Goal: Task Accomplishment & Management: Use online tool/utility

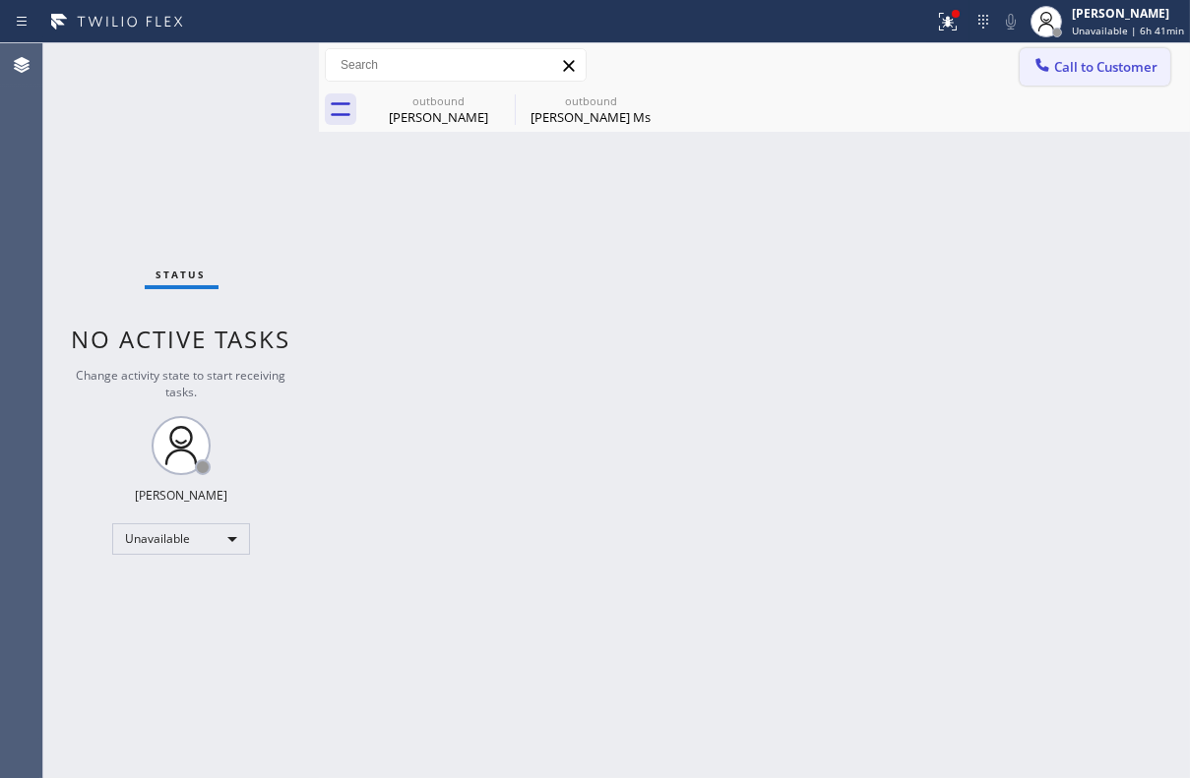
click at [1072, 72] on span "Call to Customer" at bounding box center [1105, 67] width 103 height 18
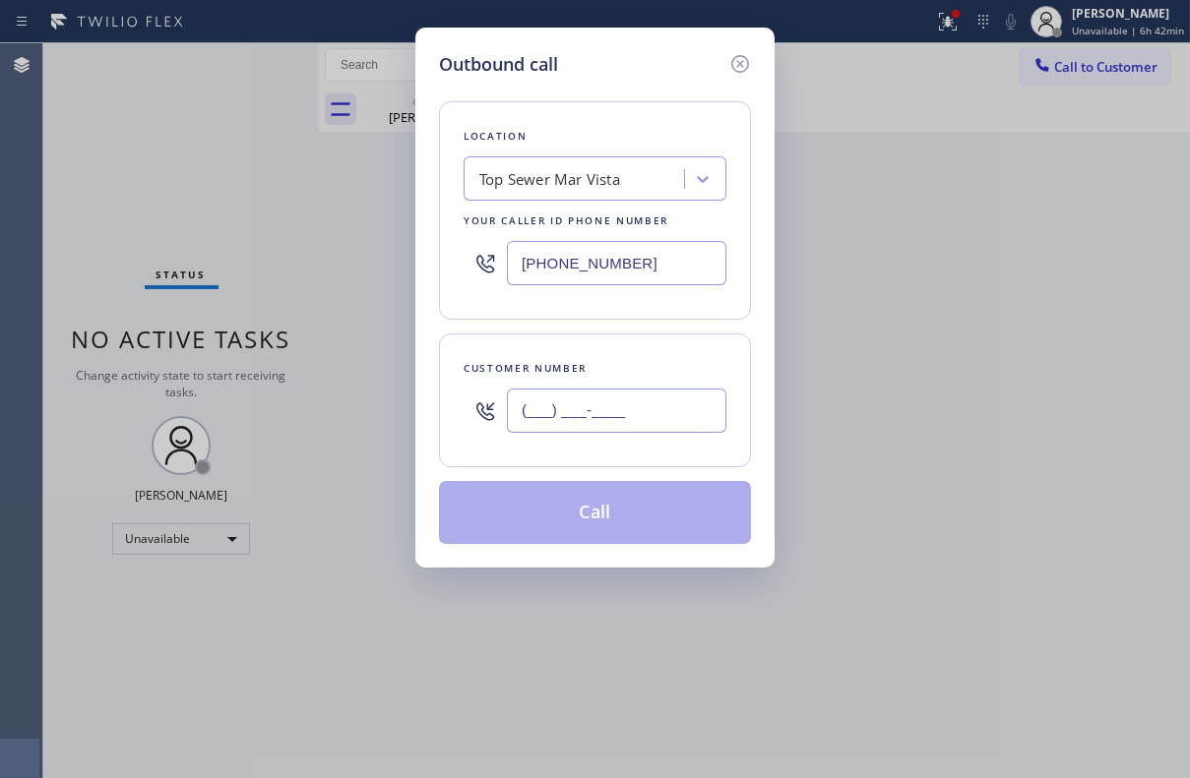
click at [603, 413] on input "(___) ___-____" at bounding box center [616, 411] width 219 height 44
paste input "732) 881-3600"
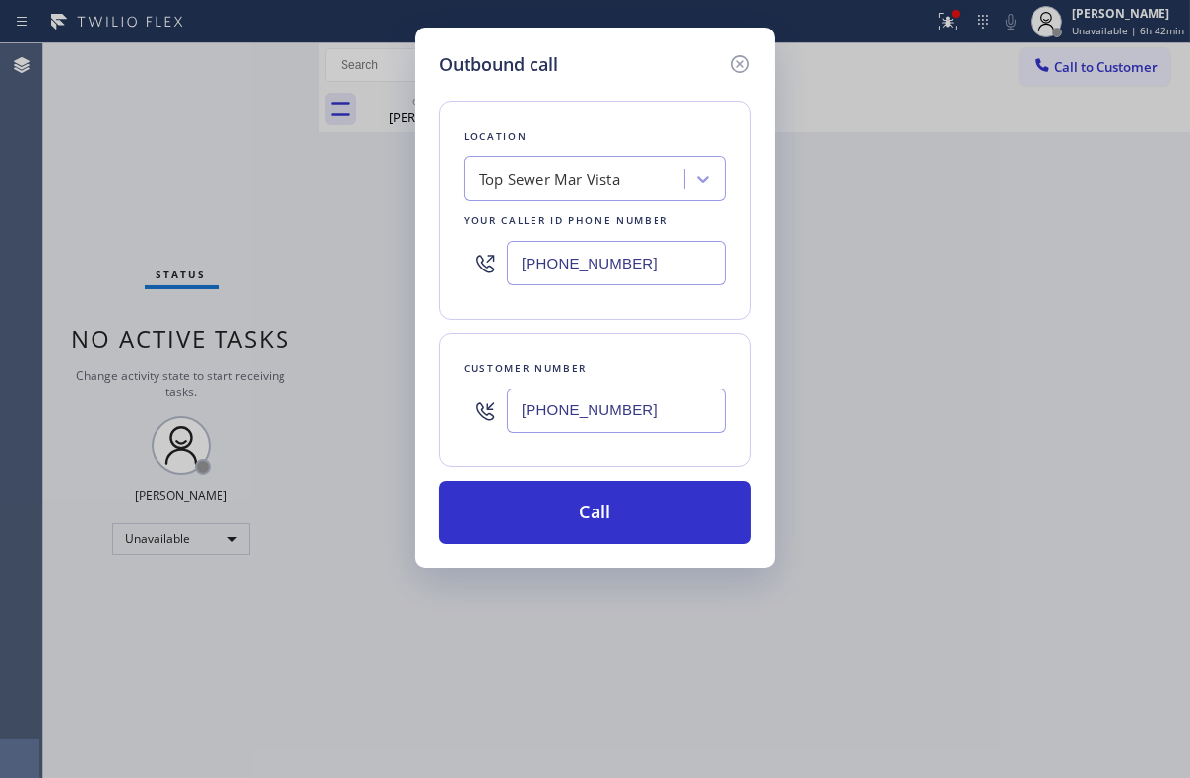
type input "[PHONE_NUMBER]"
click at [687, 263] on input "[PHONE_NUMBER]" at bounding box center [616, 263] width 219 height 44
drag, startPoint x: 686, startPoint y: 263, endPoint x: 417, endPoint y: 289, distance: 270.0
click at [417, 289] on div "Outbound call Location Top Sewer Mar Vista Your caller id phone number (310) 34…" at bounding box center [594, 298] width 359 height 540
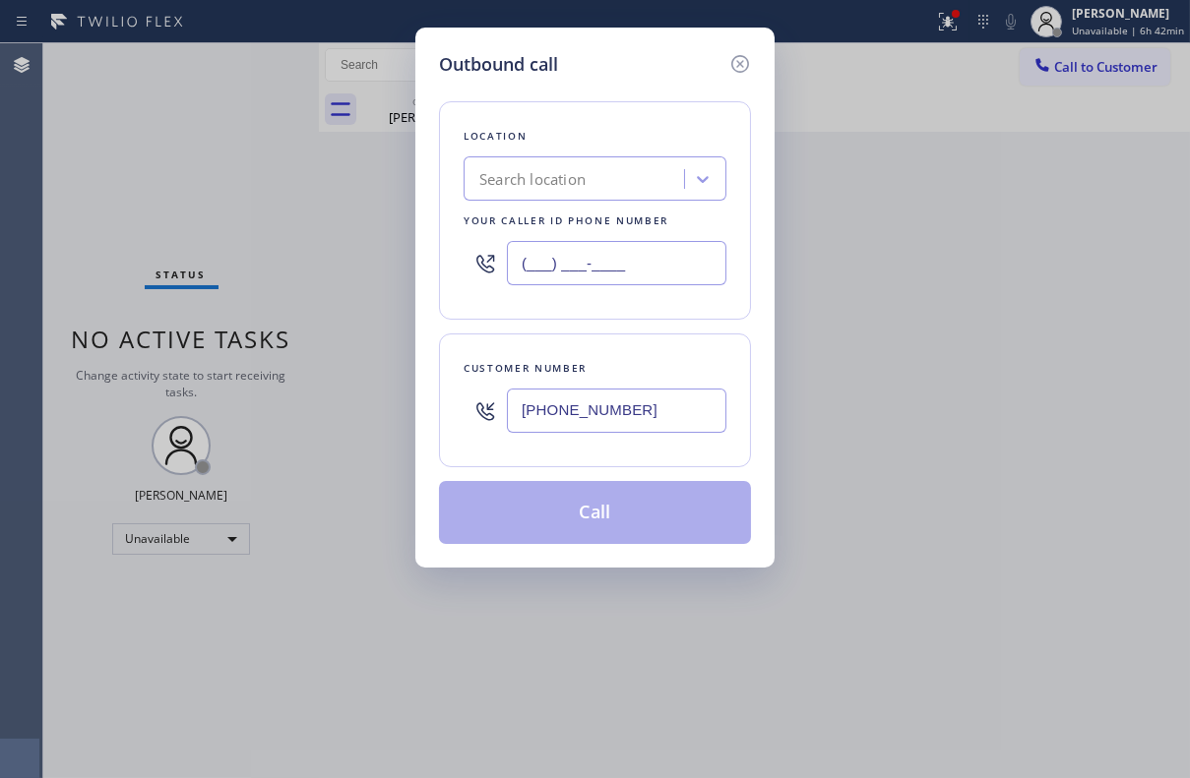
type input "(___) ___-____"
click at [540, 172] on div "Search location" at bounding box center [532, 179] width 106 height 23
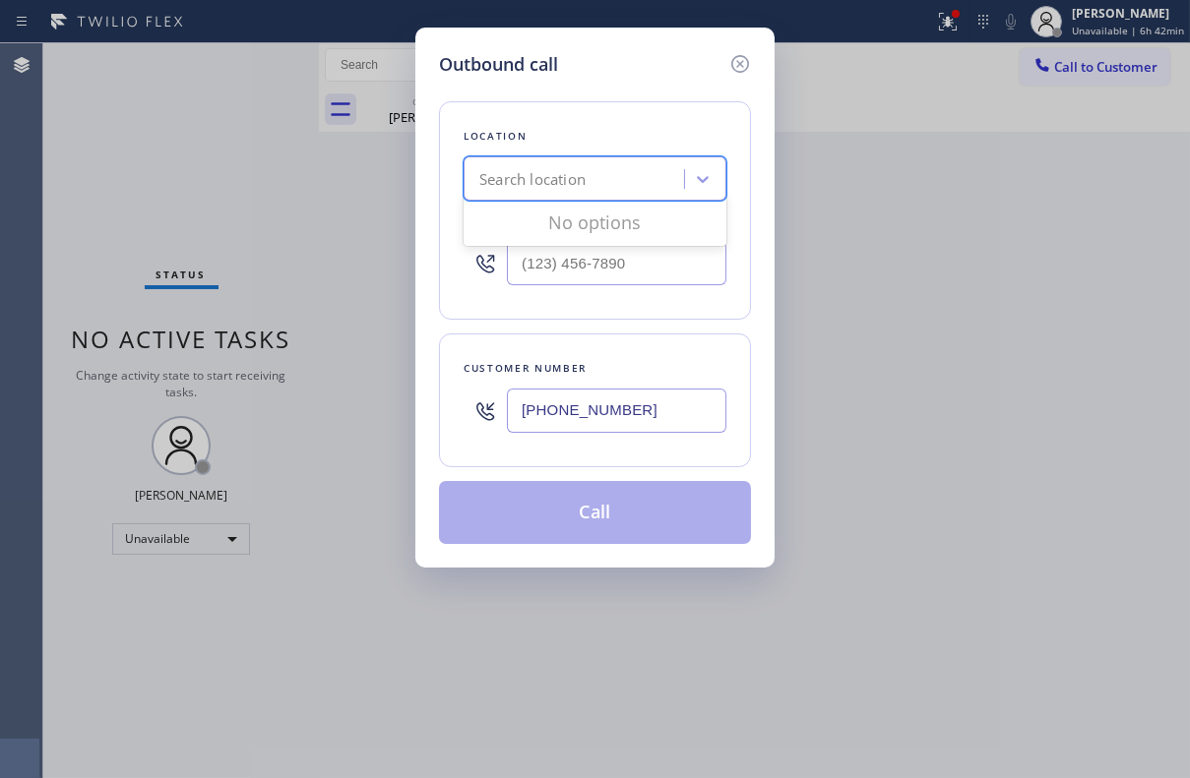
paste input "Jersey Tech Electric,LLC"
click at [630, 182] on input "Jersey Tech Electric,LLC" at bounding box center [563, 179] width 168 height 17
click at [645, 184] on input "Jersey Tech Electric,LLC" at bounding box center [563, 179] width 168 height 17
type input "Jersey Tech Electric,LLC"
click at [976, 357] on div "Outbound call Location Search location Your caller id phone number Customer num…" at bounding box center [595, 389] width 1190 height 778
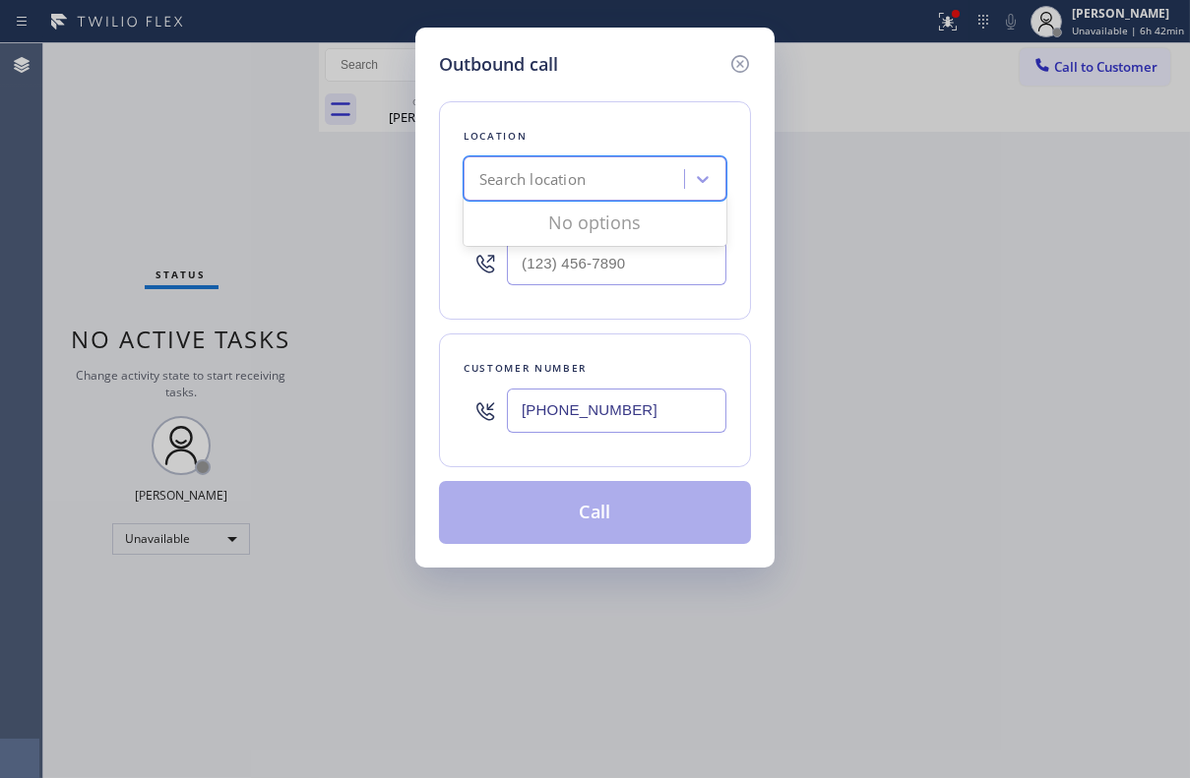
click at [604, 184] on div "Search location" at bounding box center [576, 179] width 215 height 34
paste input "Jersey Tech Electric,LLC"
type input "Jersey Tech Electric,LLC"
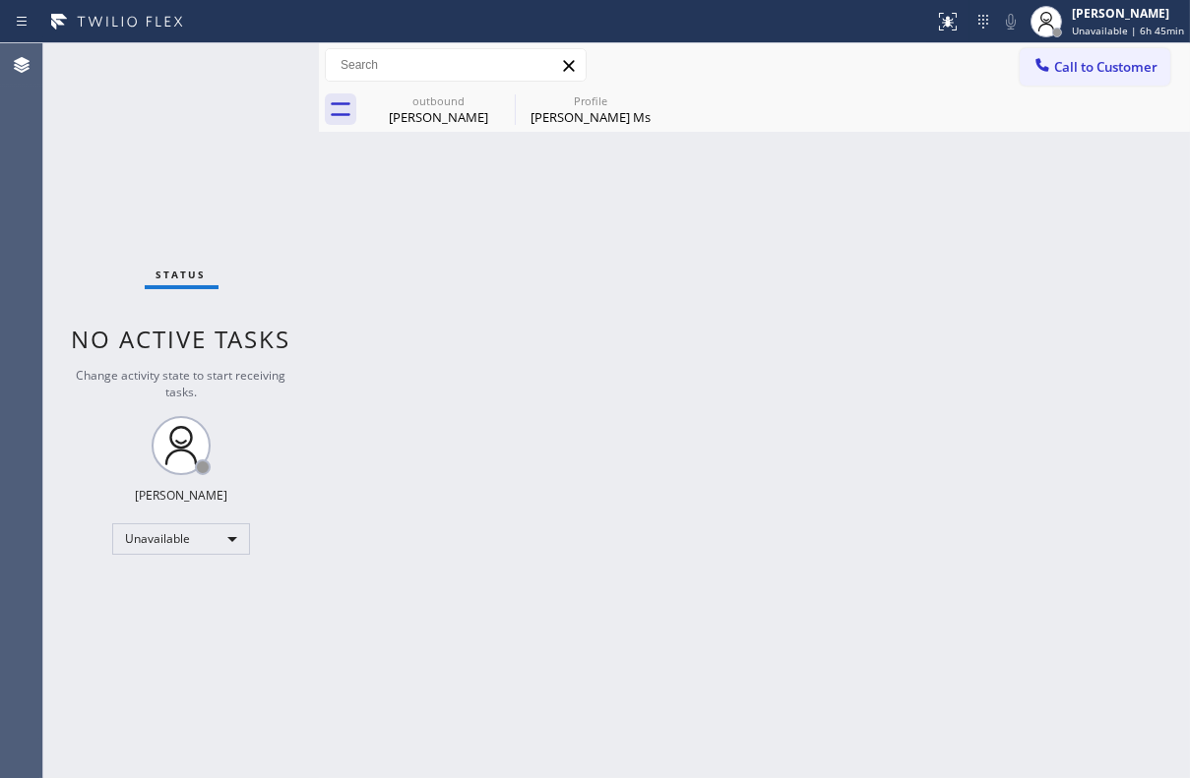
click at [973, 582] on div "Back to Dashboard Change Sender ID Customers Technicians Select a contact Outbo…" at bounding box center [754, 410] width 871 height 735
click at [505, 100] on icon at bounding box center [502, 101] width 24 height 24
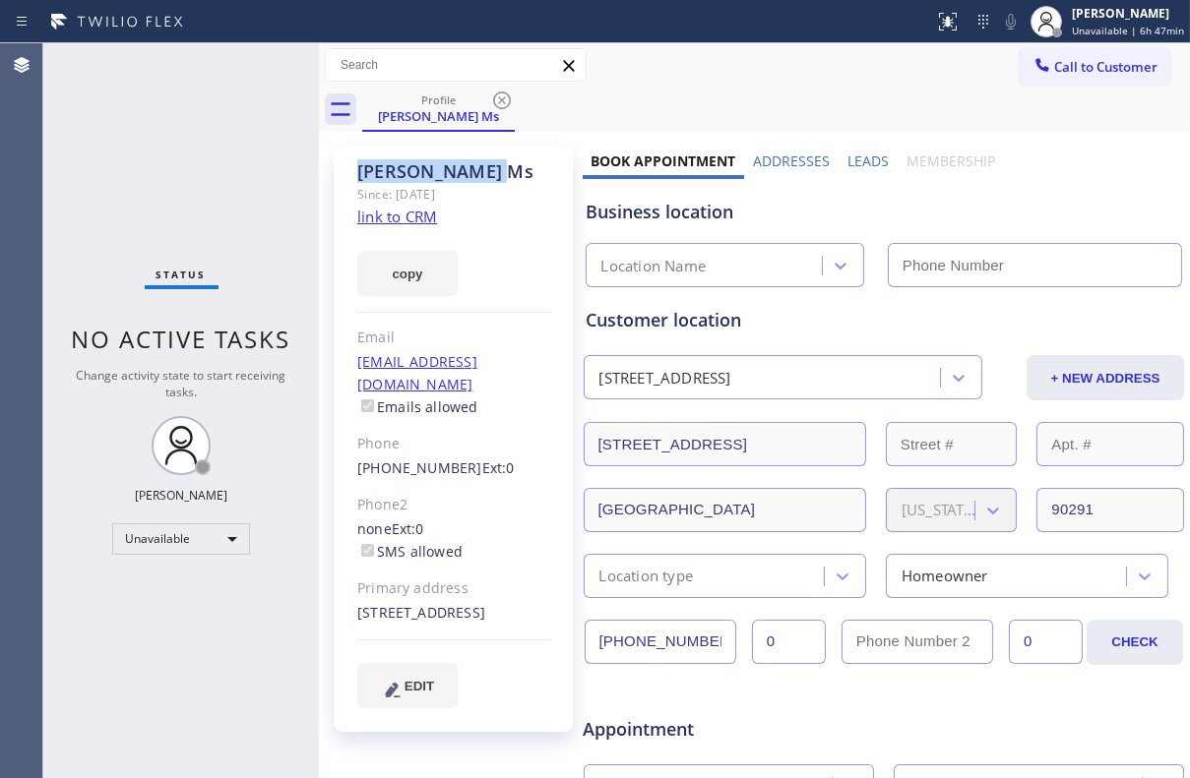
click at [505, 100] on icon at bounding box center [502, 101] width 24 height 24
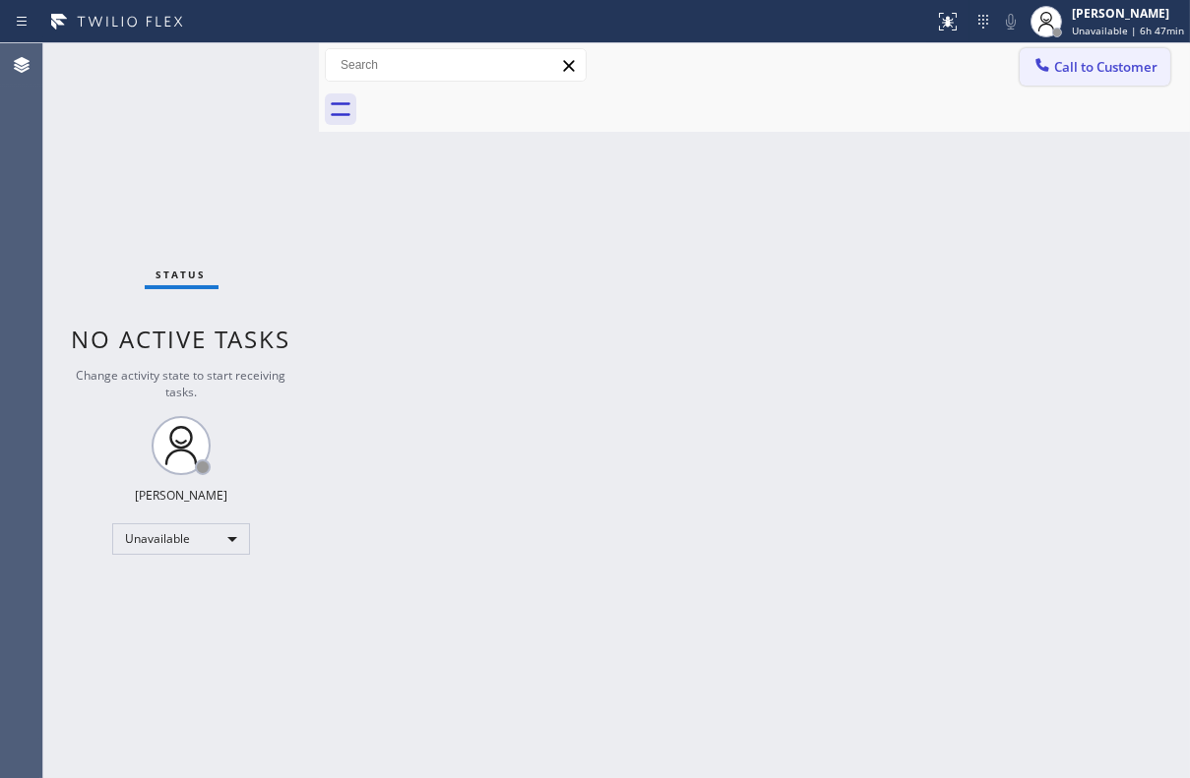
click at [1086, 59] on span "Call to Customer" at bounding box center [1105, 67] width 103 height 18
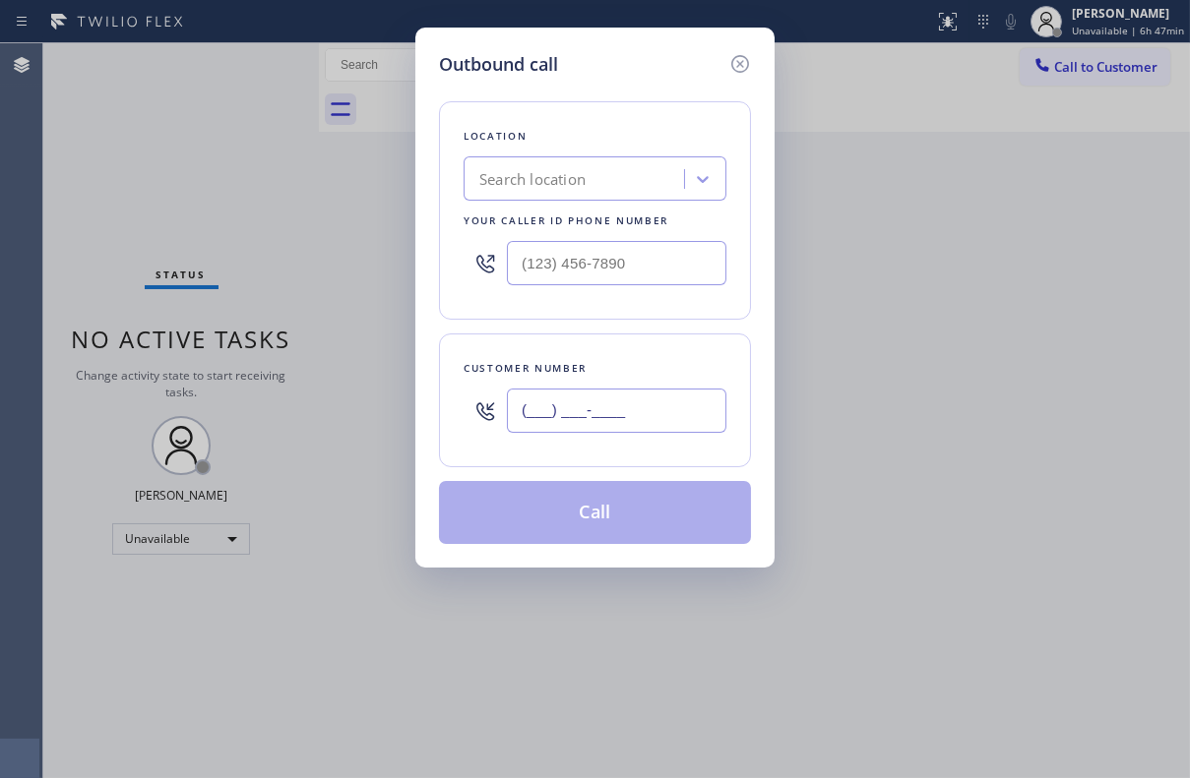
click at [626, 420] on input "(___) ___-____" at bounding box center [616, 411] width 219 height 44
paste input "646) 331-2352"
type input "[PHONE_NUMBER]"
click at [962, 371] on div "Outbound call Location Search location Your caller id phone number Customer num…" at bounding box center [595, 389] width 1190 height 778
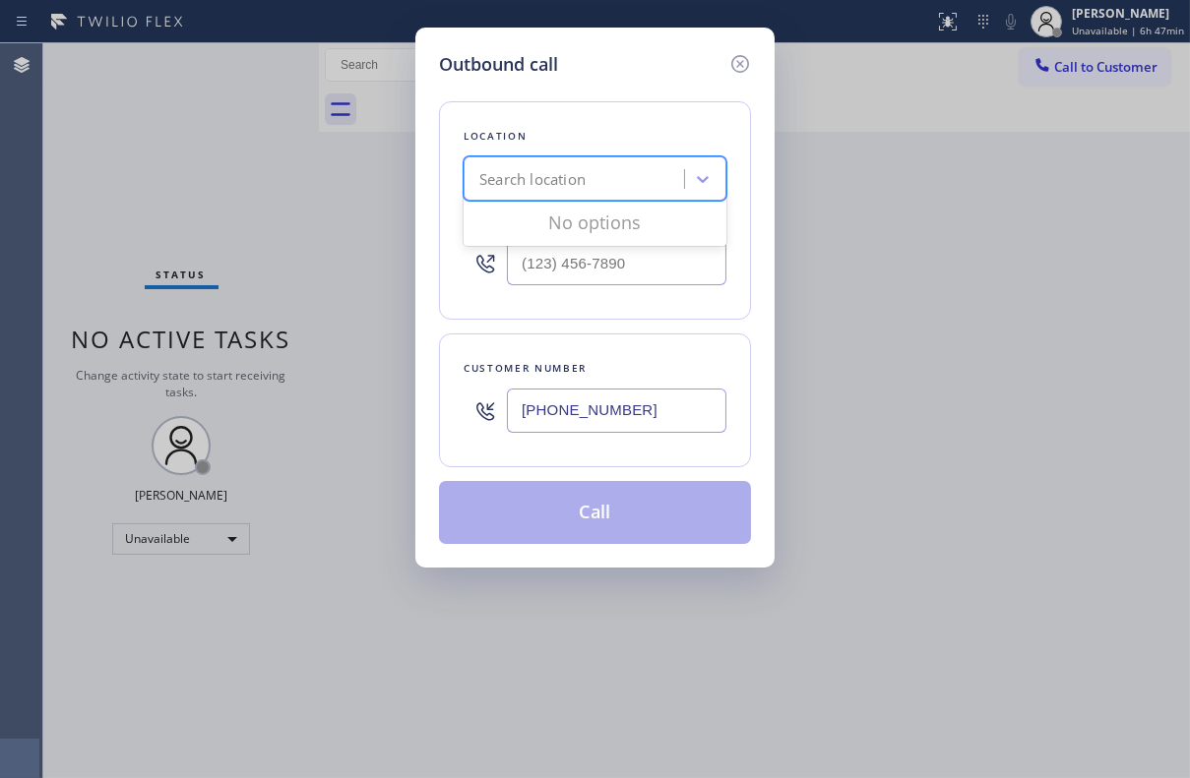
click at [601, 187] on div "Search location" at bounding box center [576, 179] width 215 height 34
paste input "Subzero Repair Professionals"
type input "Subzero Repair Professionals"
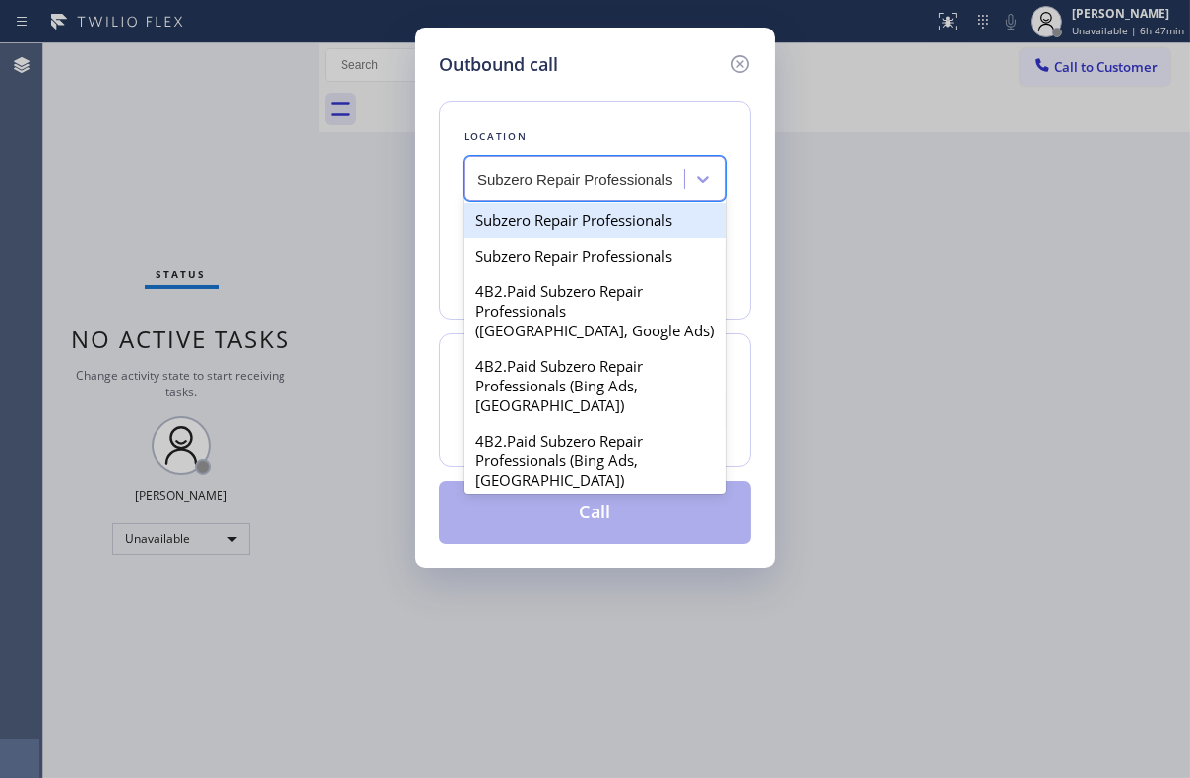
scroll to position [0, 1]
click at [600, 218] on div "Subzero Repair Professionals" at bounding box center [594, 220] width 263 height 35
type input "[PHONE_NUMBER]"
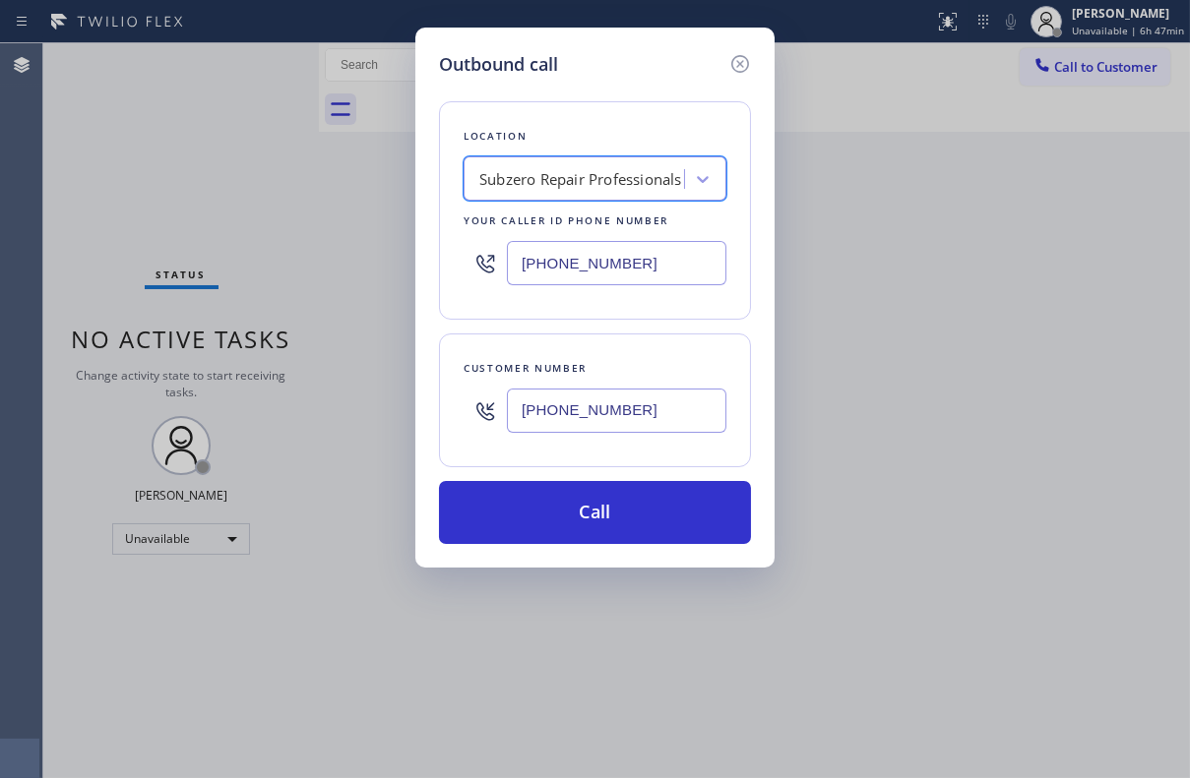
click at [873, 374] on div "Outbound call Location option Subzero Repair Professionals, selected. 16 result…" at bounding box center [595, 389] width 1190 height 778
click at [400, 416] on div "Outbound call Location Subzero Repair Professionals Your caller id phone number…" at bounding box center [595, 389] width 1190 height 778
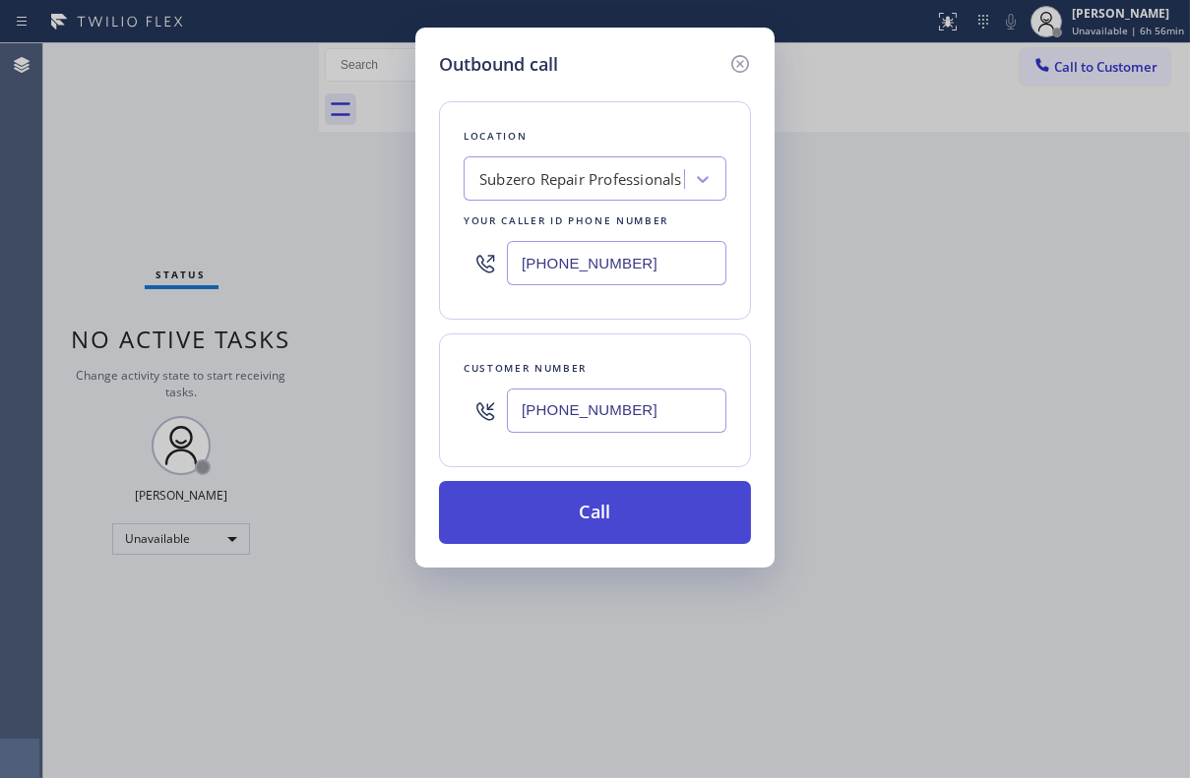
click at [612, 491] on button "Call" at bounding box center [595, 512] width 312 height 63
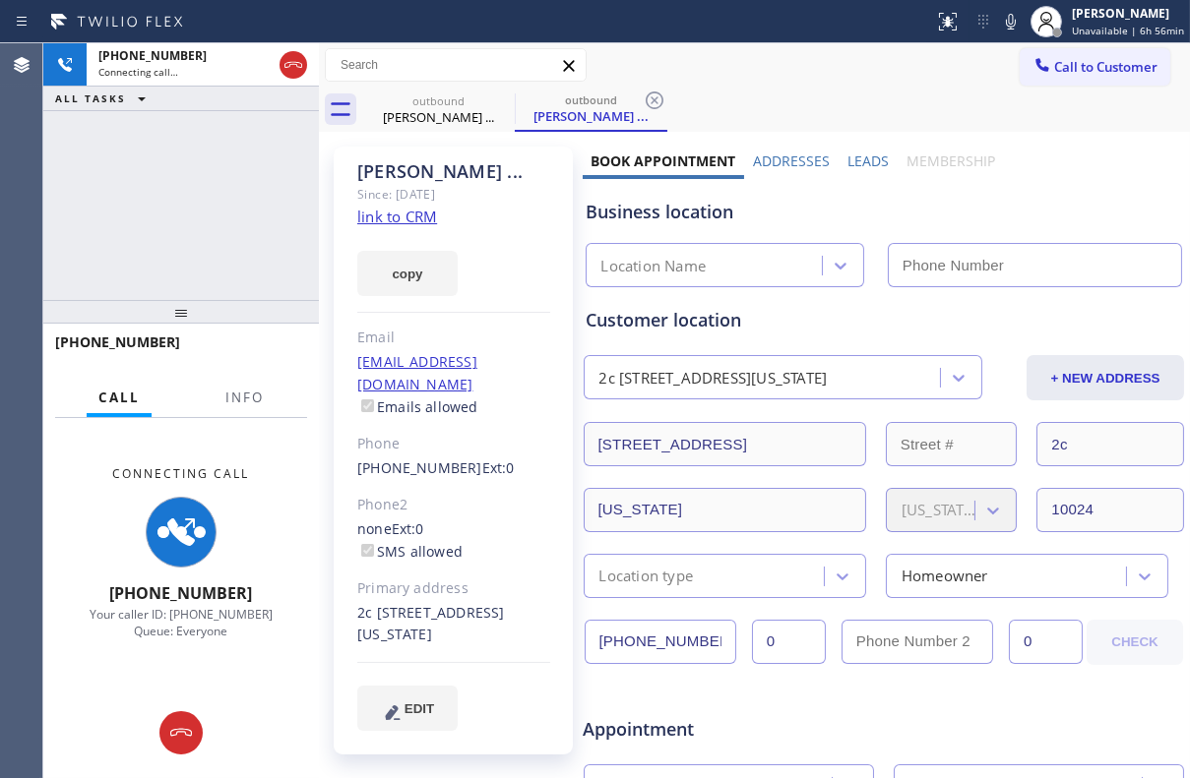
type input "[PHONE_NUMBER]"
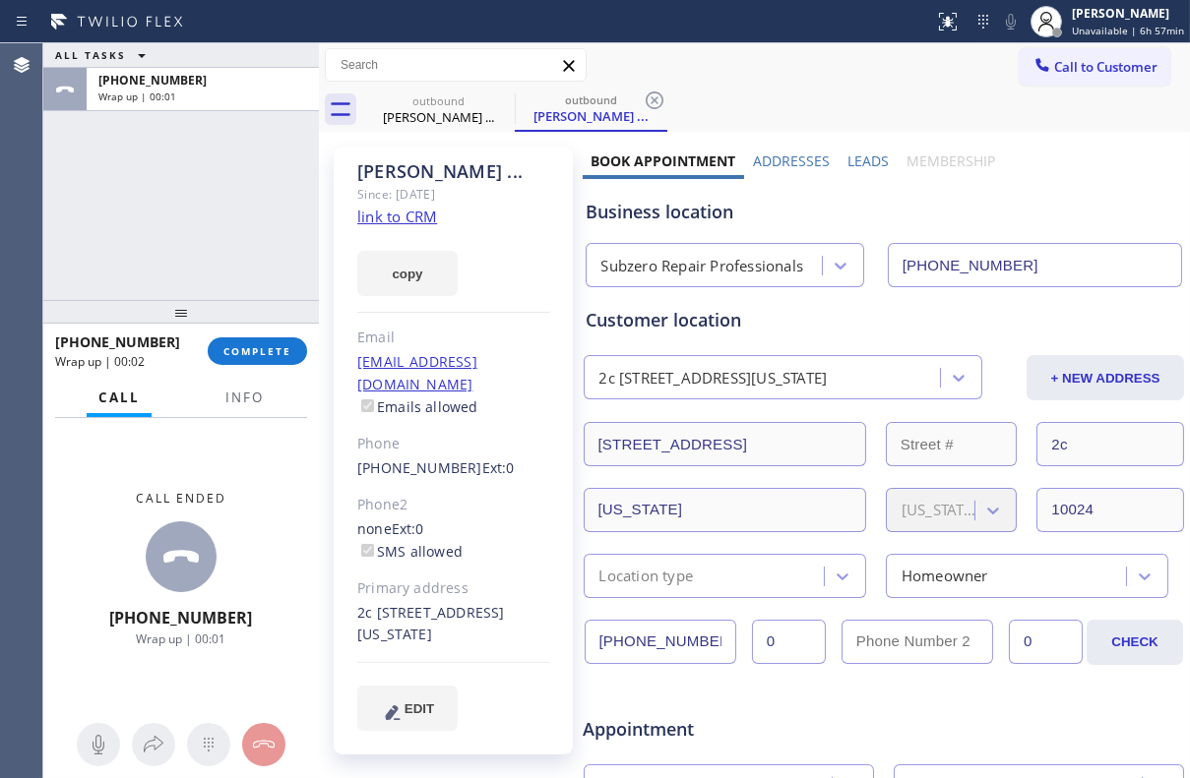
click at [502, 340] on div "Email" at bounding box center [453, 338] width 193 height 23
click at [263, 344] on span "COMPLETE" at bounding box center [257, 351] width 68 height 14
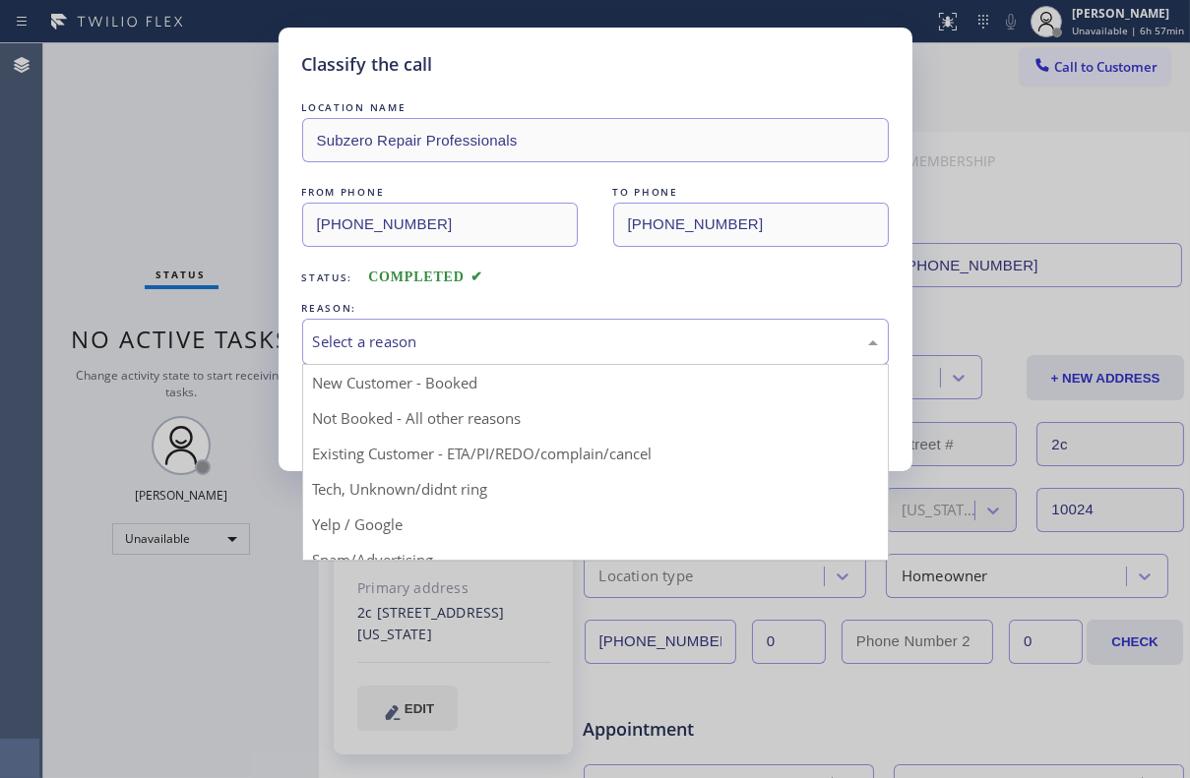
click at [394, 331] on div "Select a reason" at bounding box center [595, 342] width 565 height 23
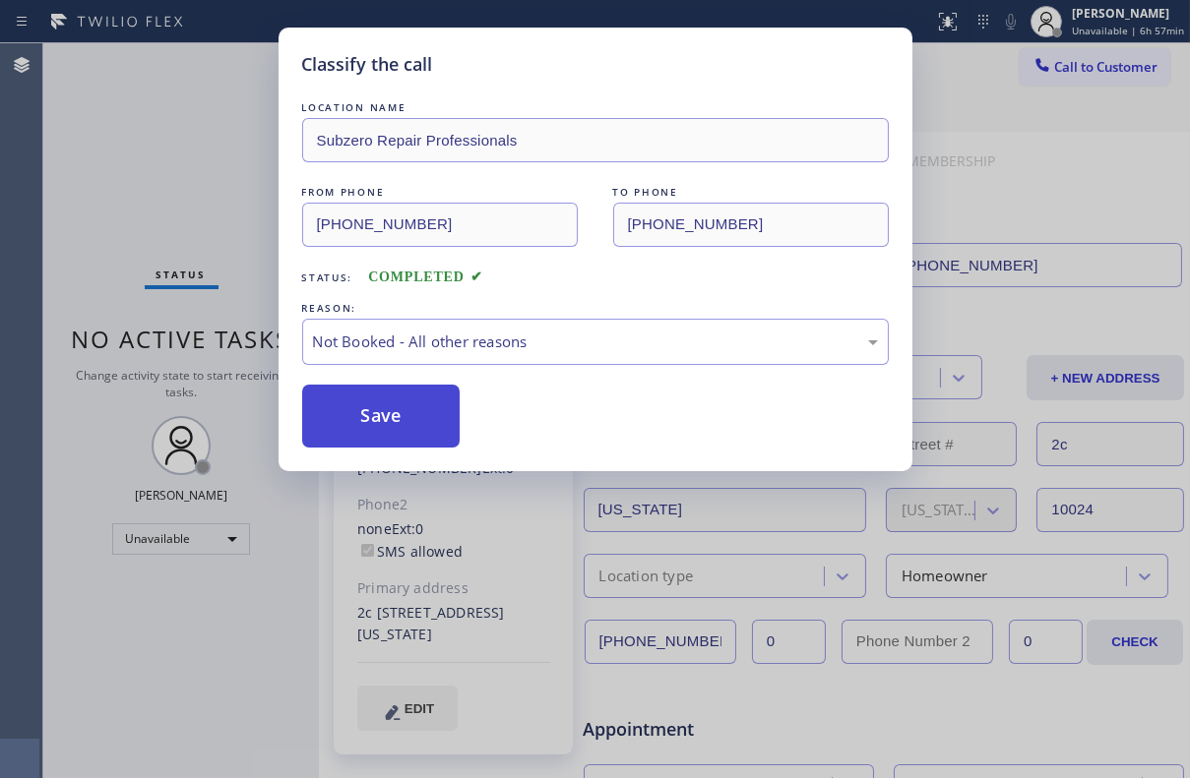
click at [391, 418] on button "Save" at bounding box center [381, 416] width 158 height 63
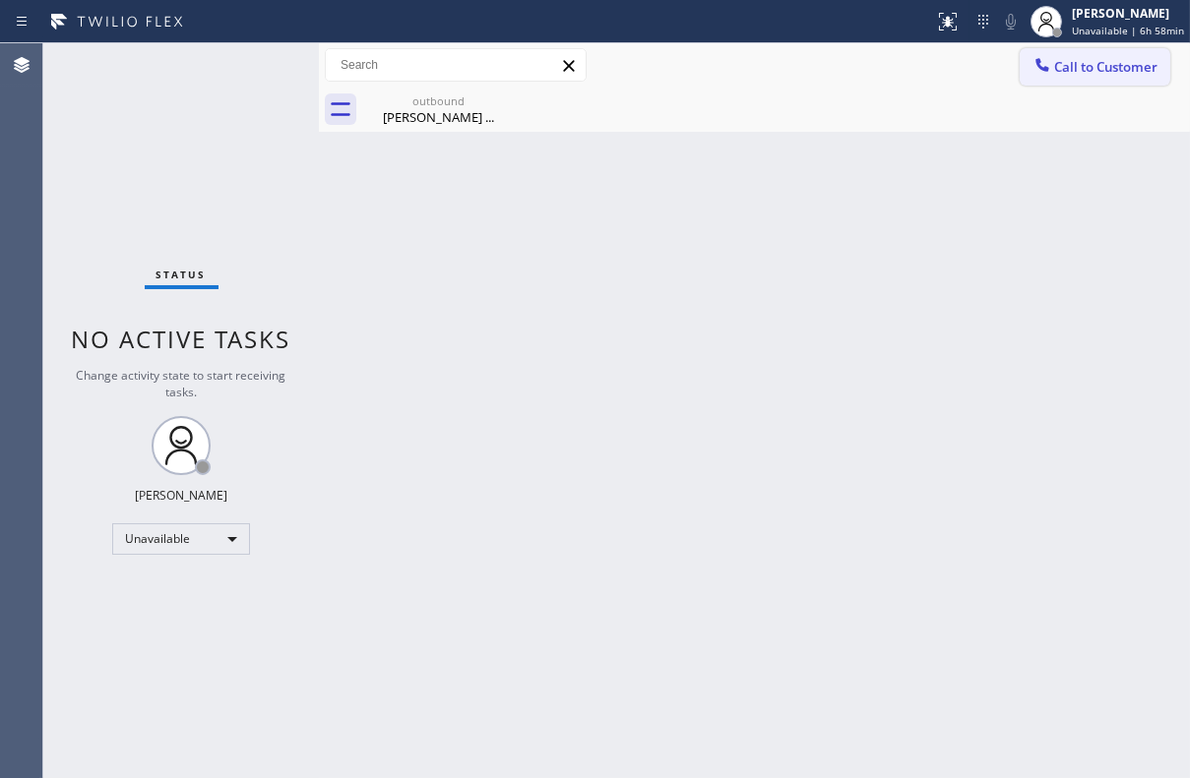
click at [1112, 78] on button "Call to Customer" at bounding box center [1094, 66] width 151 height 37
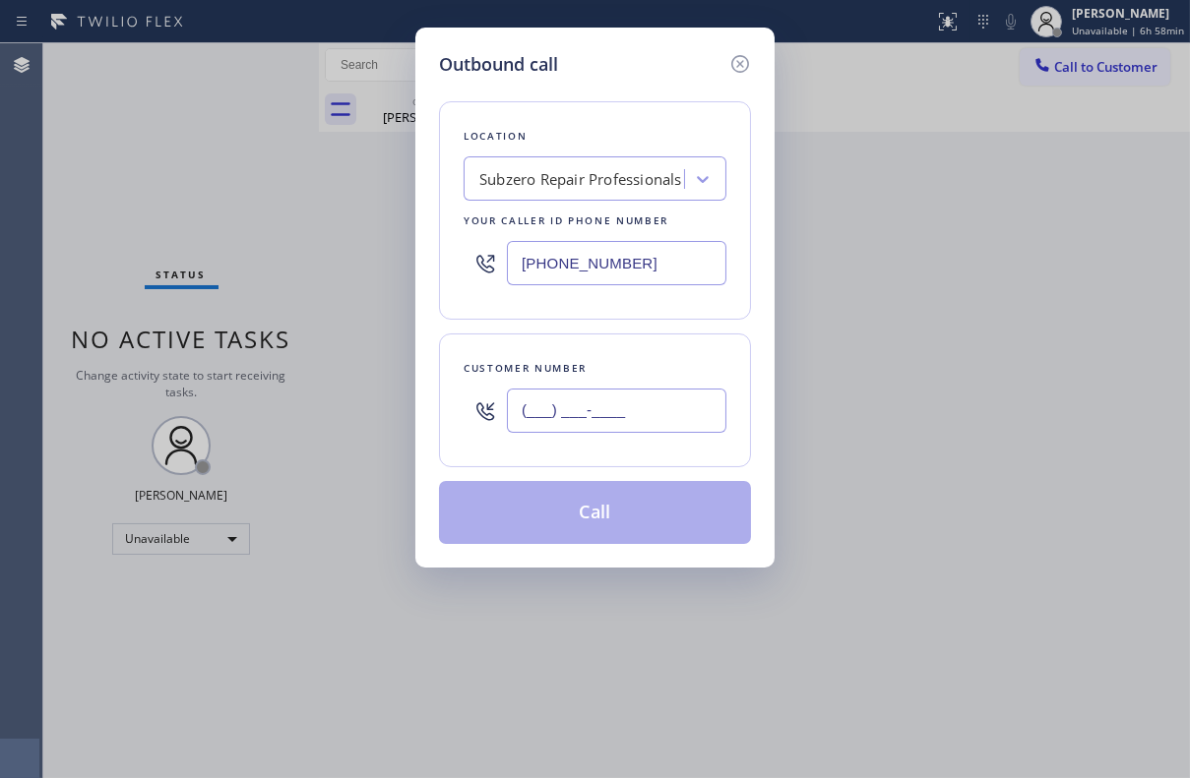
click at [583, 403] on input "(___) ___-____" at bounding box center [616, 411] width 219 height 44
paste input "858) 705-1417"
type input "[PHONE_NUMBER]"
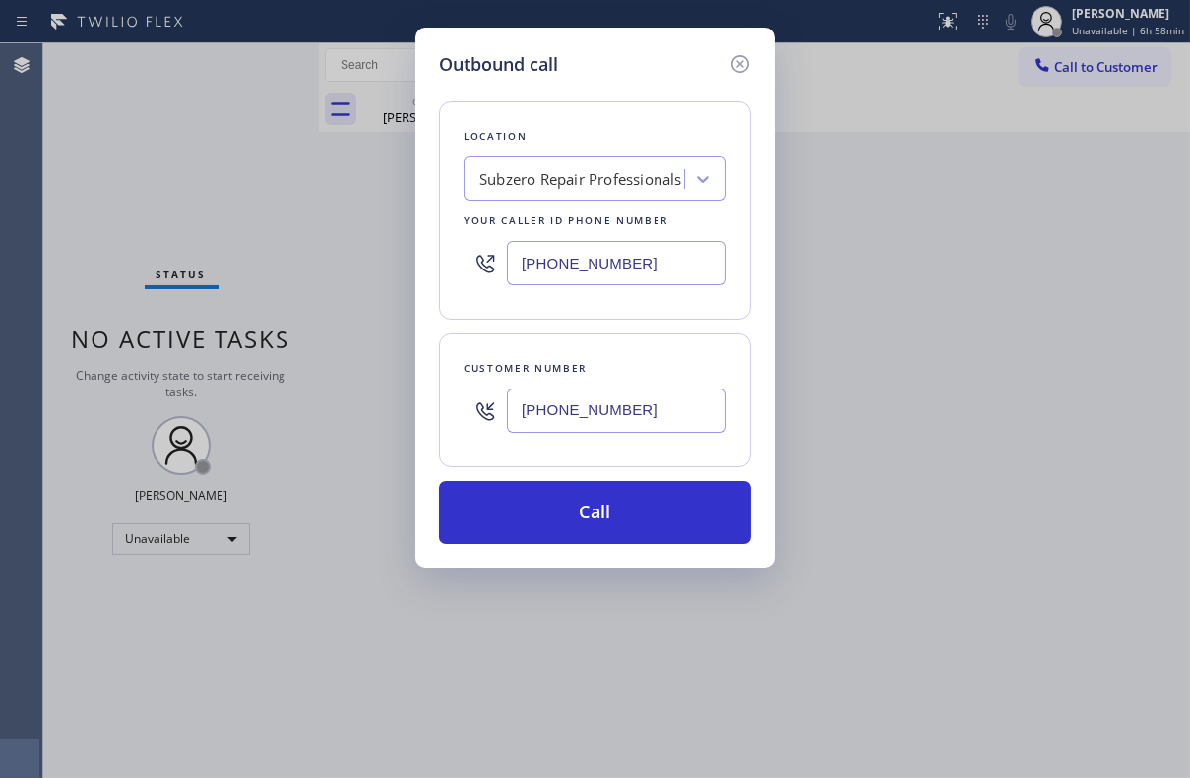
drag, startPoint x: 641, startPoint y: 275, endPoint x: 469, endPoint y: 258, distance: 172.0
click at [469, 258] on div "[PHONE_NUMBER]" at bounding box center [594, 263] width 263 height 64
paste input "617) 219-9255"
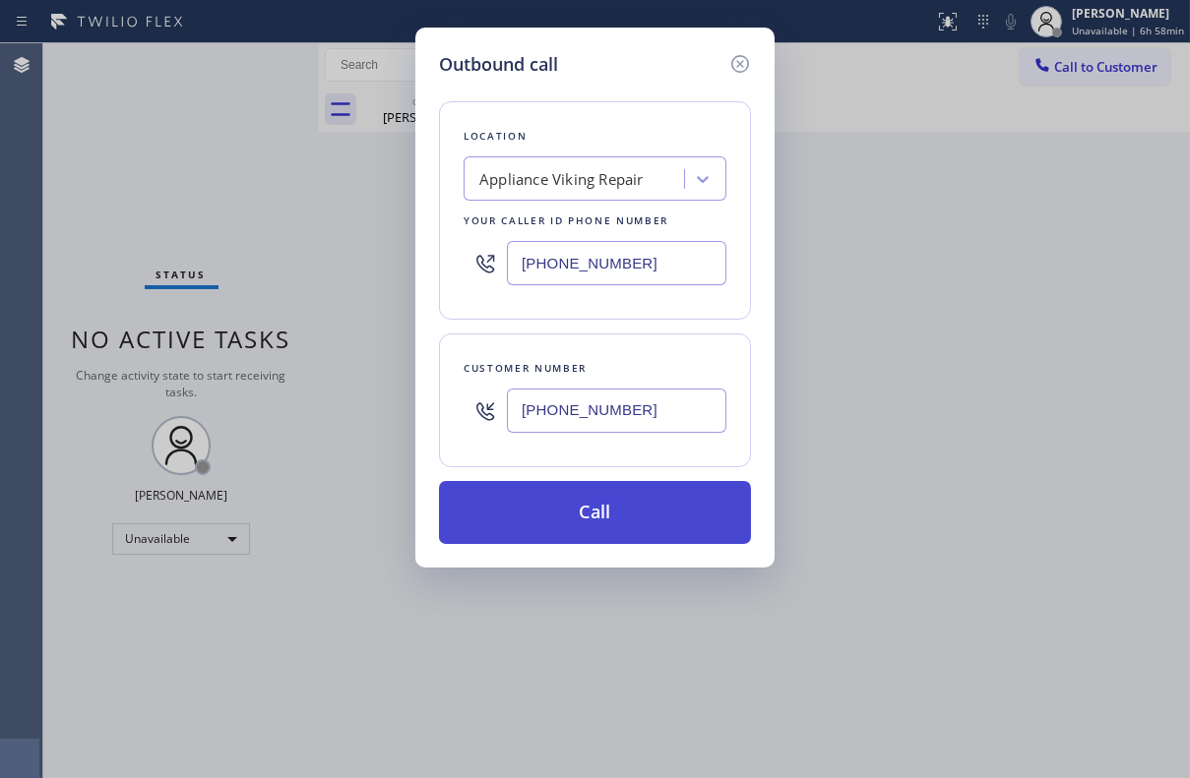
type input "[PHONE_NUMBER]"
click at [558, 503] on button "Call" at bounding box center [595, 512] width 312 height 63
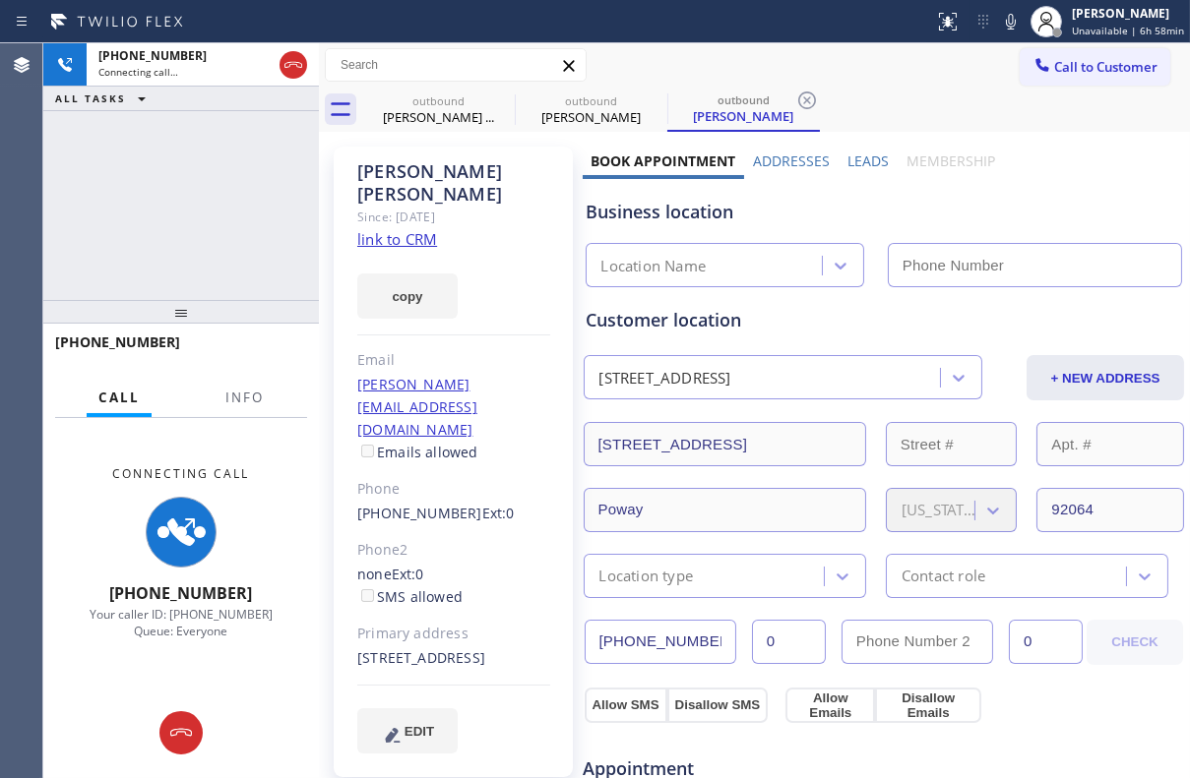
click at [855, 165] on label "Leads" at bounding box center [867, 161] width 41 height 19
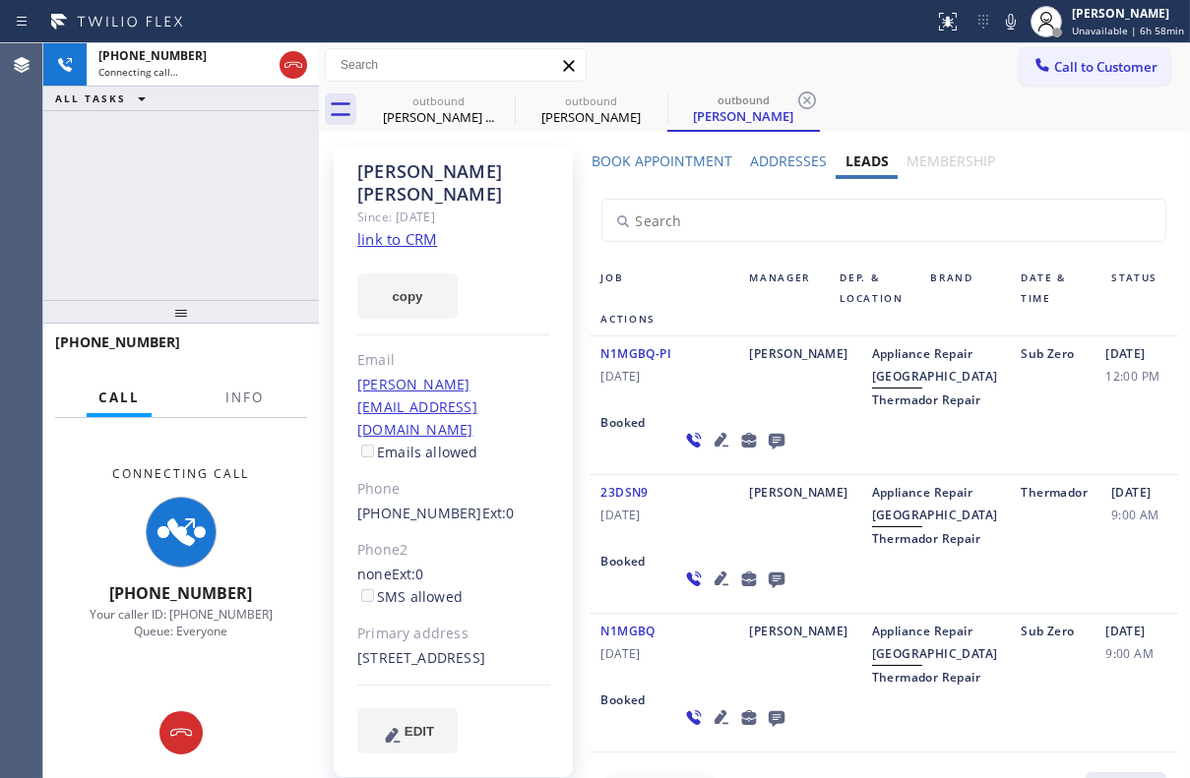
click at [710, 590] on icon at bounding box center [722, 579] width 24 height 24
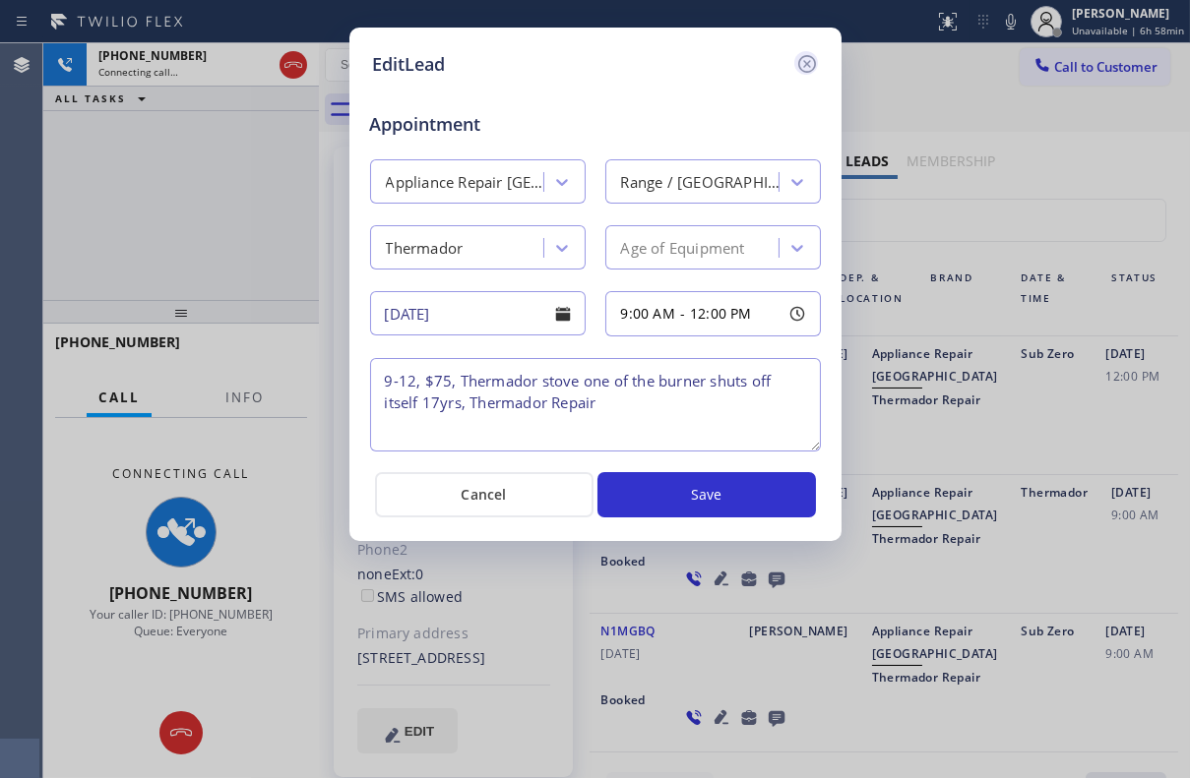
click at [803, 56] on icon at bounding box center [806, 64] width 18 height 18
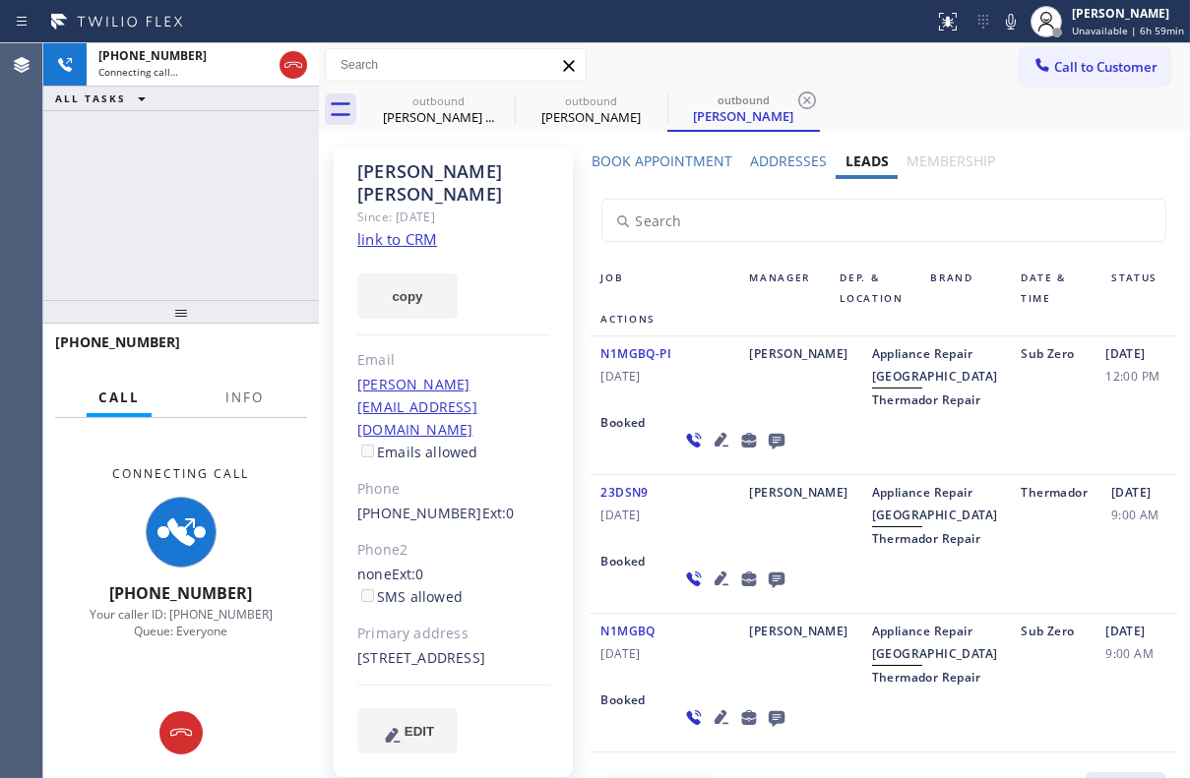
click at [768, 450] on icon at bounding box center [776, 442] width 16 height 16
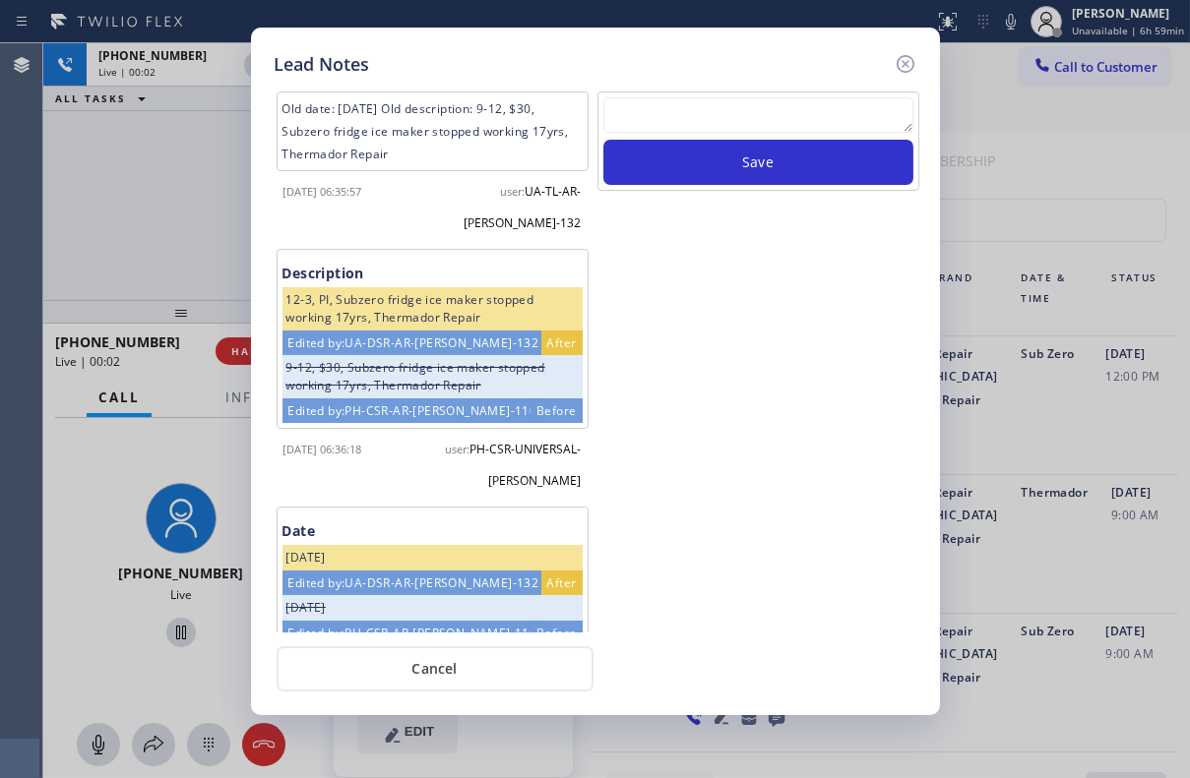
click at [716, 113] on textarea at bounding box center [758, 114] width 310 height 35
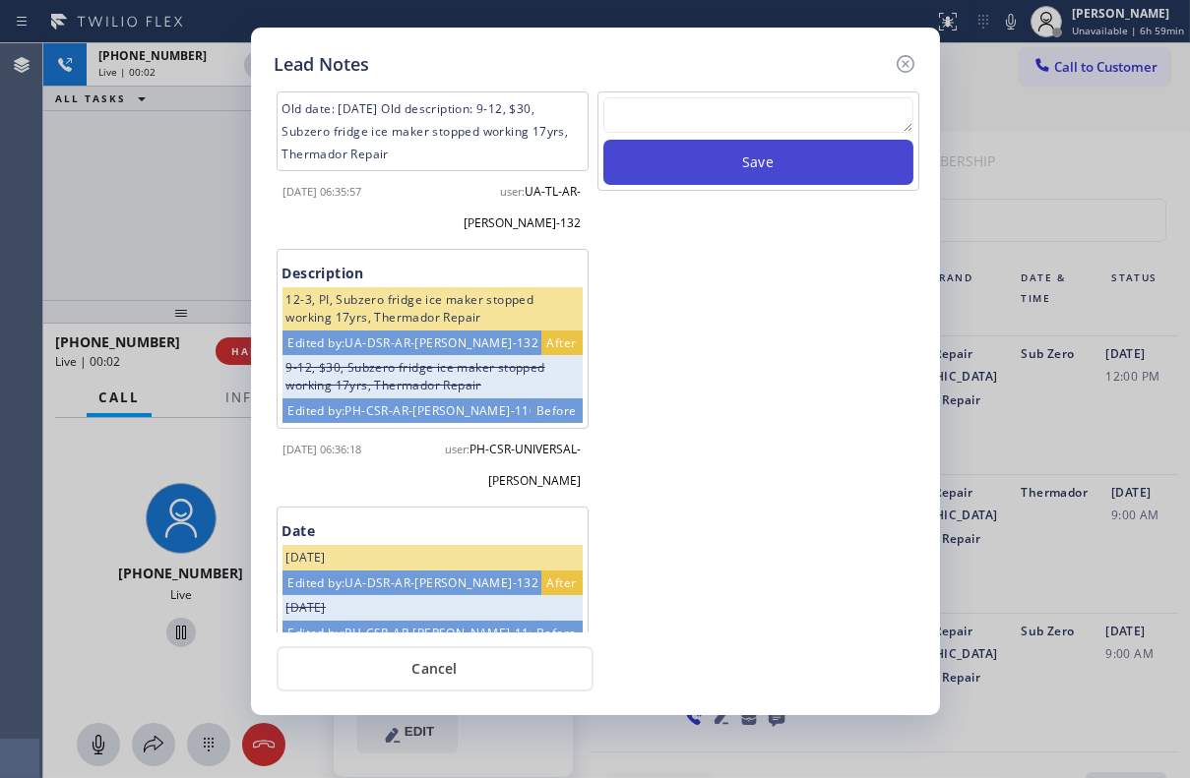
paste textarea "Routed to Voice mail// If CX will call back please transfer to me- Love:*"
type textarea "Routed to Voice mail// If CX will call back please transfer to me- Love:*"
click at [751, 153] on button "Save" at bounding box center [758, 162] width 310 height 45
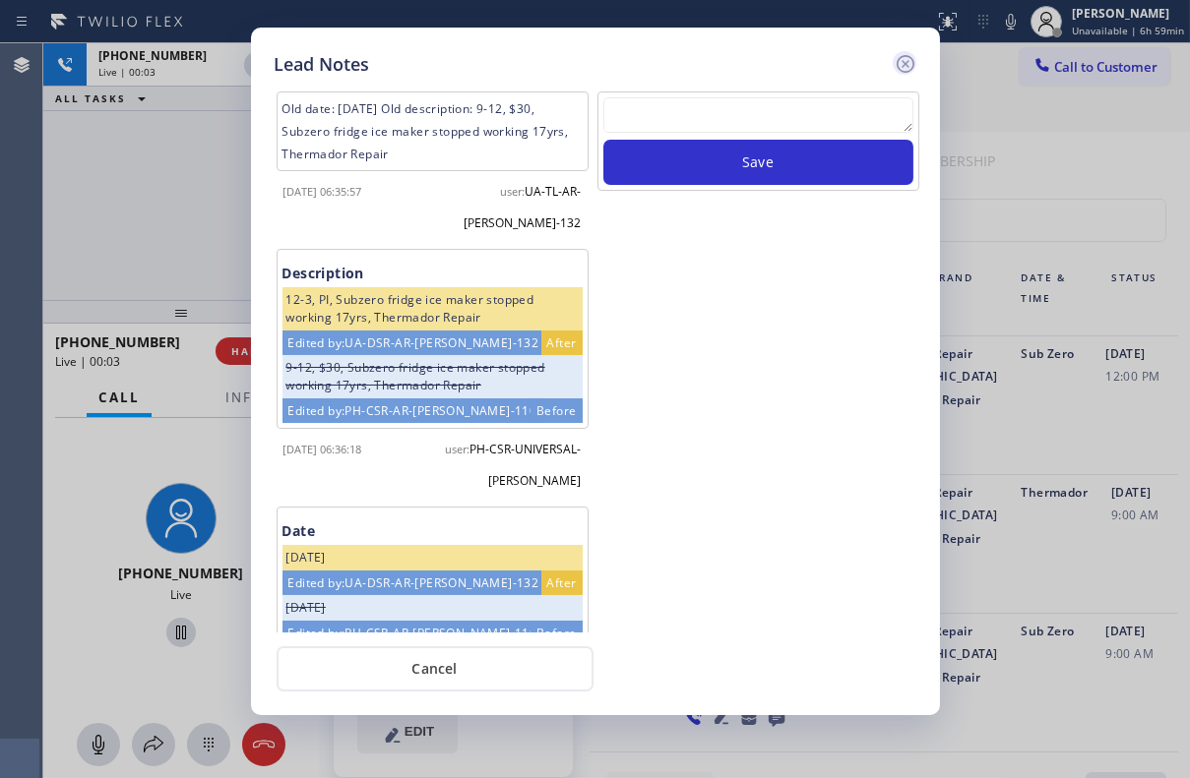
click at [909, 66] on icon at bounding box center [906, 64] width 24 height 24
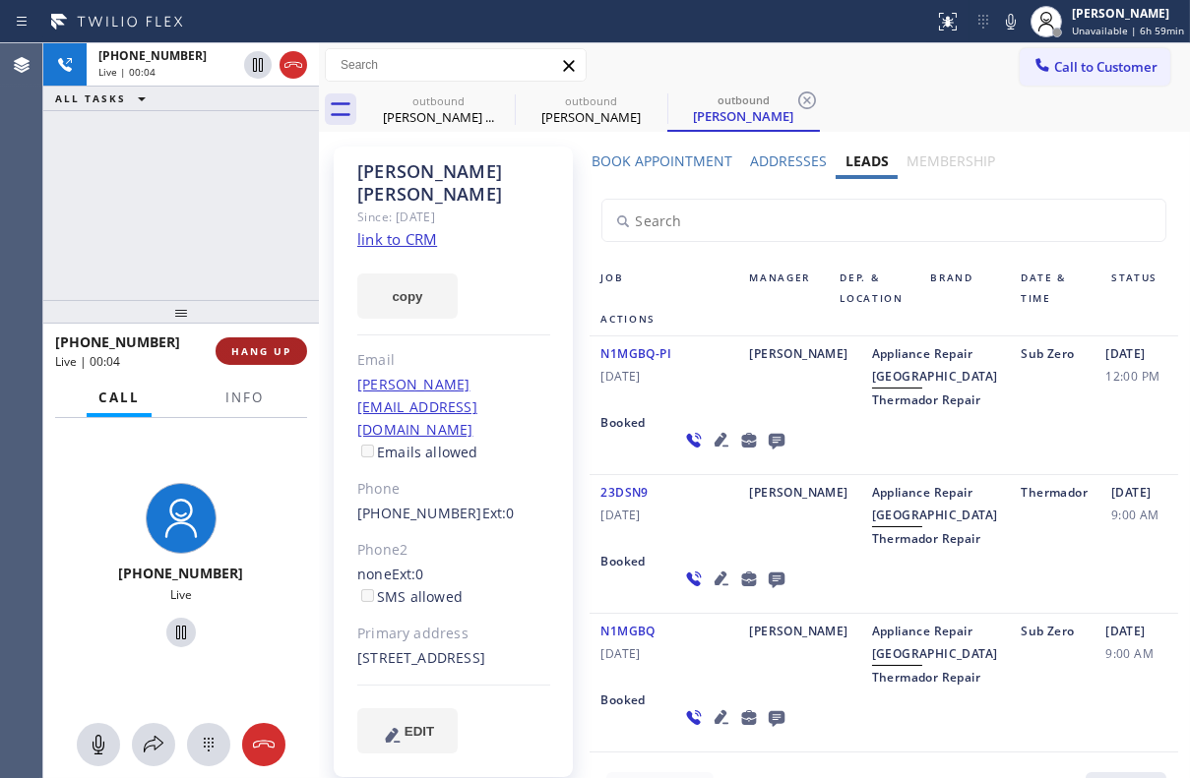
click at [266, 359] on button "HANG UP" at bounding box center [262, 352] width 92 height 28
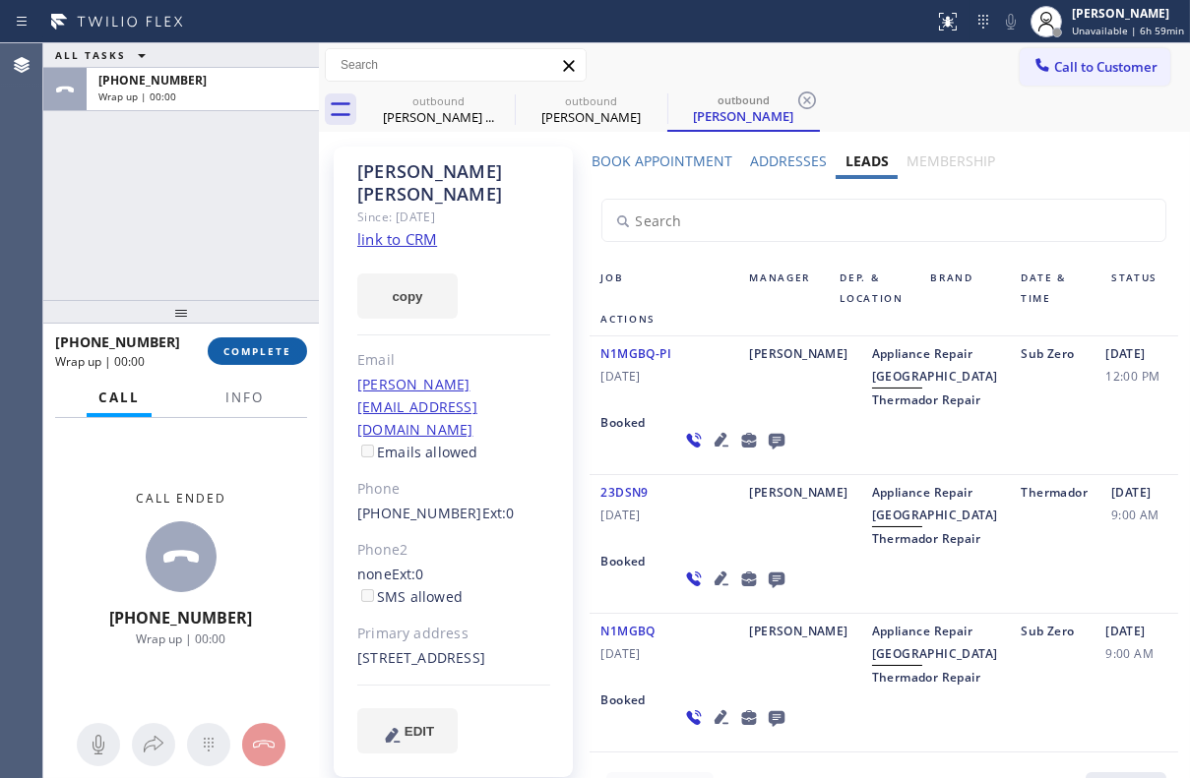
click at [281, 354] on span "COMPLETE" at bounding box center [257, 351] width 68 height 14
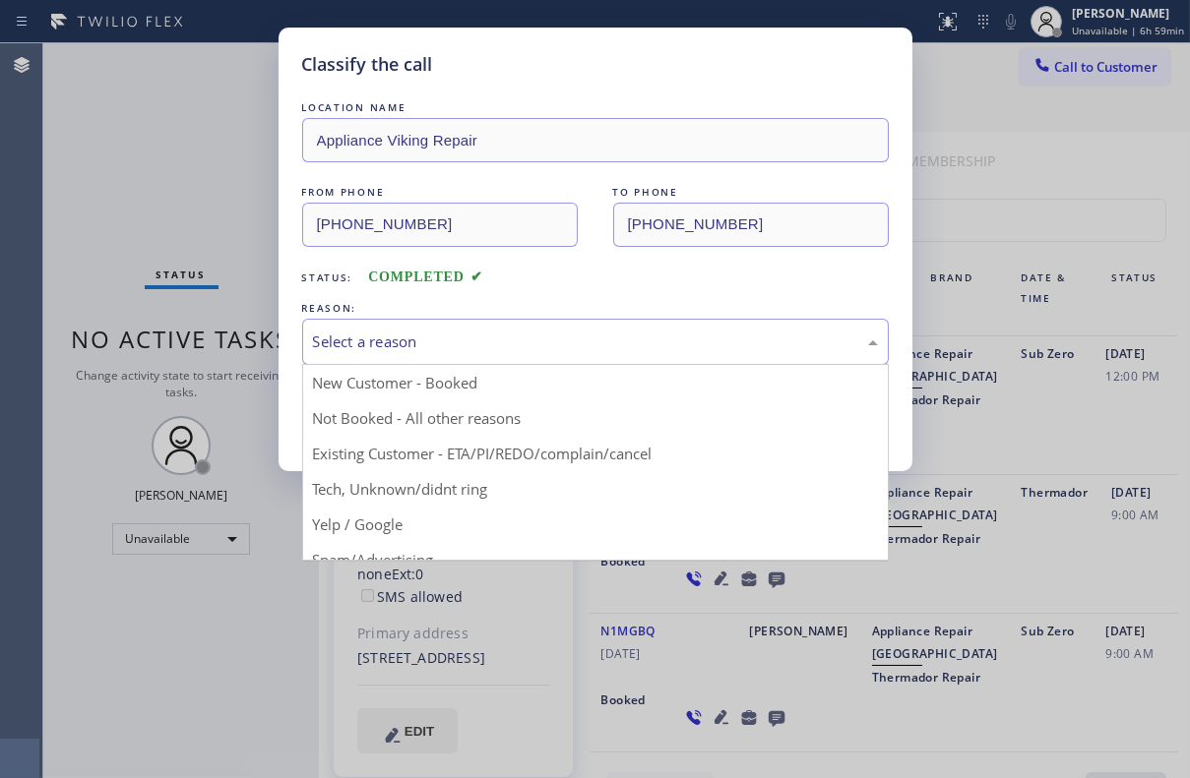
click at [363, 331] on div "Select a reason" at bounding box center [595, 342] width 565 height 23
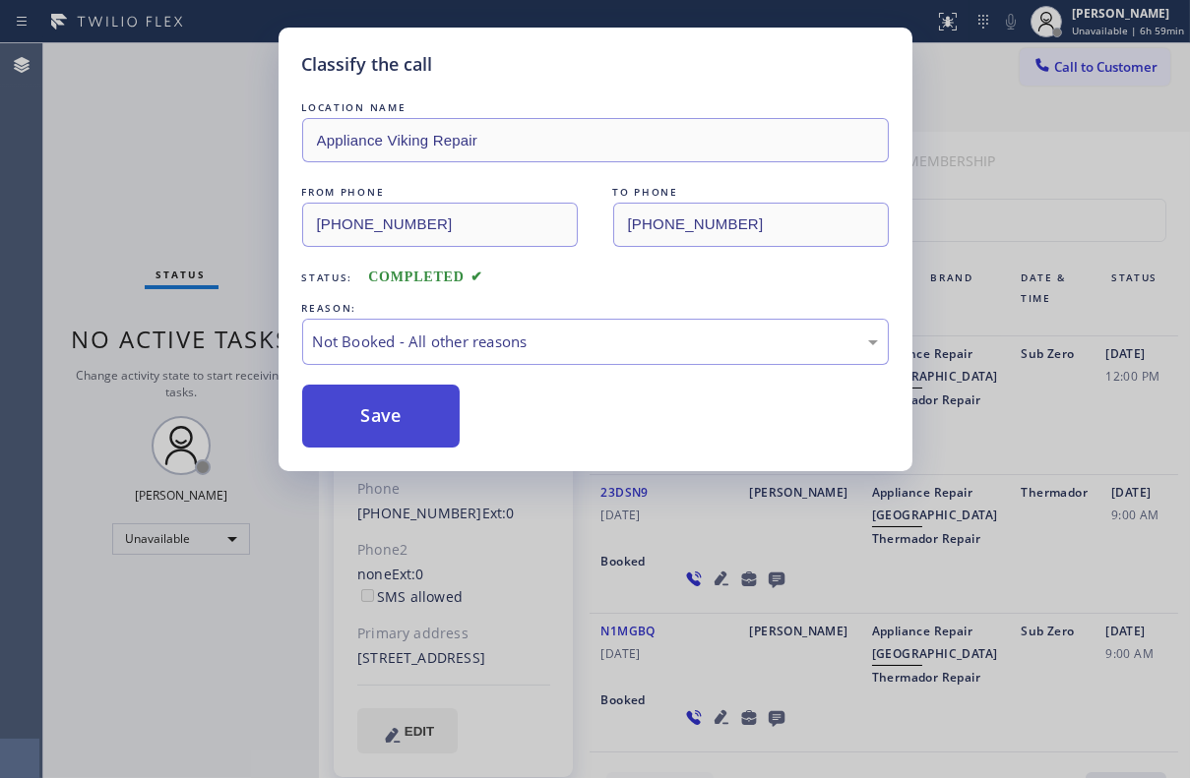
click at [374, 415] on button "Save" at bounding box center [381, 416] width 158 height 63
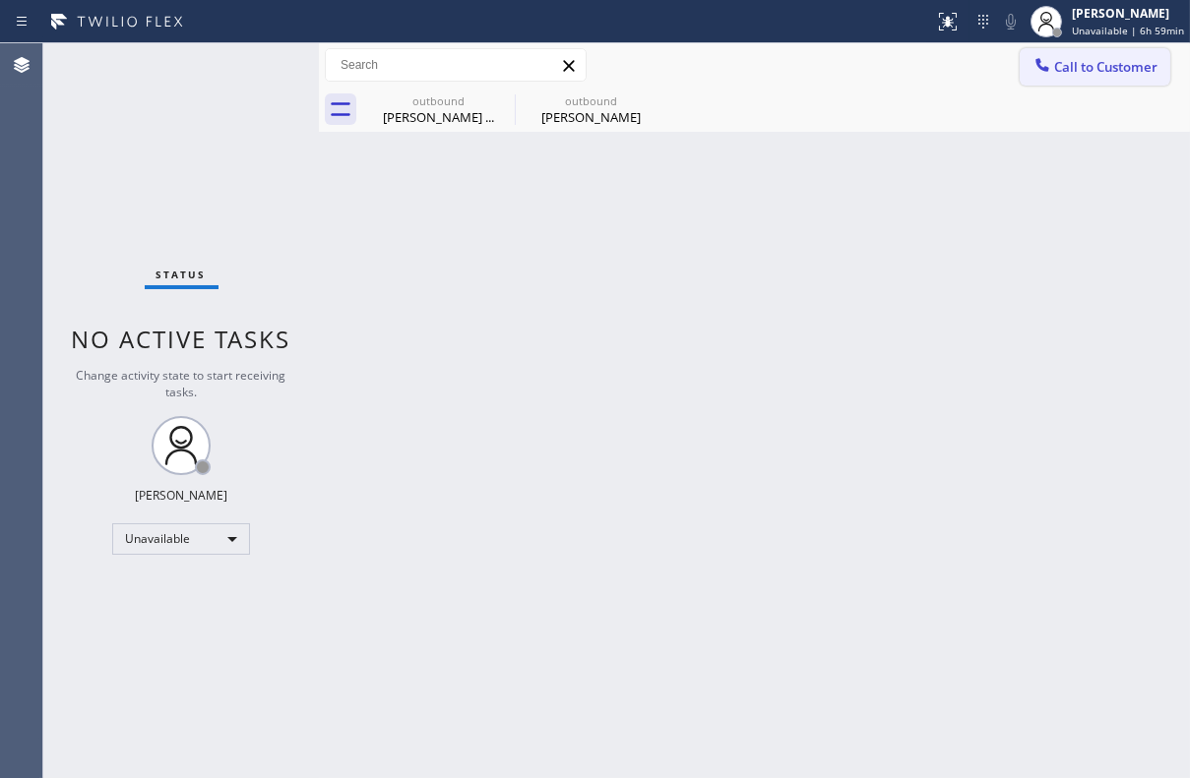
click at [1059, 69] on span "Call to Customer" at bounding box center [1105, 67] width 103 height 18
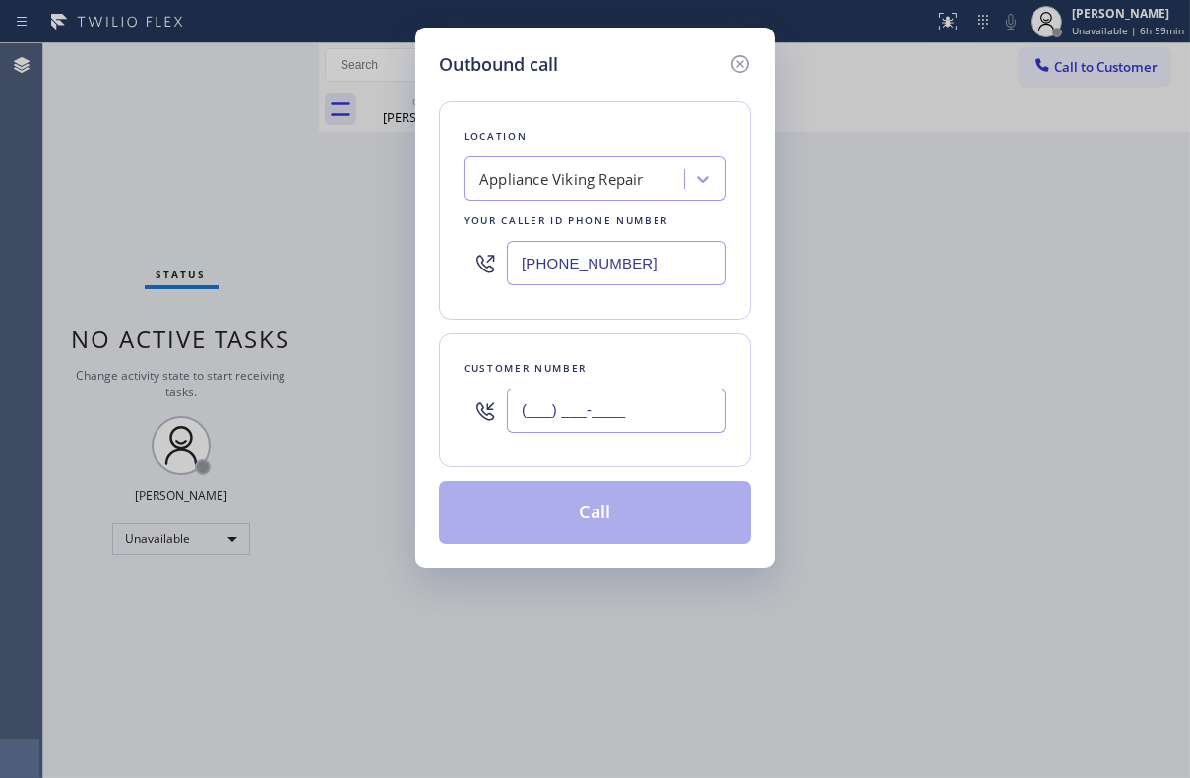
click at [657, 396] on input "(___) ___-____" at bounding box center [616, 411] width 219 height 44
paste input "760) 519-8552"
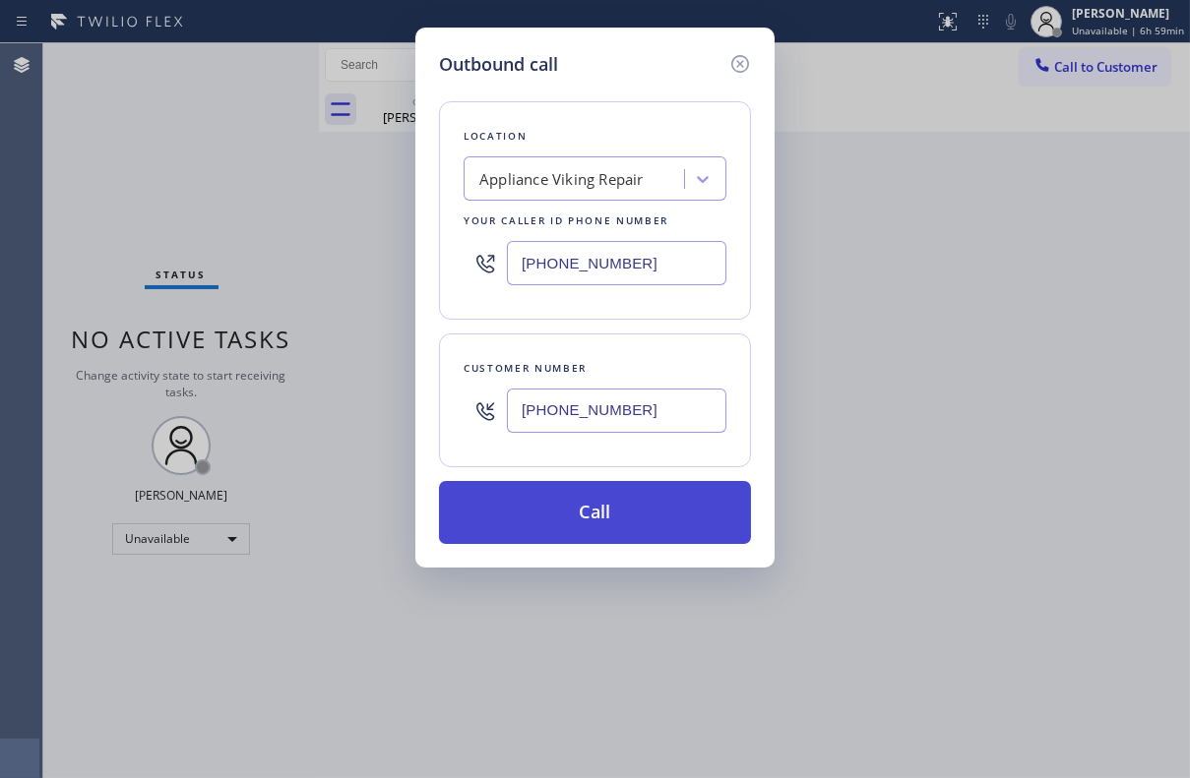
type input "[PHONE_NUMBER]"
click at [626, 517] on button "Call" at bounding box center [595, 512] width 312 height 63
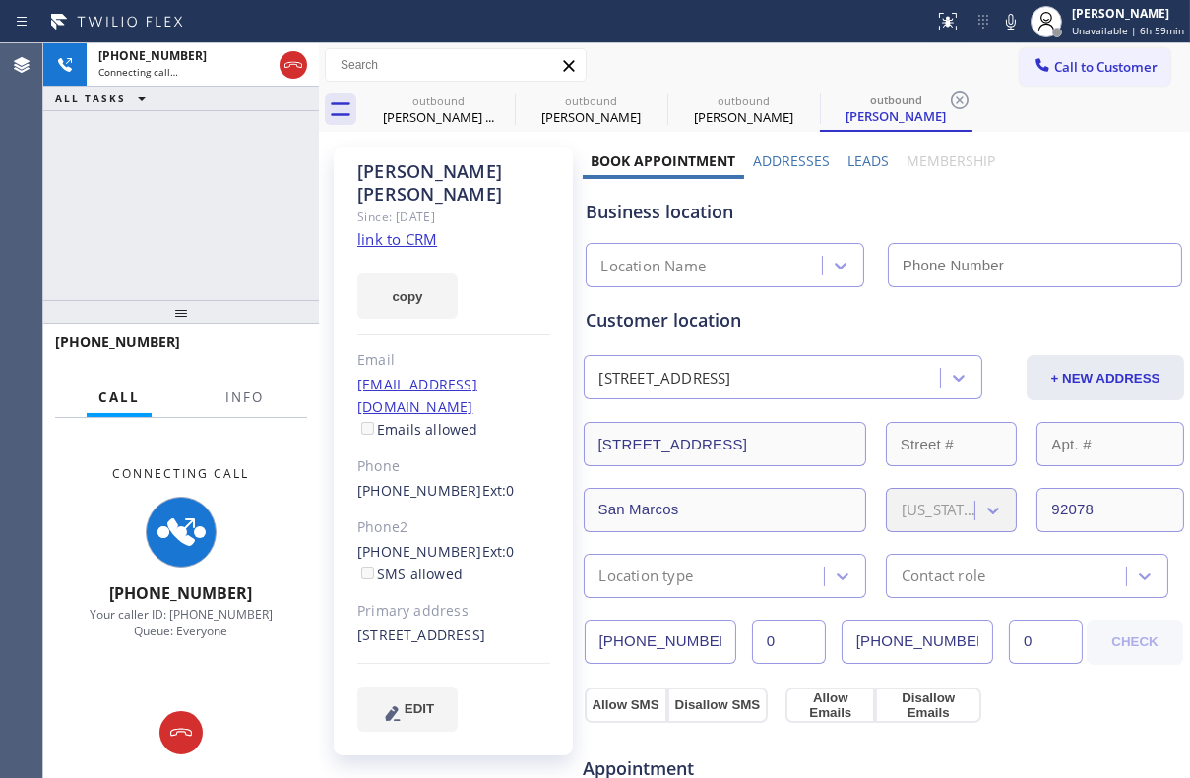
click at [855, 158] on label "Leads" at bounding box center [867, 161] width 41 height 19
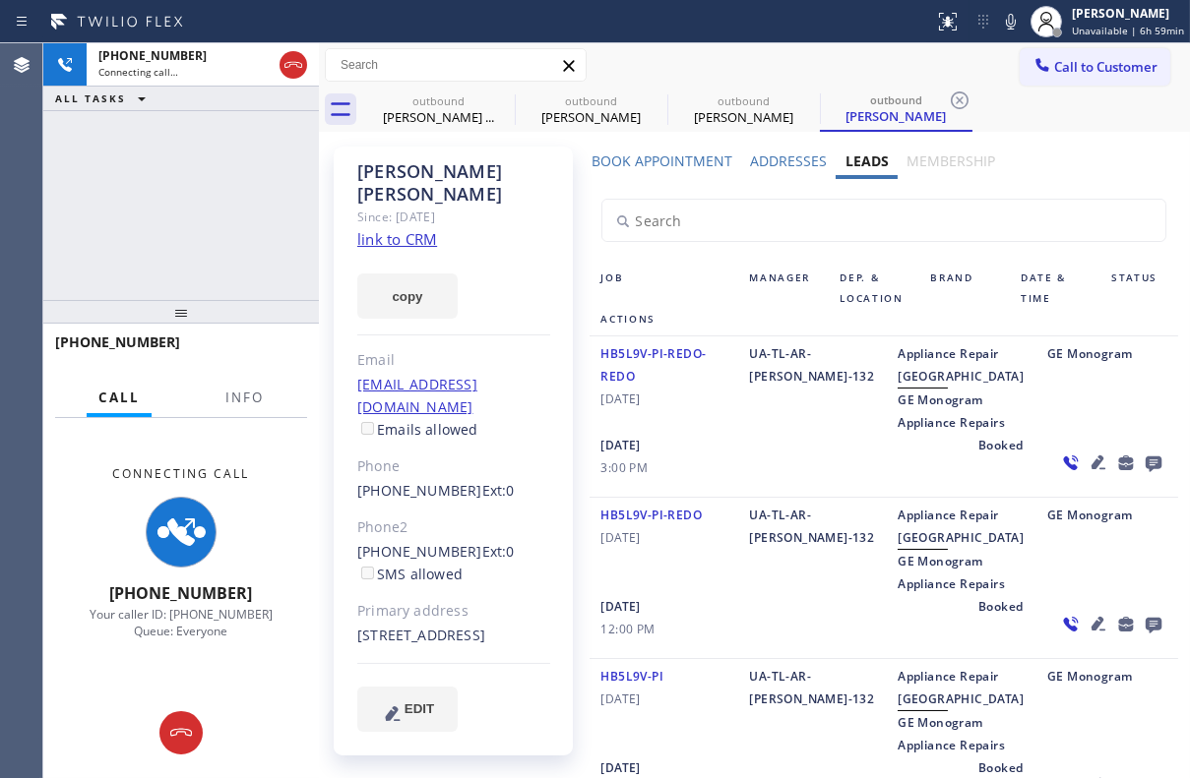
click at [1045, 491] on div at bounding box center [1111, 462] width 133 height 57
click at [1145, 472] on icon at bounding box center [1153, 465] width 16 height 16
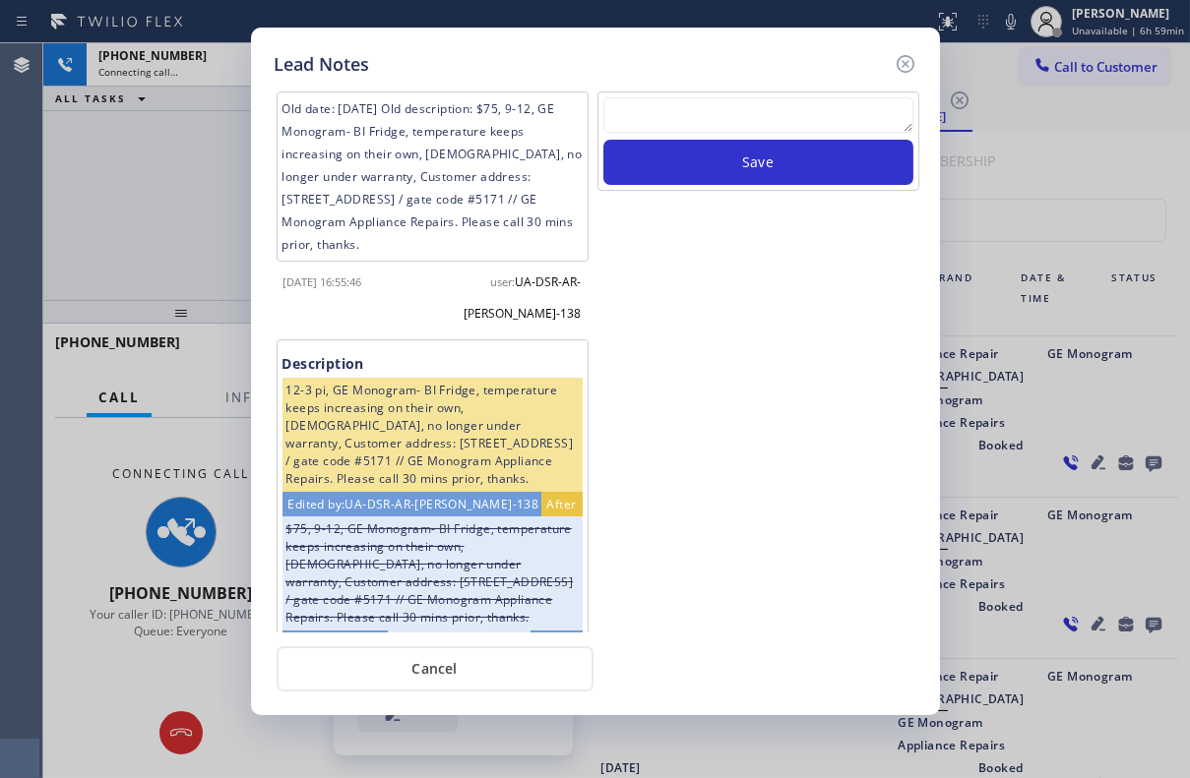
click at [733, 114] on textarea at bounding box center [758, 114] width 310 height 35
paste textarea "Routed to Voice mail// If CX will call back please transfer to me- Love:*"
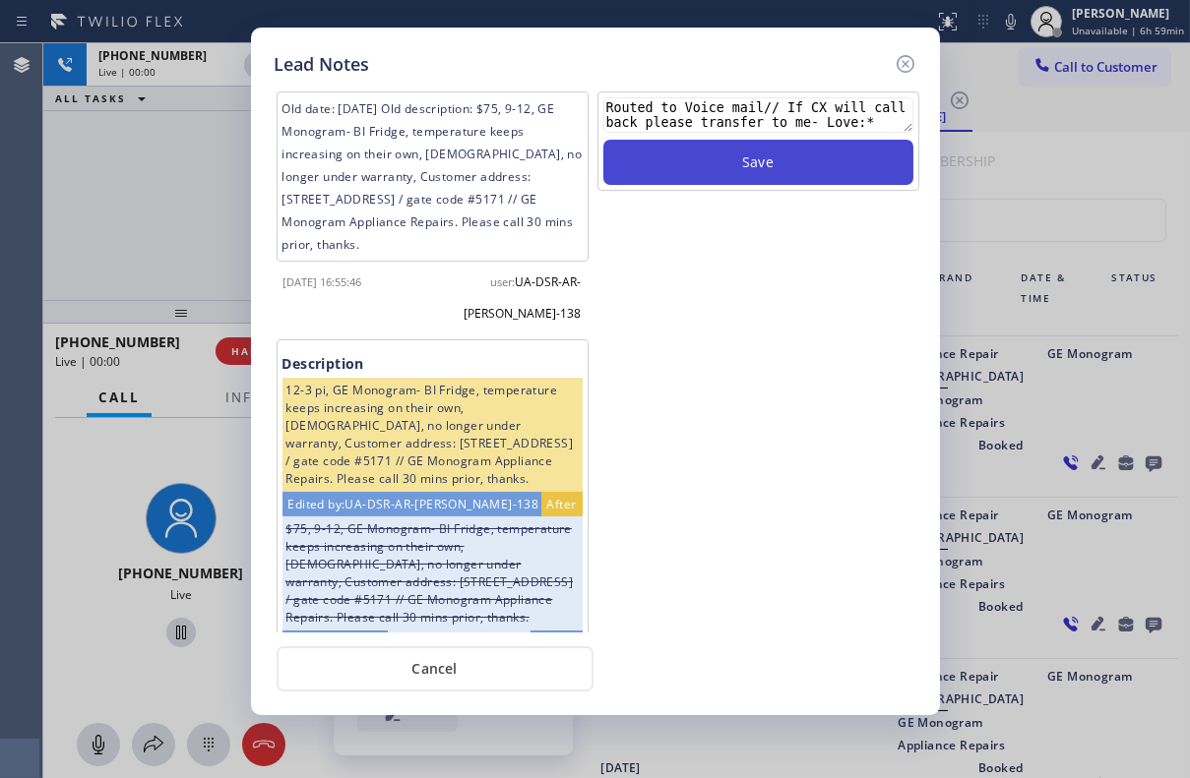
type textarea "Routed to Voice mail// If CX will call back please transfer to me- Love:*"
click at [730, 174] on button "Save" at bounding box center [758, 162] width 310 height 45
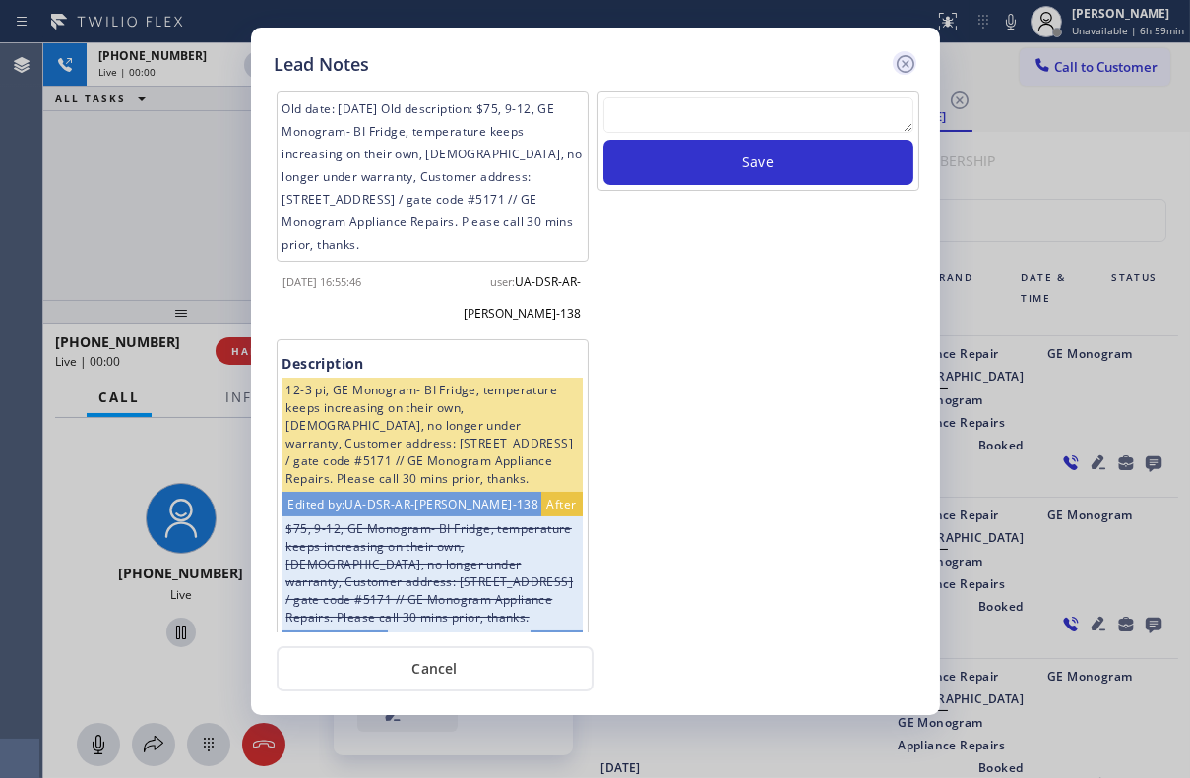
scroll to position [0, 0]
click at [898, 65] on icon at bounding box center [906, 64] width 24 height 24
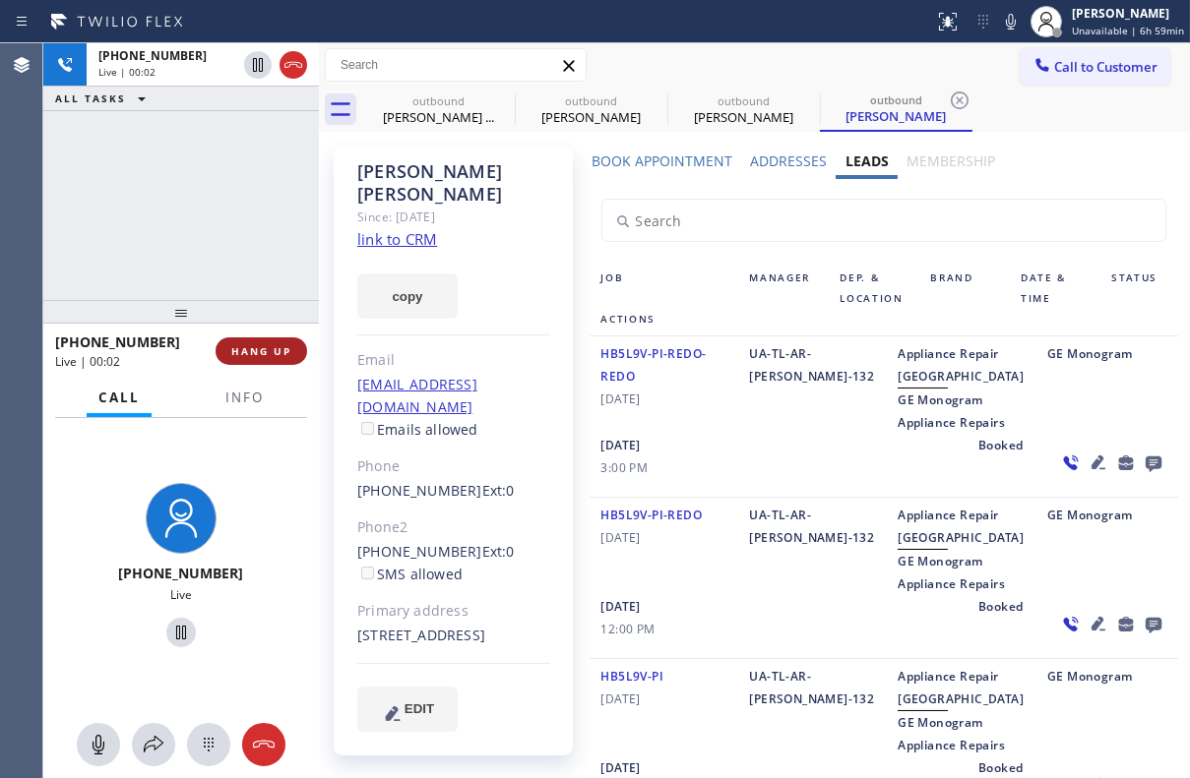
click at [276, 341] on button "HANG UP" at bounding box center [262, 352] width 92 height 28
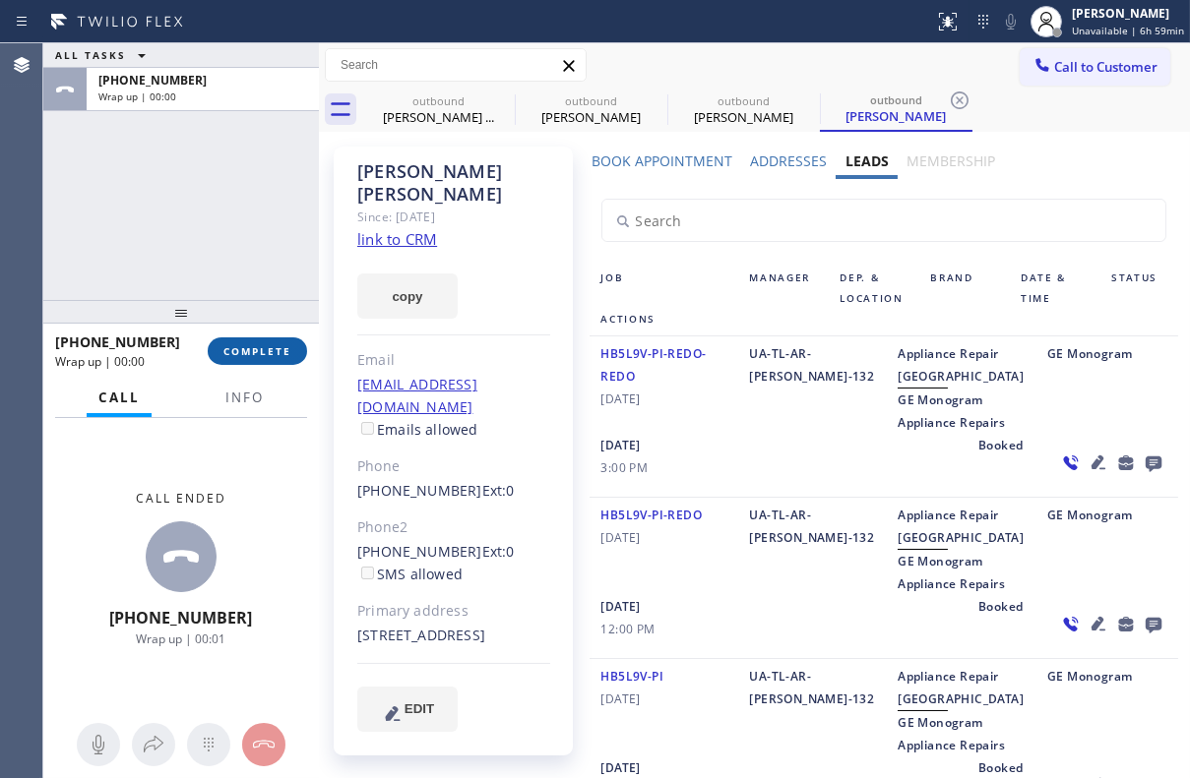
click at [276, 355] on span "COMPLETE" at bounding box center [257, 351] width 68 height 14
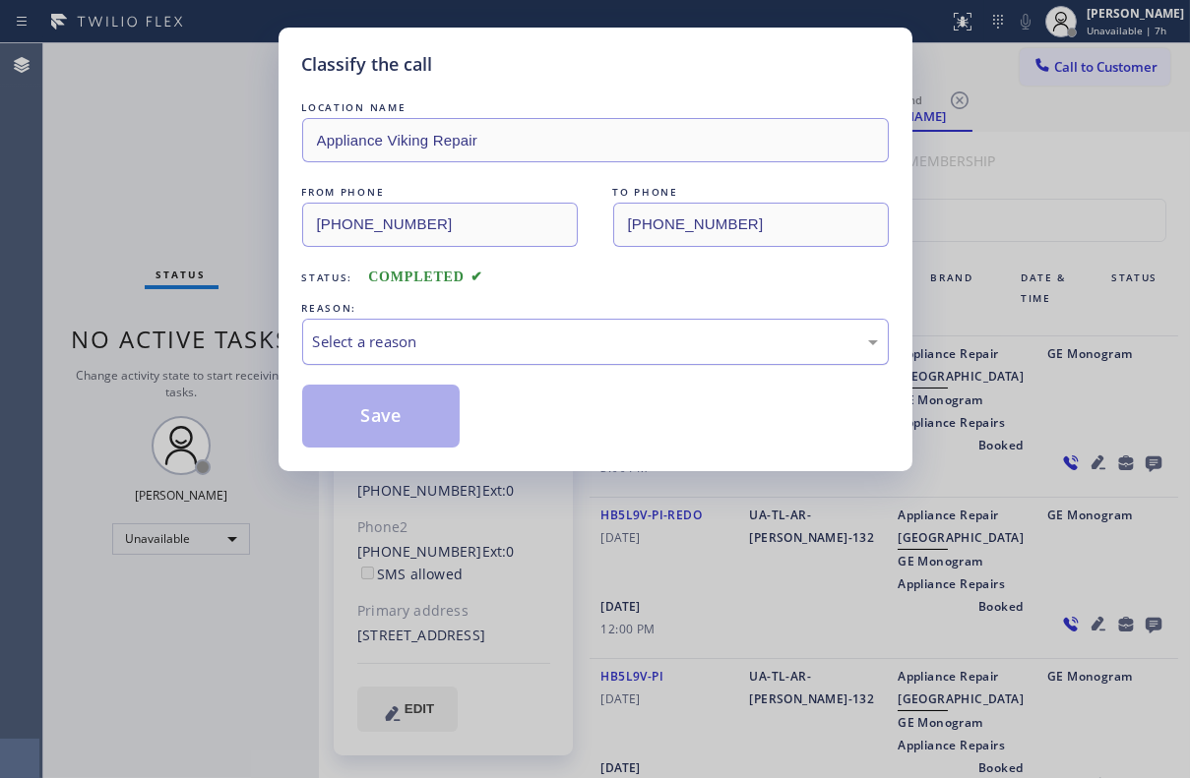
click at [553, 353] on div "Select a reason" at bounding box center [595, 342] width 586 height 46
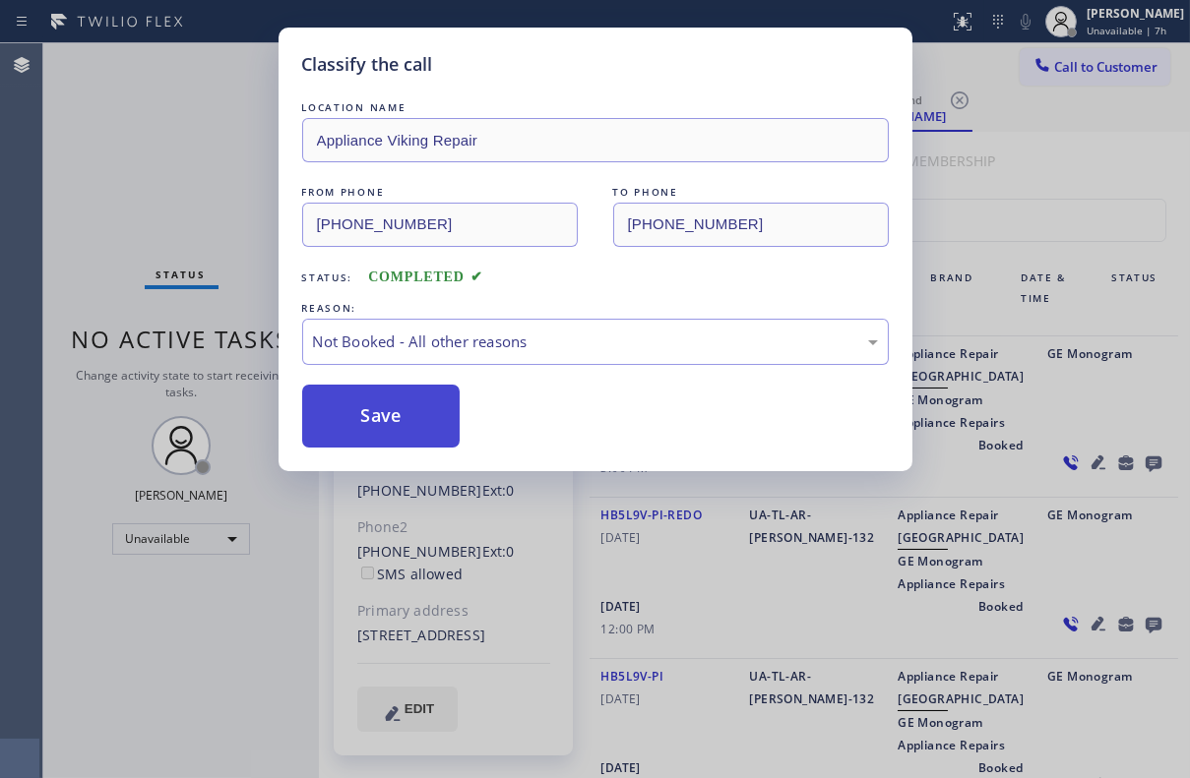
click at [372, 413] on button "Save" at bounding box center [381, 416] width 158 height 63
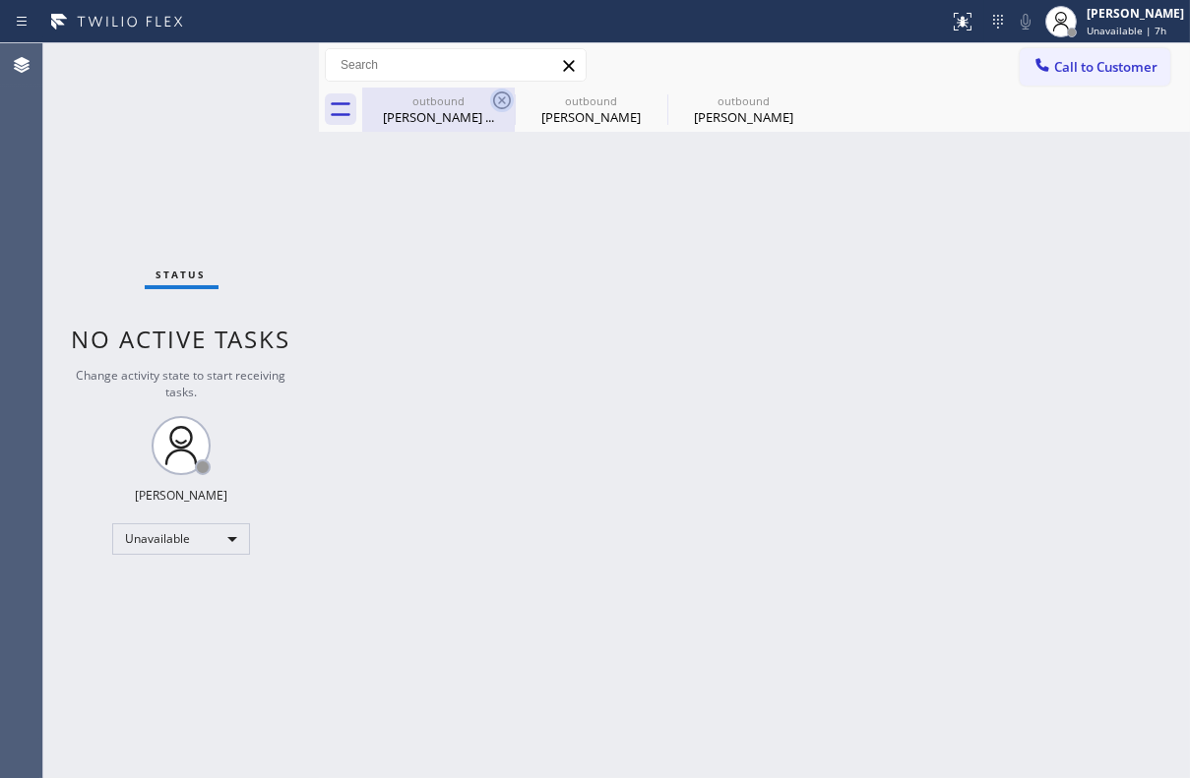
click at [496, 99] on icon at bounding box center [502, 101] width 24 height 24
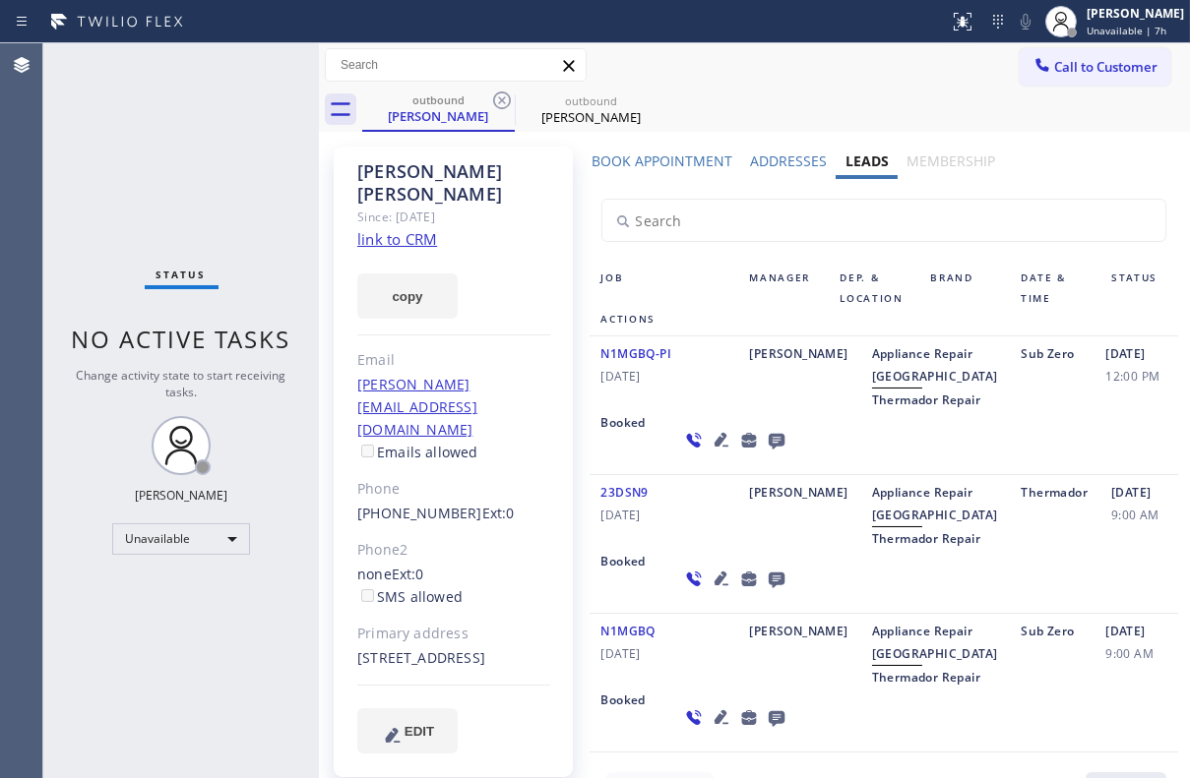
click at [496, 99] on icon at bounding box center [502, 101] width 24 height 24
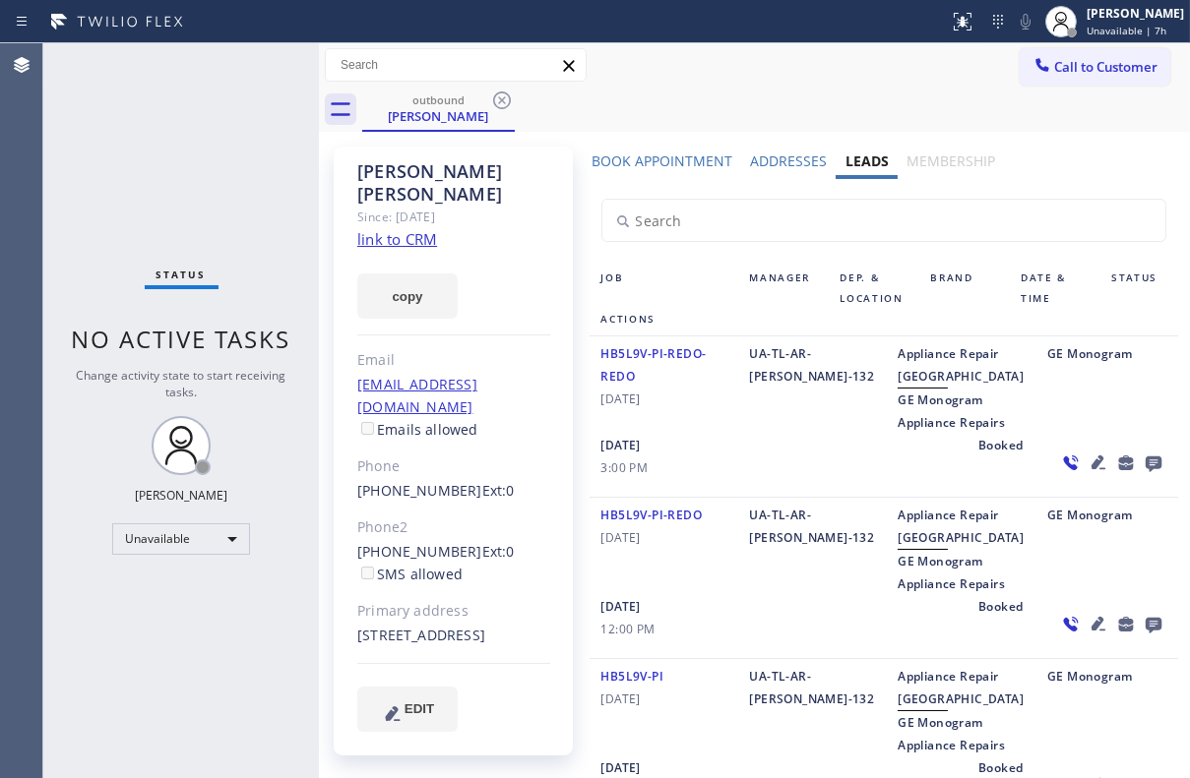
click at [496, 99] on icon at bounding box center [502, 101] width 24 height 24
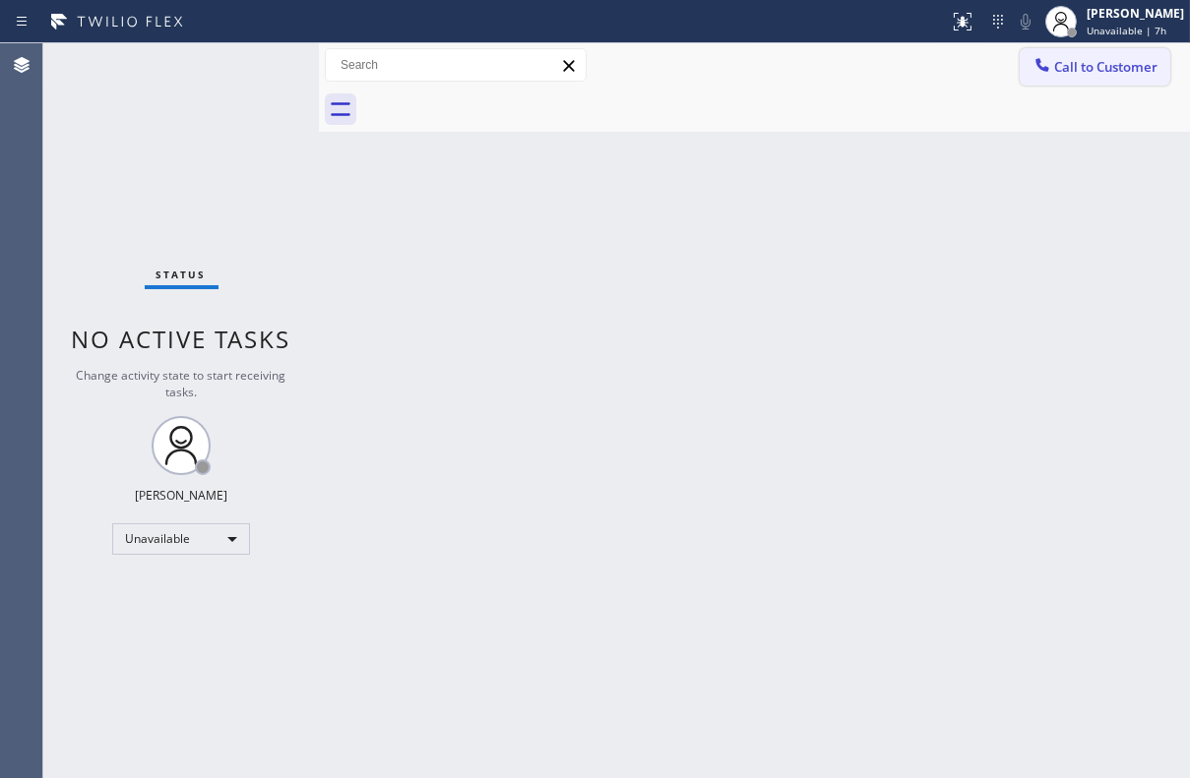
click at [1061, 67] on span "Call to Customer" at bounding box center [1105, 67] width 103 height 18
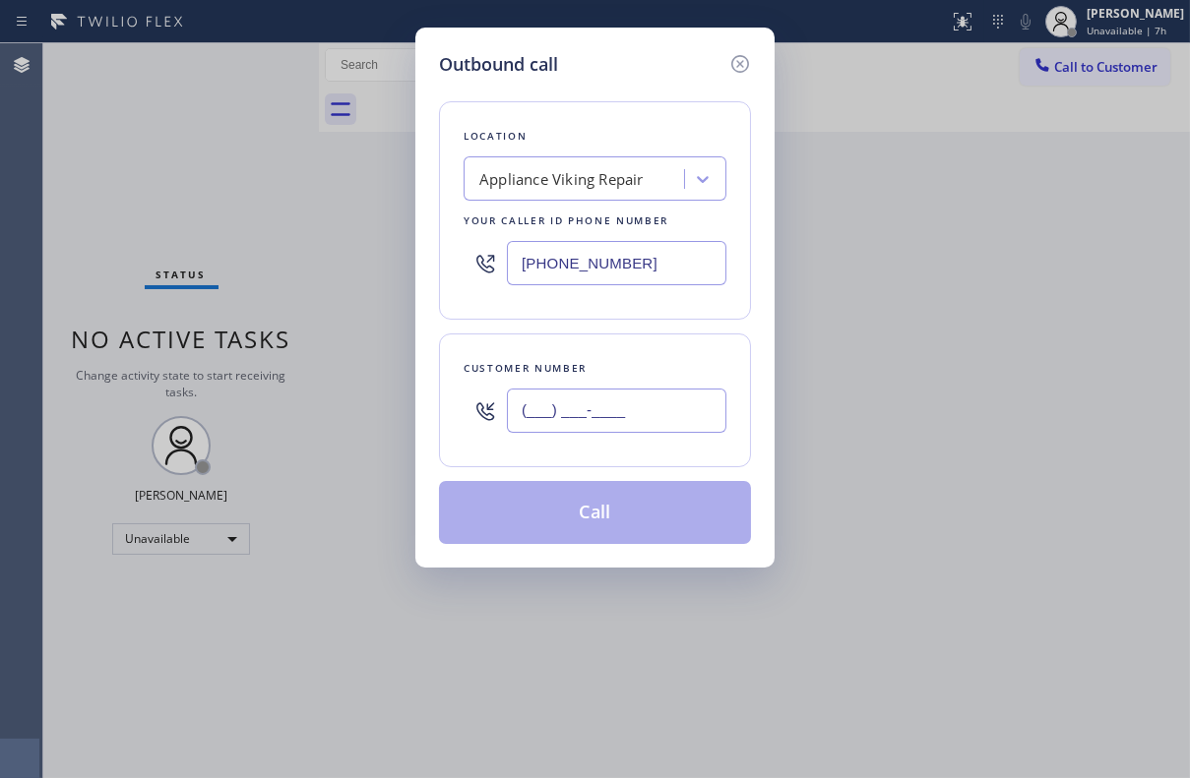
click at [582, 412] on input "(___) ___-____" at bounding box center [616, 411] width 219 height 44
paste input "206) 371-4522"
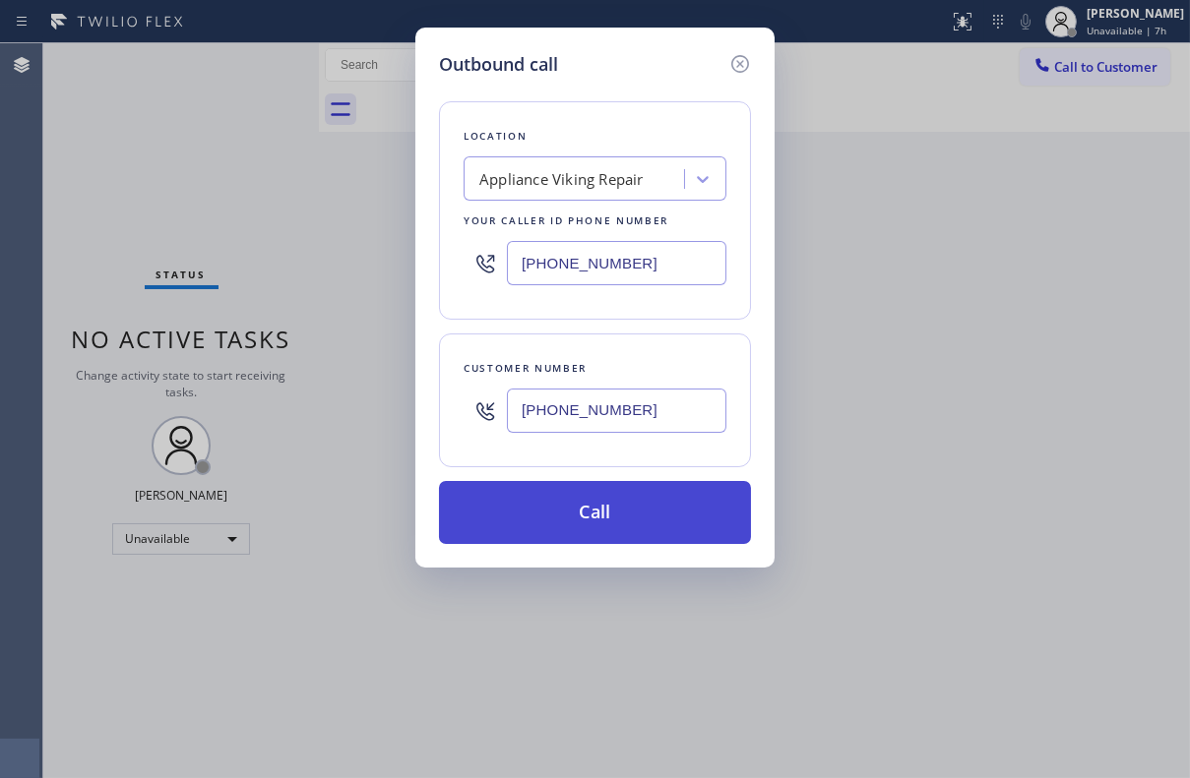
type input "[PHONE_NUMBER]"
click at [575, 514] on button "Call" at bounding box center [595, 512] width 312 height 63
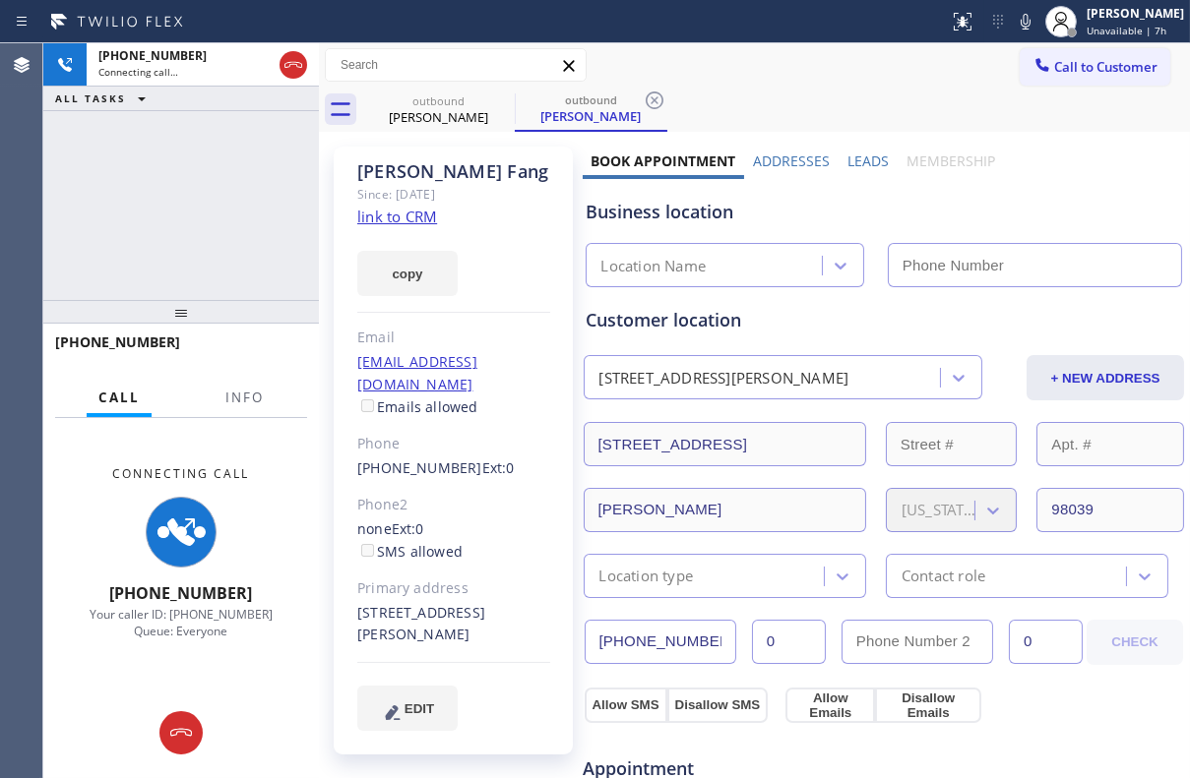
type input "[PHONE_NUMBER]"
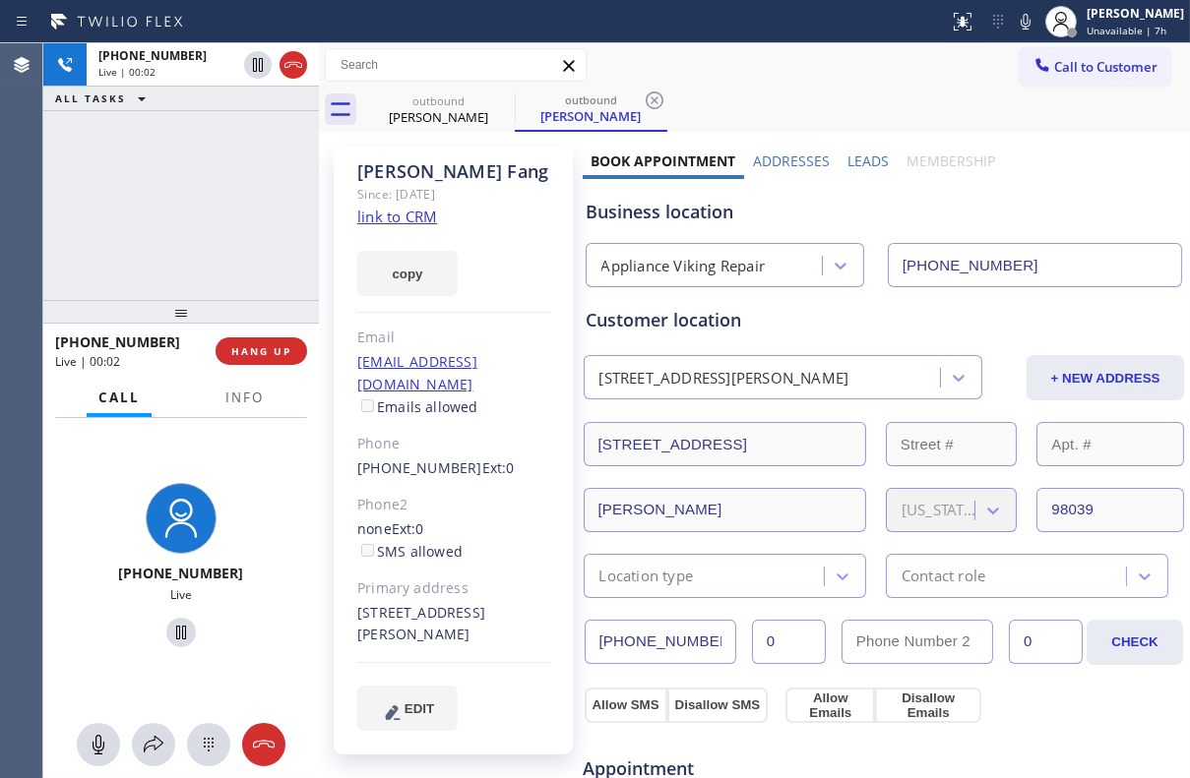
click at [856, 159] on label "Leads" at bounding box center [867, 161] width 41 height 19
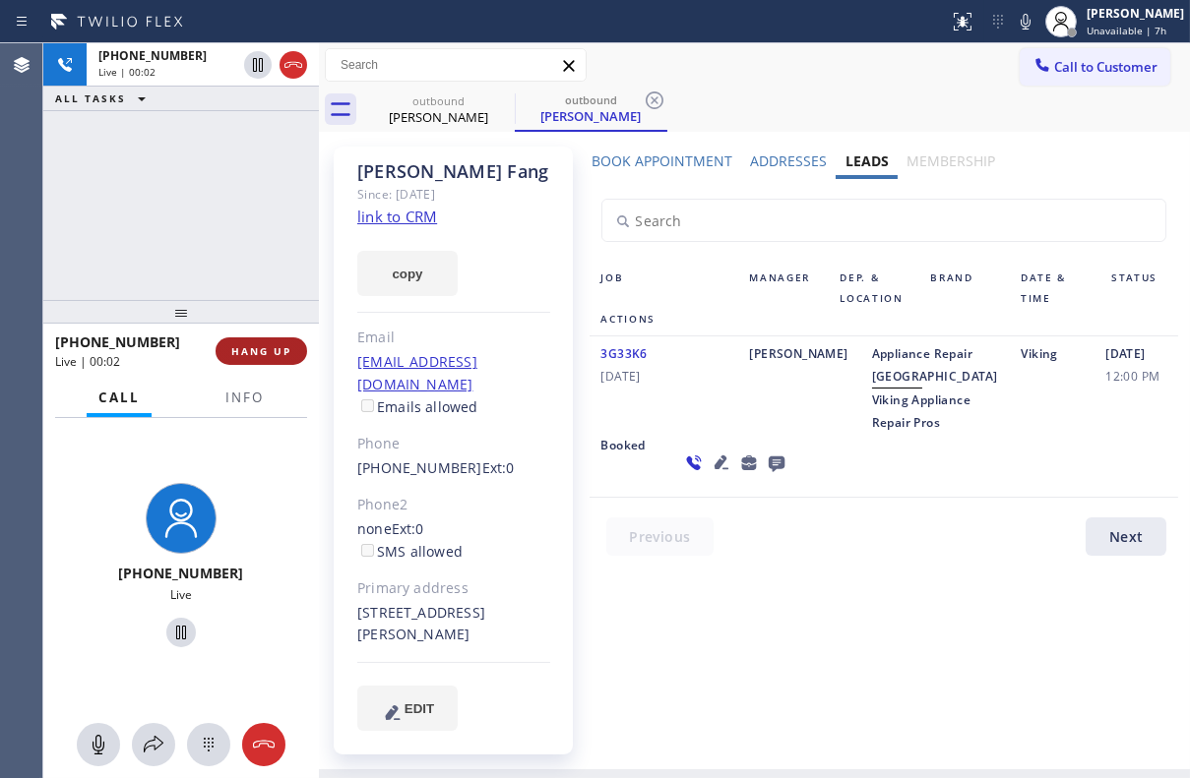
click at [237, 358] on button "HANG UP" at bounding box center [262, 352] width 92 height 28
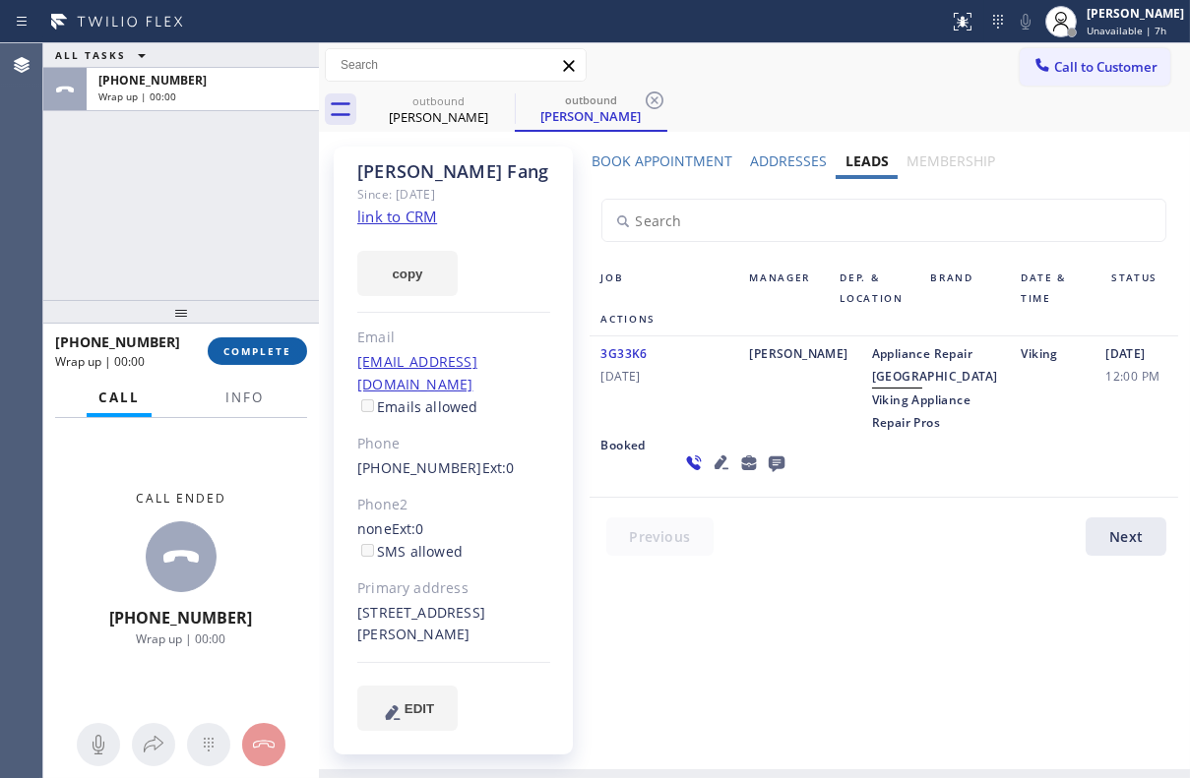
click at [250, 356] on span "COMPLETE" at bounding box center [257, 351] width 68 height 14
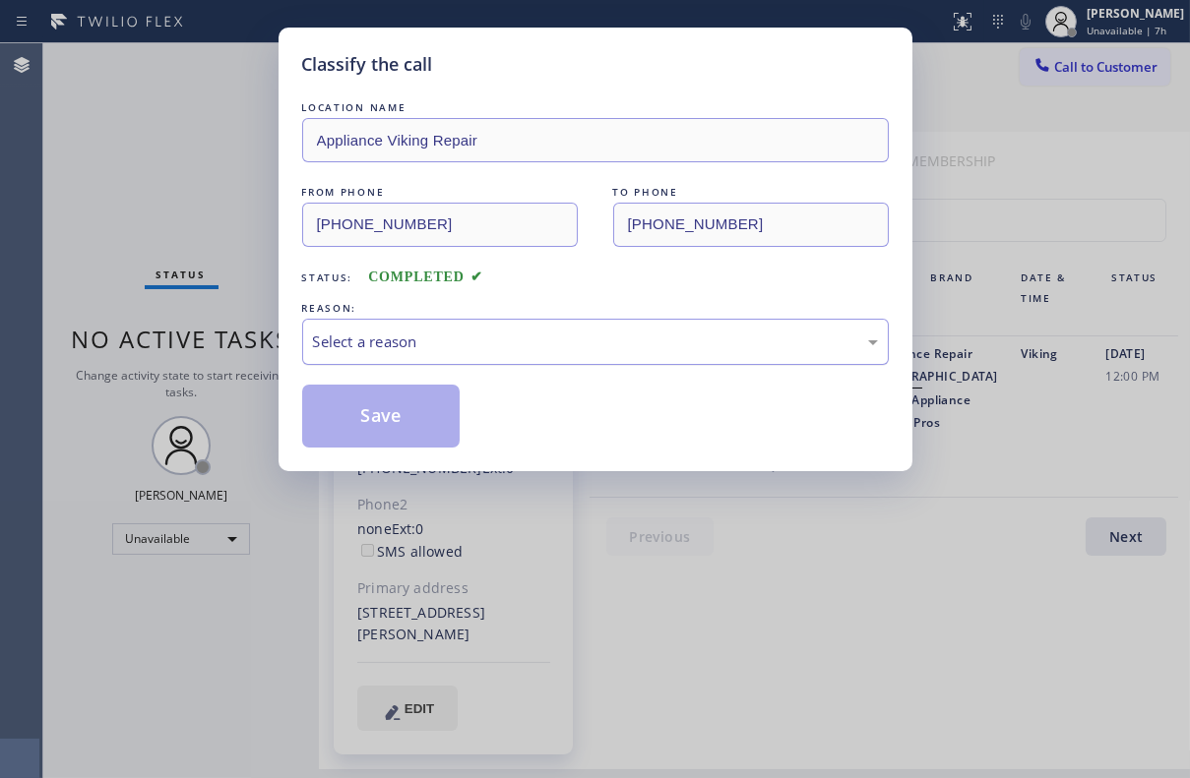
click at [438, 338] on div "Select a reason" at bounding box center [595, 342] width 565 height 23
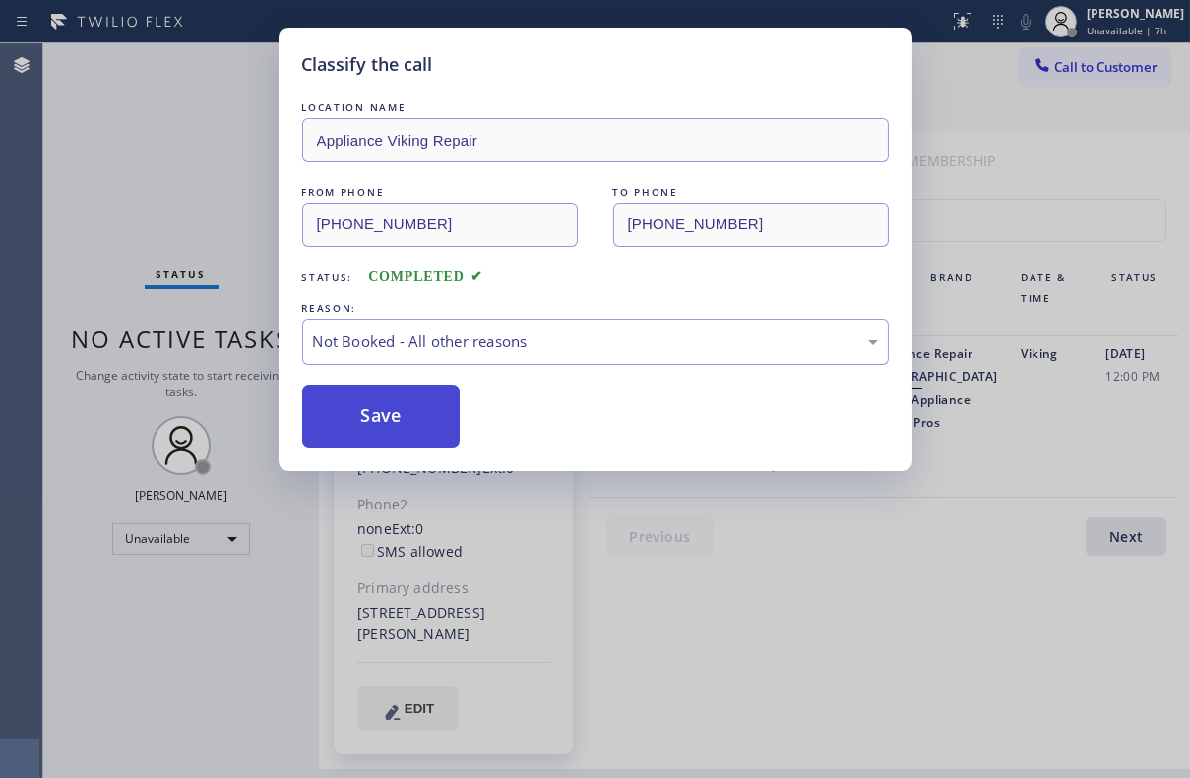
click at [368, 414] on button "Save" at bounding box center [381, 416] width 158 height 63
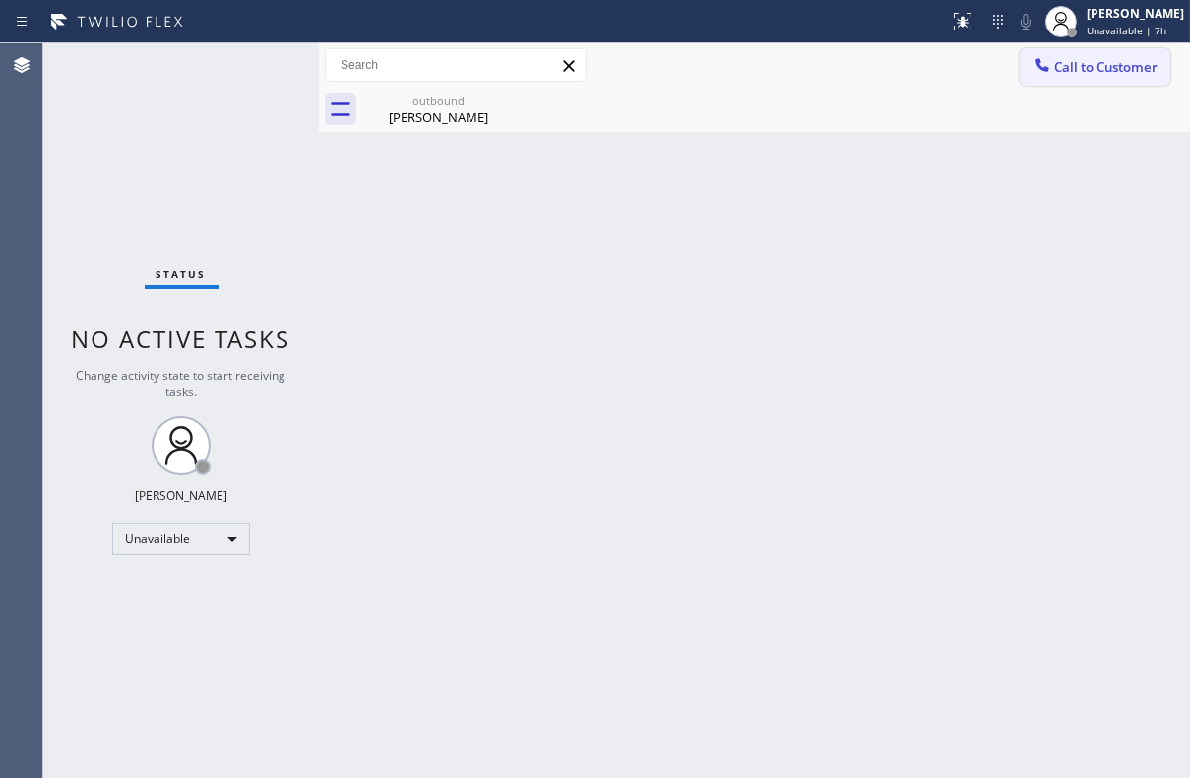
click at [1110, 70] on span "Call to Customer" at bounding box center [1105, 67] width 103 height 18
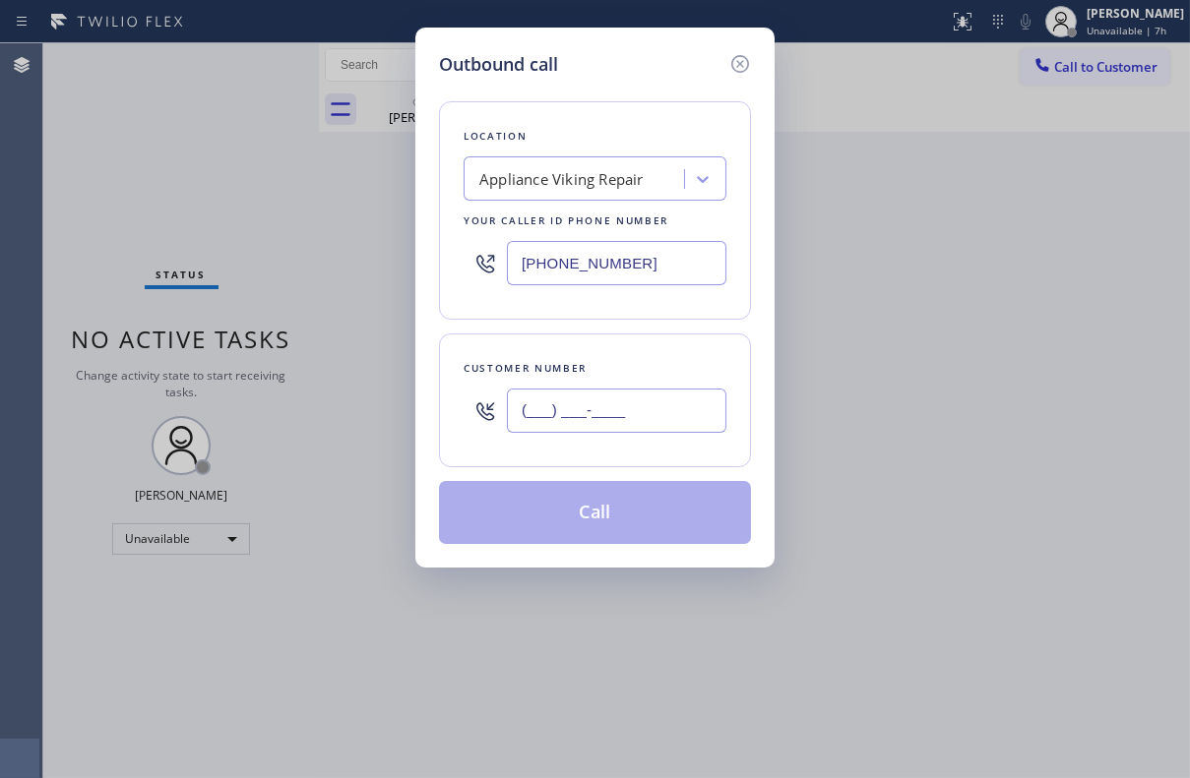
click at [648, 418] on input "(___) ___-____" at bounding box center [616, 411] width 219 height 44
paste input "408) 891-3579"
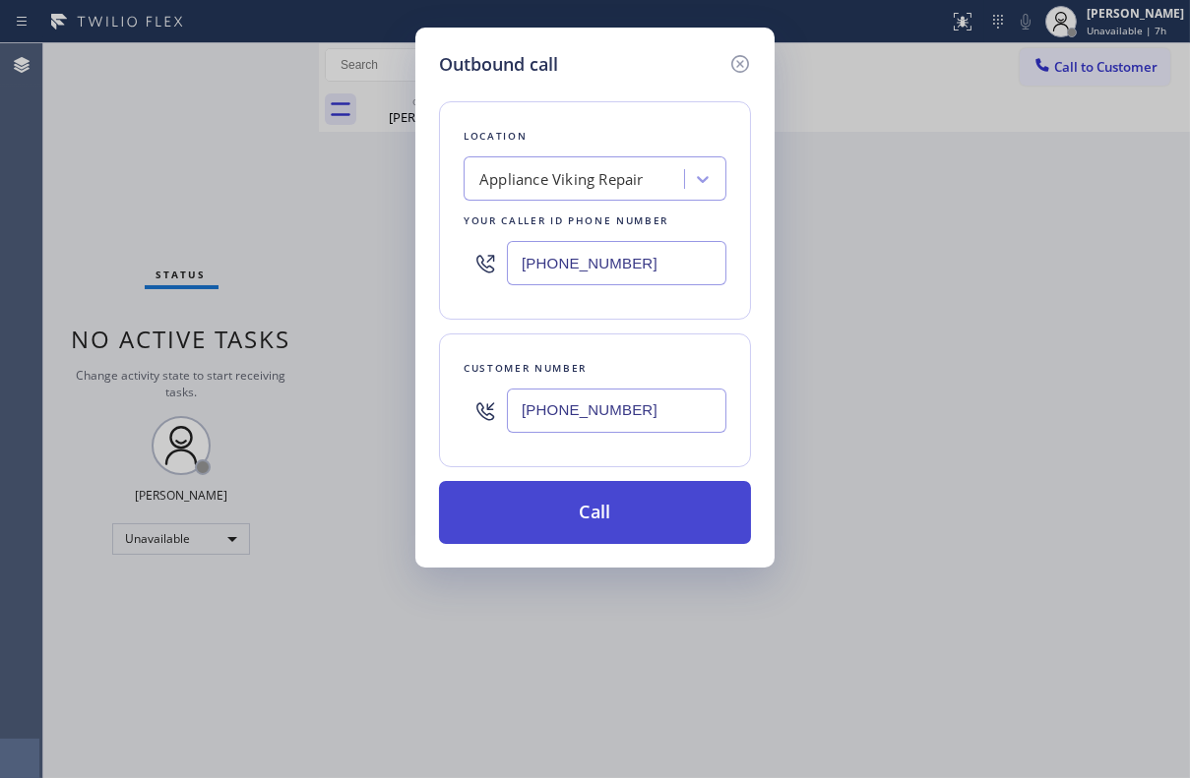
click at [617, 513] on button "Call" at bounding box center [595, 512] width 312 height 63
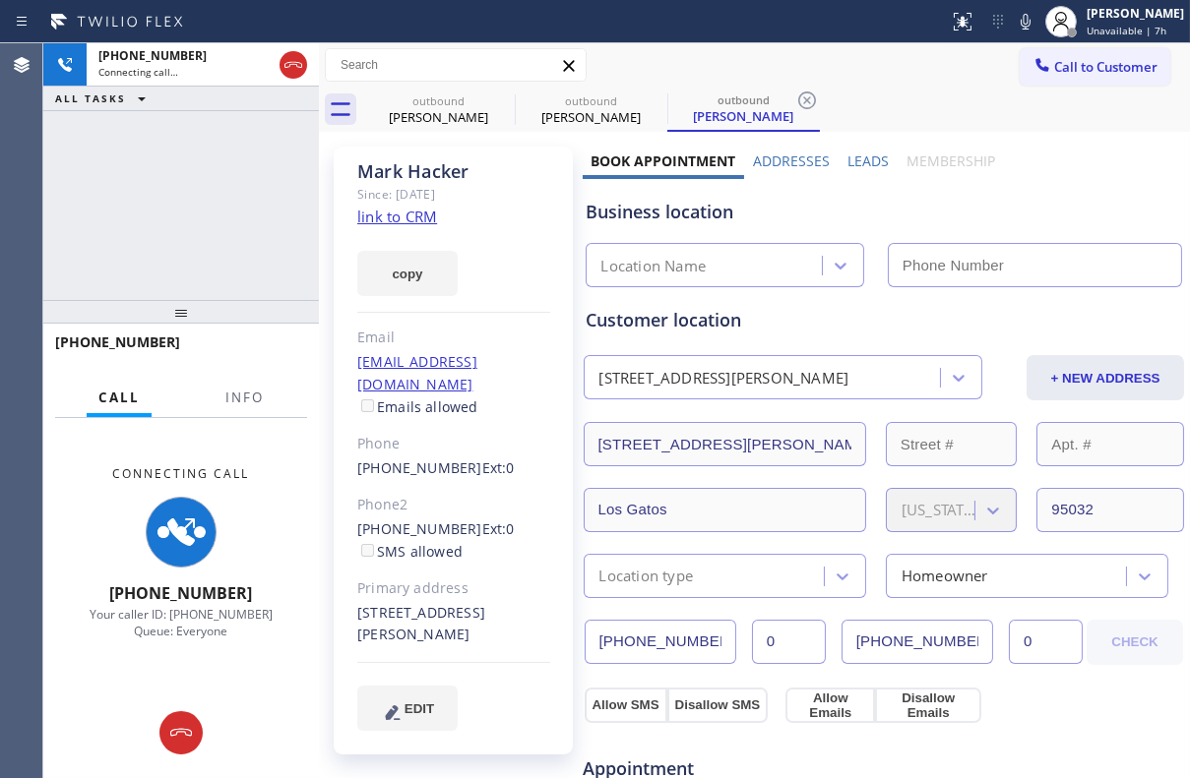
click at [858, 169] on label "Leads" at bounding box center [867, 161] width 41 height 19
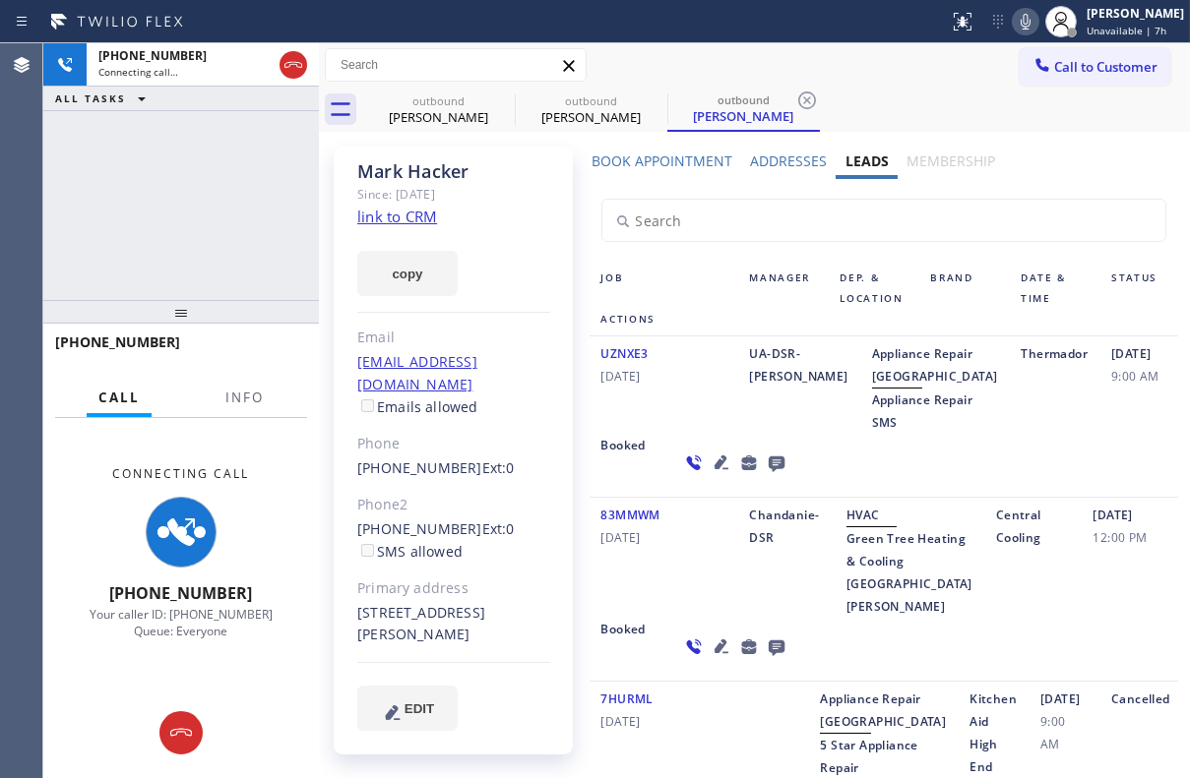
click at [1014, 11] on icon at bounding box center [1026, 22] width 24 height 24
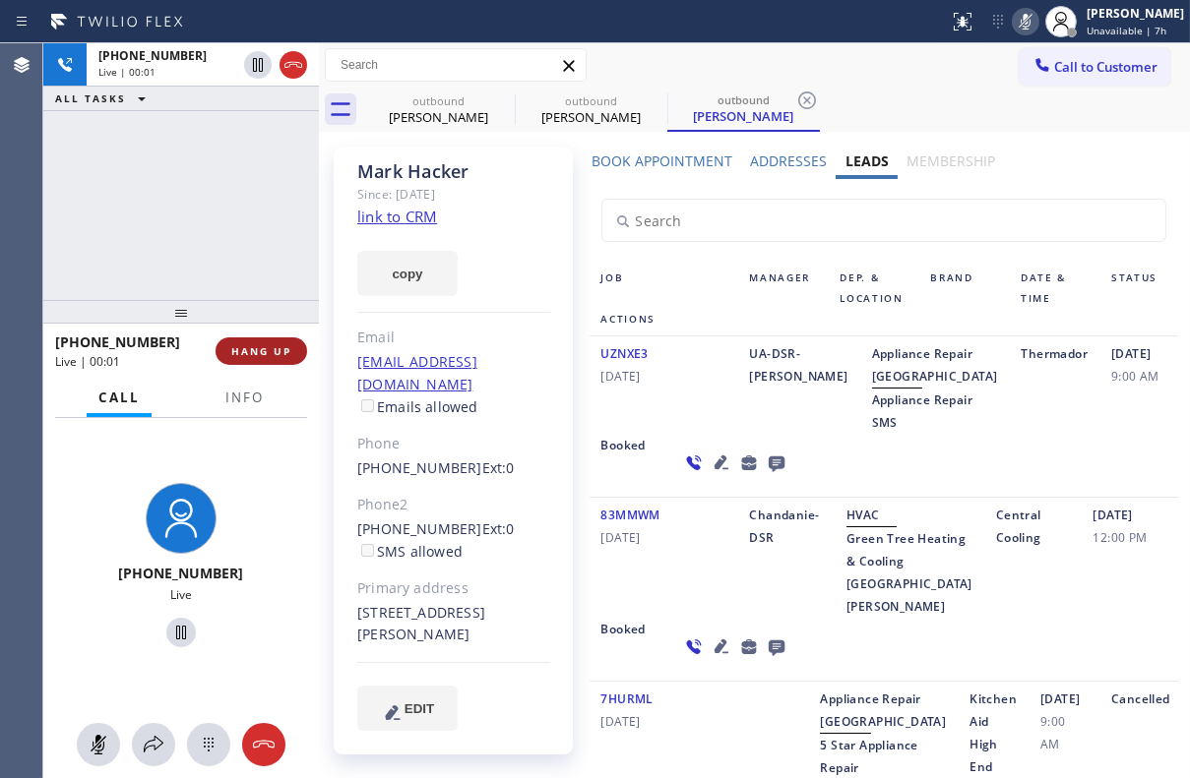
click at [252, 346] on span "HANG UP" at bounding box center [261, 351] width 60 height 14
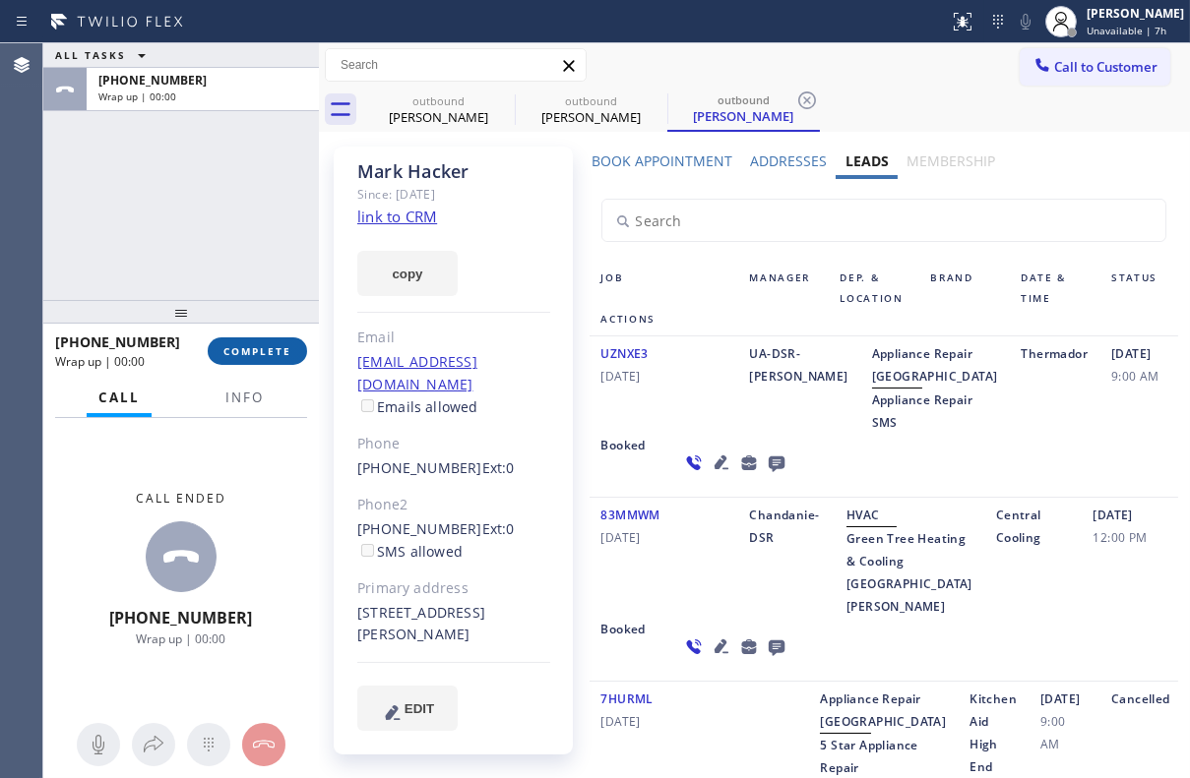
click at [256, 356] on span "COMPLETE" at bounding box center [257, 351] width 68 height 14
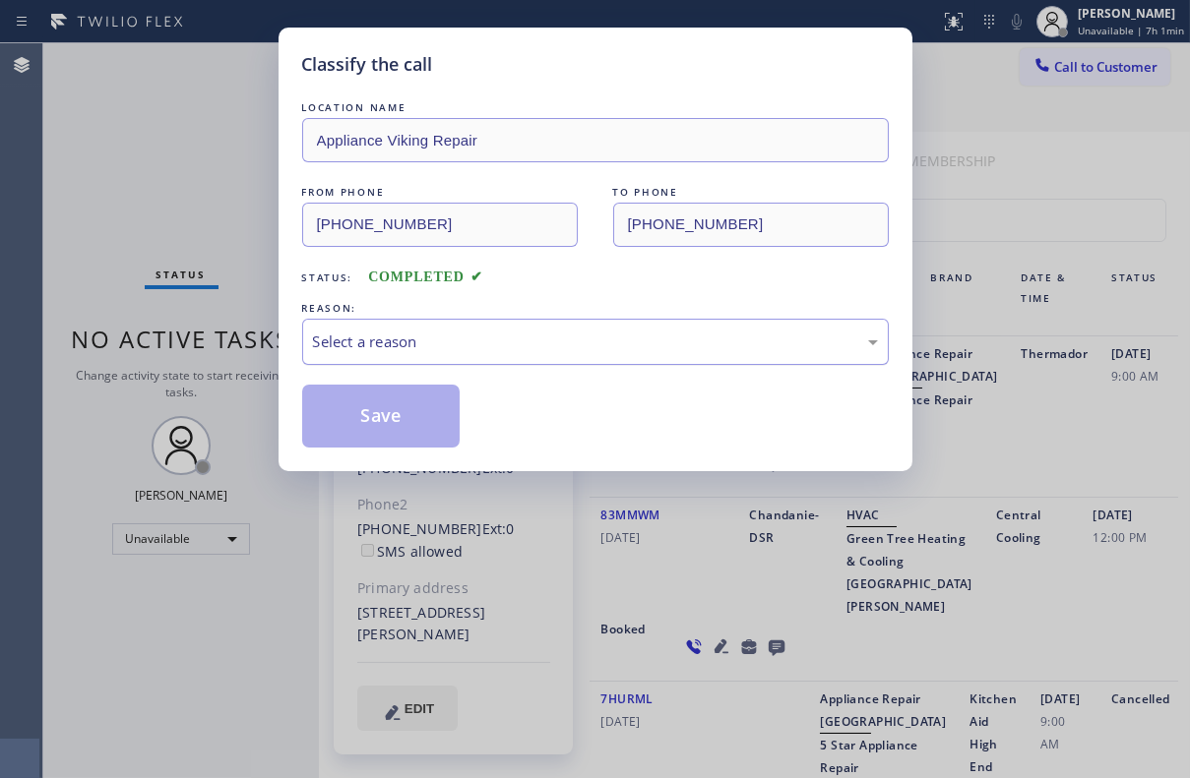
click at [594, 339] on div "Select a reason" at bounding box center [595, 342] width 565 height 23
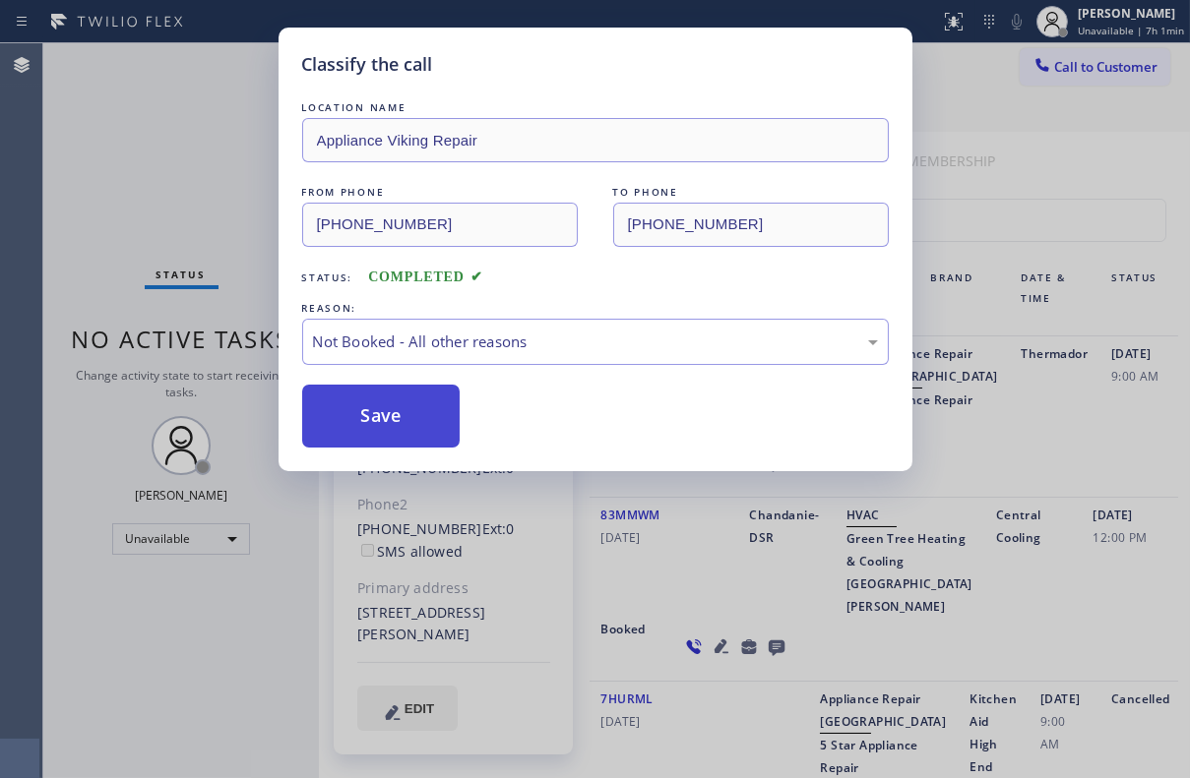
click at [401, 413] on button "Save" at bounding box center [381, 416] width 158 height 63
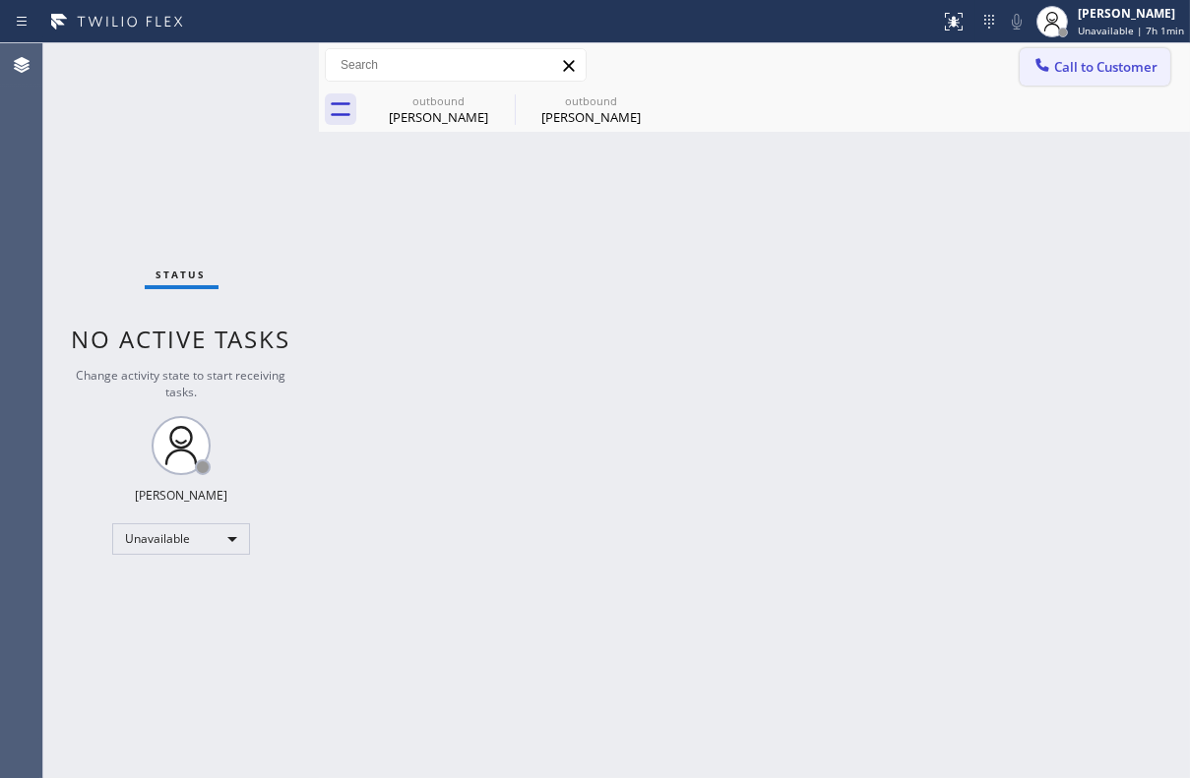
click at [1084, 63] on span "Call to Customer" at bounding box center [1105, 67] width 103 height 18
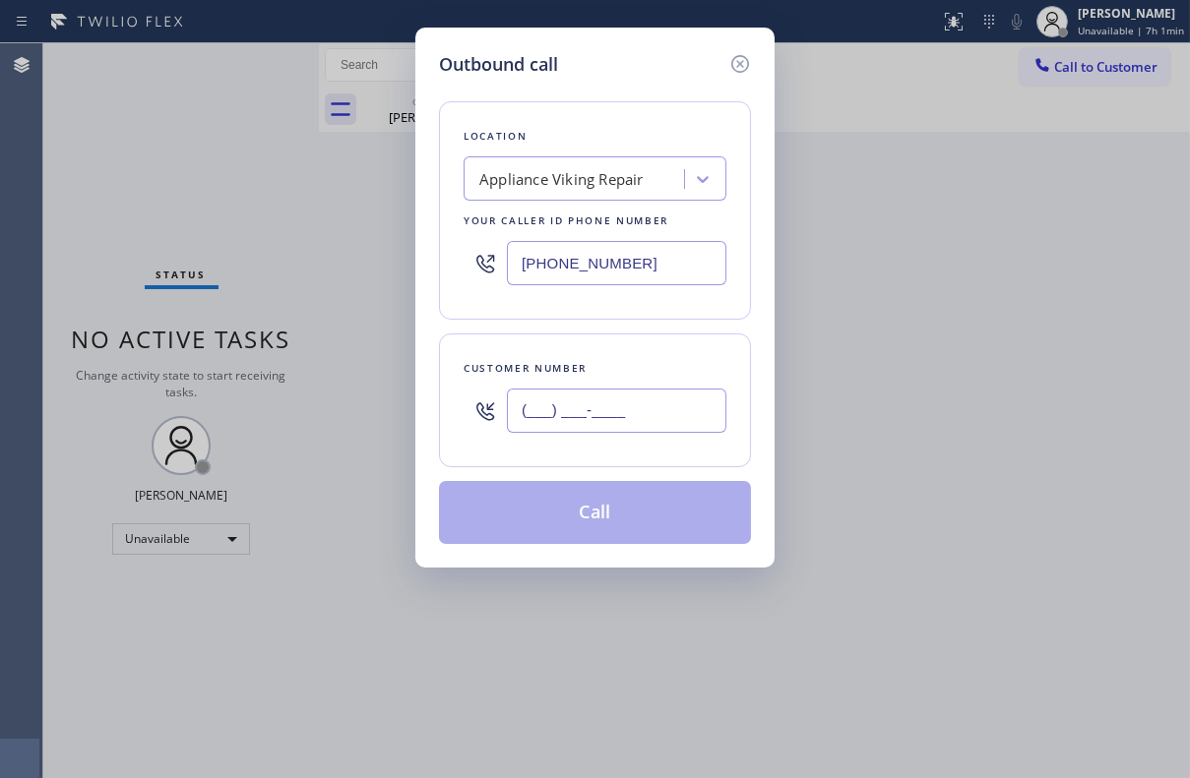
click at [584, 417] on input "(___) ___-____" at bounding box center [616, 411] width 219 height 44
paste input "818) 405-7498"
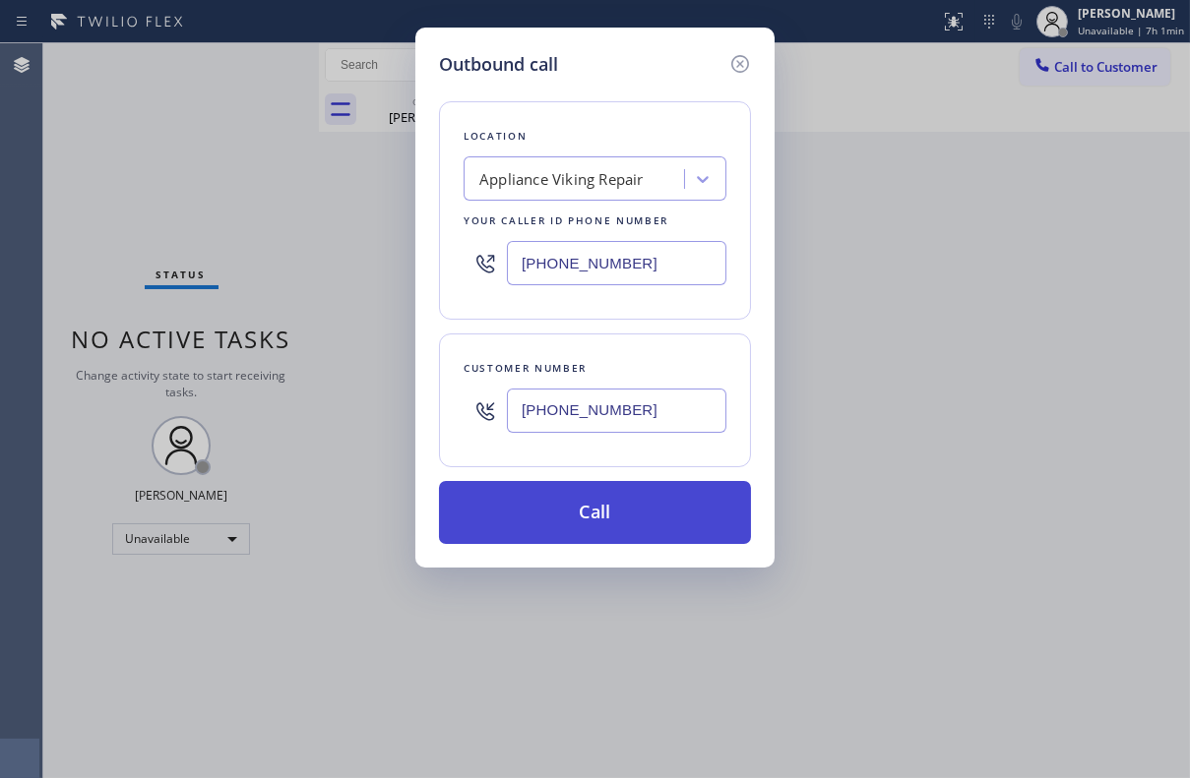
type input "[PHONE_NUMBER]"
click at [549, 517] on button "Call" at bounding box center [595, 512] width 312 height 63
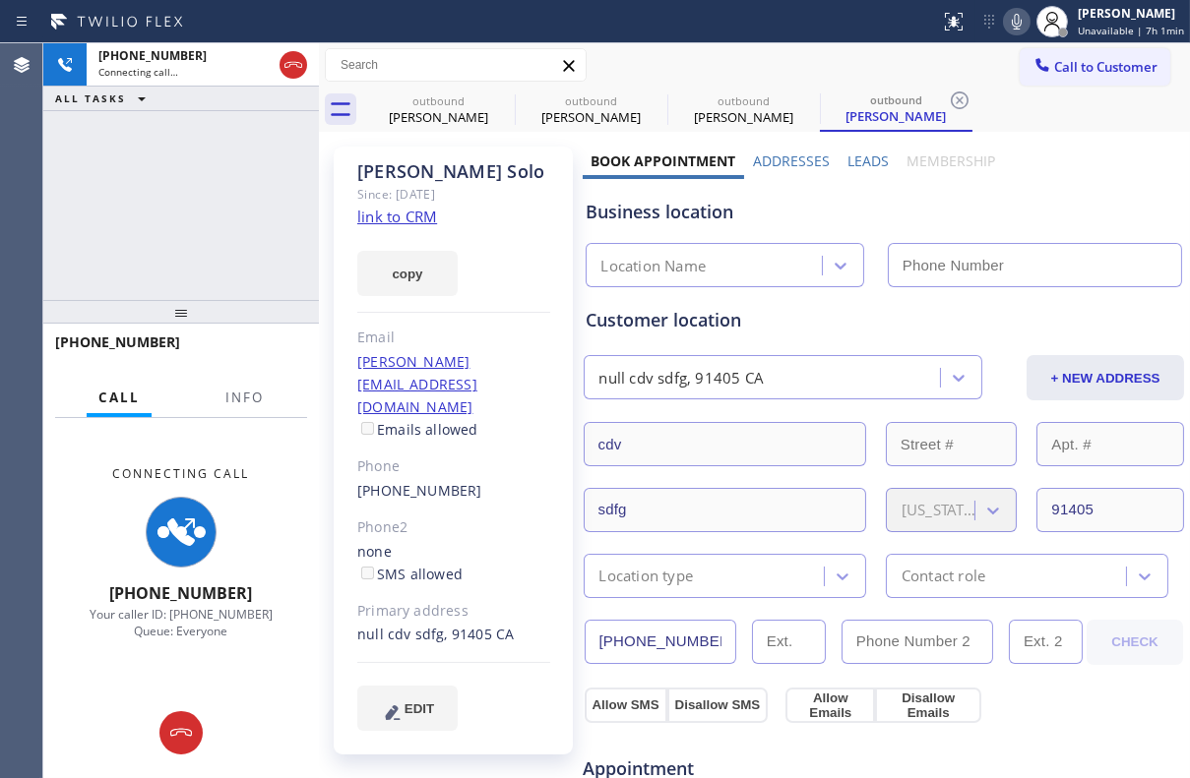
click at [859, 155] on label "Leads" at bounding box center [867, 161] width 41 height 19
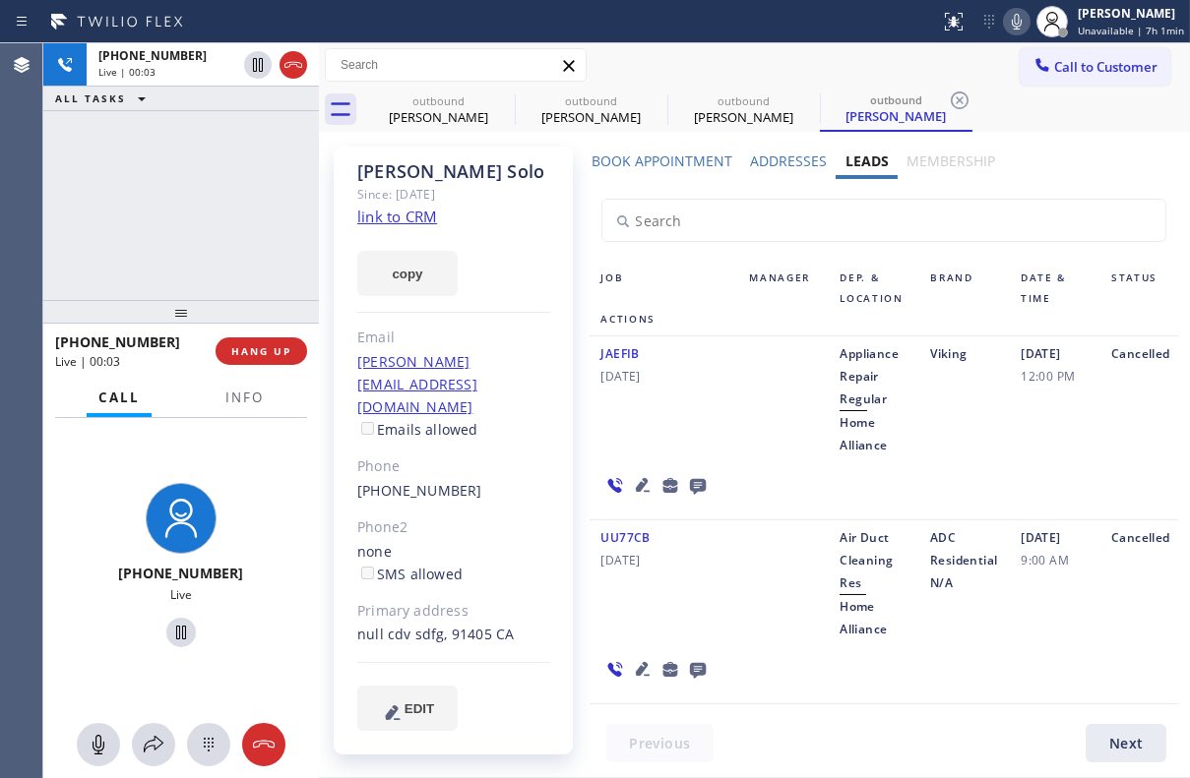
click at [696, 487] on icon at bounding box center [698, 485] width 24 height 25
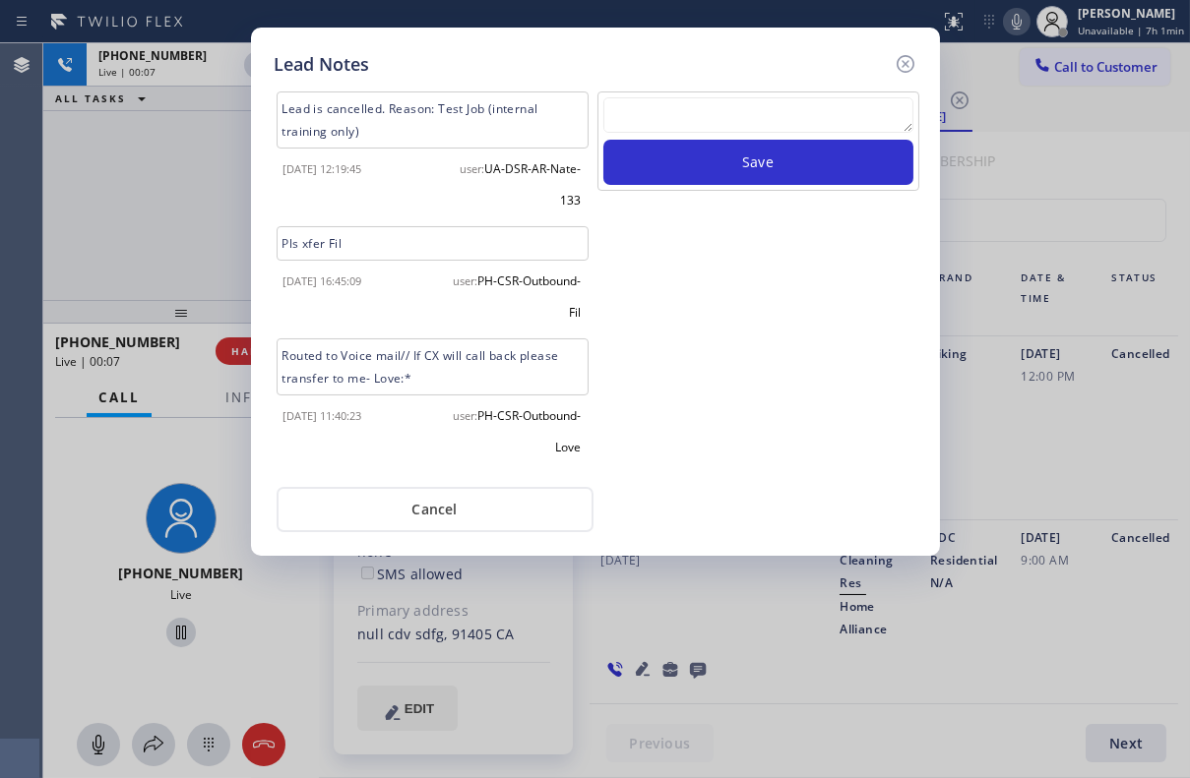
click at [720, 123] on textarea at bounding box center [758, 114] width 310 height 35
paste textarea "Routed to Voice mail// If CX will call back please transfer to me- Love:*"
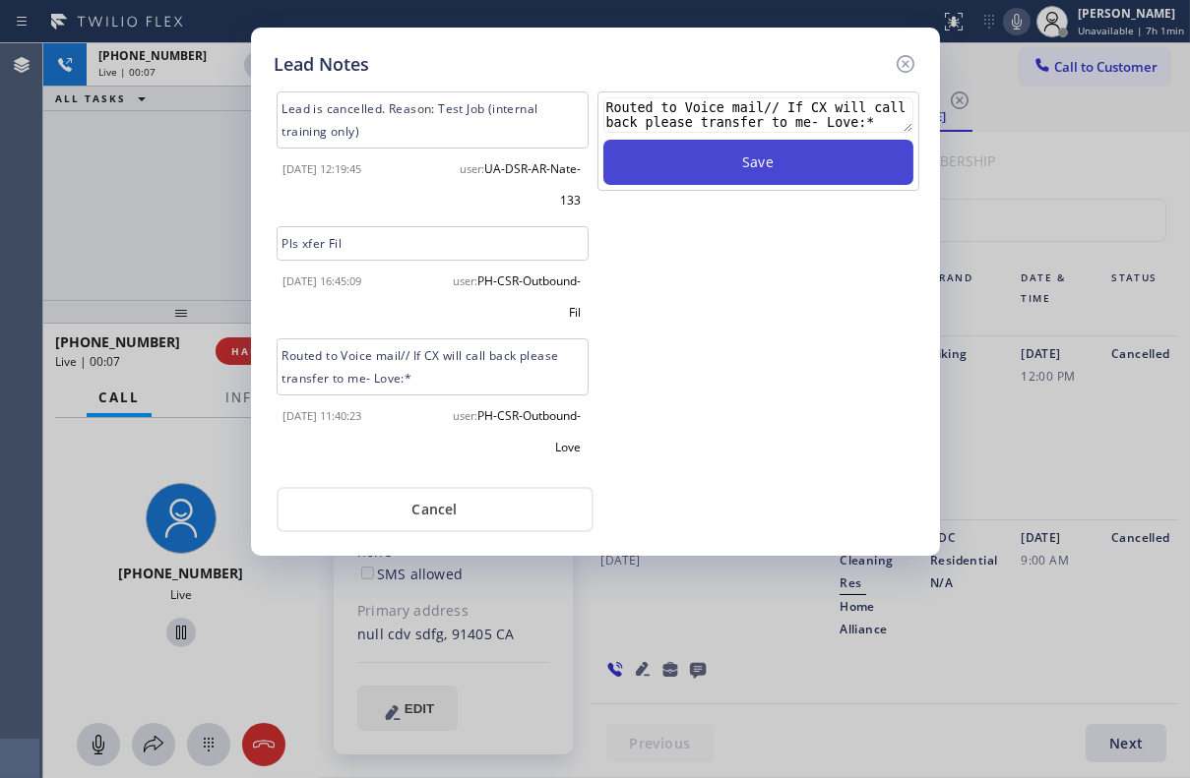
scroll to position [29, 0]
type textarea "Routed to Voice mail// If CX will call back please transfer to me- Love:*"
click at [744, 166] on button "Save" at bounding box center [758, 162] width 310 height 45
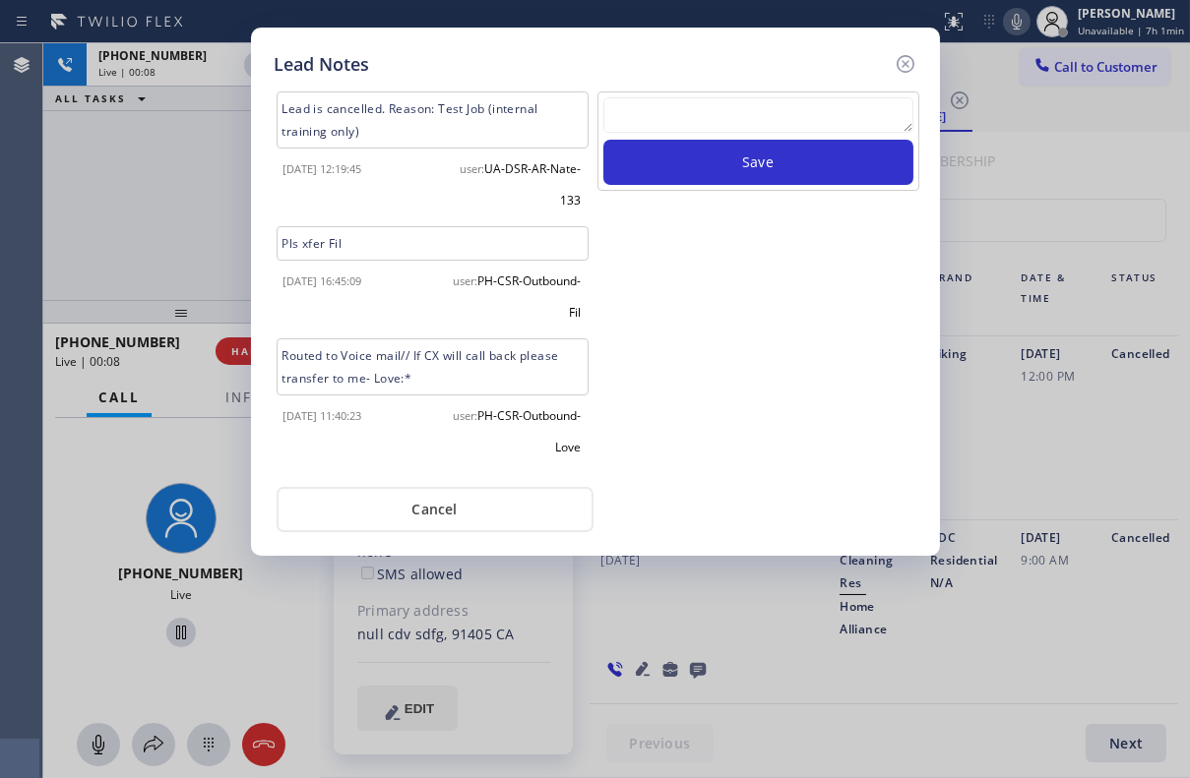
scroll to position [0, 0]
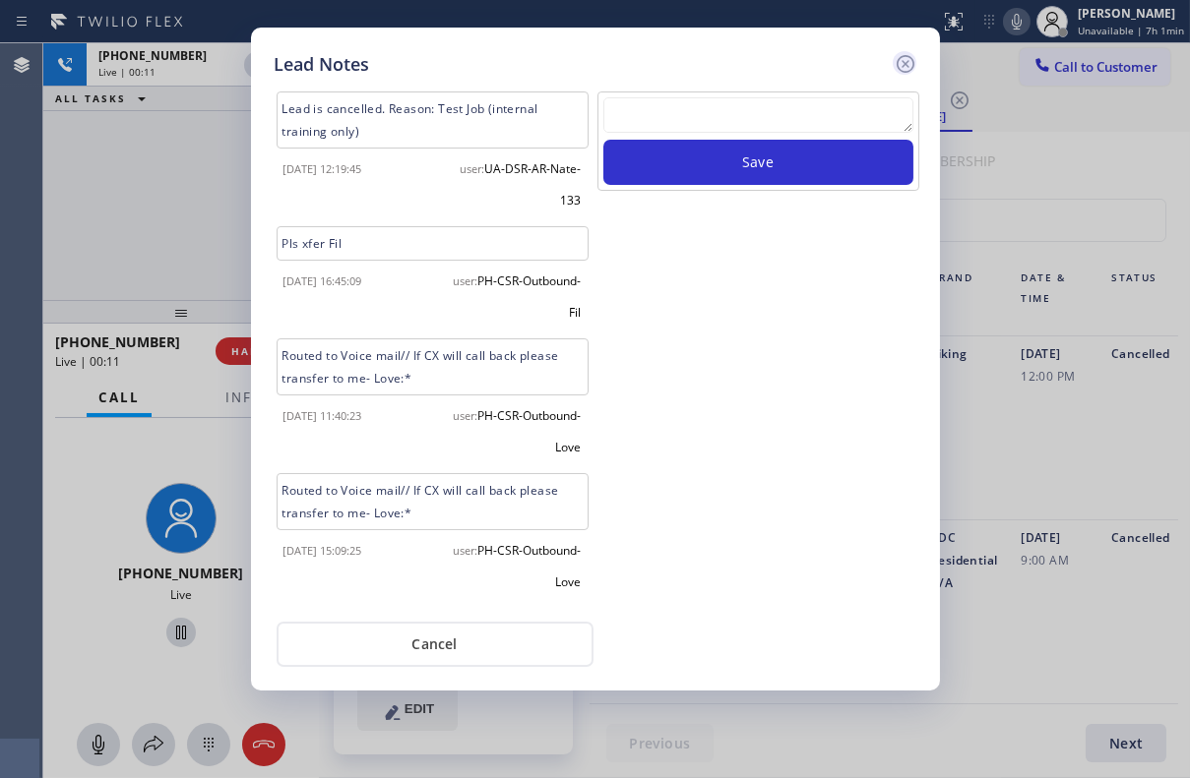
click at [914, 59] on icon at bounding box center [906, 64] width 24 height 24
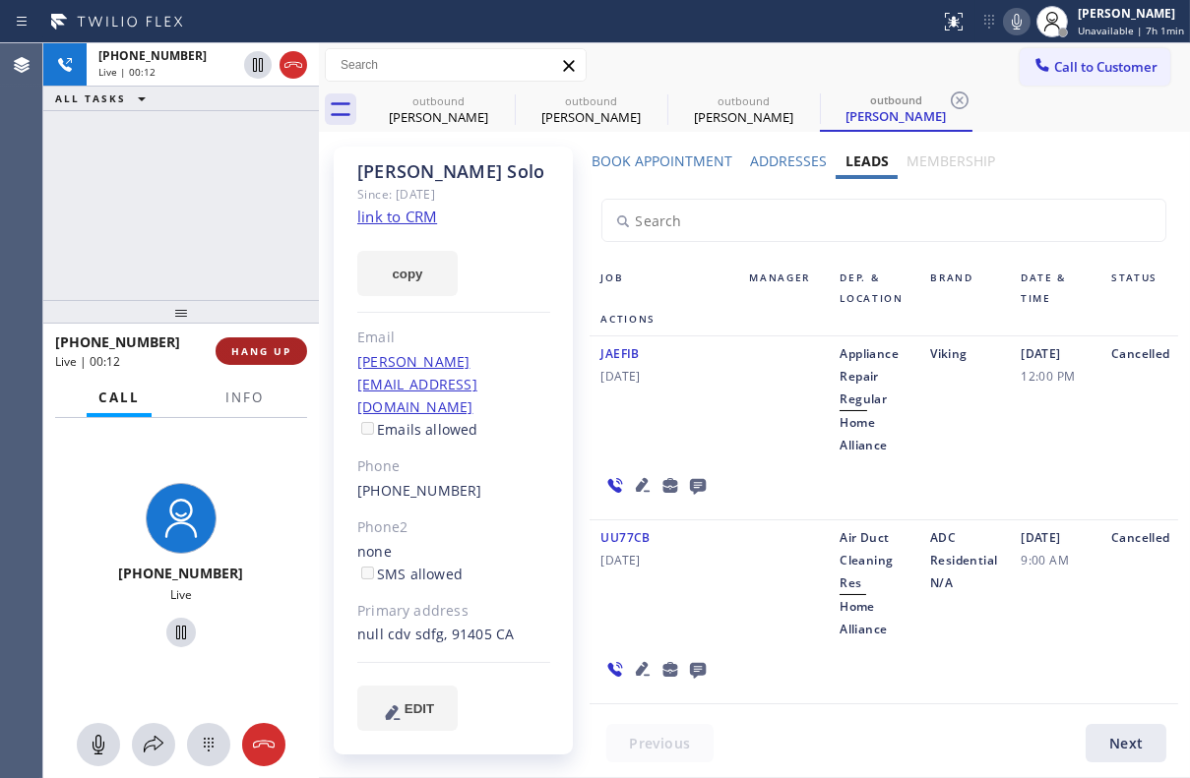
click at [243, 361] on button "HANG UP" at bounding box center [262, 352] width 92 height 28
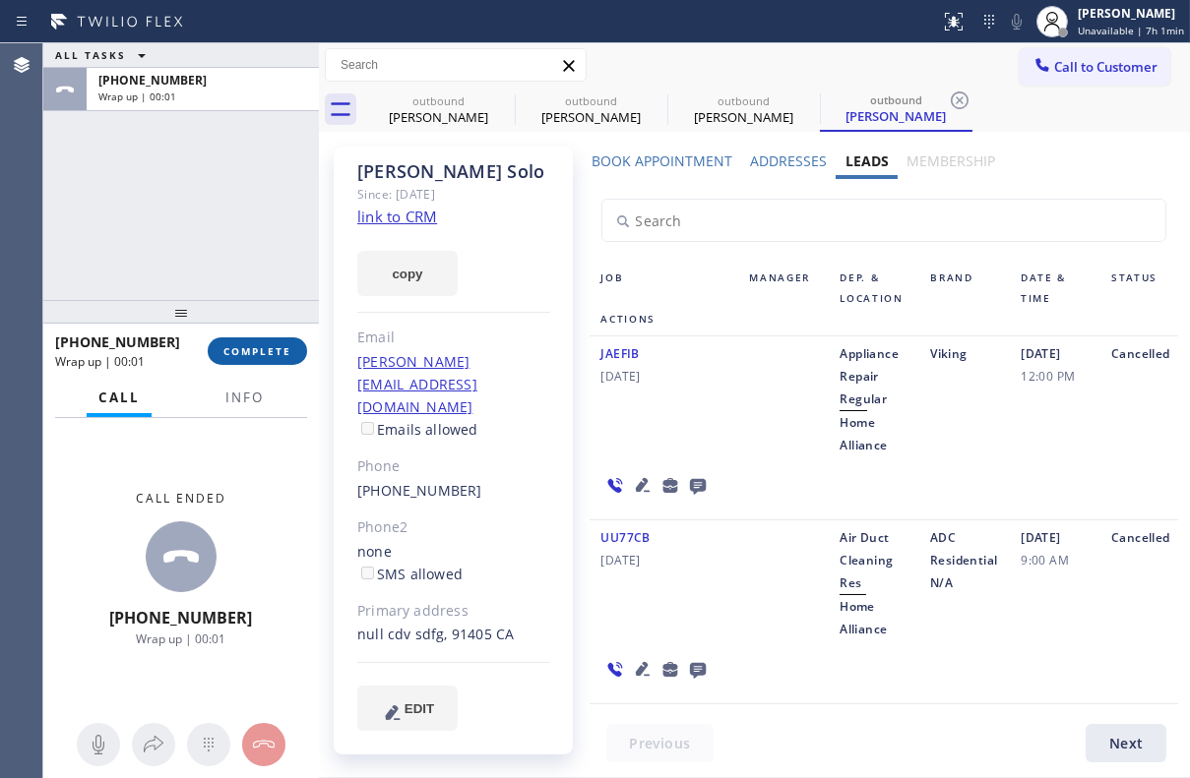
click at [256, 352] on span "COMPLETE" at bounding box center [257, 351] width 68 height 14
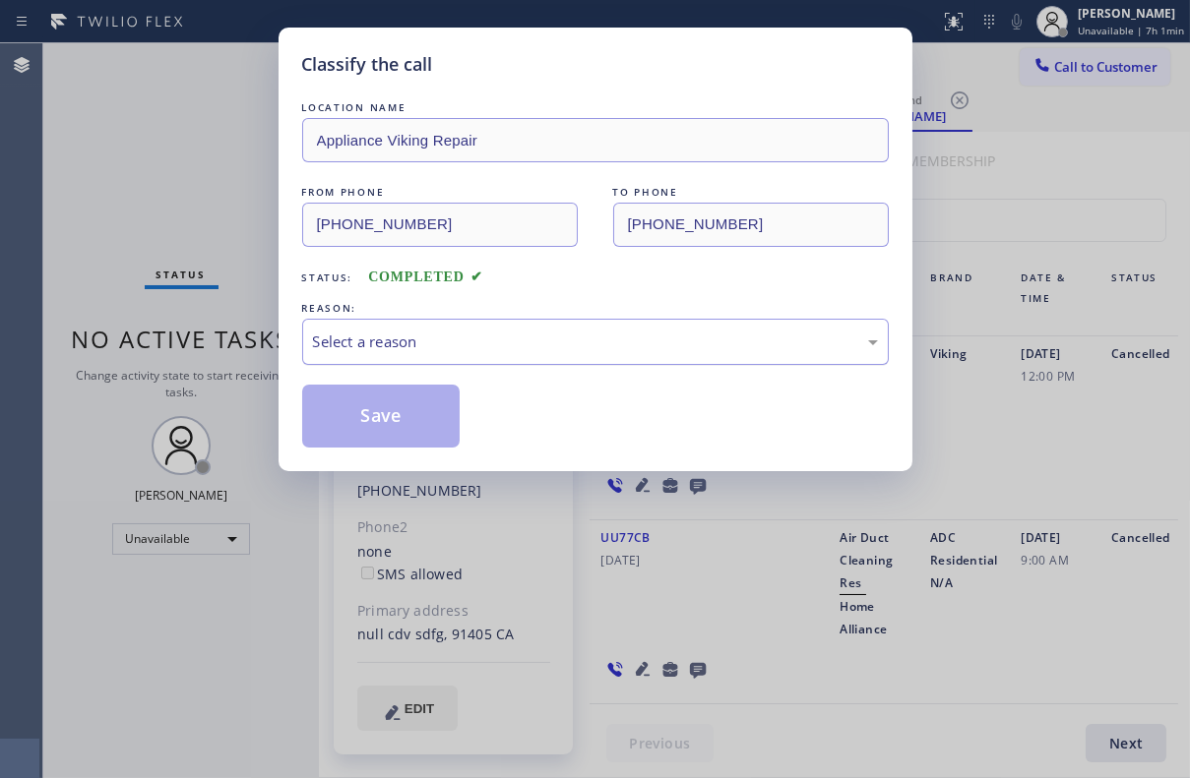
click at [433, 344] on div "Select a reason" at bounding box center [595, 342] width 565 height 23
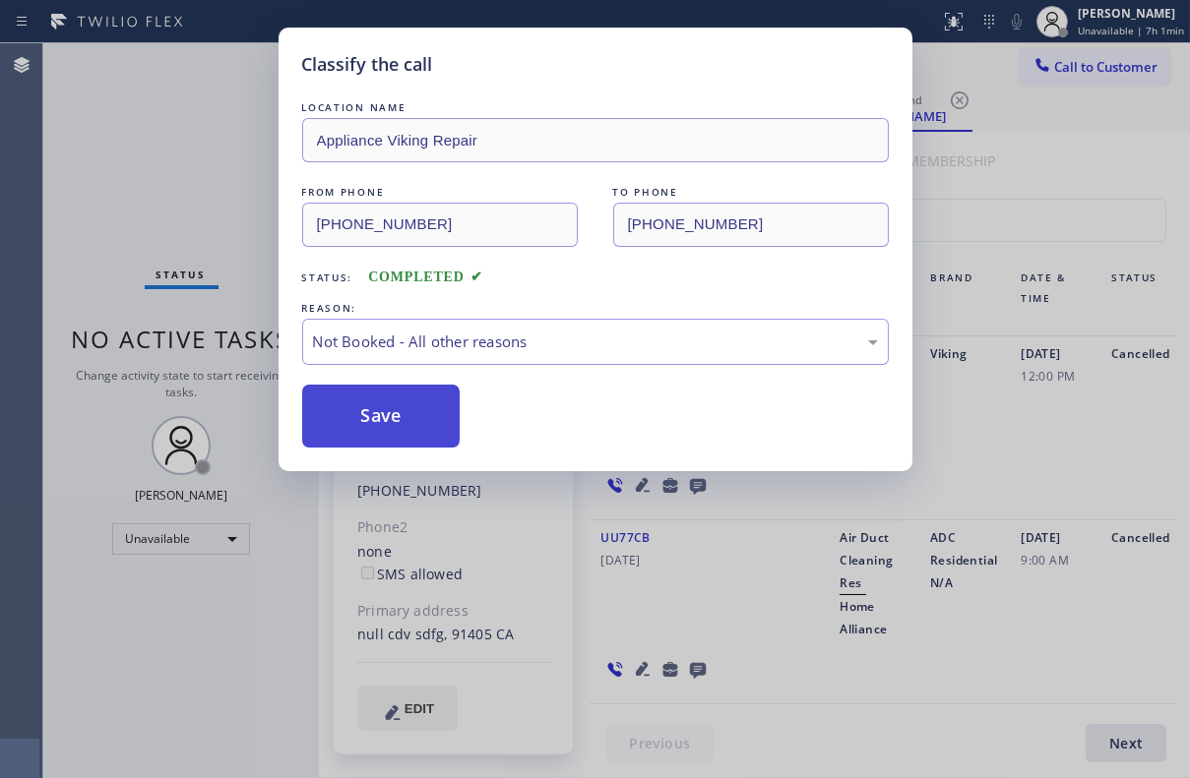
click at [371, 409] on button "Save" at bounding box center [381, 416] width 158 height 63
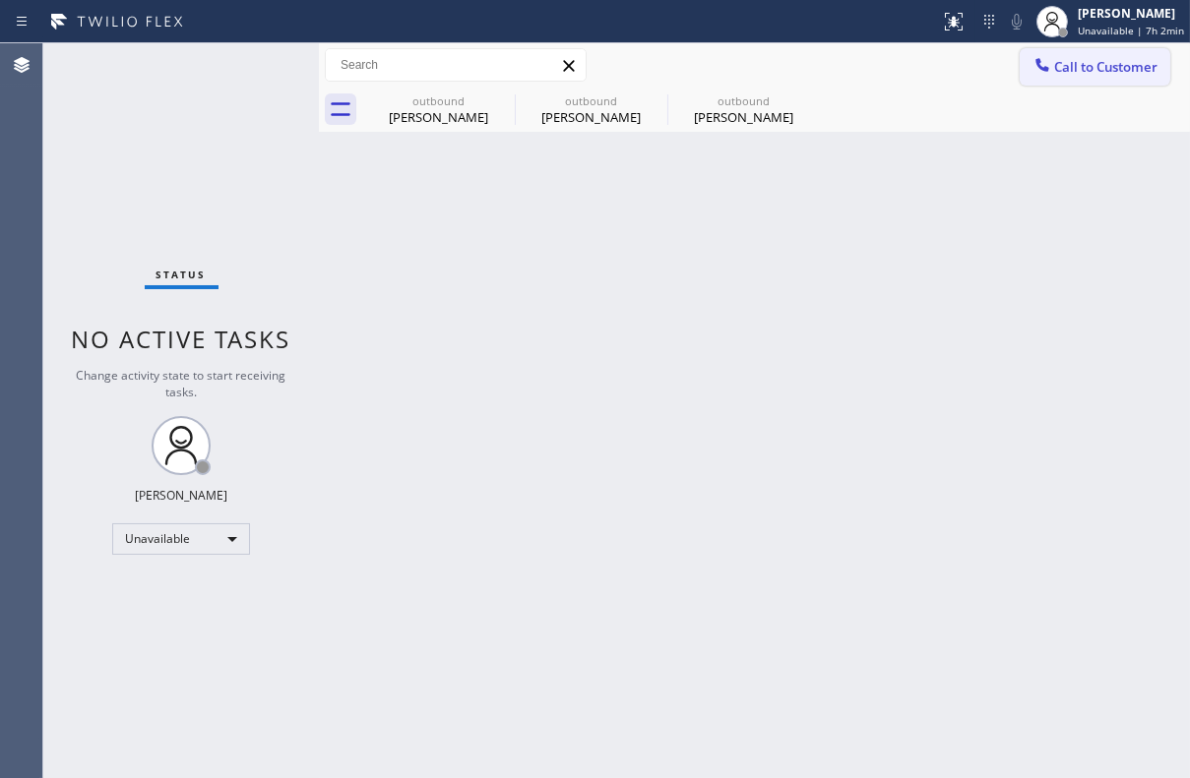
click at [1124, 82] on button "Call to Customer" at bounding box center [1094, 66] width 151 height 37
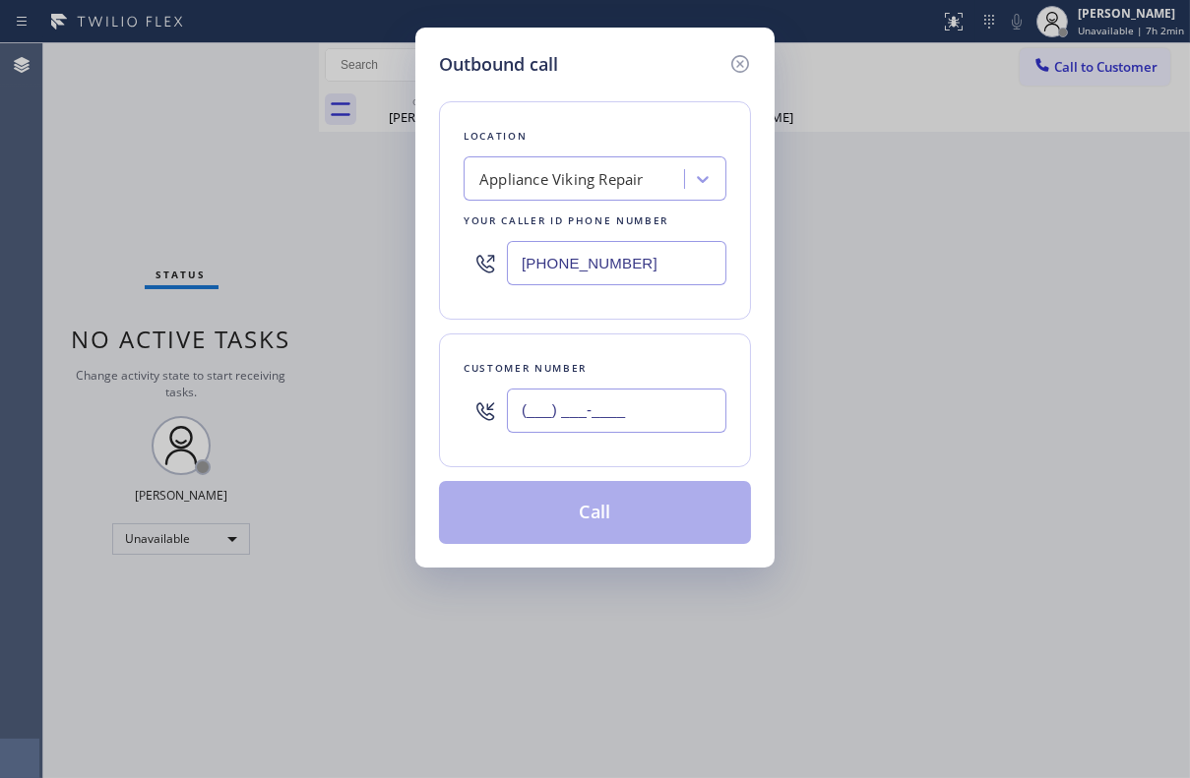
click at [561, 408] on input "(___) ___-____" at bounding box center [616, 411] width 219 height 44
paste input "925) 876-3288"
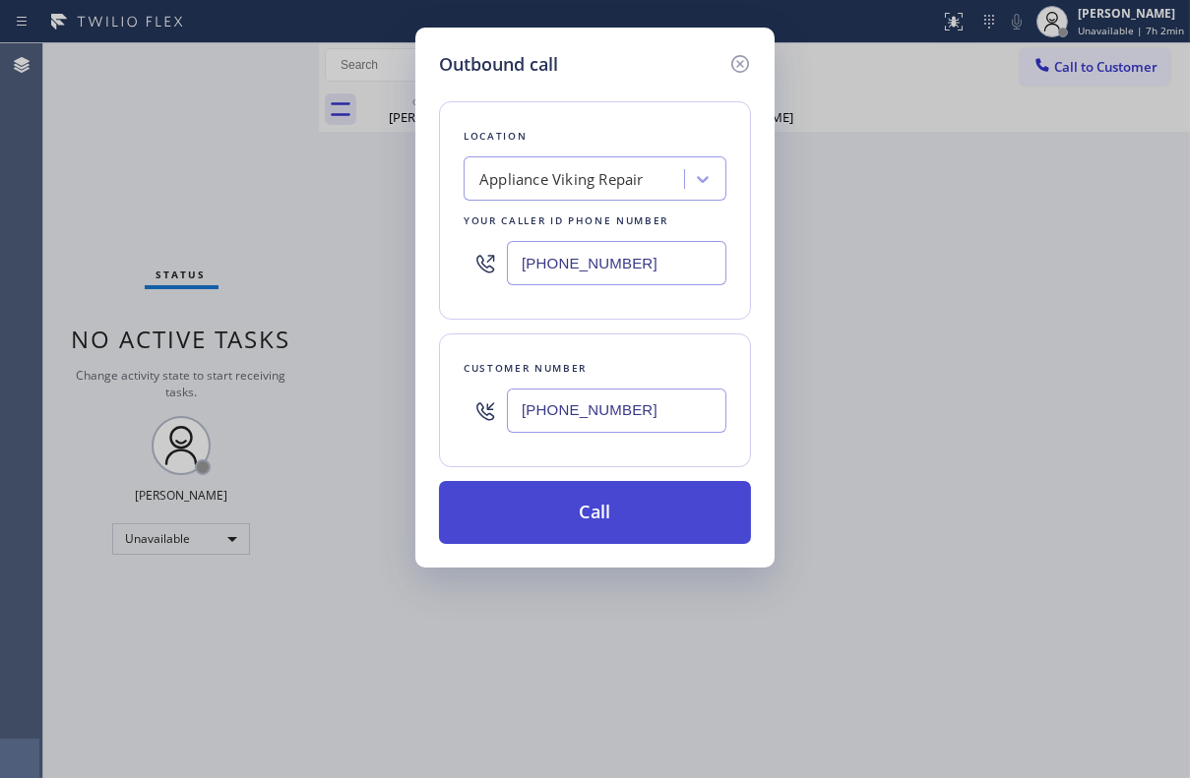
type input "[PHONE_NUMBER]"
click at [612, 506] on button "Call" at bounding box center [595, 512] width 312 height 63
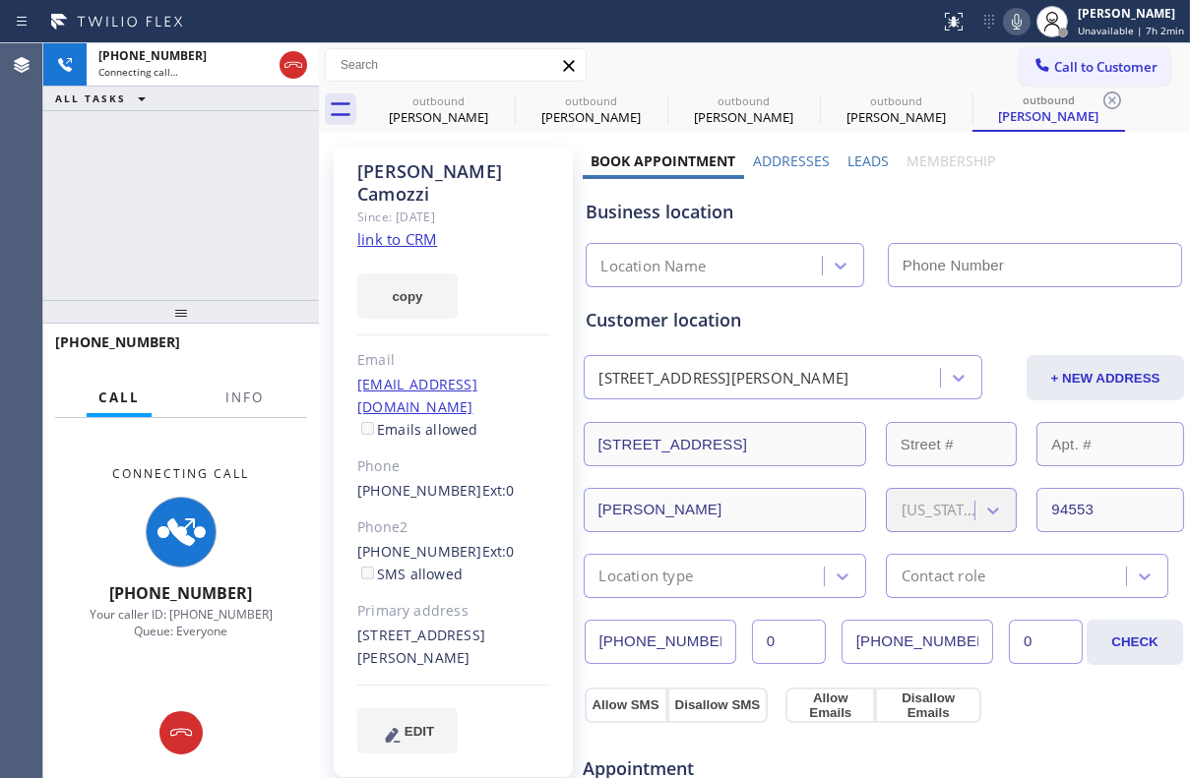
click at [865, 154] on label "Leads" at bounding box center [867, 161] width 41 height 19
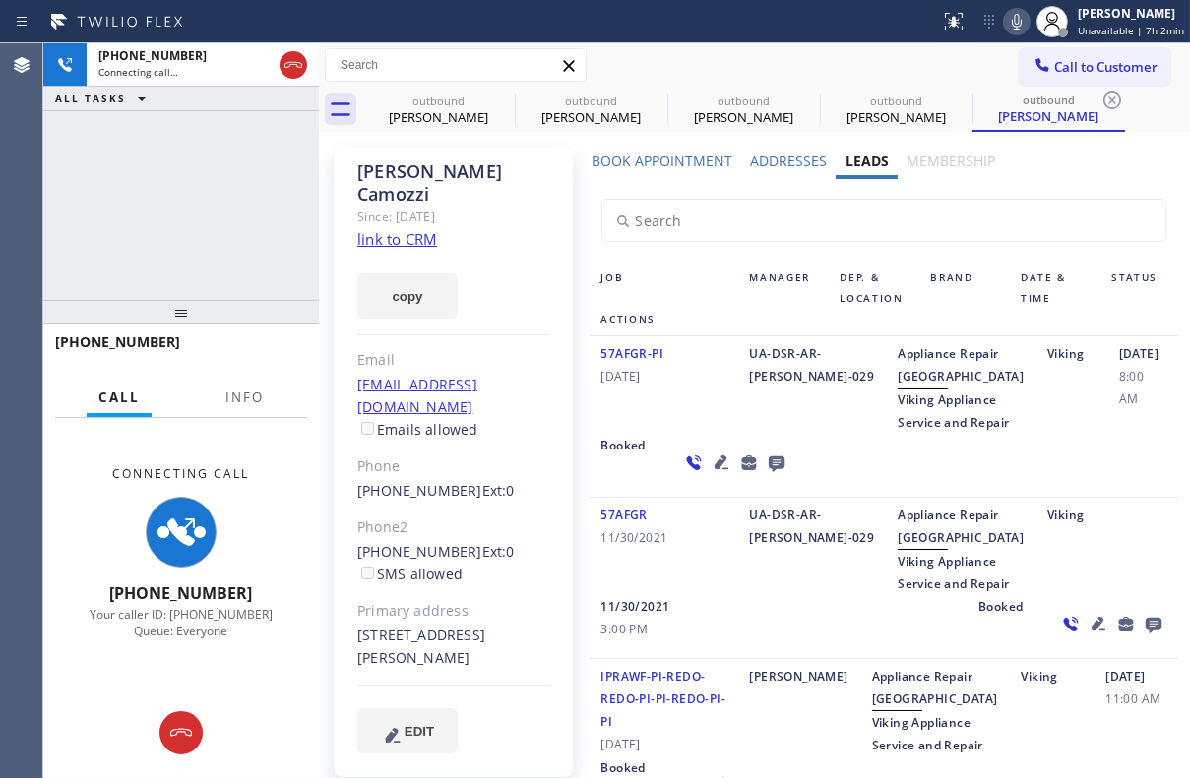
click at [768, 472] on icon at bounding box center [776, 465] width 16 height 16
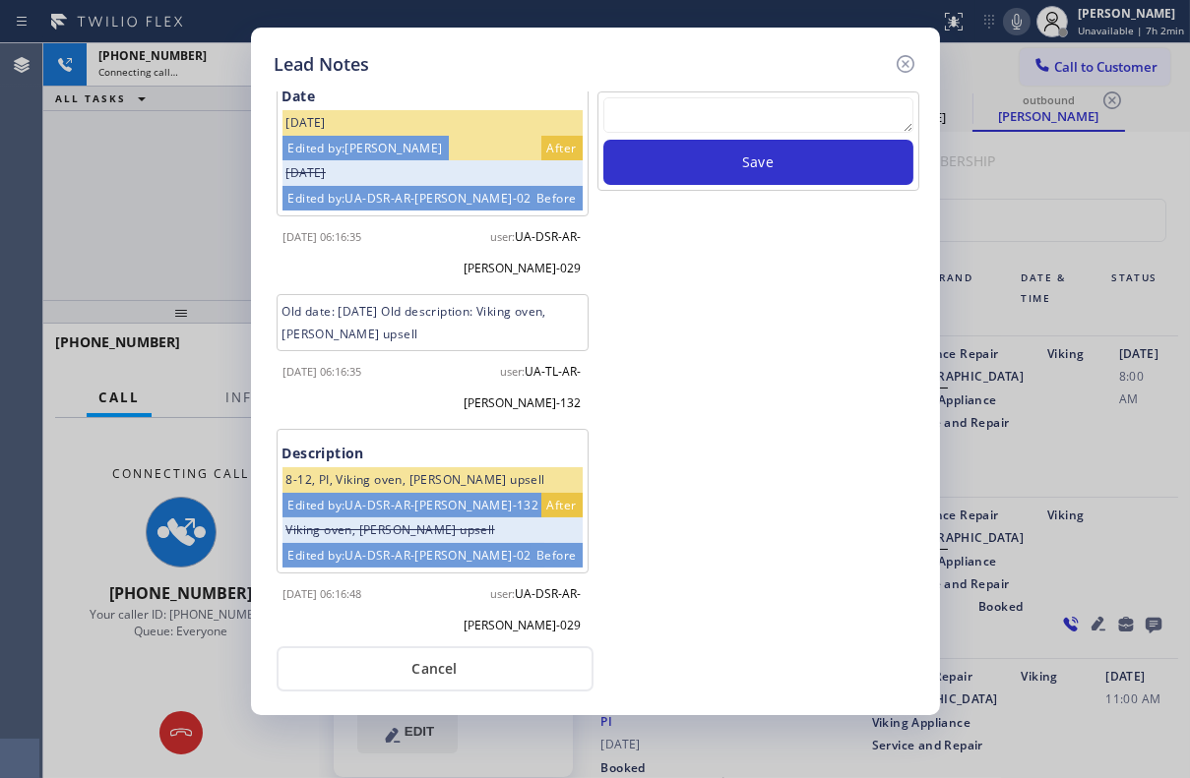
scroll to position [384, 0]
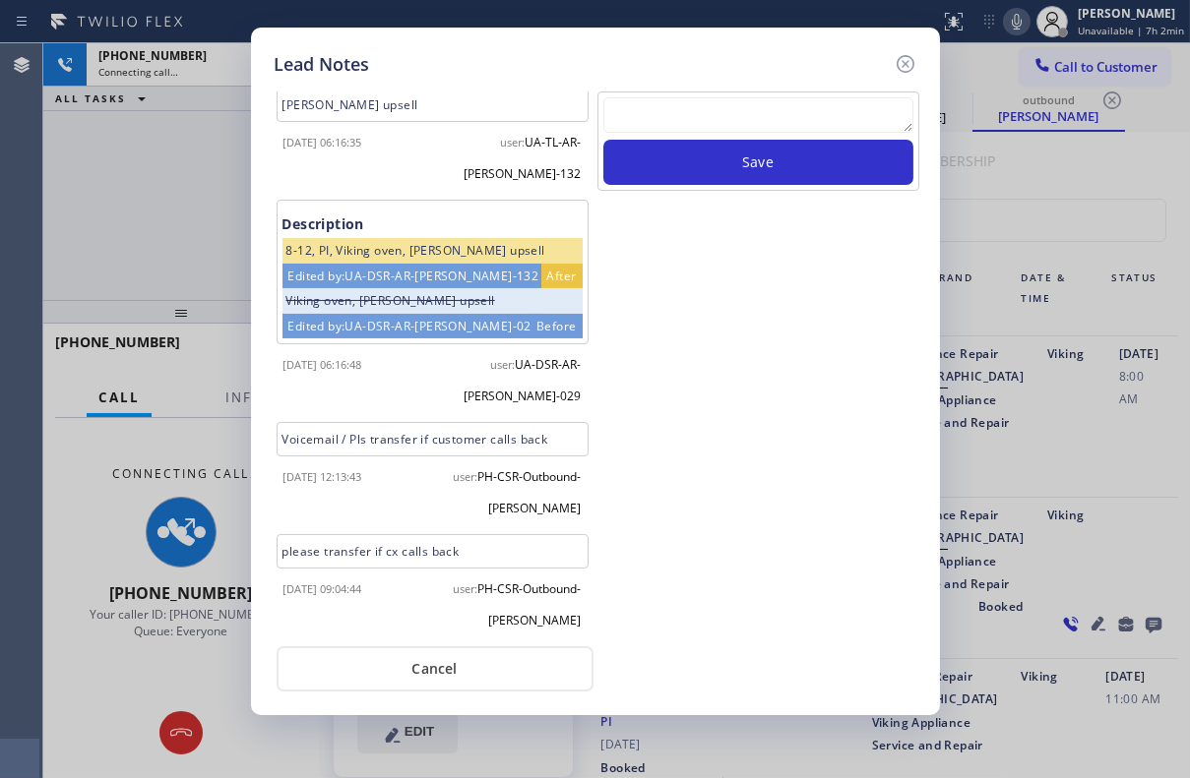
click at [691, 114] on textarea at bounding box center [758, 114] width 310 height 35
paste textarea "Routed to Voice mail// If CX will call back please transfer to me- Love:*"
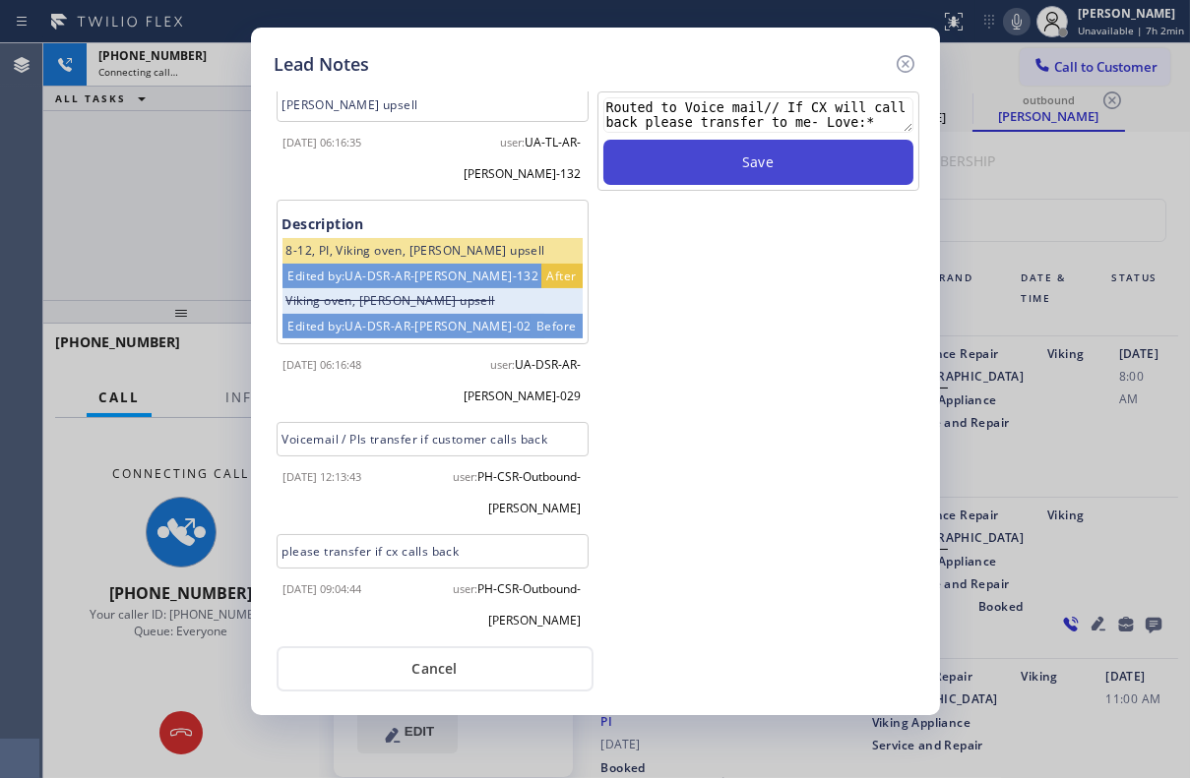
type textarea "Routed to Voice mail// If CX will call back please transfer to me- Love:*"
click at [754, 169] on button "Save" at bounding box center [758, 162] width 310 height 45
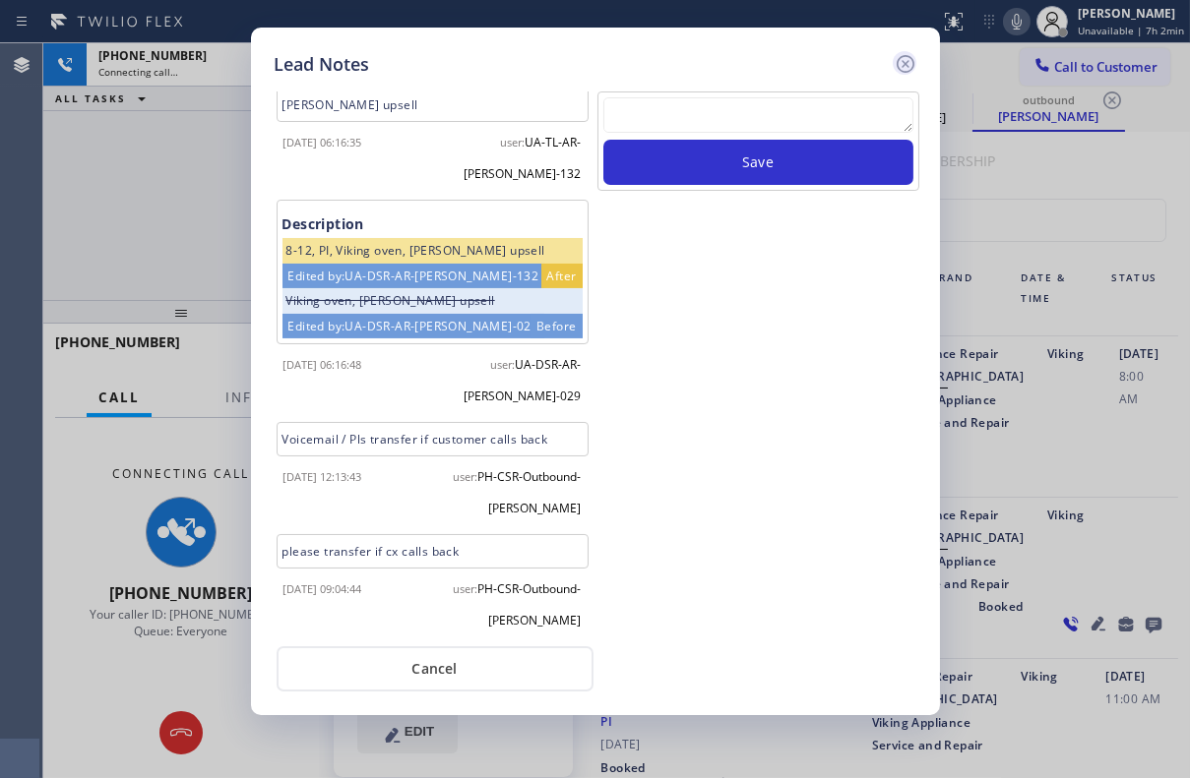
click at [907, 69] on icon at bounding box center [906, 64] width 24 height 24
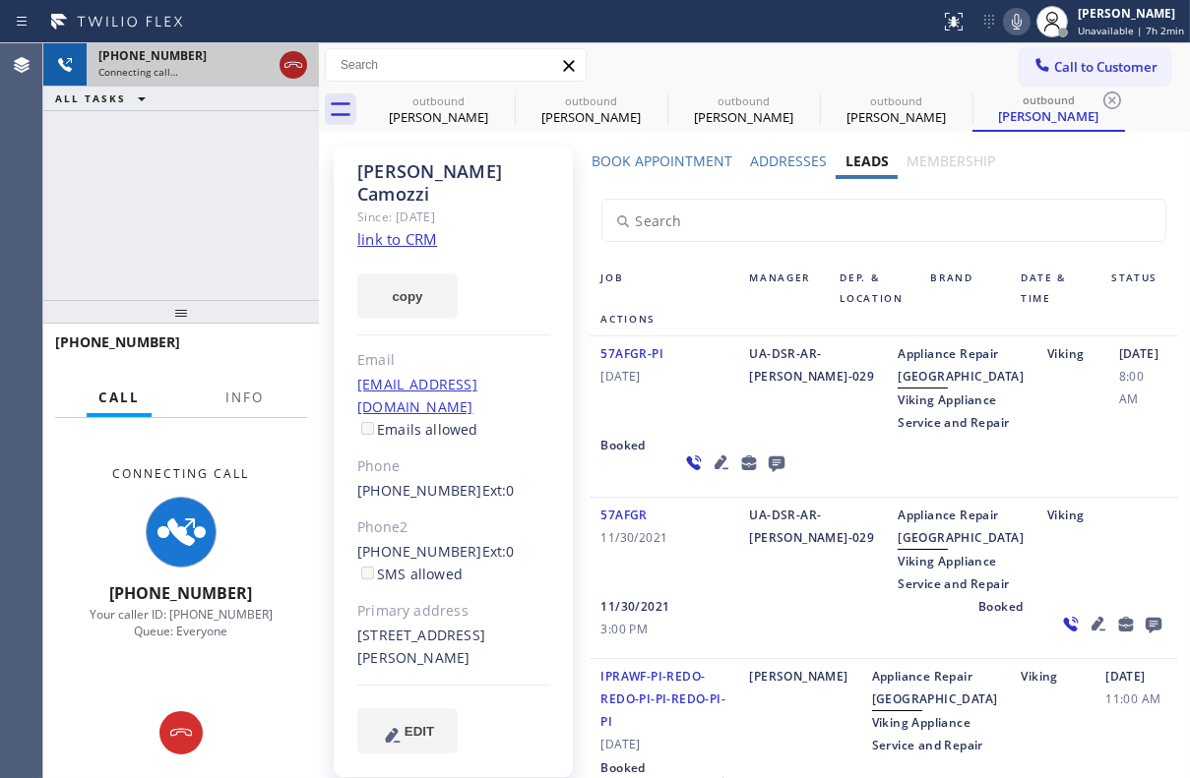
click at [291, 65] on icon at bounding box center [293, 65] width 24 height 24
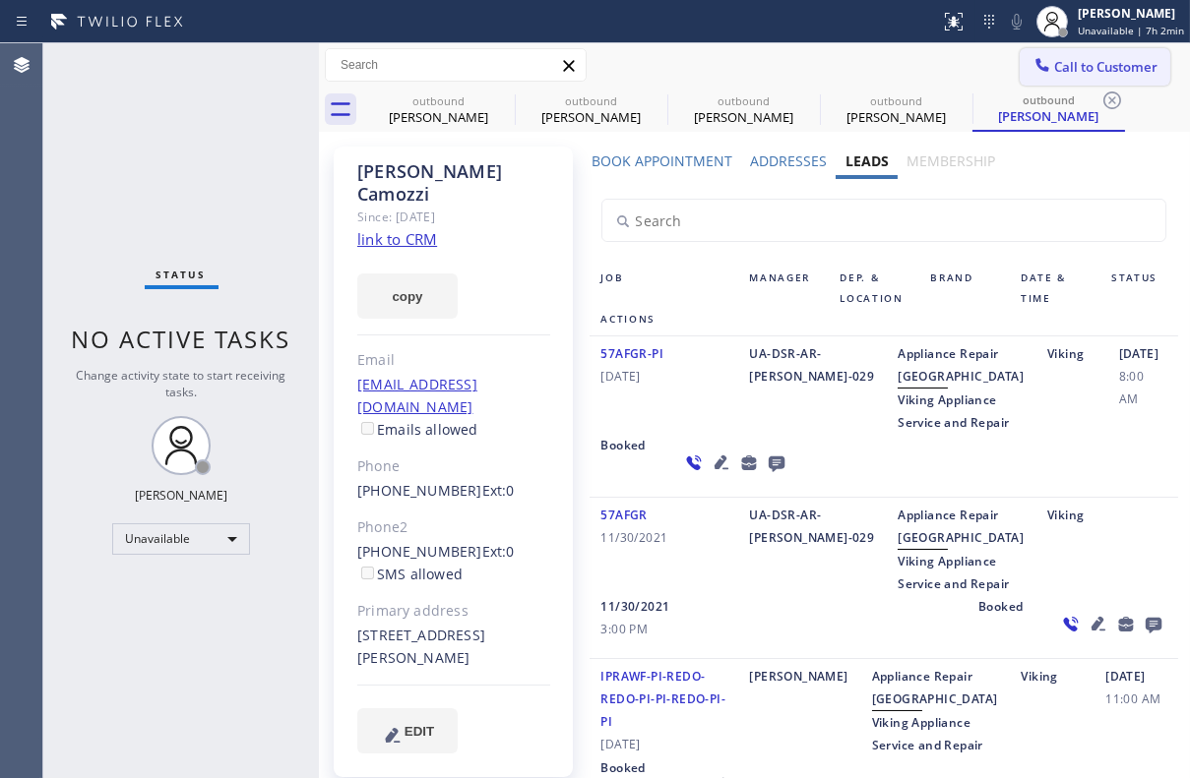
click at [1068, 65] on span "Call to Customer" at bounding box center [1105, 67] width 103 height 18
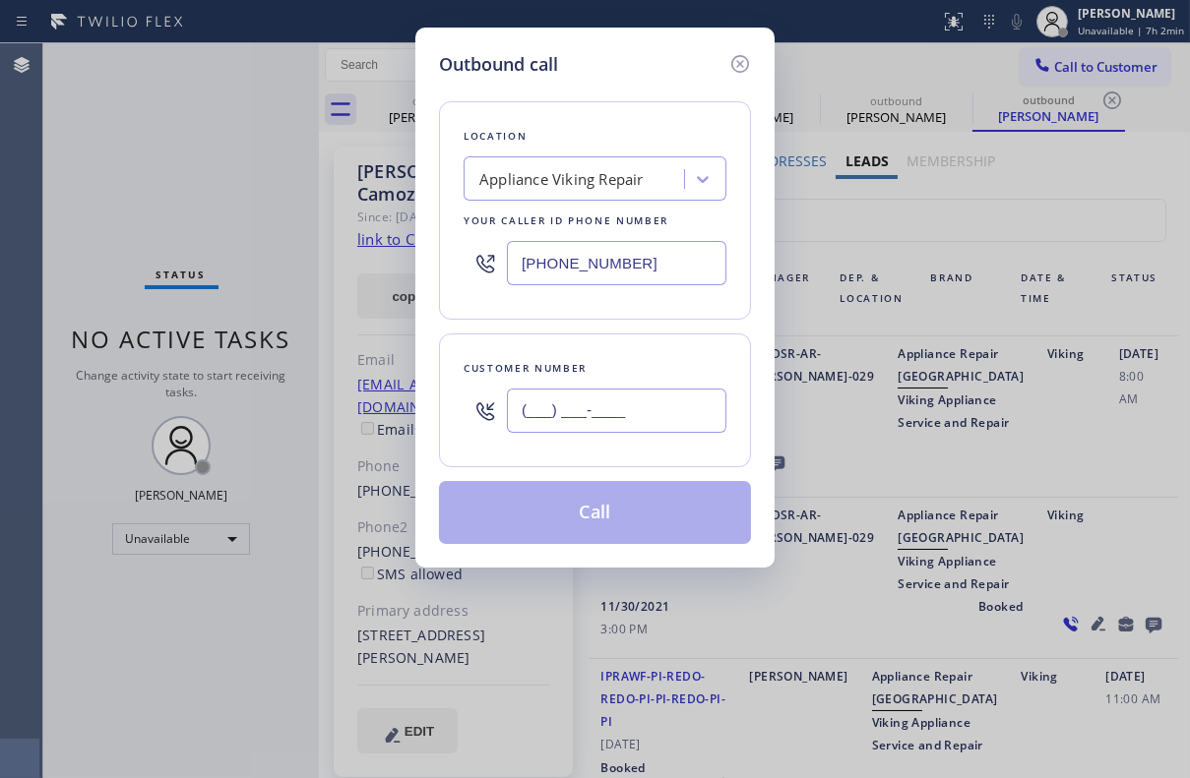
click at [572, 413] on input "(___) ___-____" at bounding box center [616, 411] width 219 height 44
paste input "626) 625-9689"
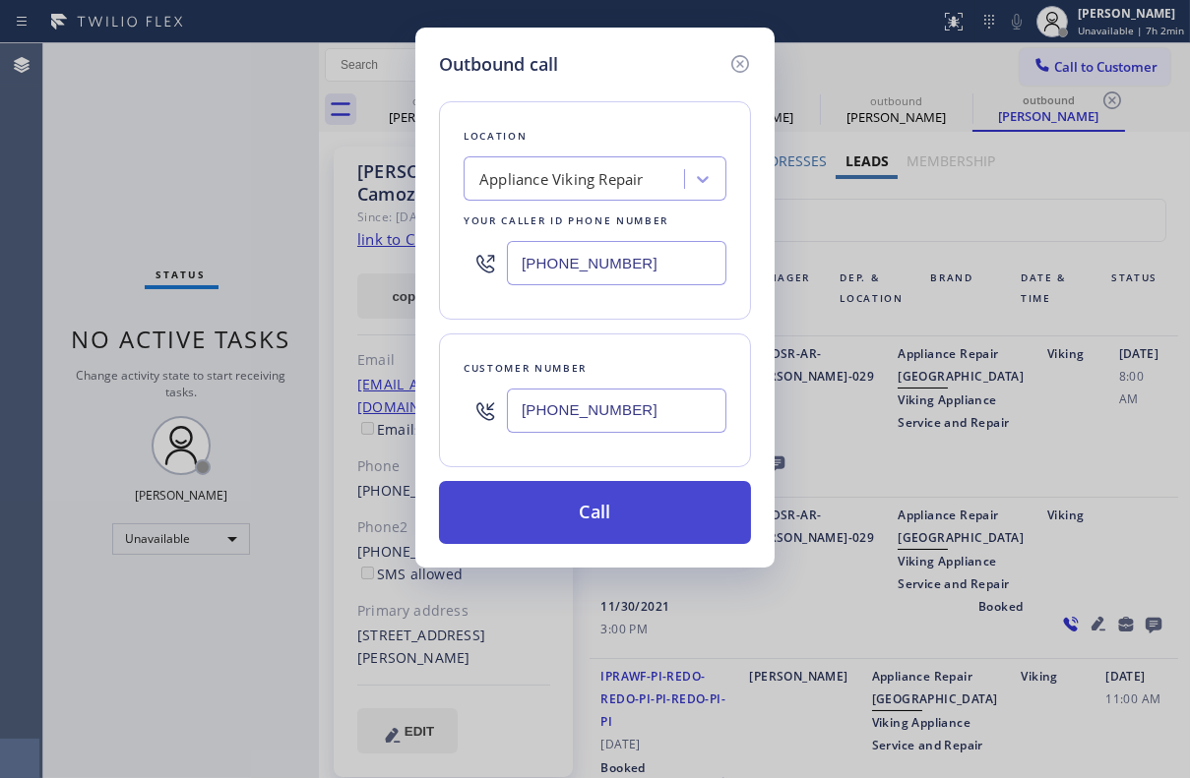
type input "[PHONE_NUMBER]"
click at [531, 531] on button "Call" at bounding box center [595, 512] width 312 height 63
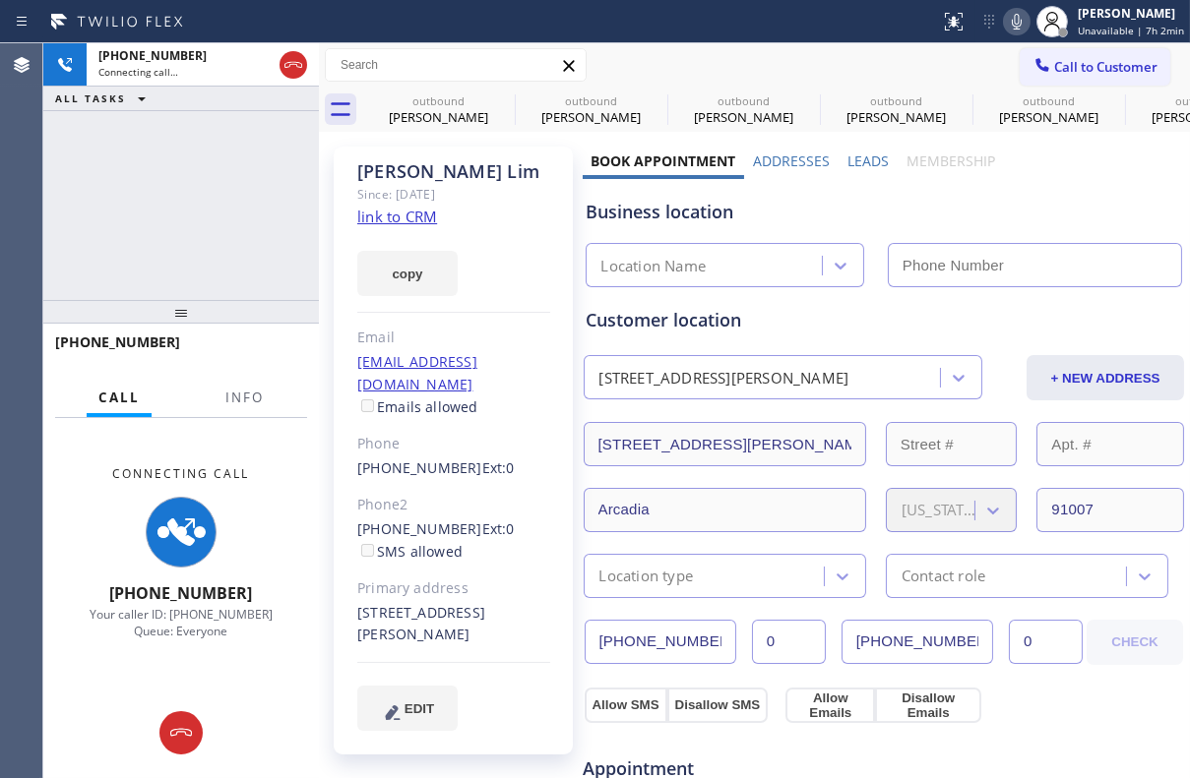
click at [868, 159] on label "Leads" at bounding box center [867, 161] width 41 height 19
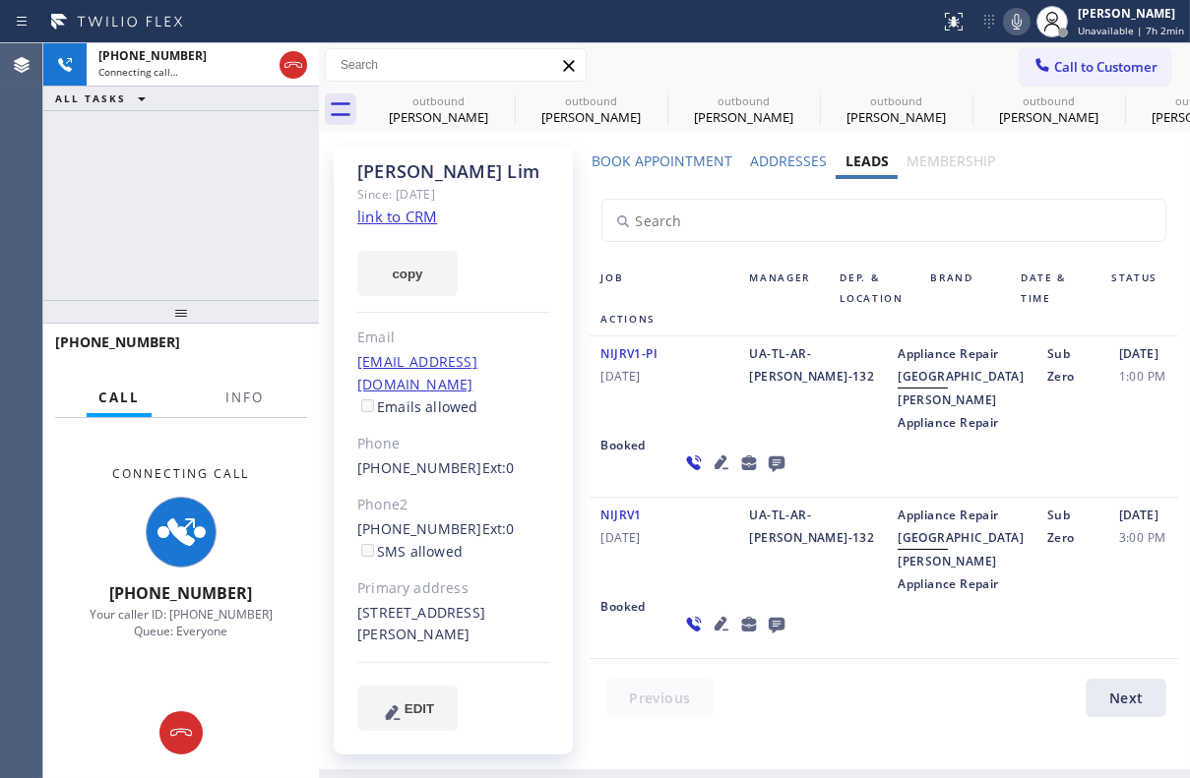
click at [768, 472] on icon at bounding box center [776, 465] width 16 height 16
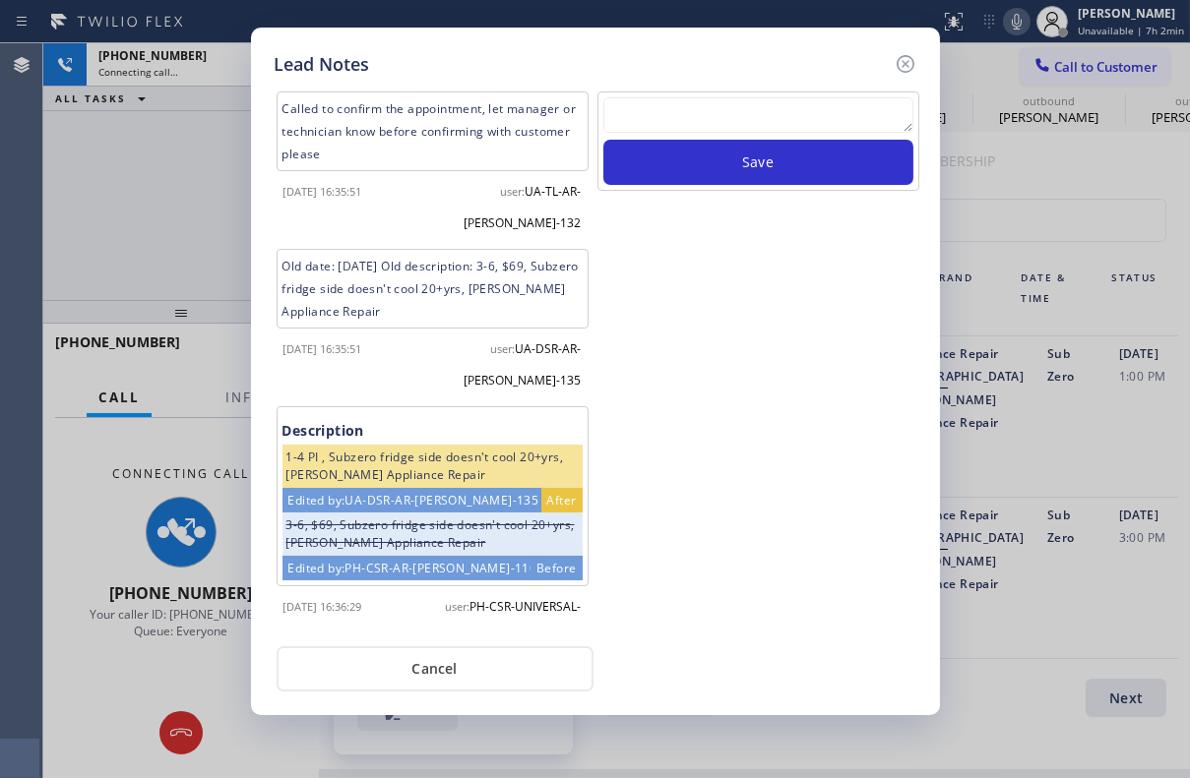
click at [699, 115] on textarea at bounding box center [758, 114] width 310 height 35
paste textarea "Routed to Voice mail// If CX will call back please transfer to me- Love:*"
type textarea "Routed to Voice mail// If CX will call back please transfer to me- Love:*"
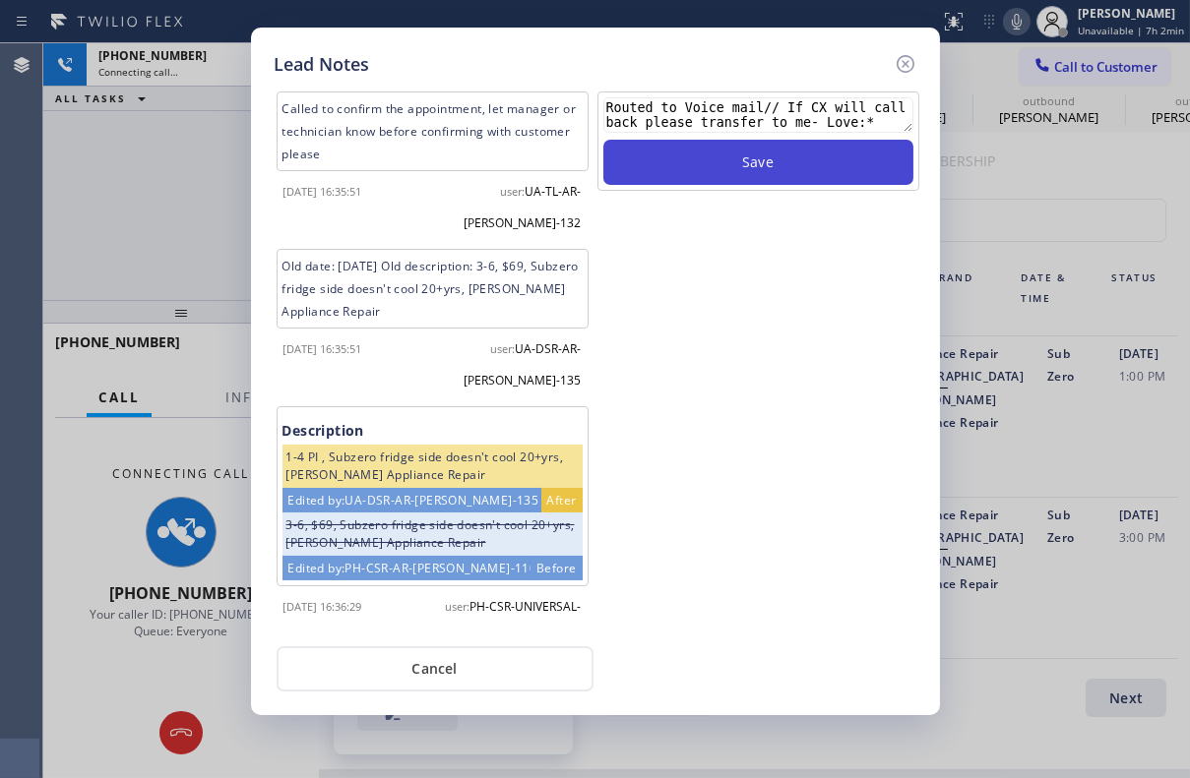
click at [755, 159] on button "Save" at bounding box center [758, 162] width 310 height 45
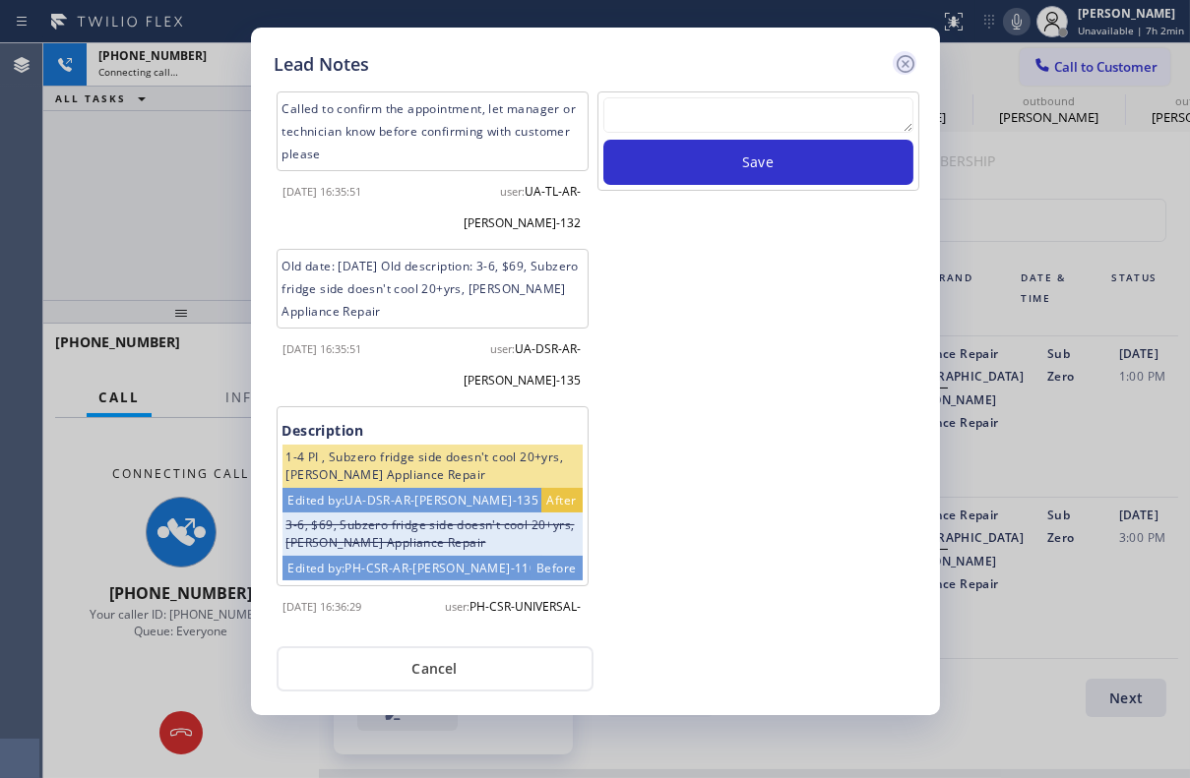
click at [902, 67] on icon at bounding box center [906, 64] width 24 height 24
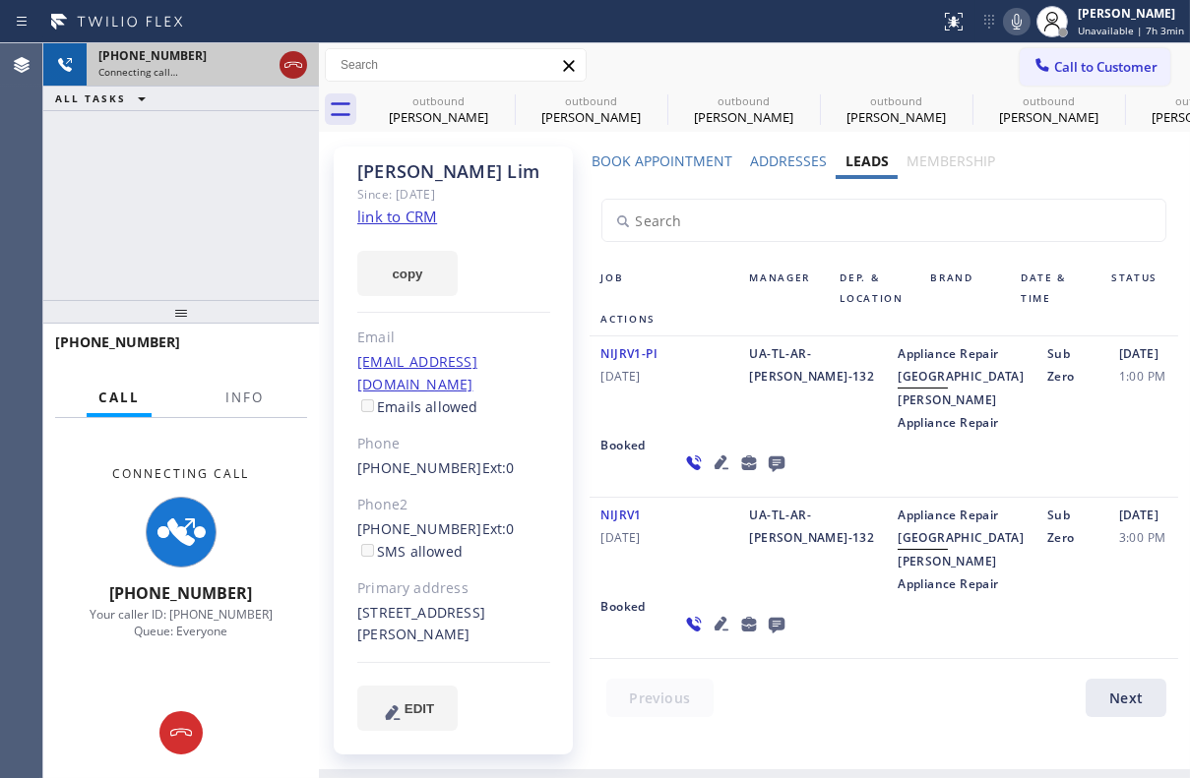
click at [298, 70] on icon at bounding box center [293, 65] width 24 height 24
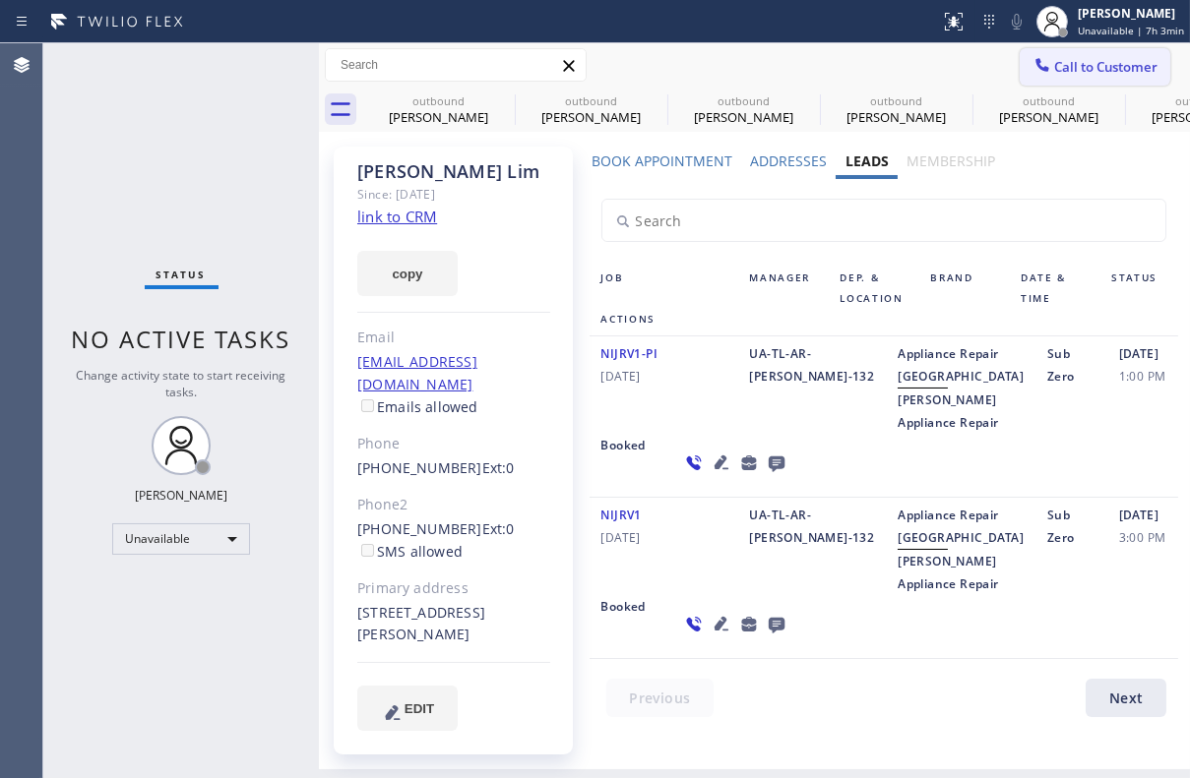
click at [1083, 68] on span "Call to Customer" at bounding box center [1105, 67] width 103 height 18
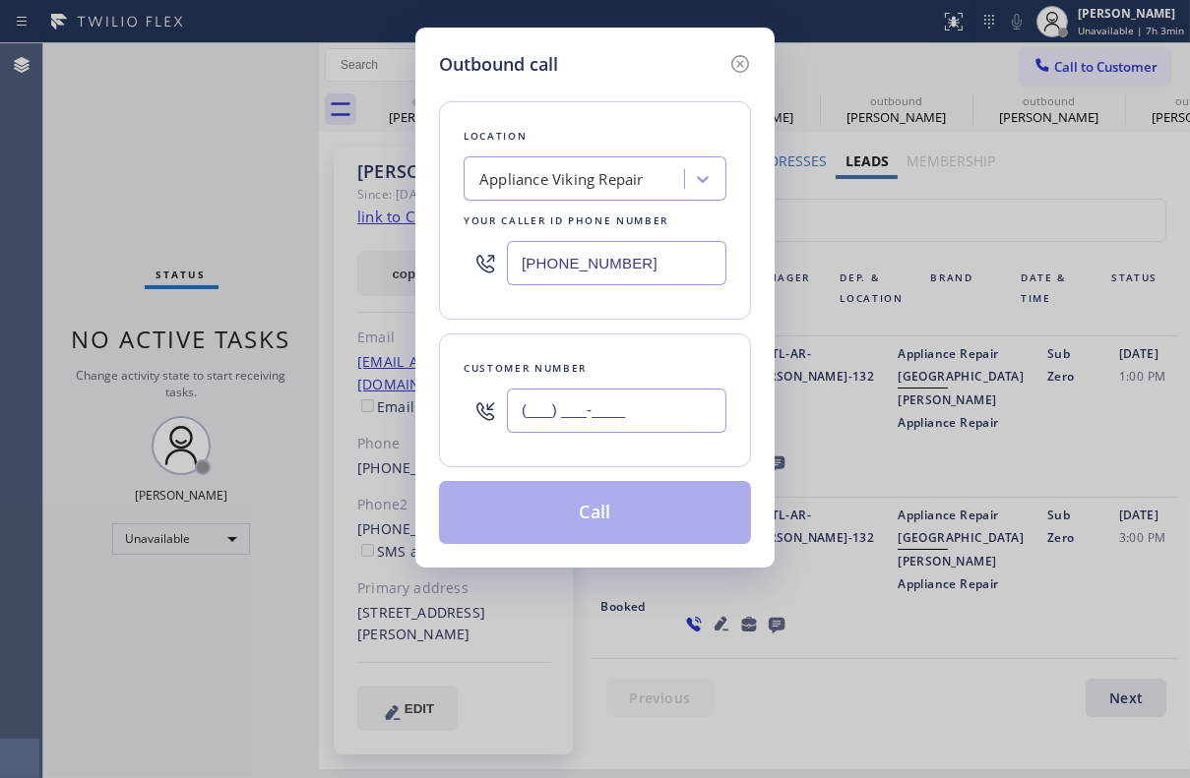
click at [587, 408] on input "(___) ___-____" at bounding box center [616, 411] width 219 height 44
paste input "650) 888-3409"
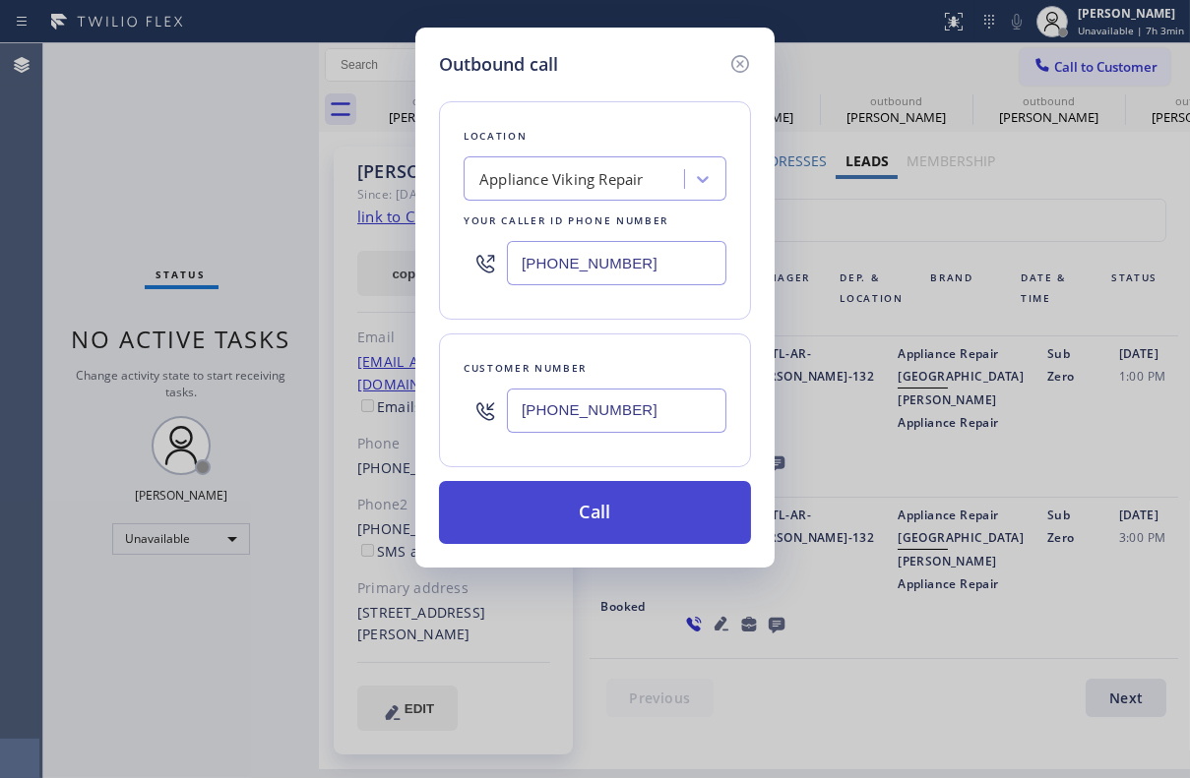
type input "[PHONE_NUMBER]"
click at [612, 503] on button "Call" at bounding box center [595, 512] width 312 height 63
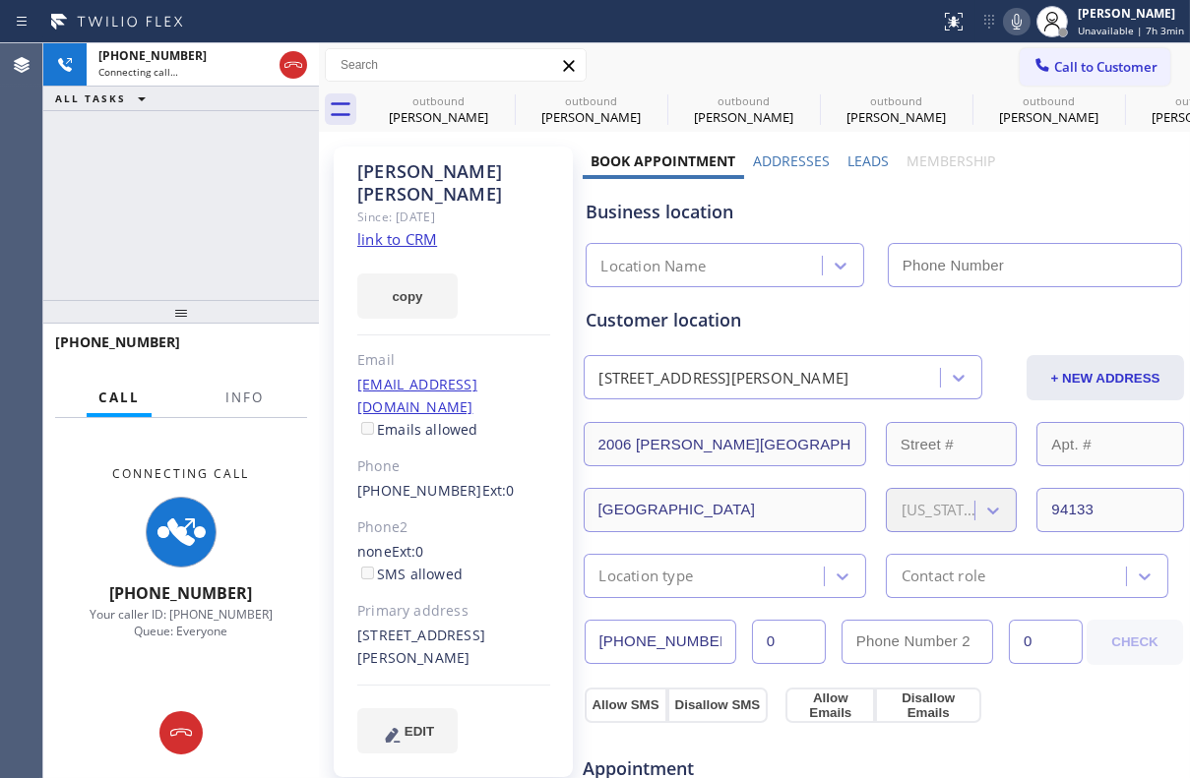
click at [855, 154] on label "Leads" at bounding box center [867, 161] width 41 height 19
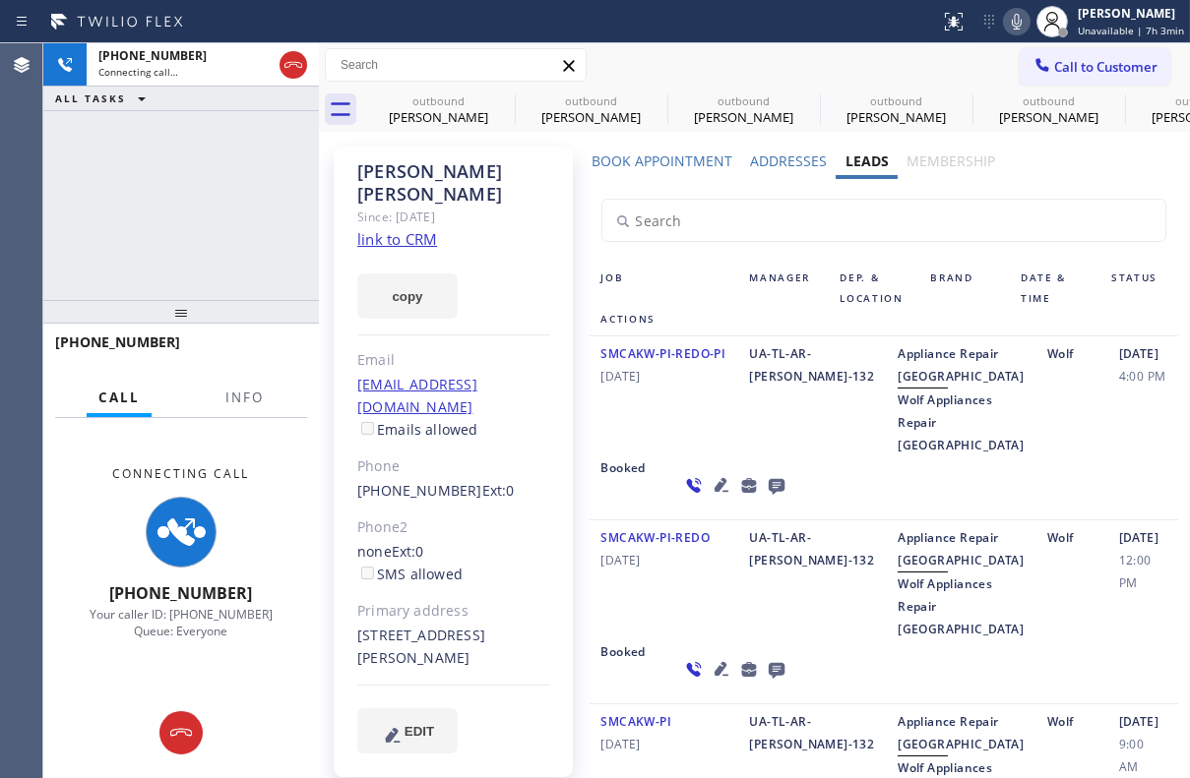
click at [768, 495] on icon at bounding box center [776, 487] width 16 height 16
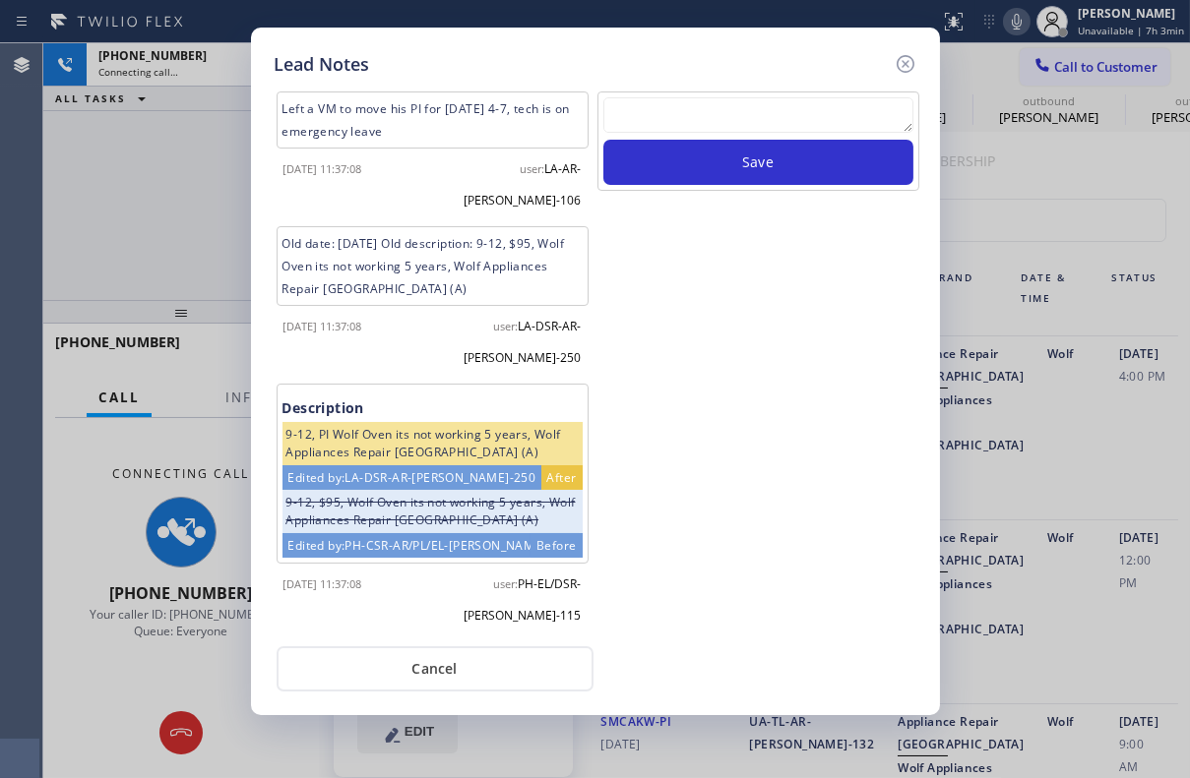
click at [735, 100] on textarea at bounding box center [758, 114] width 310 height 35
paste textarea "Routed to Voice mail// If CX will call back please transfer to me- Love:*"
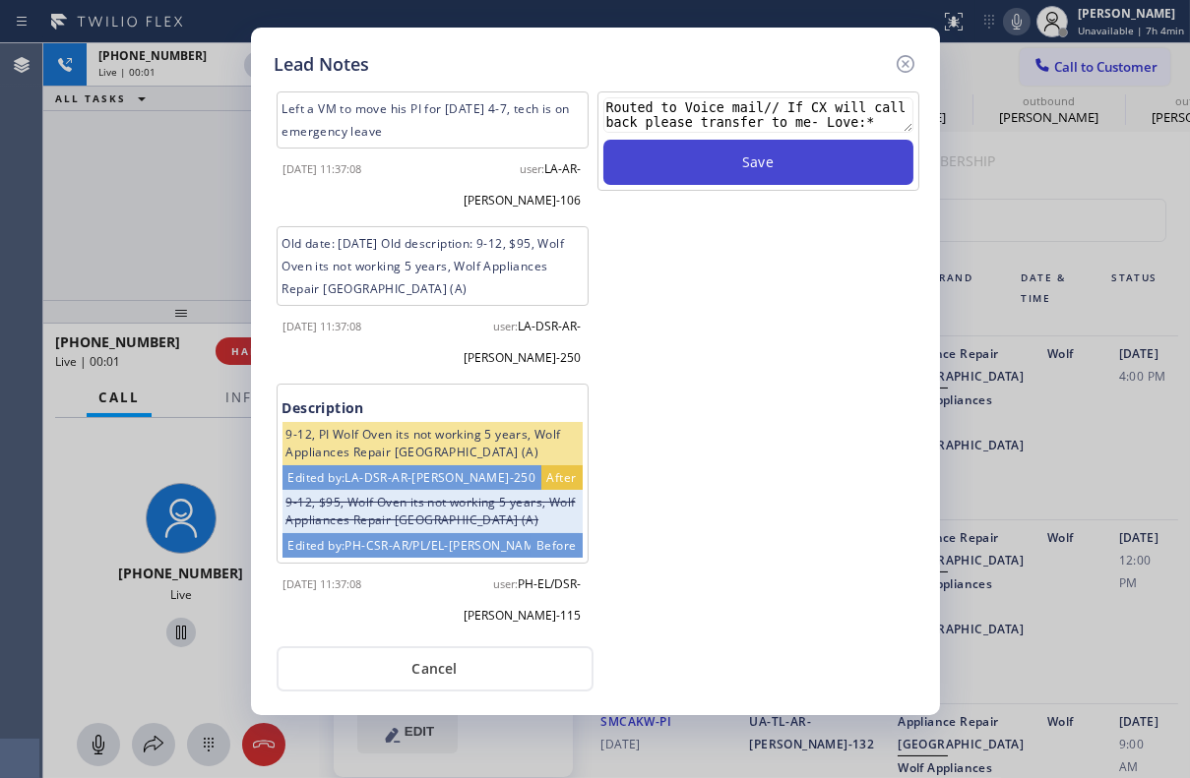
type textarea "Routed to Voice mail// If CX will call back please transfer to me- Love:*"
click at [762, 154] on button "Save" at bounding box center [758, 162] width 310 height 45
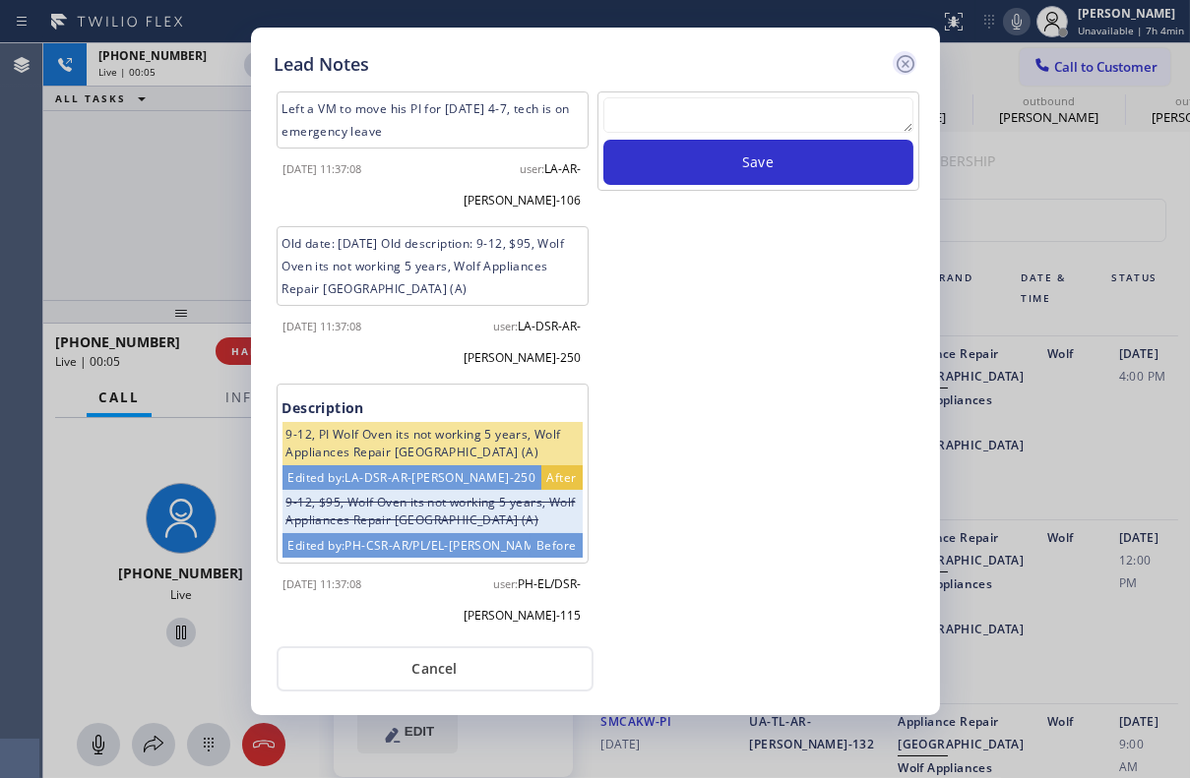
click at [901, 62] on icon at bounding box center [906, 64] width 24 height 24
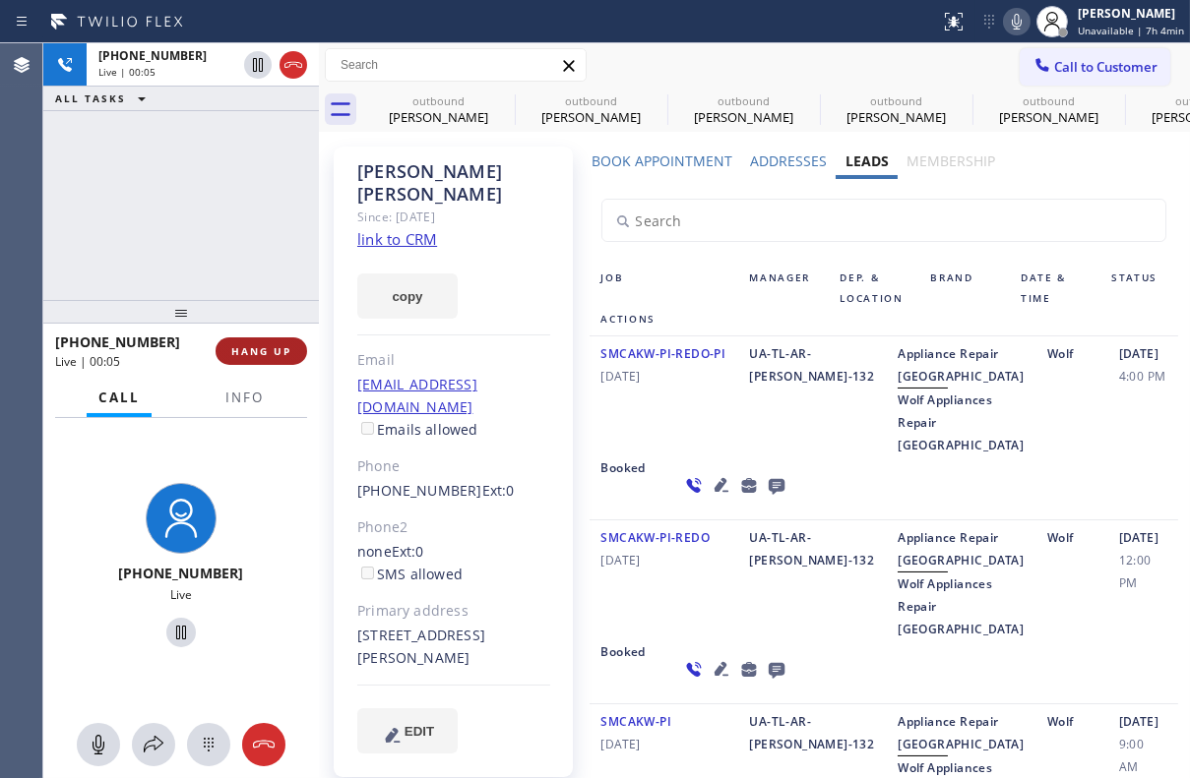
click at [230, 356] on button "HANG UP" at bounding box center [262, 352] width 92 height 28
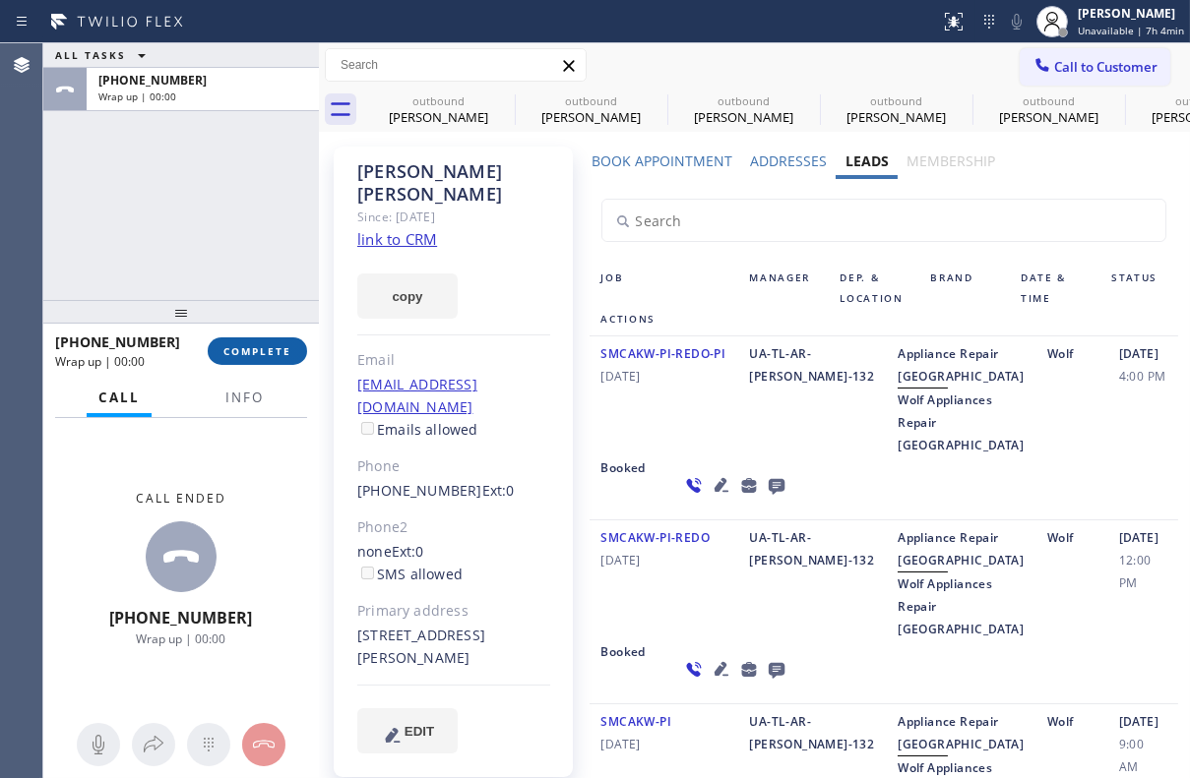
click at [263, 348] on span "COMPLETE" at bounding box center [257, 351] width 68 height 14
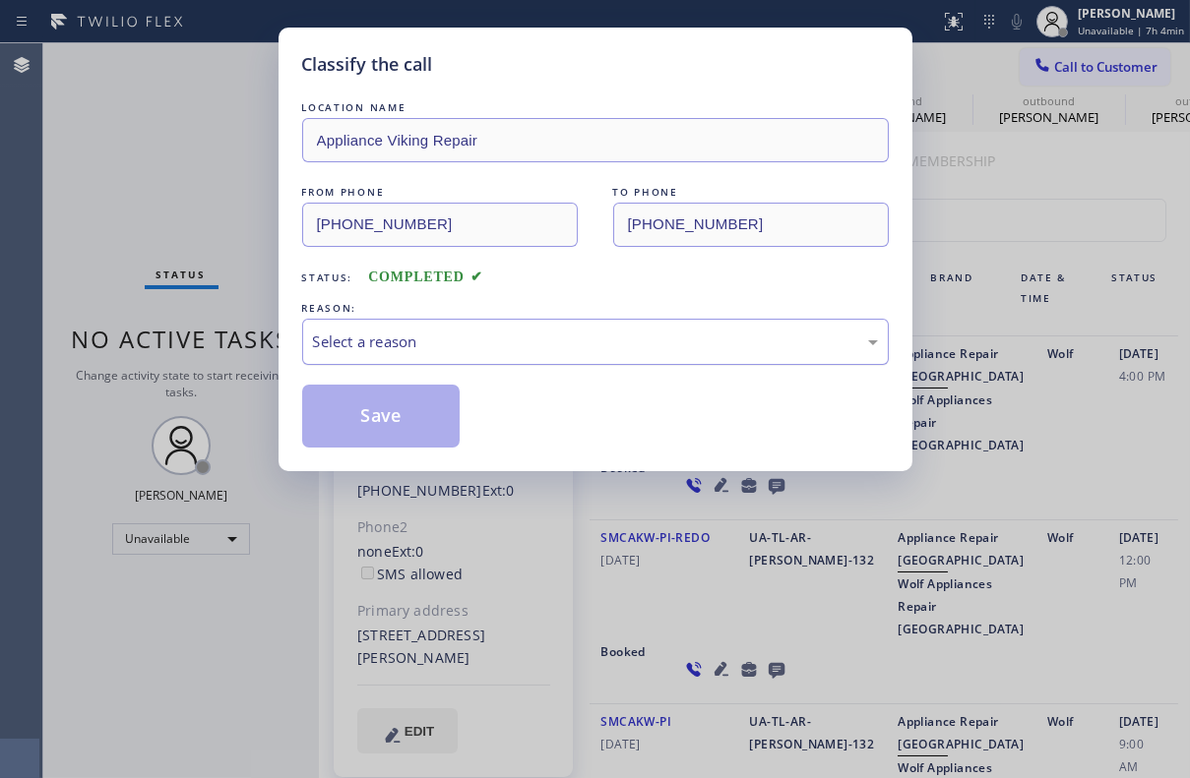
click at [503, 336] on div "Select a reason" at bounding box center [595, 342] width 565 height 23
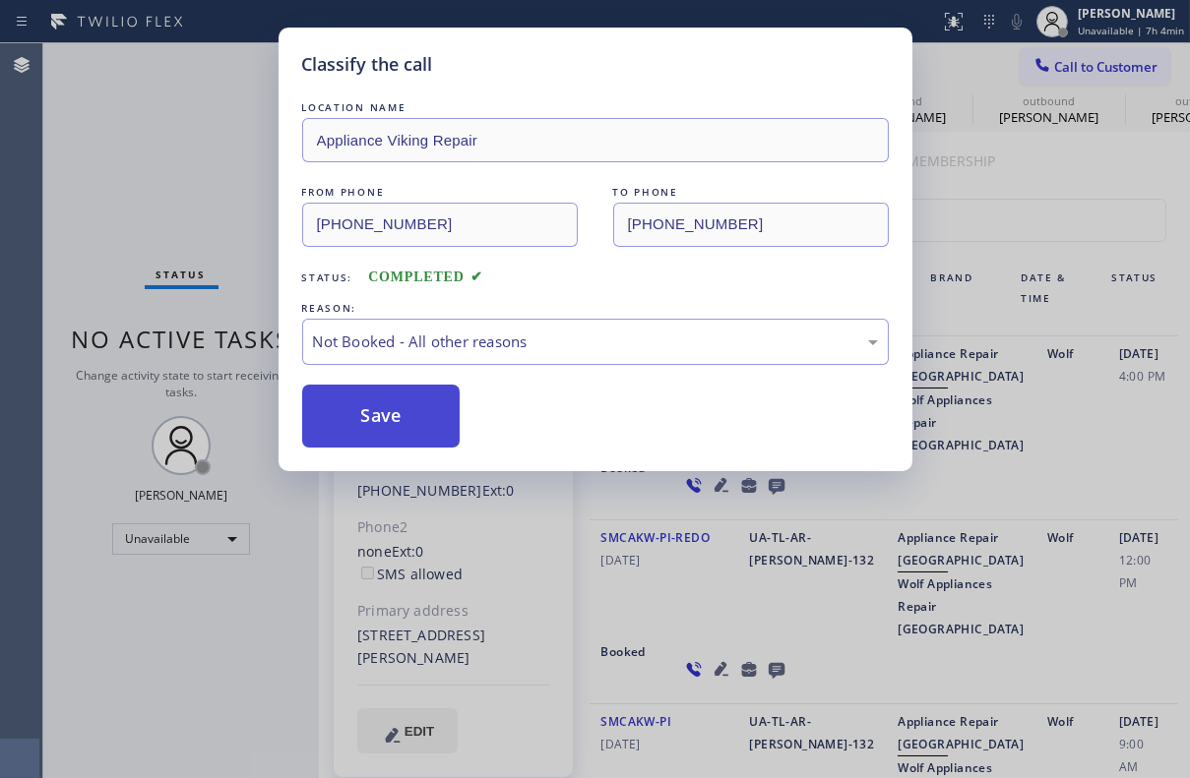
click at [369, 421] on button "Save" at bounding box center [381, 416] width 158 height 63
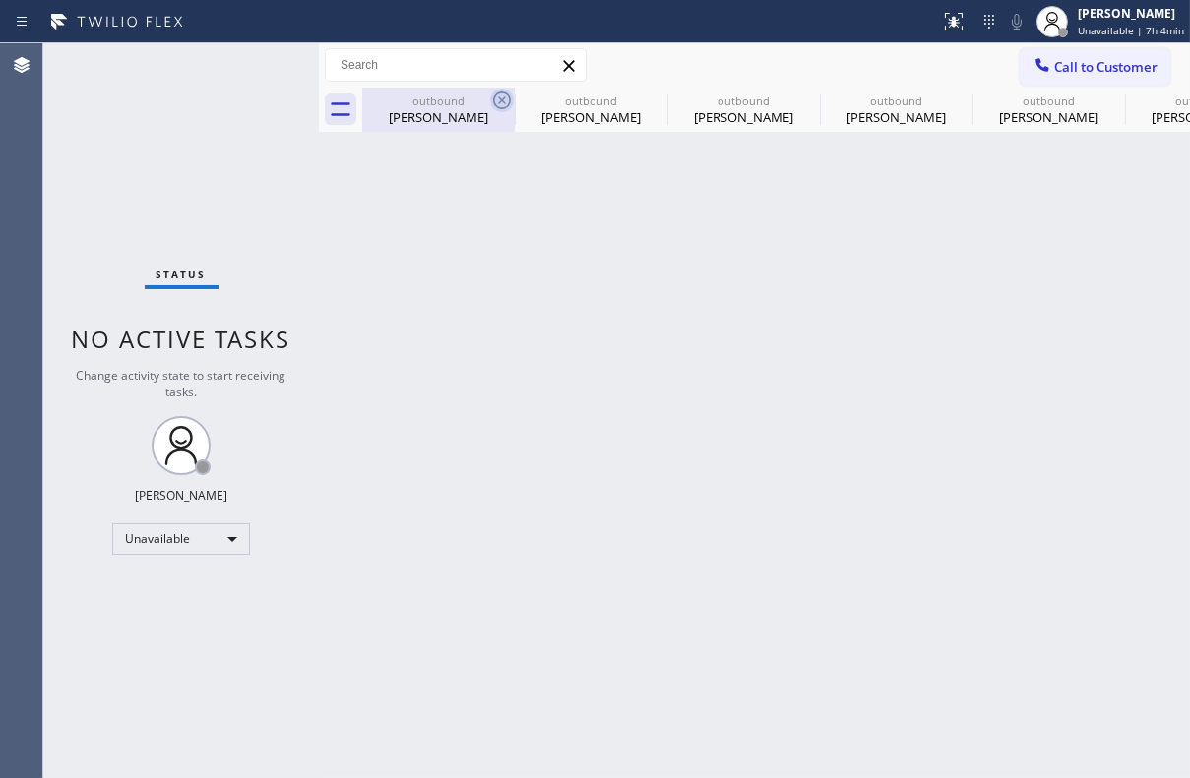
click at [498, 101] on icon at bounding box center [502, 101] width 24 height 24
click at [0, 0] on icon at bounding box center [0, 0] width 0 height 0
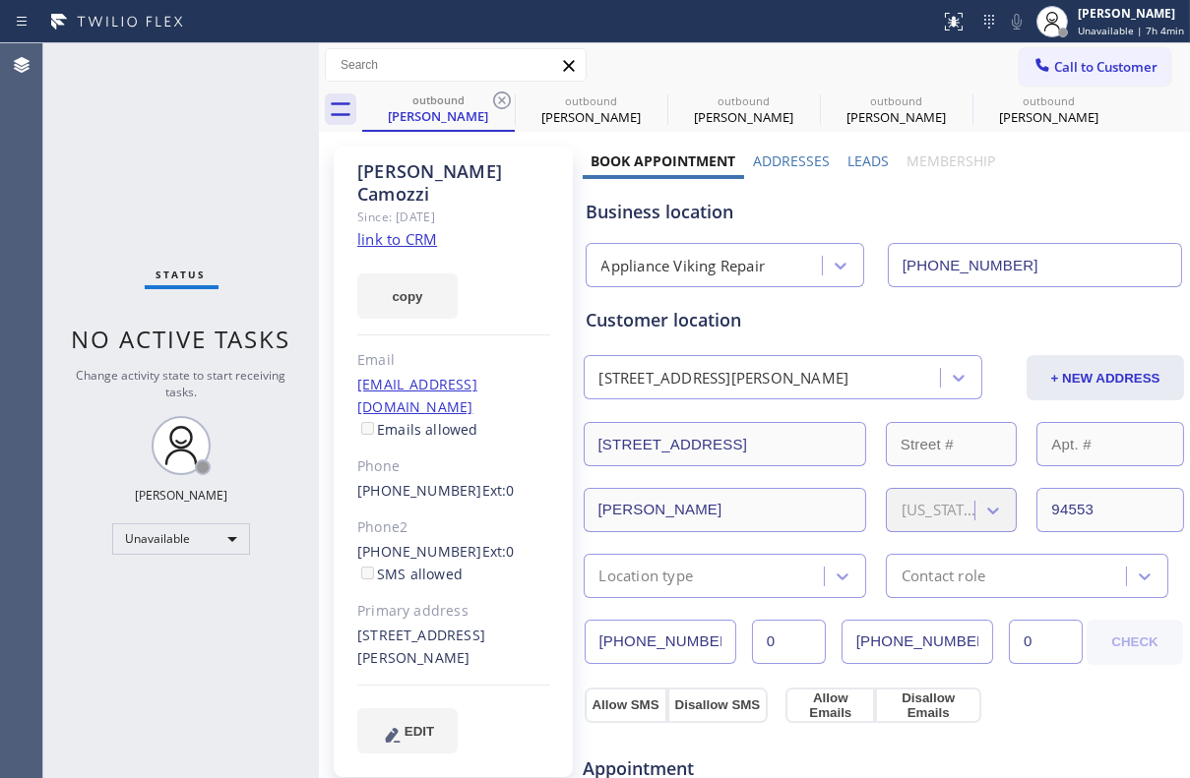
click at [498, 101] on icon at bounding box center [502, 101] width 24 height 24
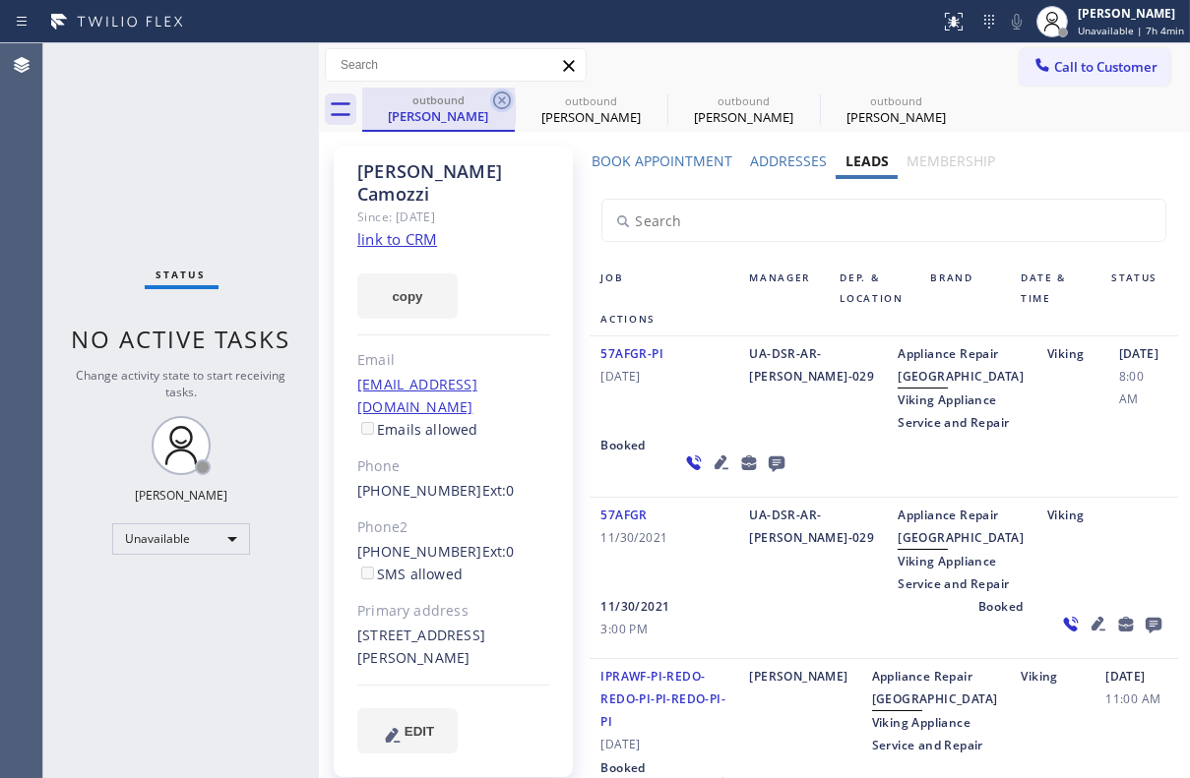
click at [506, 100] on icon at bounding box center [502, 101] width 24 height 24
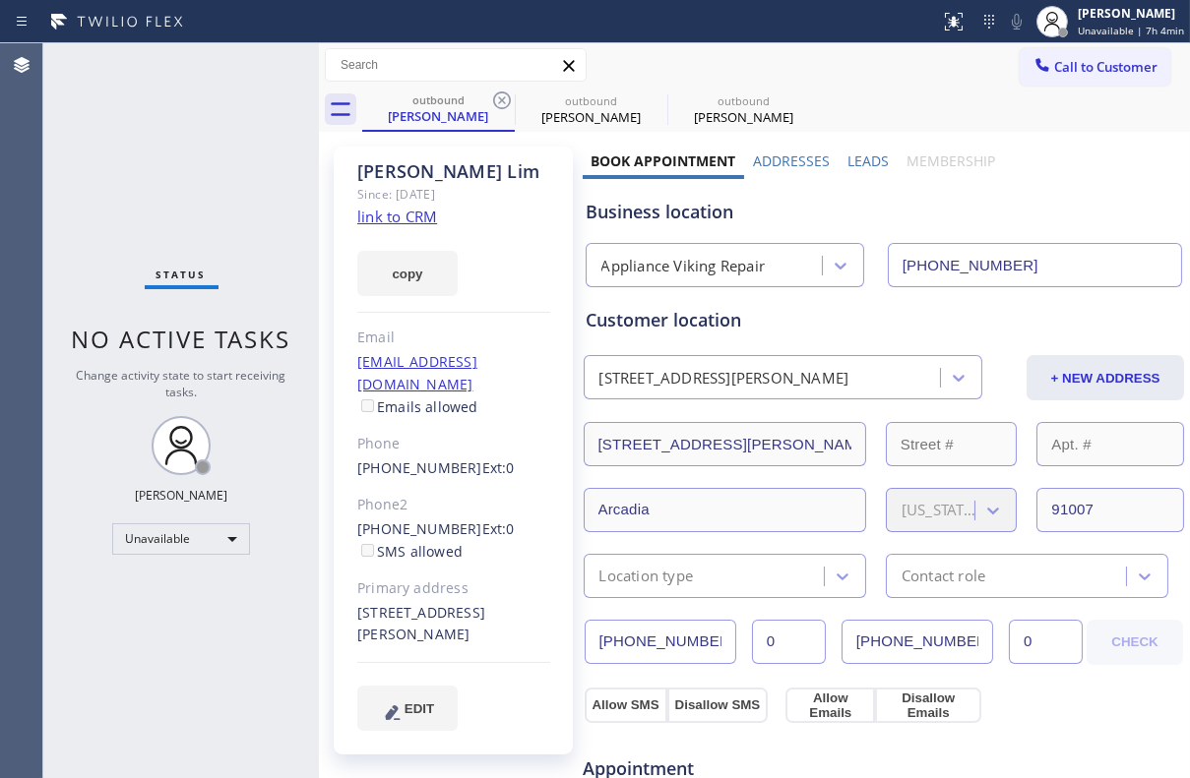
click at [506, 100] on icon at bounding box center [502, 101] width 24 height 24
click at [0, 0] on icon at bounding box center [0, 0] width 0 height 0
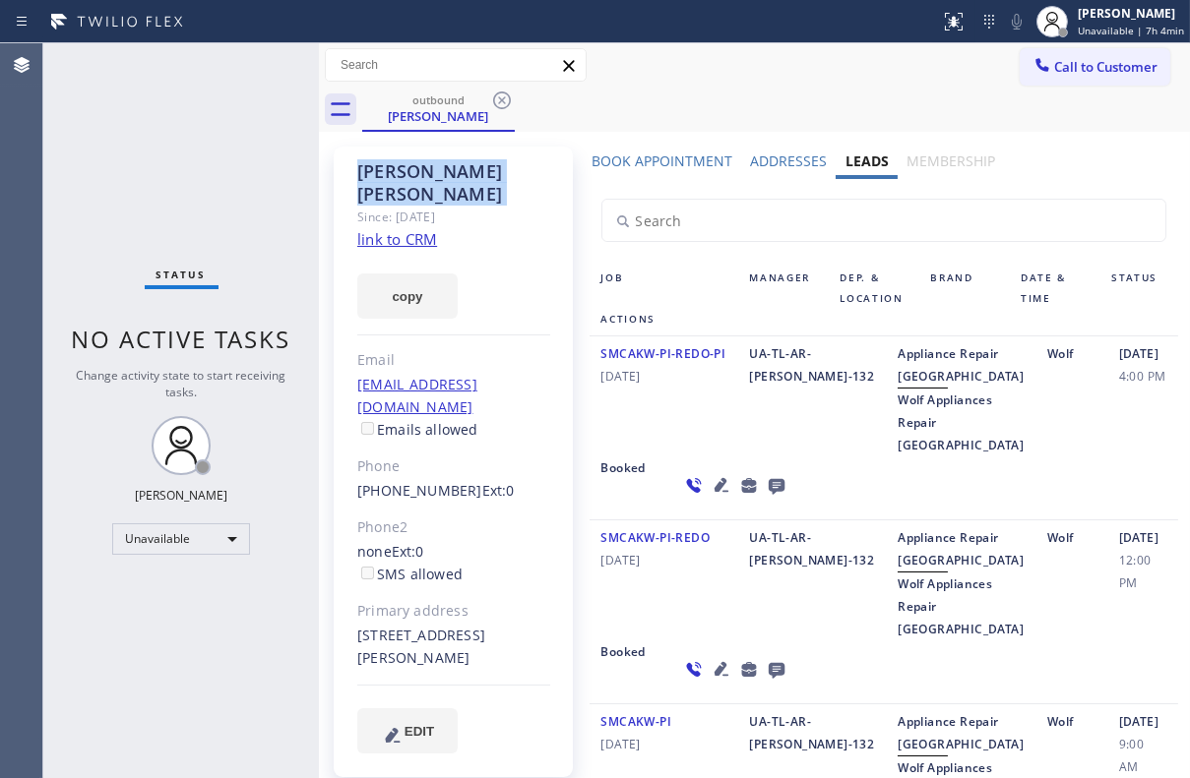
click at [506, 100] on icon at bounding box center [502, 101] width 24 height 24
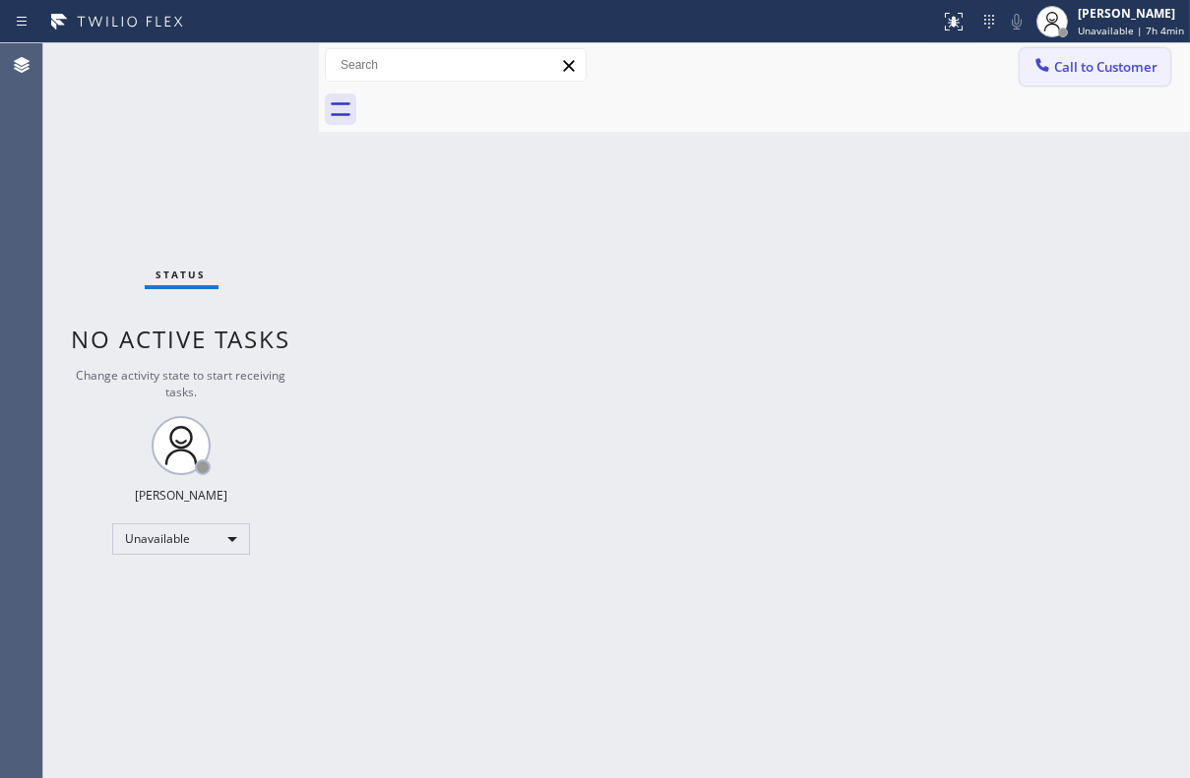
click at [1119, 72] on span "Call to Customer" at bounding box center [1105, 67] width 103 height 18
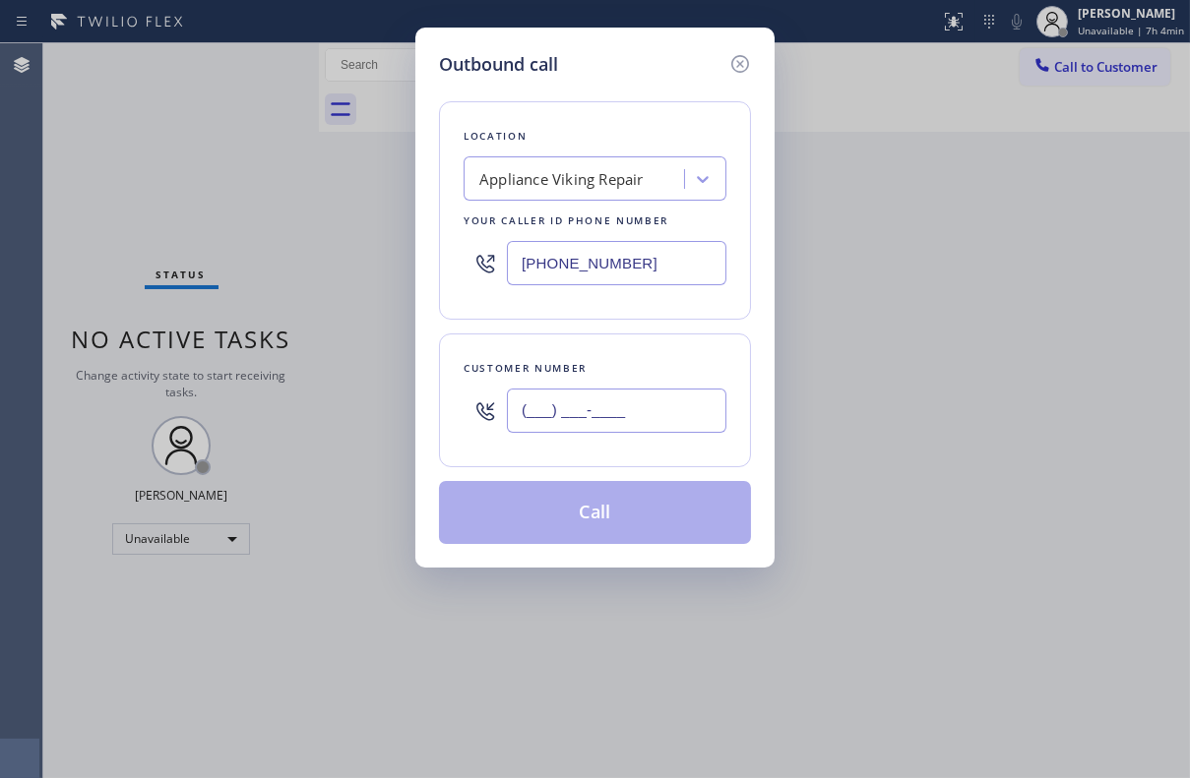
click at [606, 410] on input "(___) ___-____" at bounding box center [616, 411] width 219 height 44
paste input "323) 804-1782"
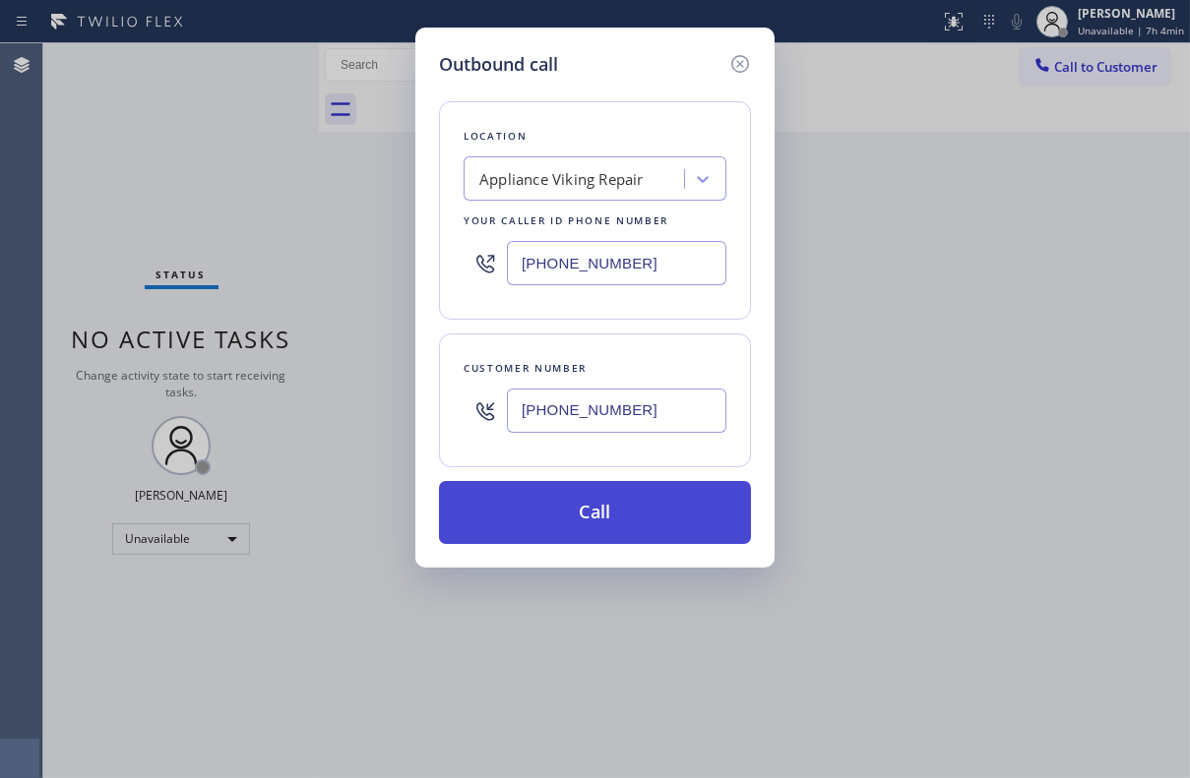
type input "[PHONE_NUMBER]"
click at [595, 515] on button "Call" at bounding box center [595, 512] width 312 height 63
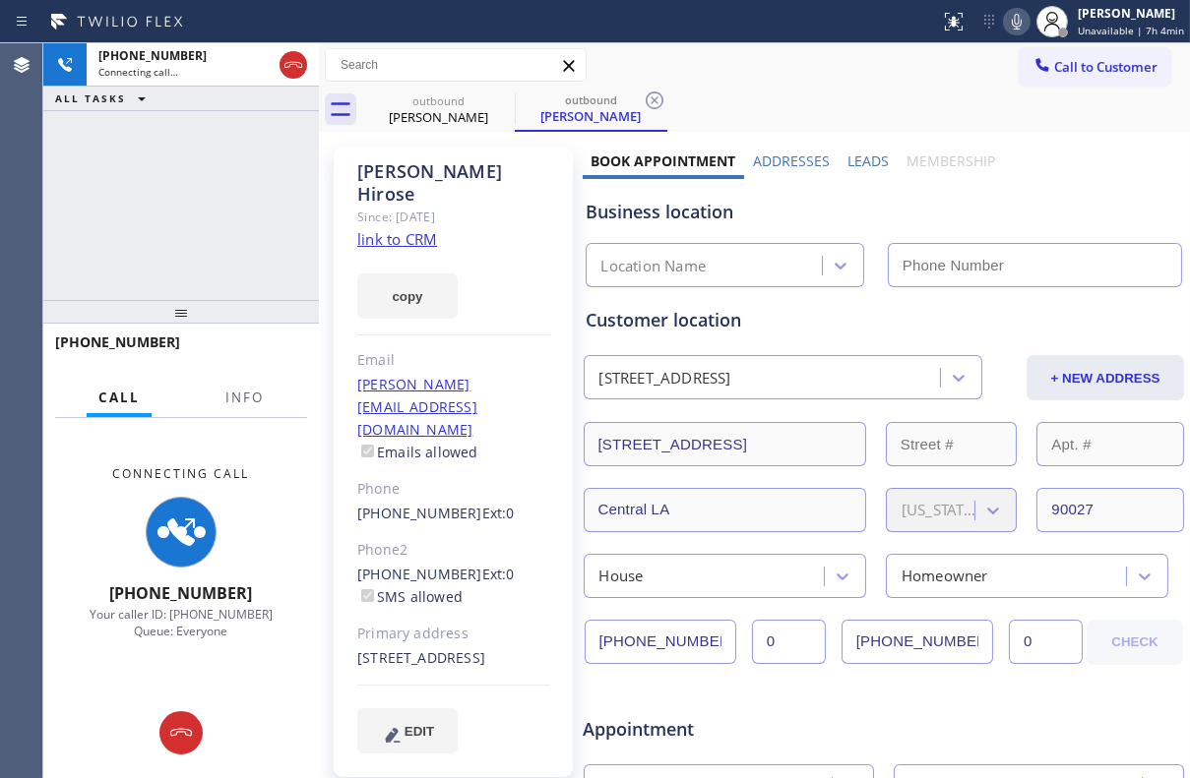
click at [873, 159] on label "Leads" at bounding box center [867, 161] width 41 height 19
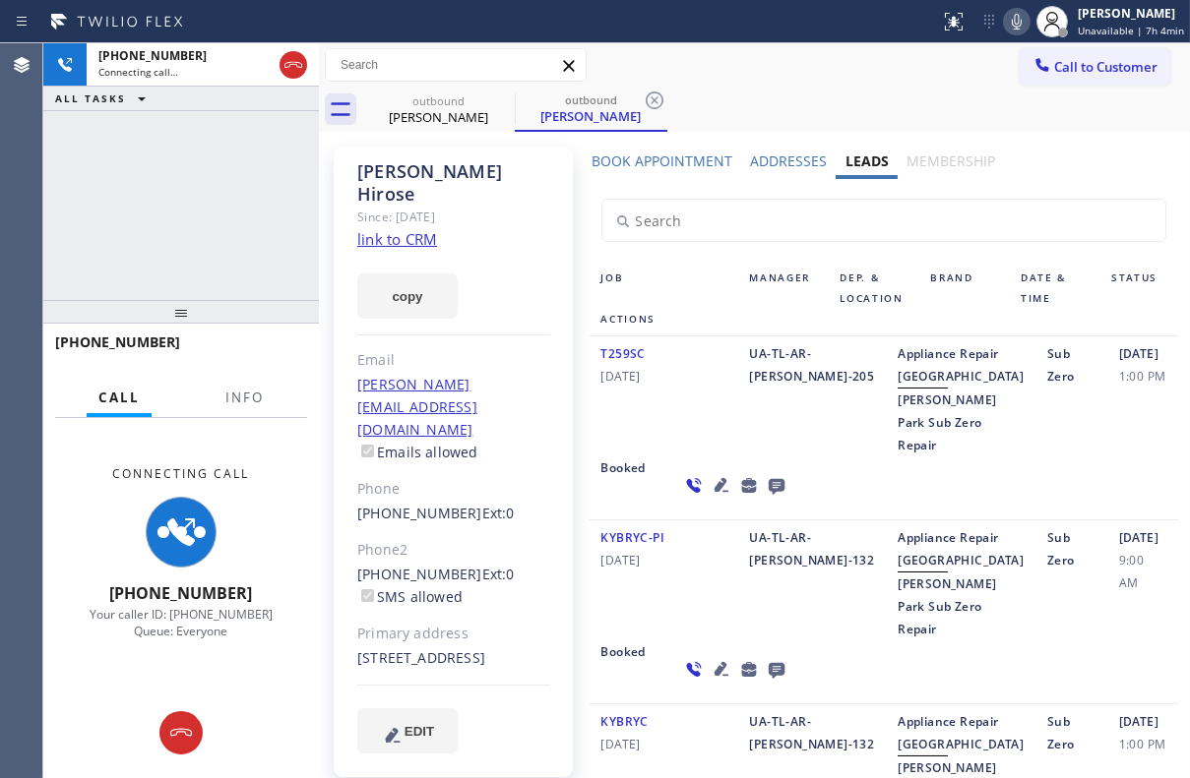
click at [768, 495] on icon at bounding box center [776, 487] width 16 height 16
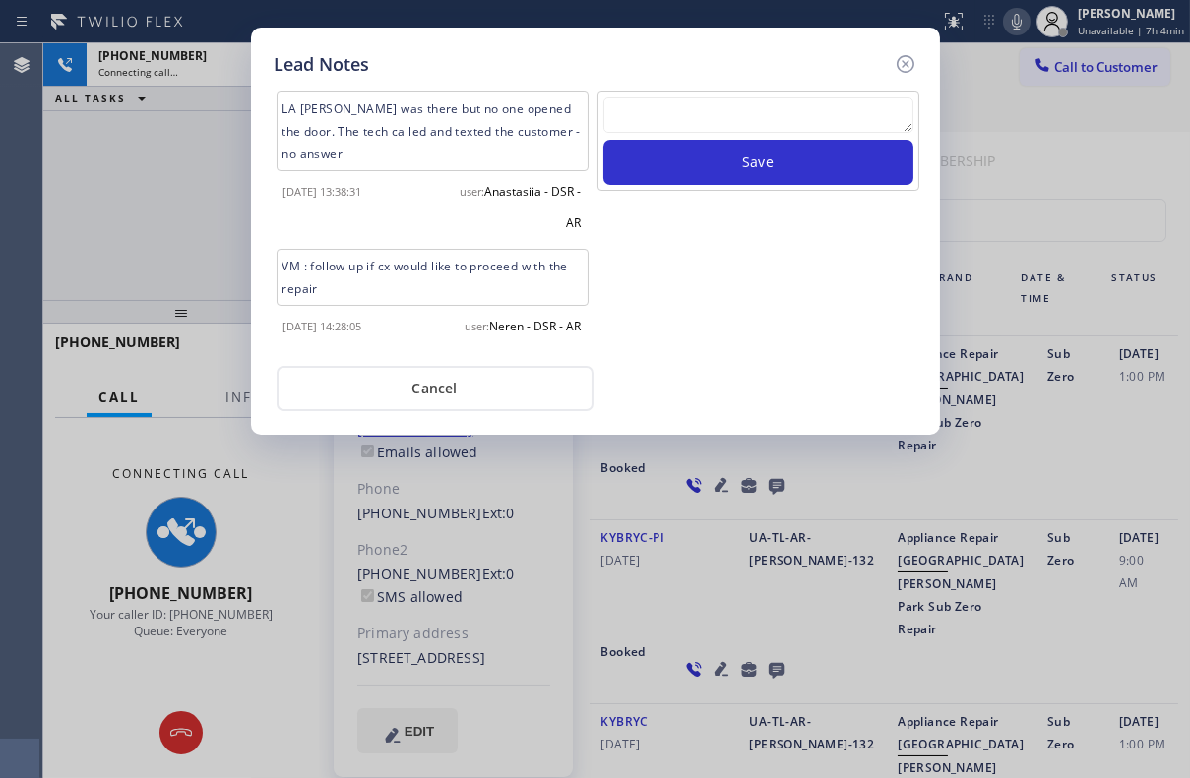
click at [736, 115] on textarea at bounding box center [758, 114] width 310 height 35
paste textarea "Routed to Voice mail// If CX will call back please transfer to me- Love:*"
type textarea "Routed to Voice mail// If CX will call back please transfer to me- Love:*"
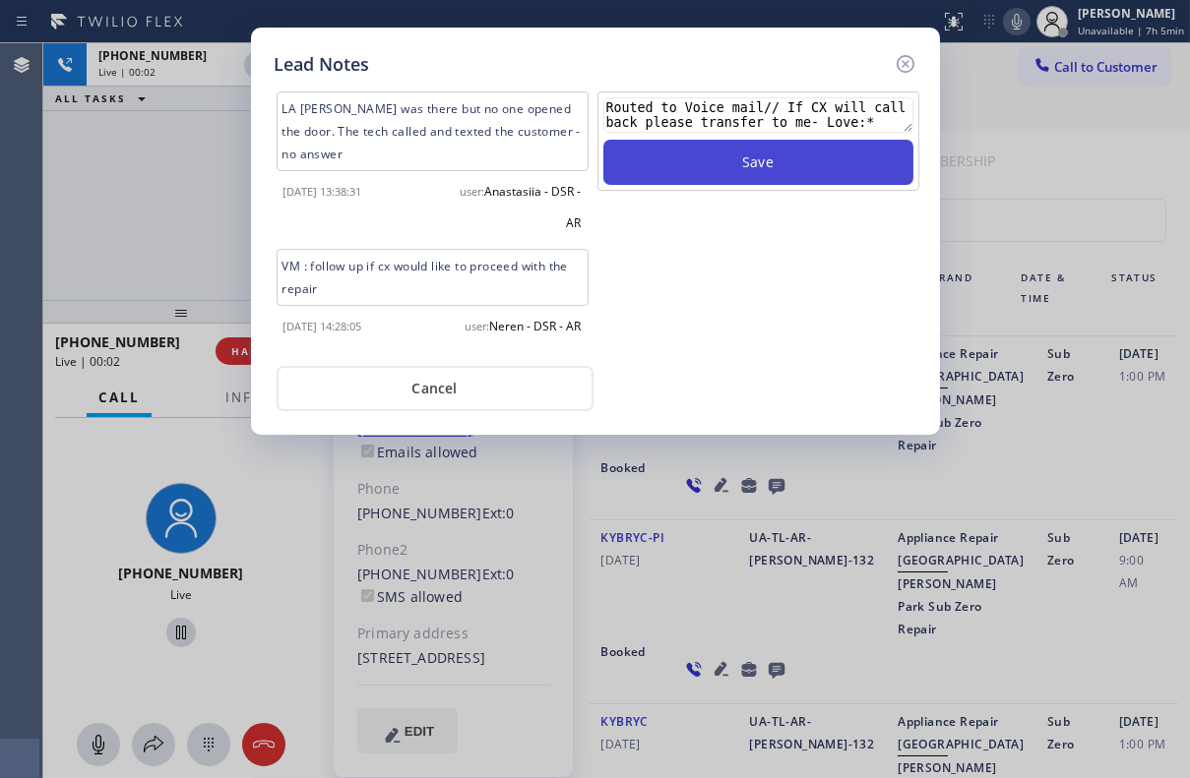
click at [732, 152] on button "Save" at bounding box center [758, 162] width 310 height 45
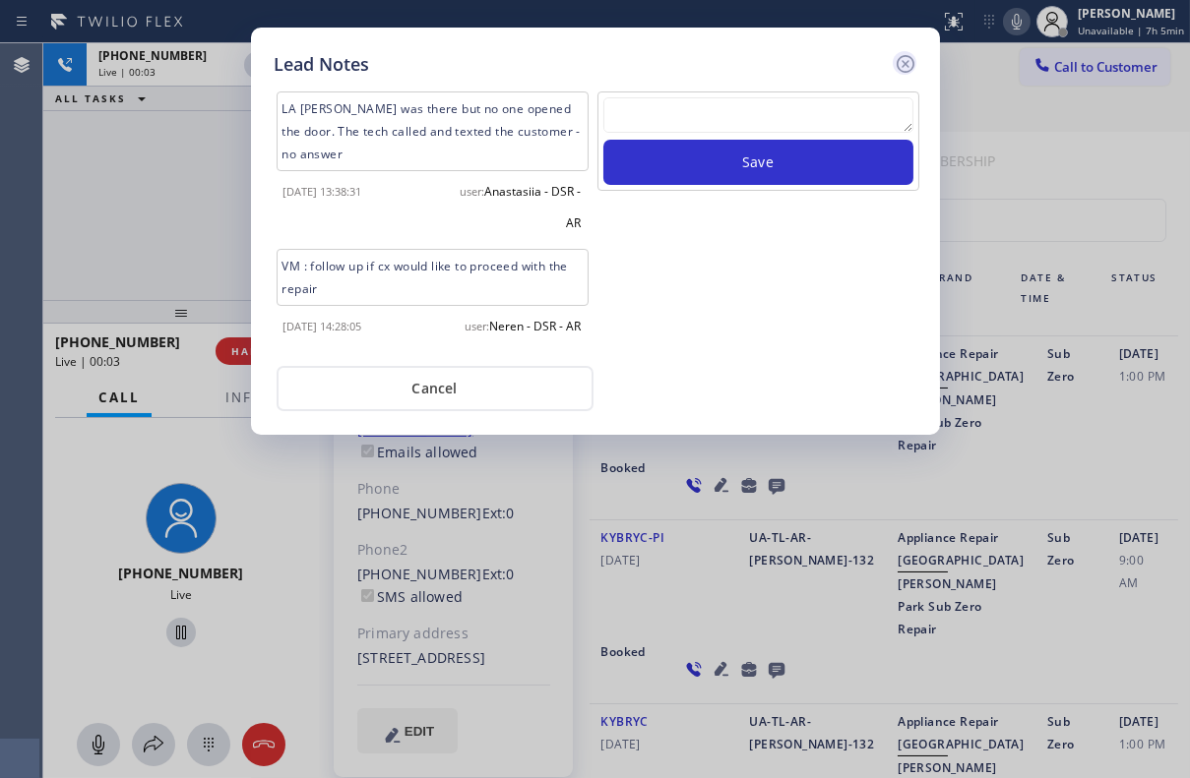
click at [907, 60] on icon at bounding box center [904, 64] width 18 height 18
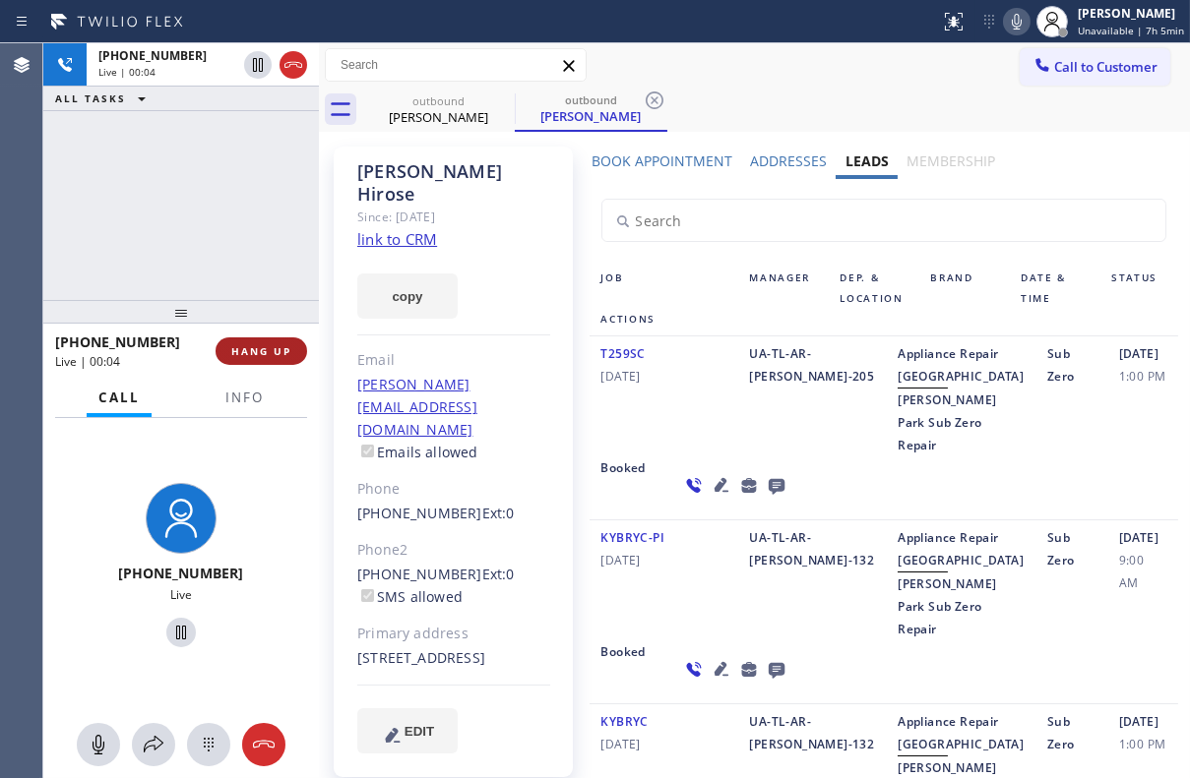
click at [266, 360] on button "HANG UP" at bounding box center [262, 352] width 92 height 28
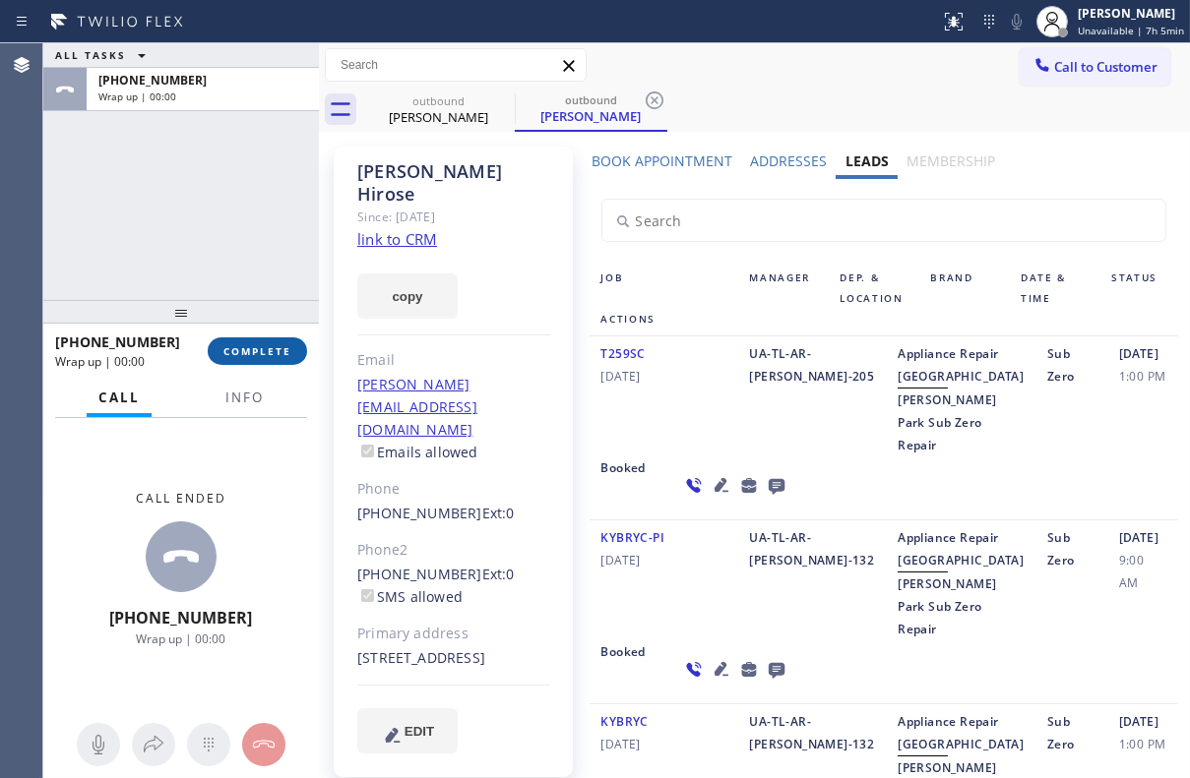
click at [266, 357] on span "COMPLETE" at bounding box center [257, 351] width 68 height 14
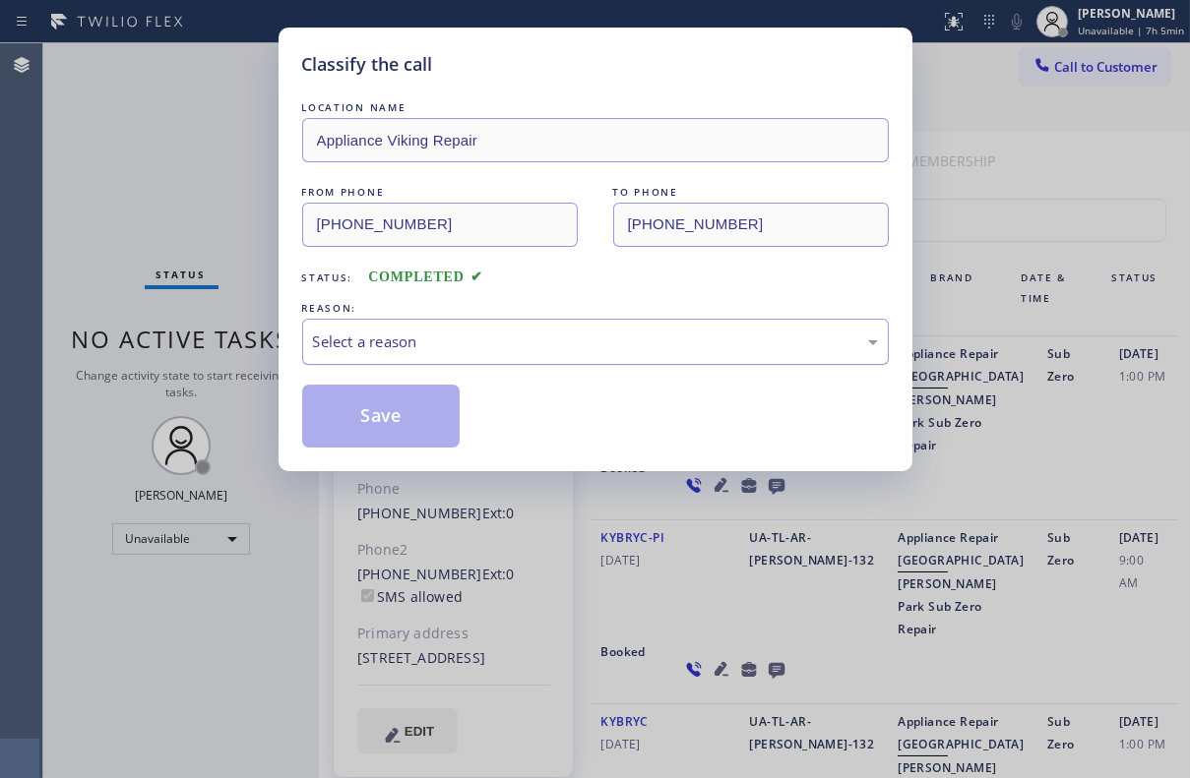
click at [421, 335] on div "Select a reason" at bounding box center [595, 342] width 565 height 23
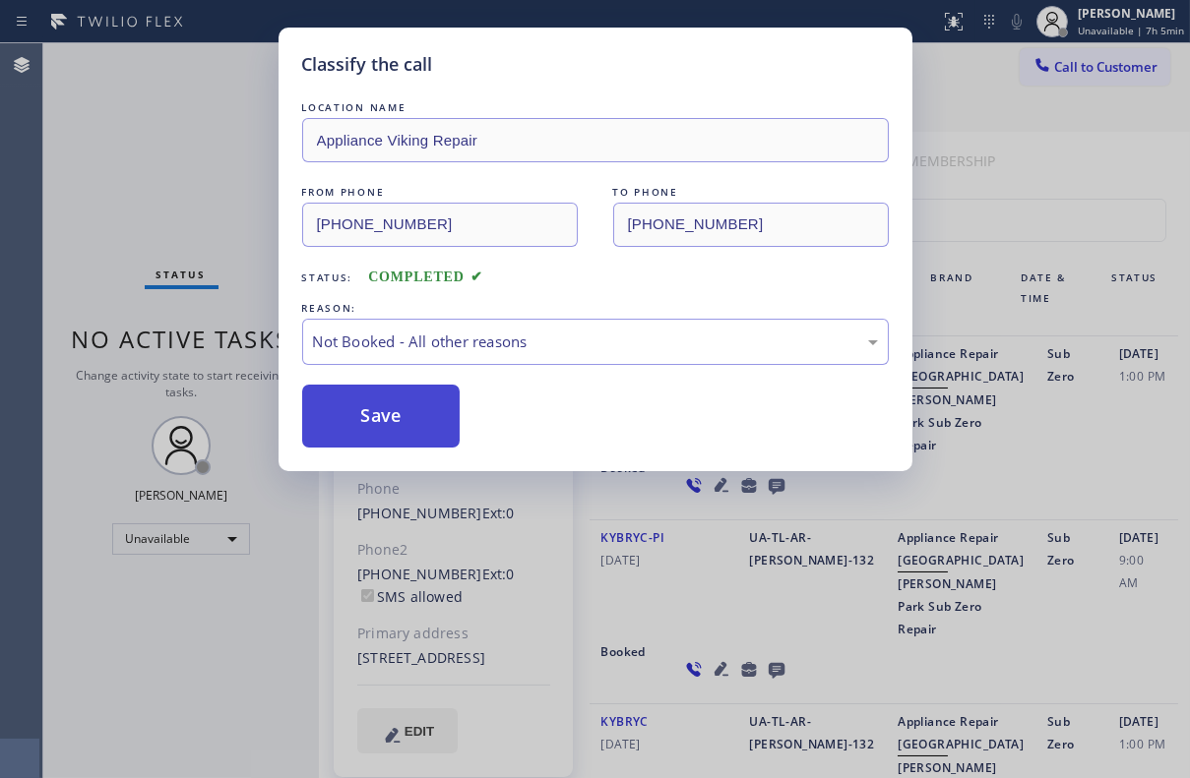
click at [379, 421] on button "Save" at bounding box center [381, 416] width 158 height 63
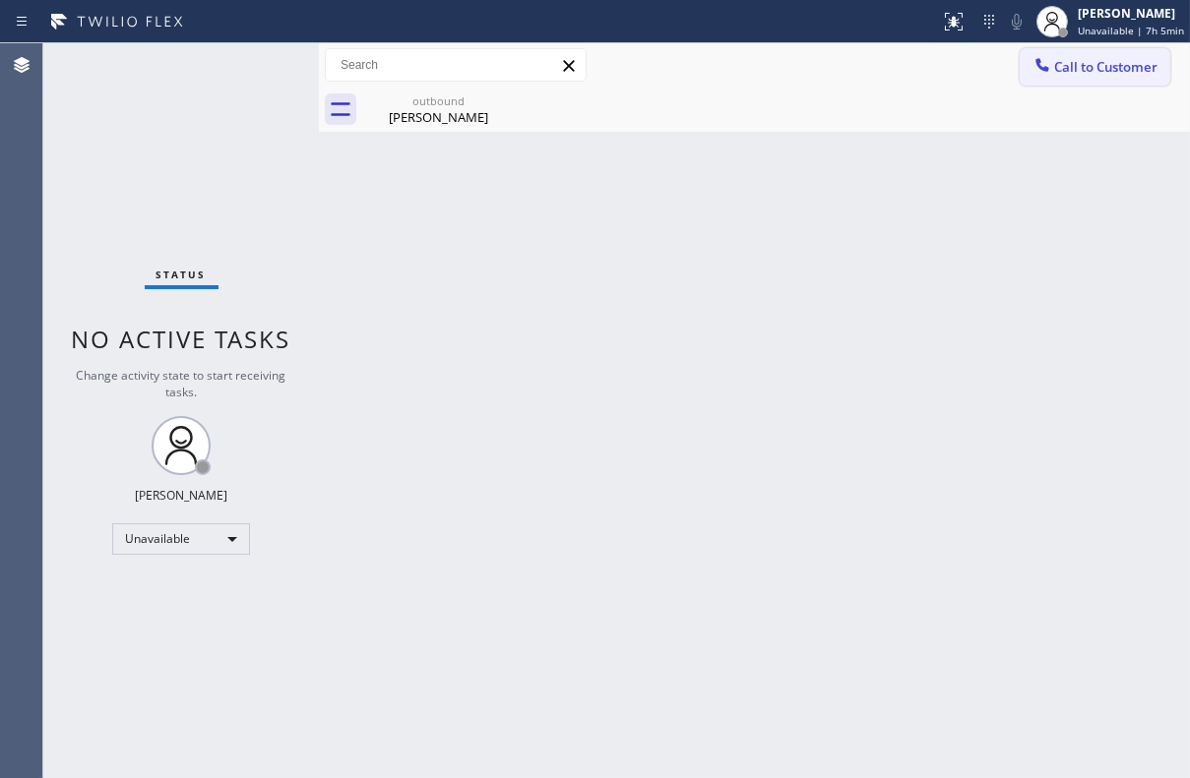
click at [1092, 54] on button "Call to Customer" at bounding box center [1094, 66] width 151 height 37
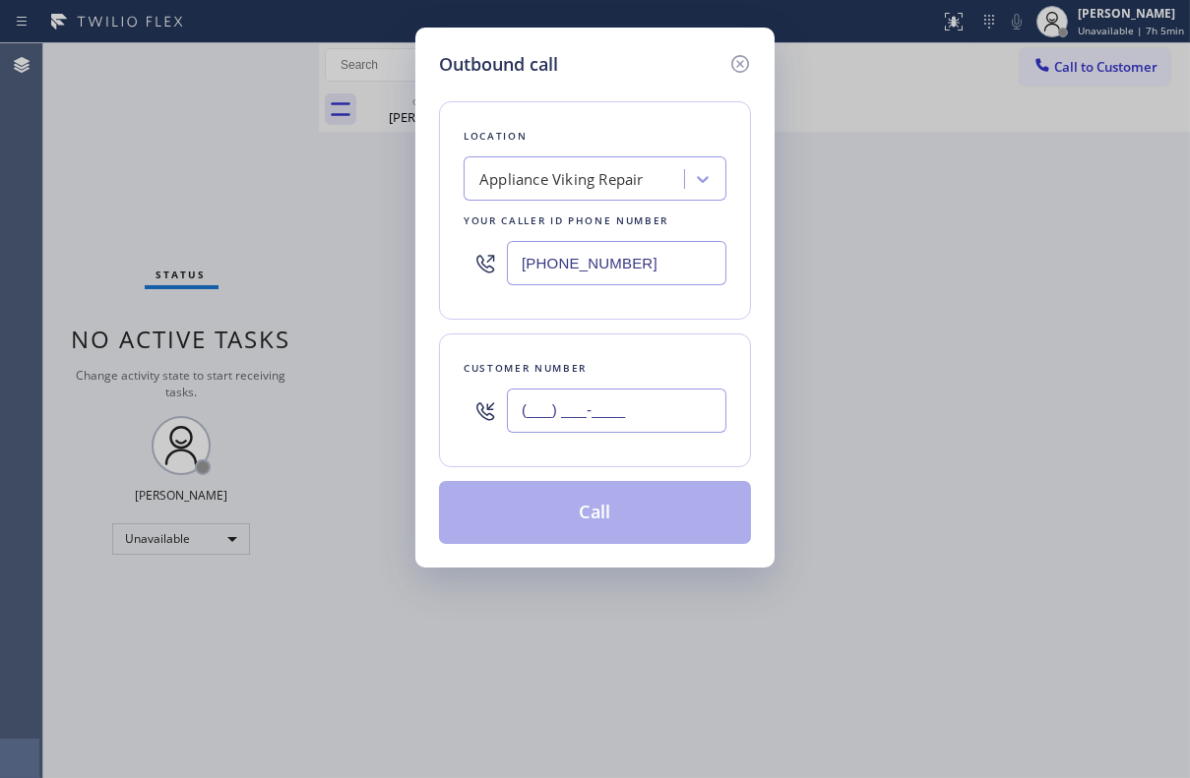
click at [608, 397] on input "(___) ___-____" at bounding box center [616, 411] width 219 height 44
paste input "646) 789-8384"
type input "[PHONE_NUMBER]"
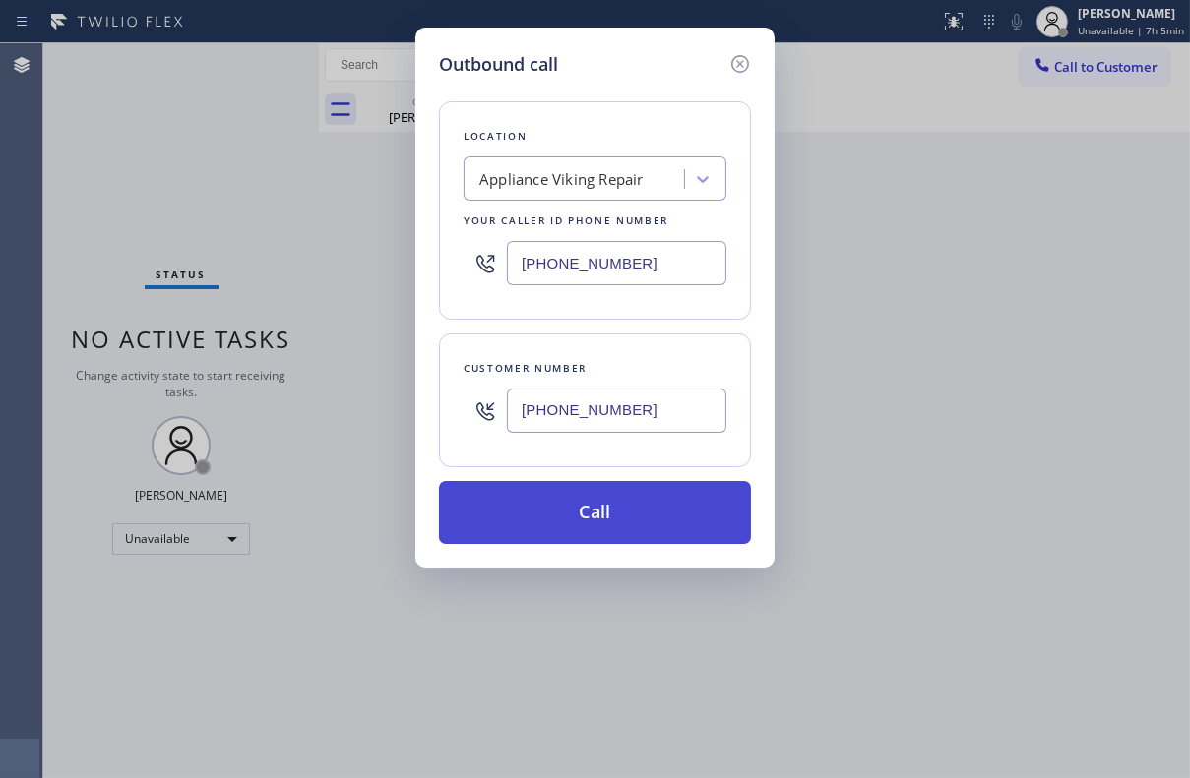
click at [581, 520] on button "Call" at bounding box center [595, 512] width 312 height 63
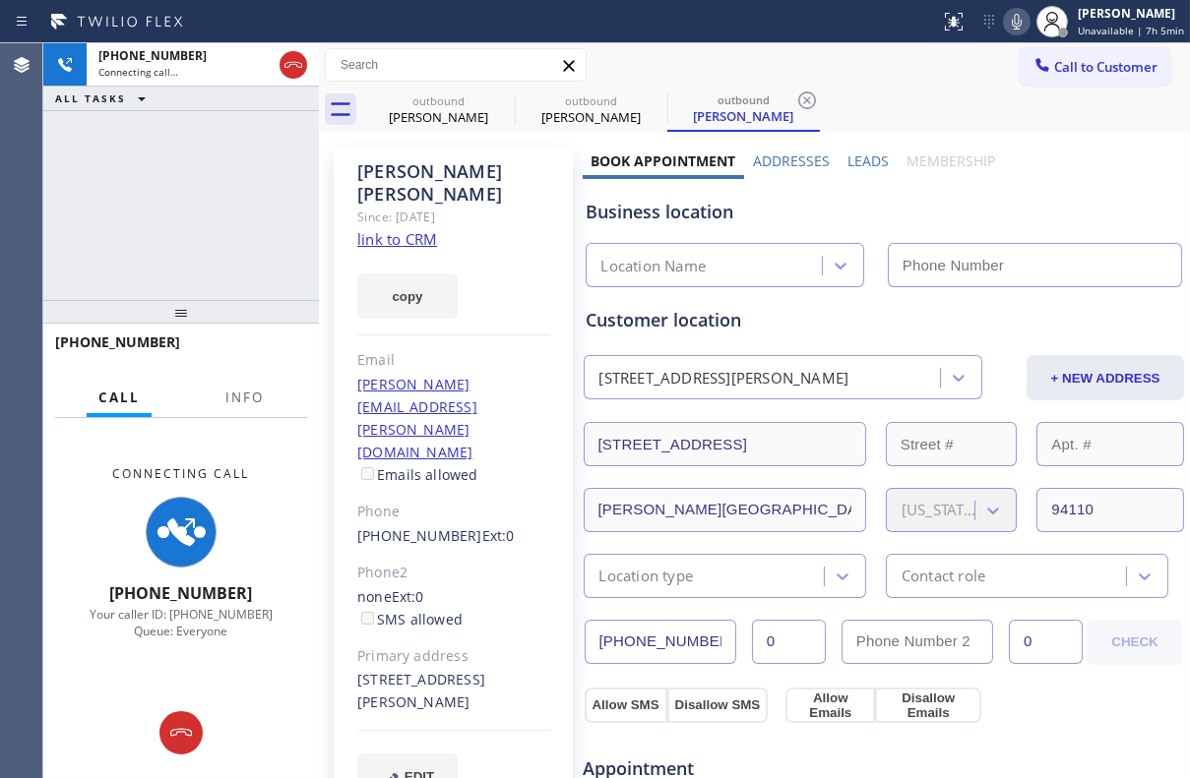
type input "[PHONE_NUMBER]"
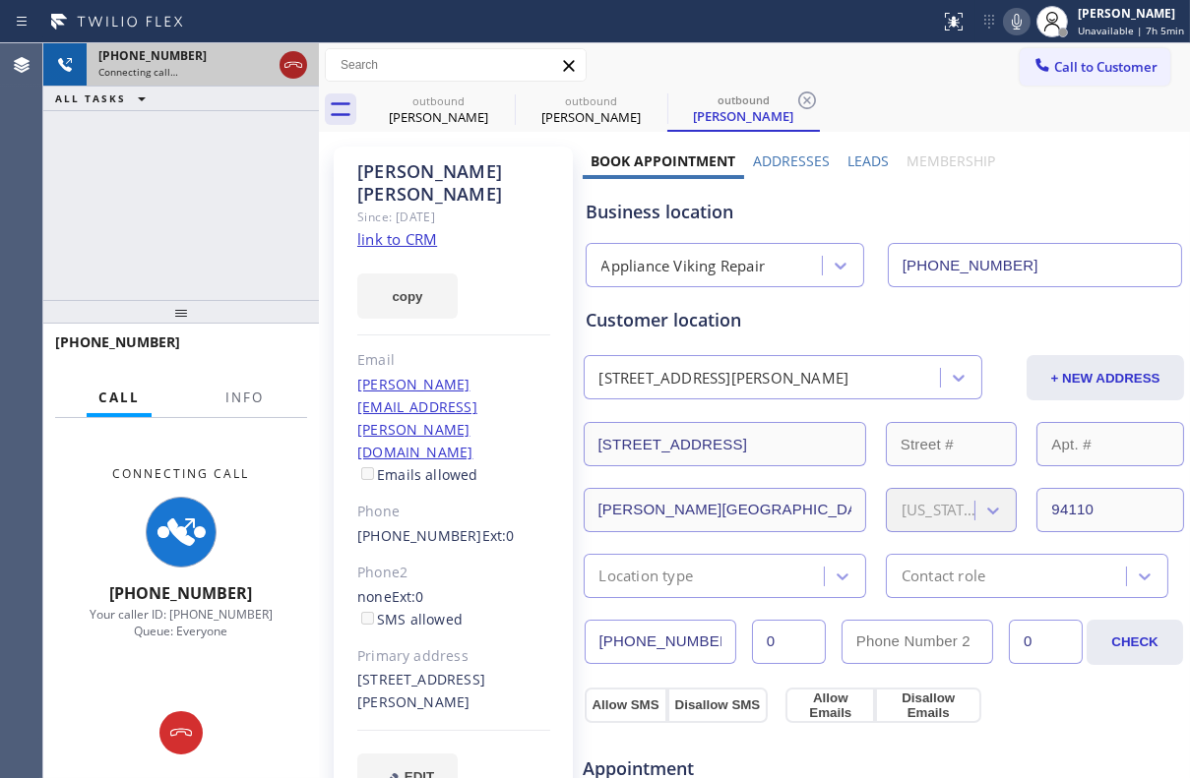
click at [295, 64] on icon at bounding box center [293, 65] width 18 height 6
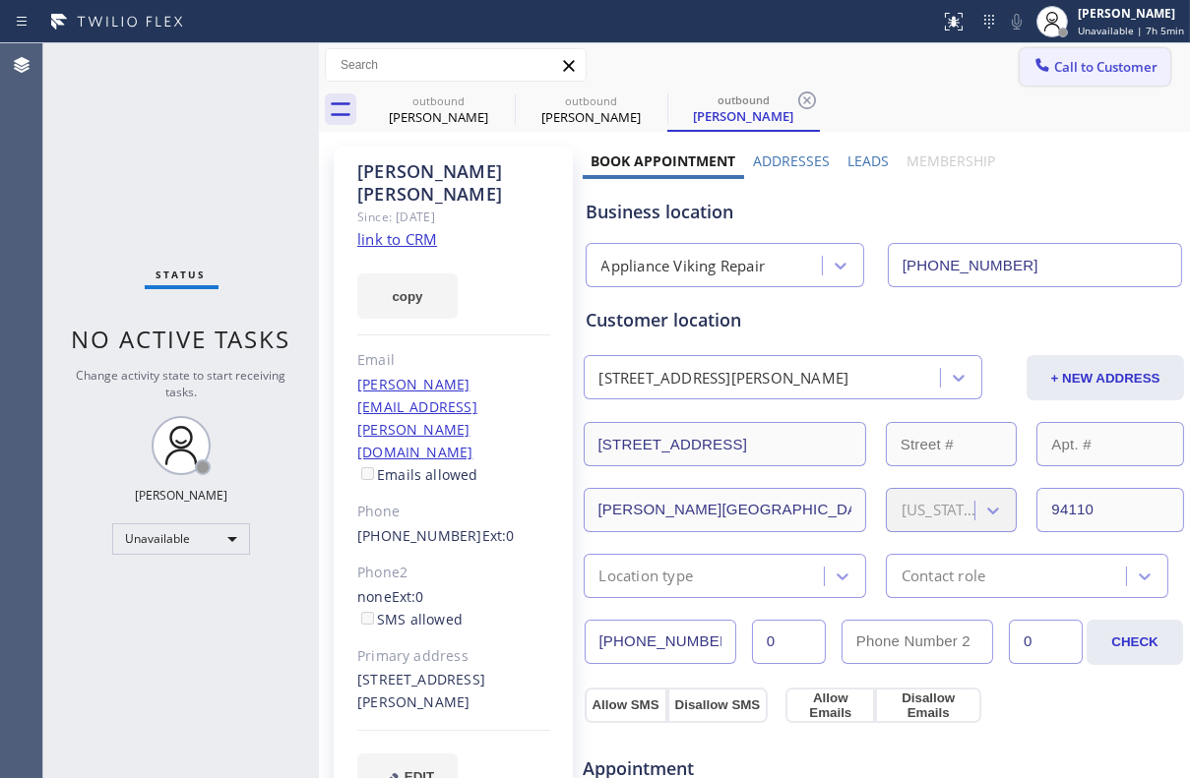
click at [1096, 72] on span "Call to Customer" at bounding box center [1105, 67] width 103 height 18
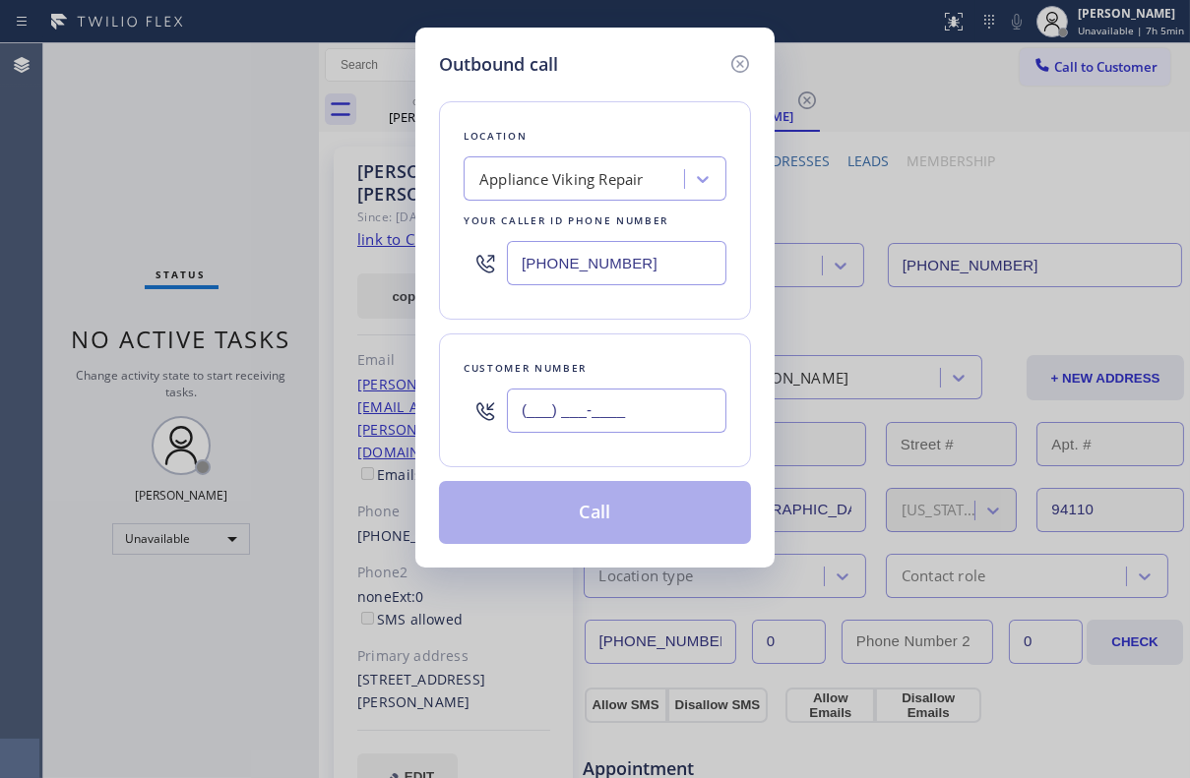
click at [639, 422] on input "(___) ___-____" at bounding box center [616, 411] width 219 height 44
paste input "754) 213-7479"
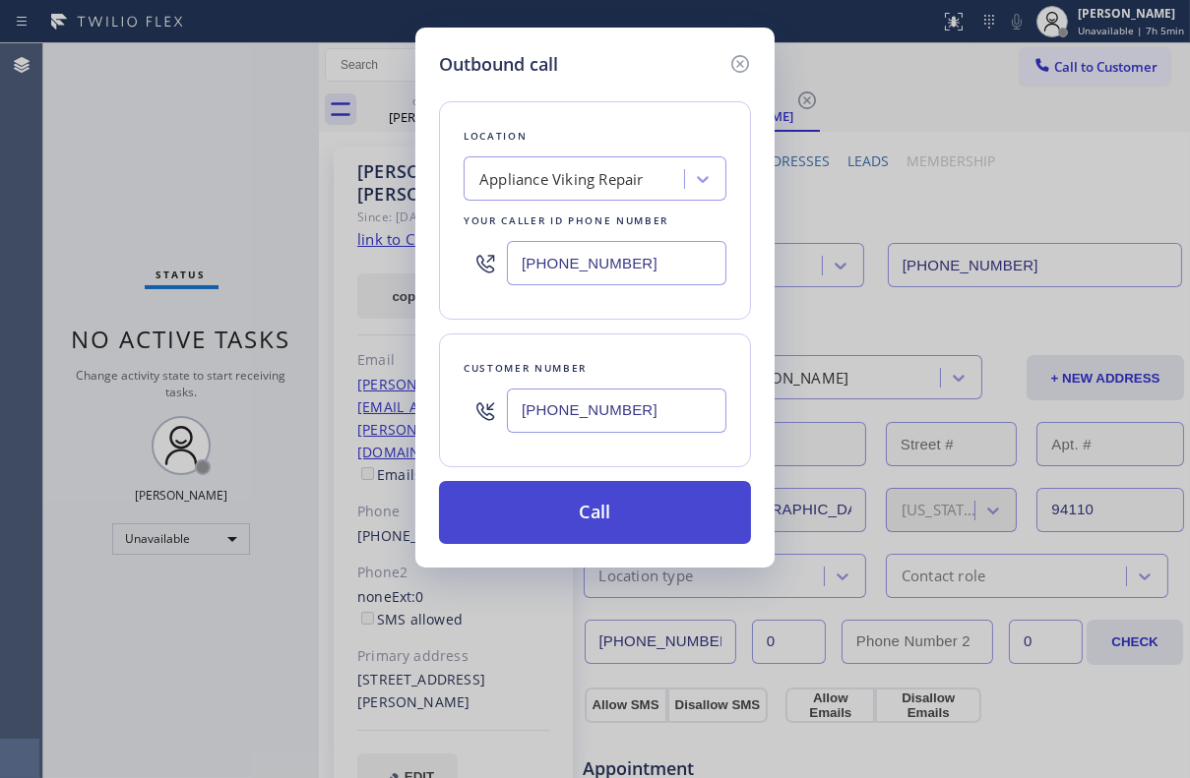
type input "[PHONE_NUMBER]"
click at [602, 521] on button "Call" at bounding box center [595, 512] width 312 height 63
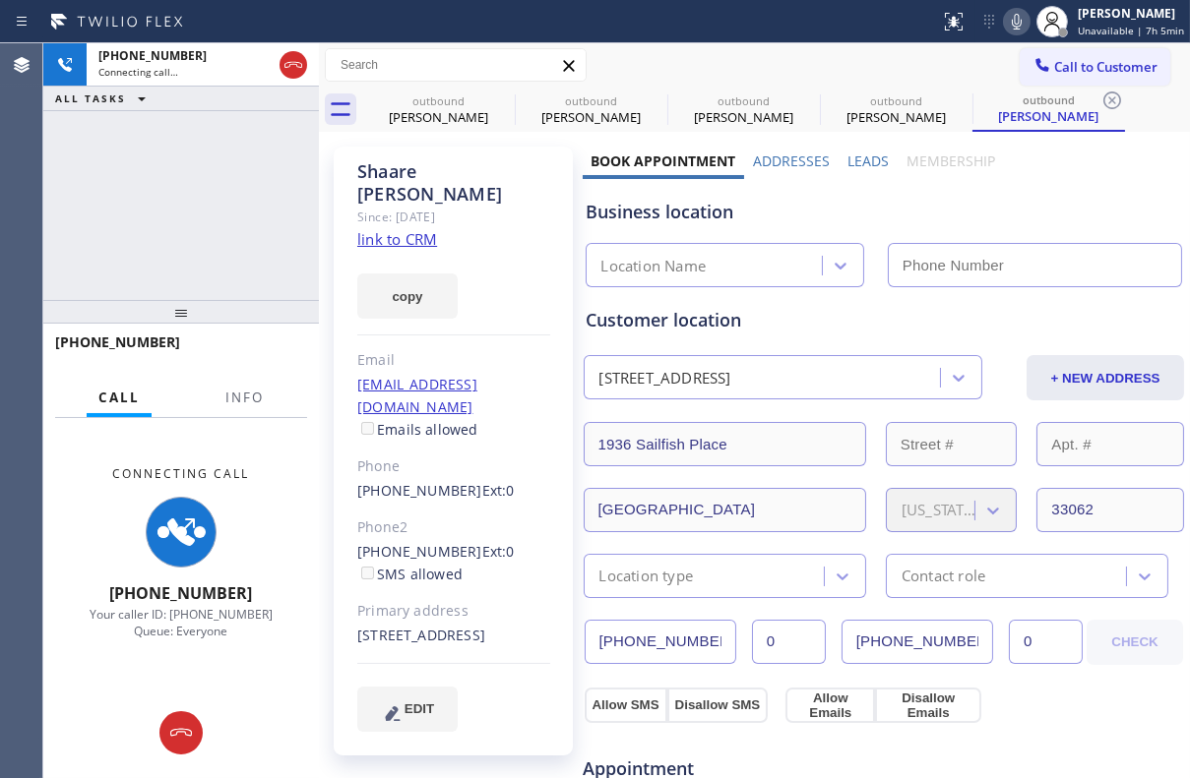
type input "[PHONE_NUMBER]"
click at [858, 166] on label "Leads" at bounding box center [867, 161] width 41 height 19
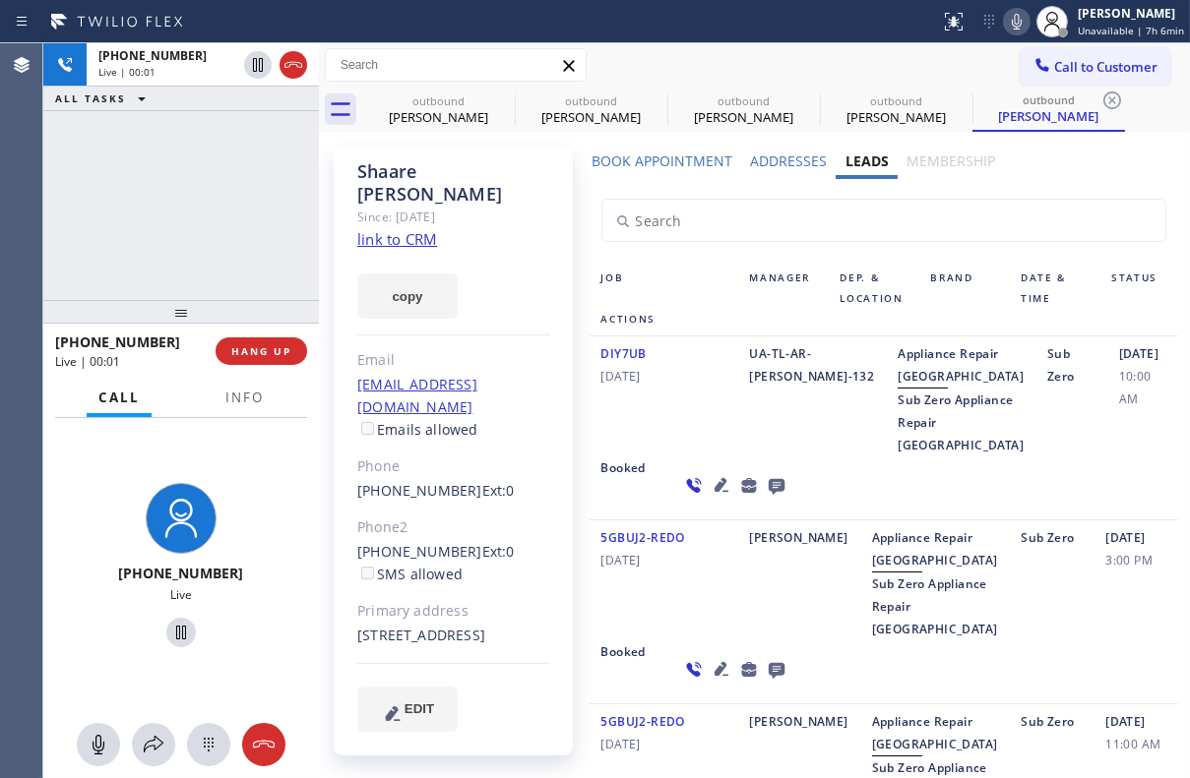
click at [266, 374] on div "[PHONE_NUMBER] Live | 00:01 HANG UP" at bounding box center [181, 351] width 252 height 51
click at [270, 356] on span "HANG UP" at bounding box center [261, 351] width 60 height 14
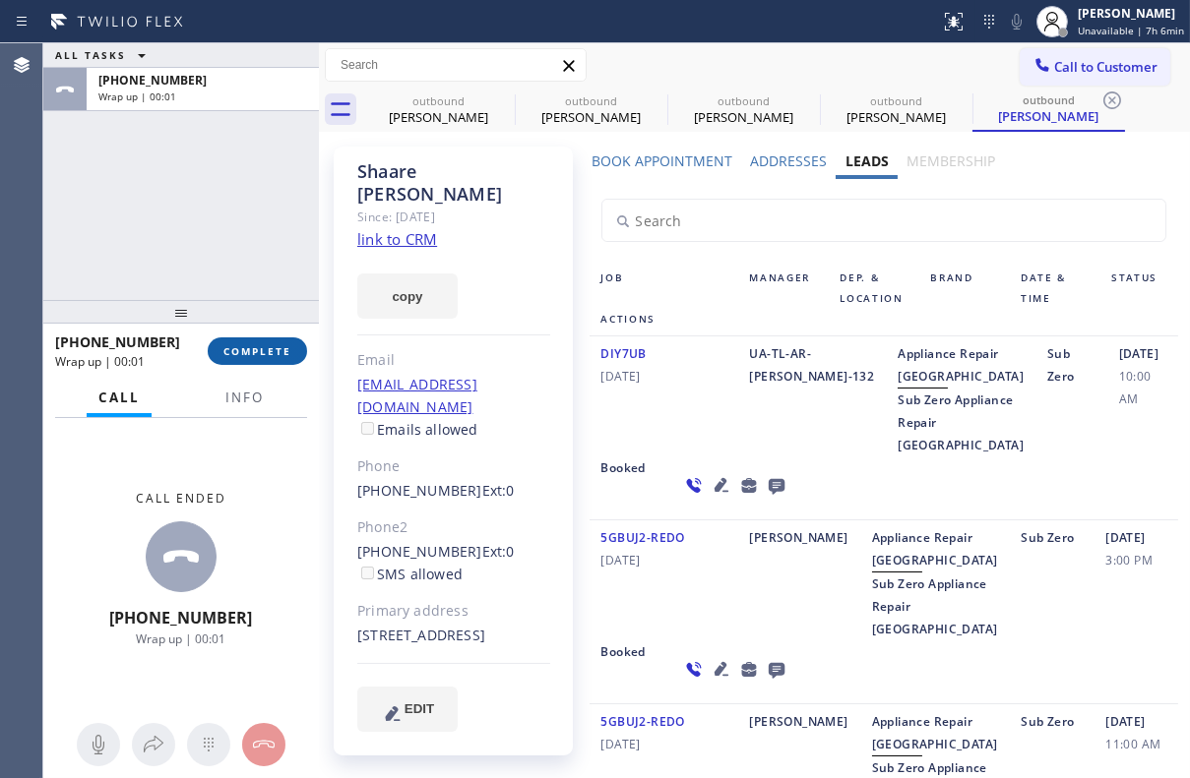
click at [256, 346] on span "COMPLETE" at bounding box center [257, 351] width 68 height 14
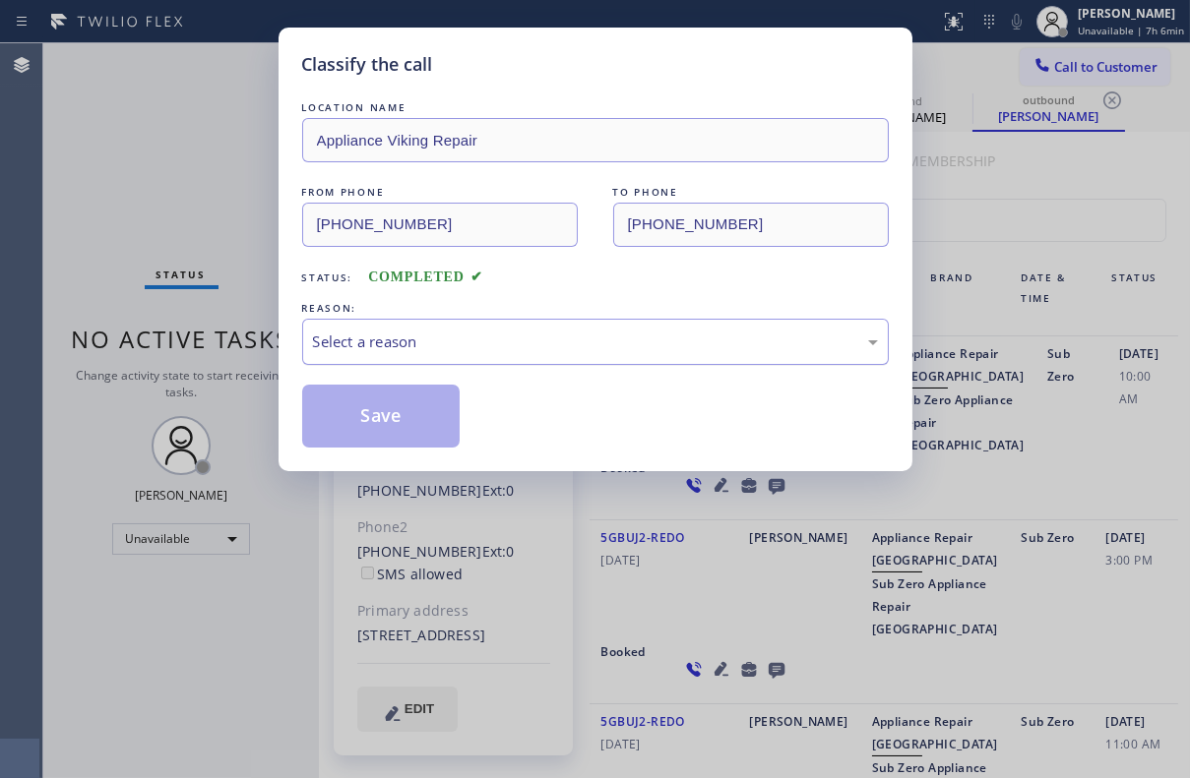
click at [442, 344] on div "Select a reason" at bounding box center [595, 342] width 565 height 23
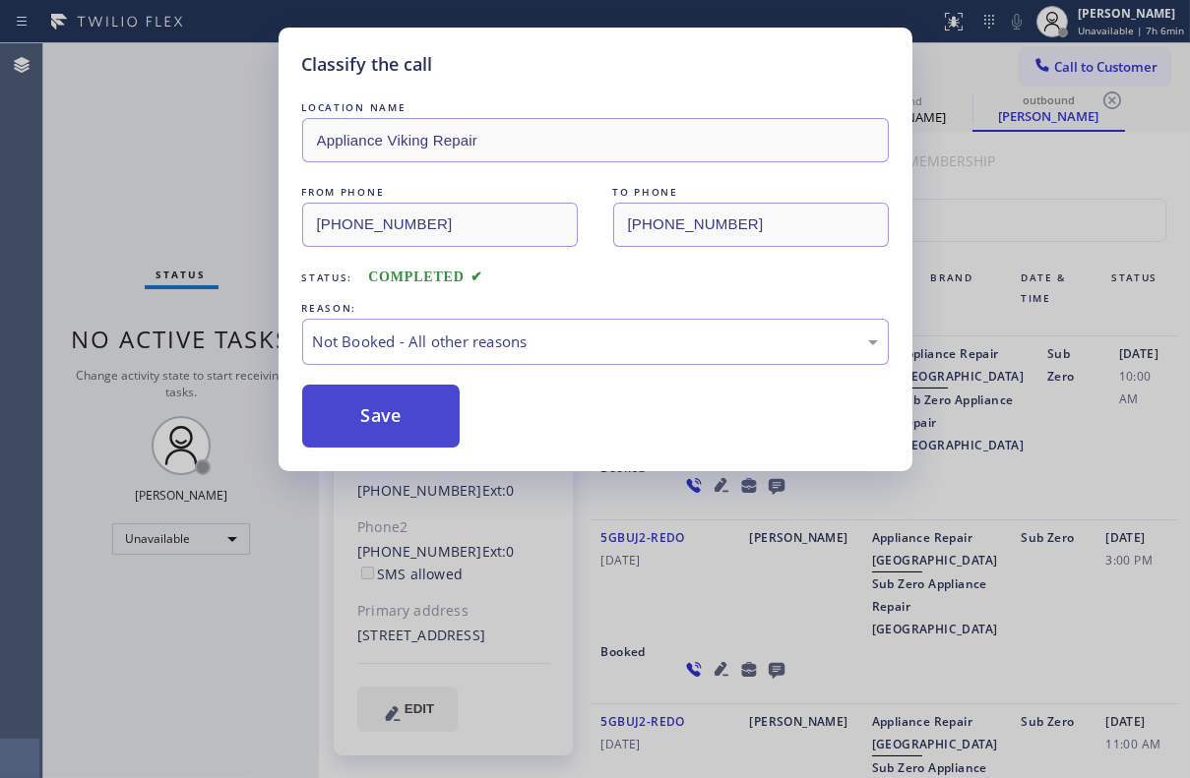
click at [401, 422] on button "Save" at bounding box center [381, 416] width 158 height 63
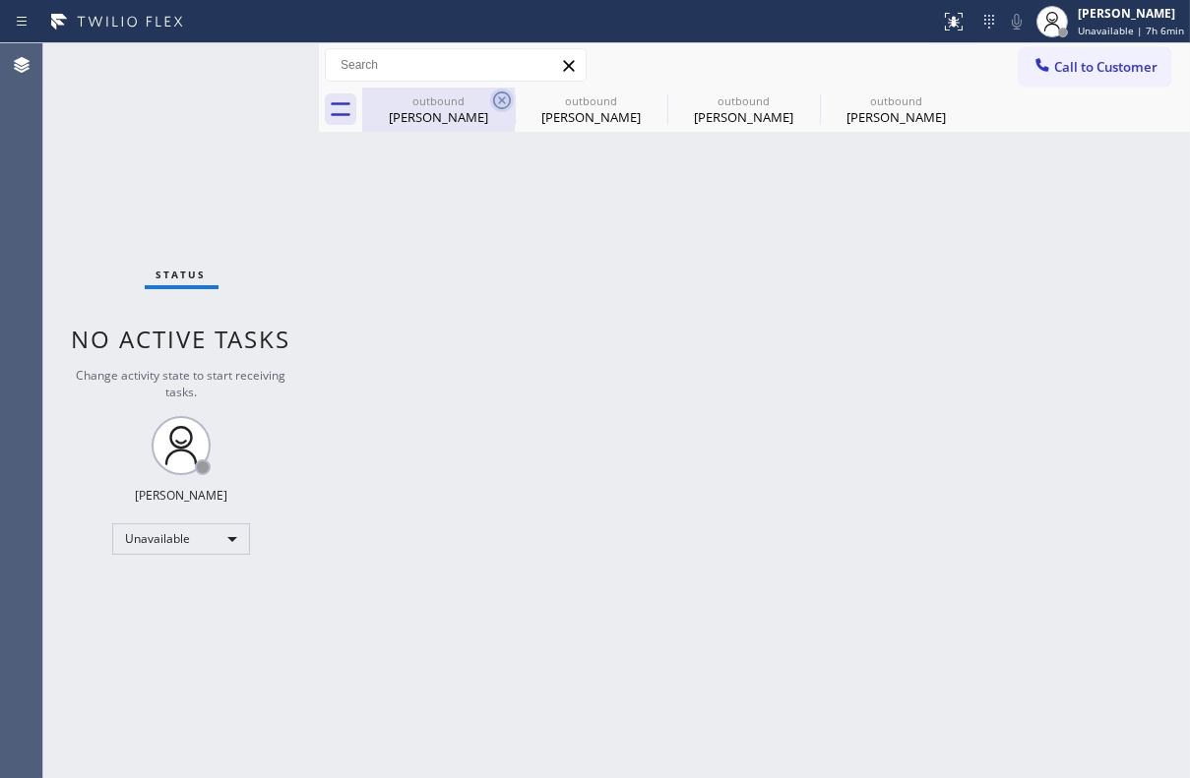
click at [501, 102] on icon at bounding box center [502, 101] width 24 height 24
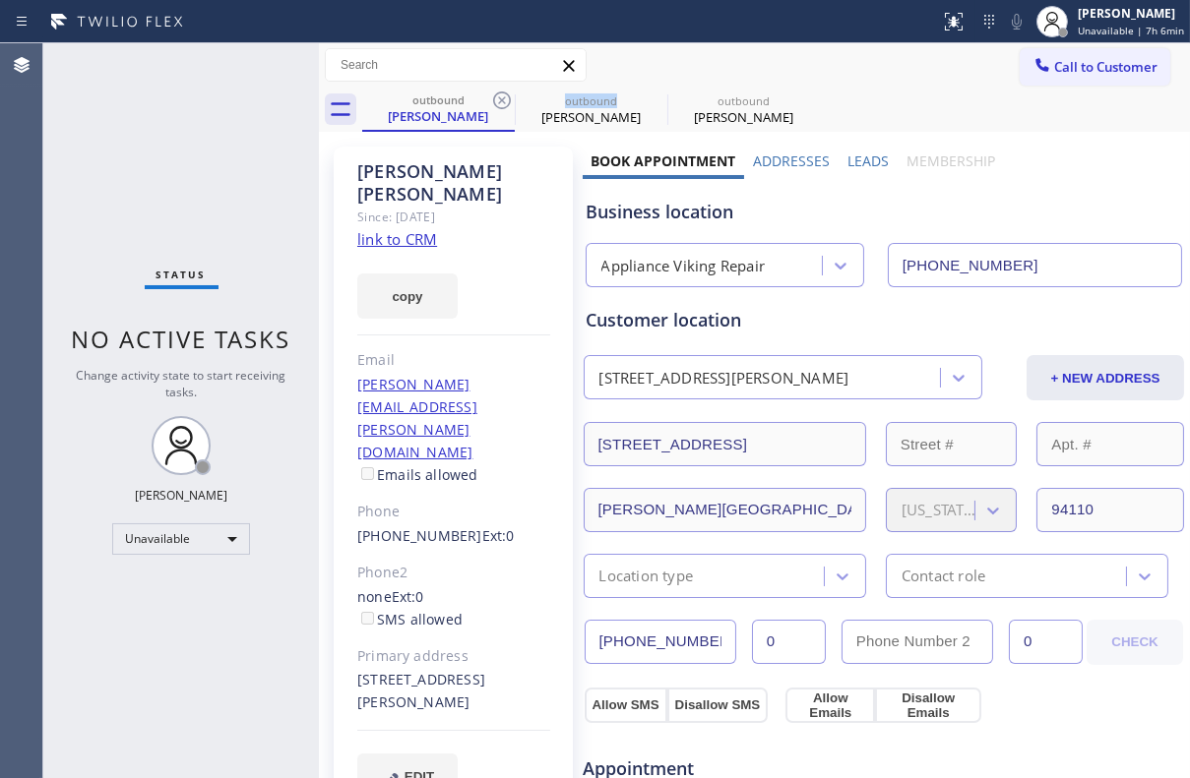
click at [501, 102] on icon at bounding box center [502, 101] width 24 height 24
click at [0, 0] on icon at bounding box center [0, 0] width 0 height 0
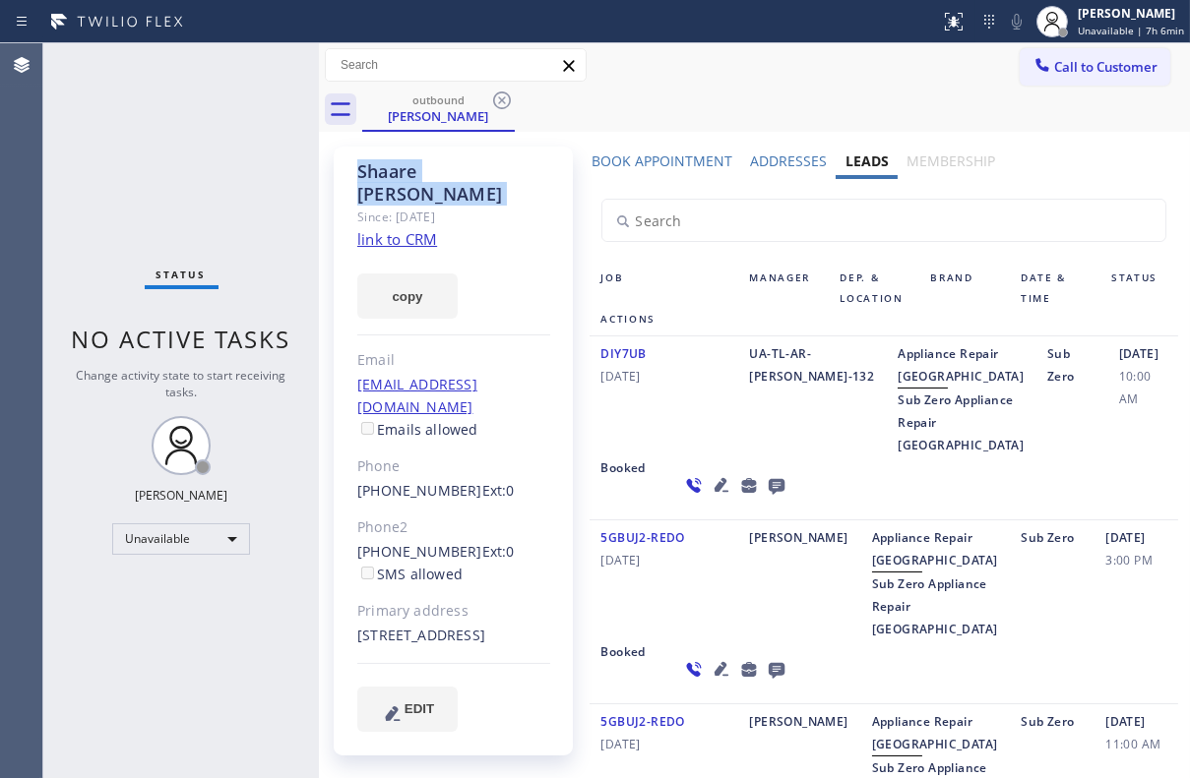
click at [501, 102] on icon at bounding box center [502, 101] width 24 height 24
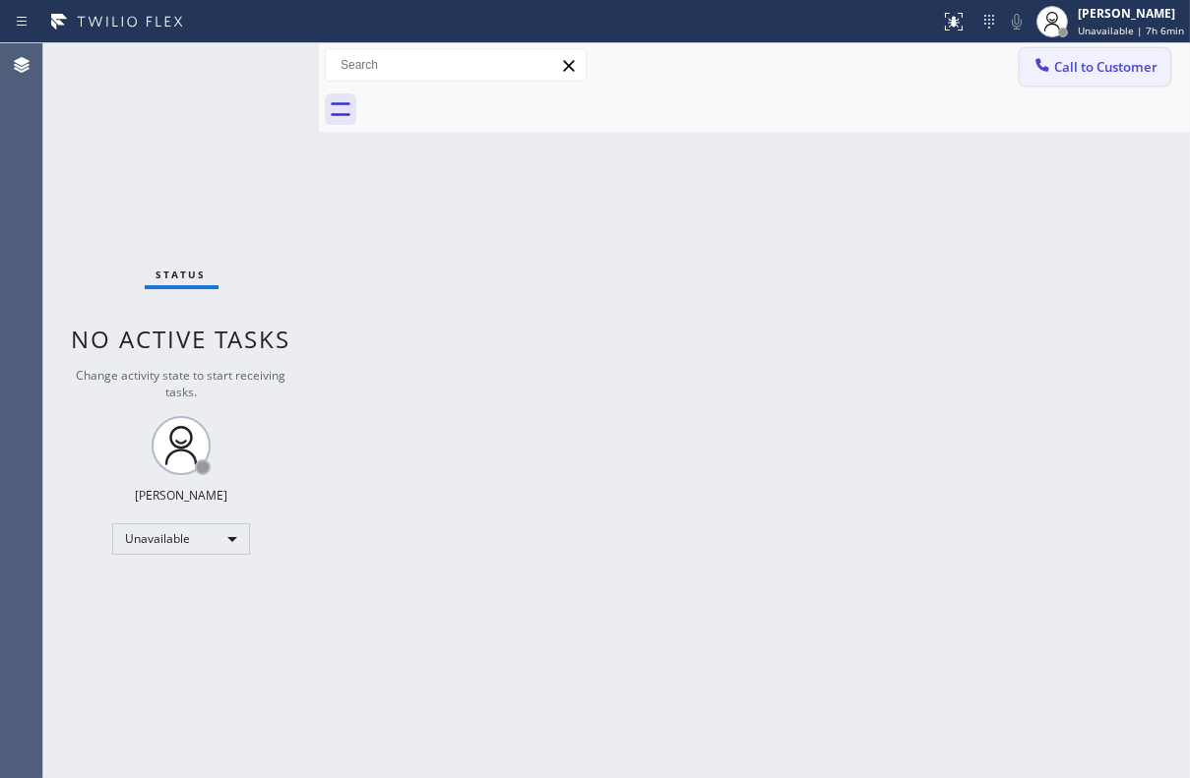
click at [1092, 64] on span "Call to Customer" at bounding box center [1105, 67] width 103 height 18
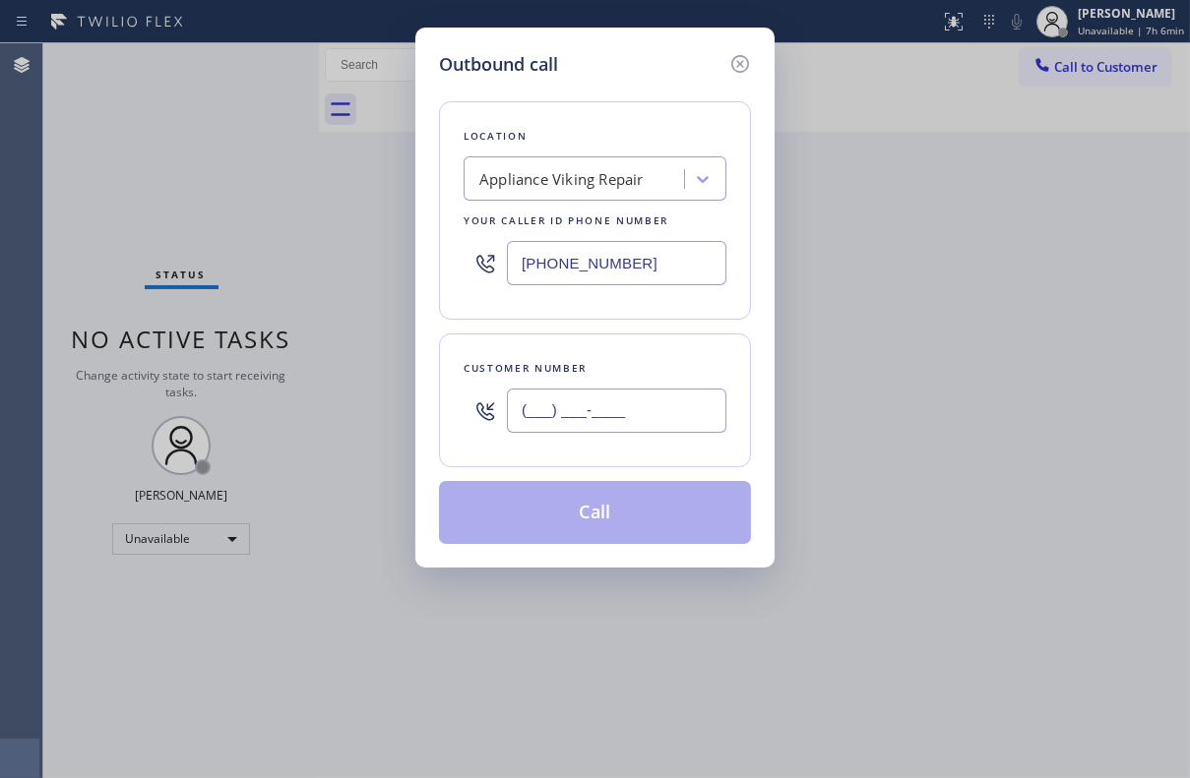
click at [618, 402] on input "(___) ___-____" at bounding box center [616, 411] width 219 height 44
paste input "206) 735-6649"
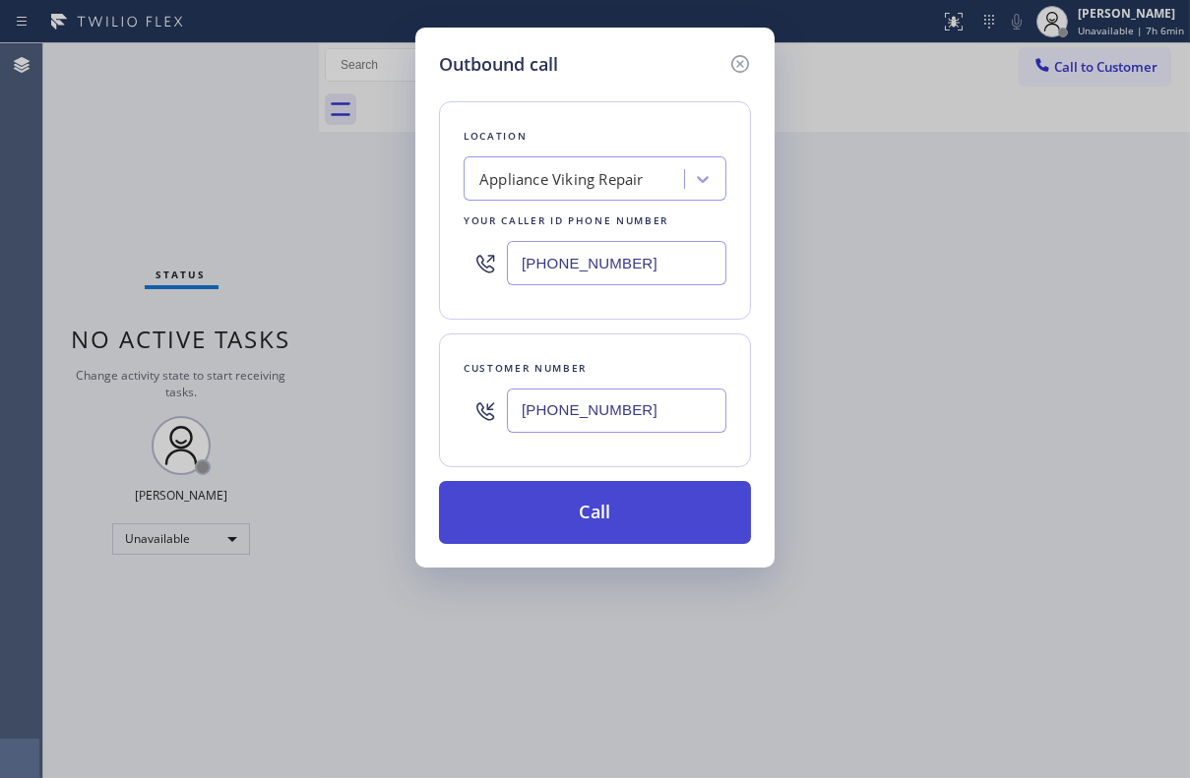
click at [591, 512] on button "Call" at bounding box center [595, 512] width 312 height 63
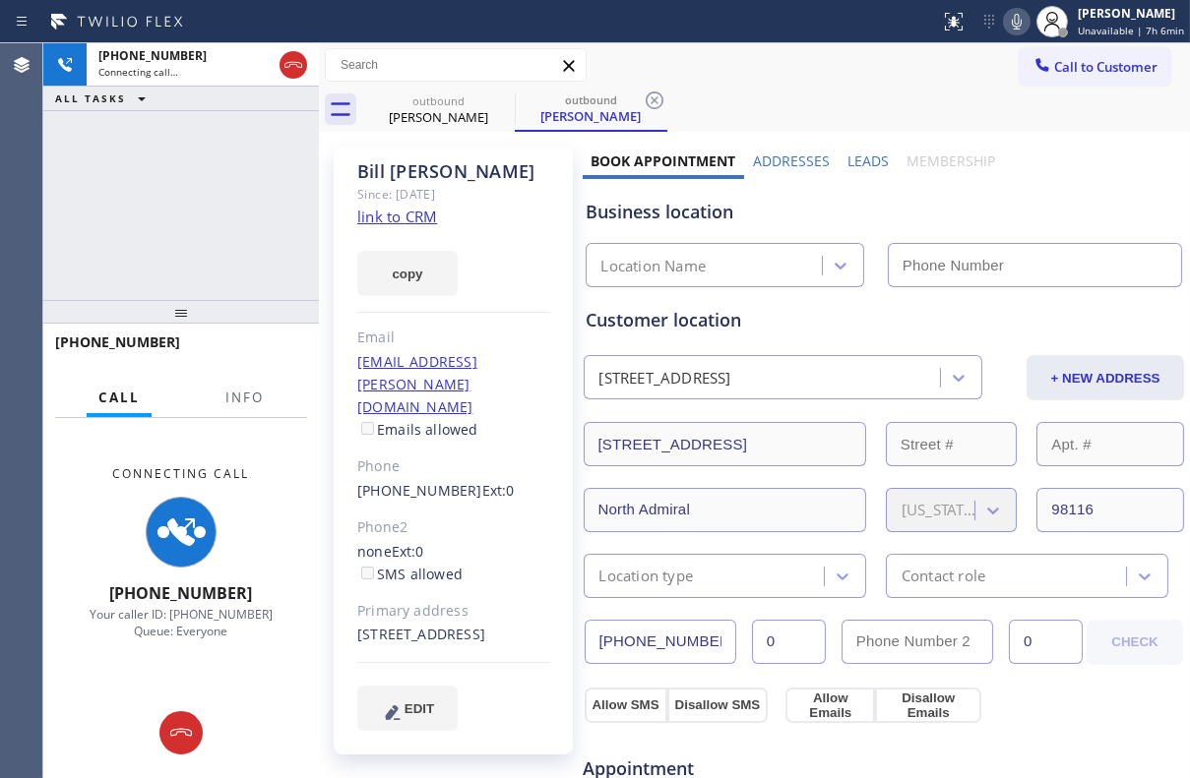
click at [867, 163] on label "Leads" at bounding box center [867, 161] width 41 height 19
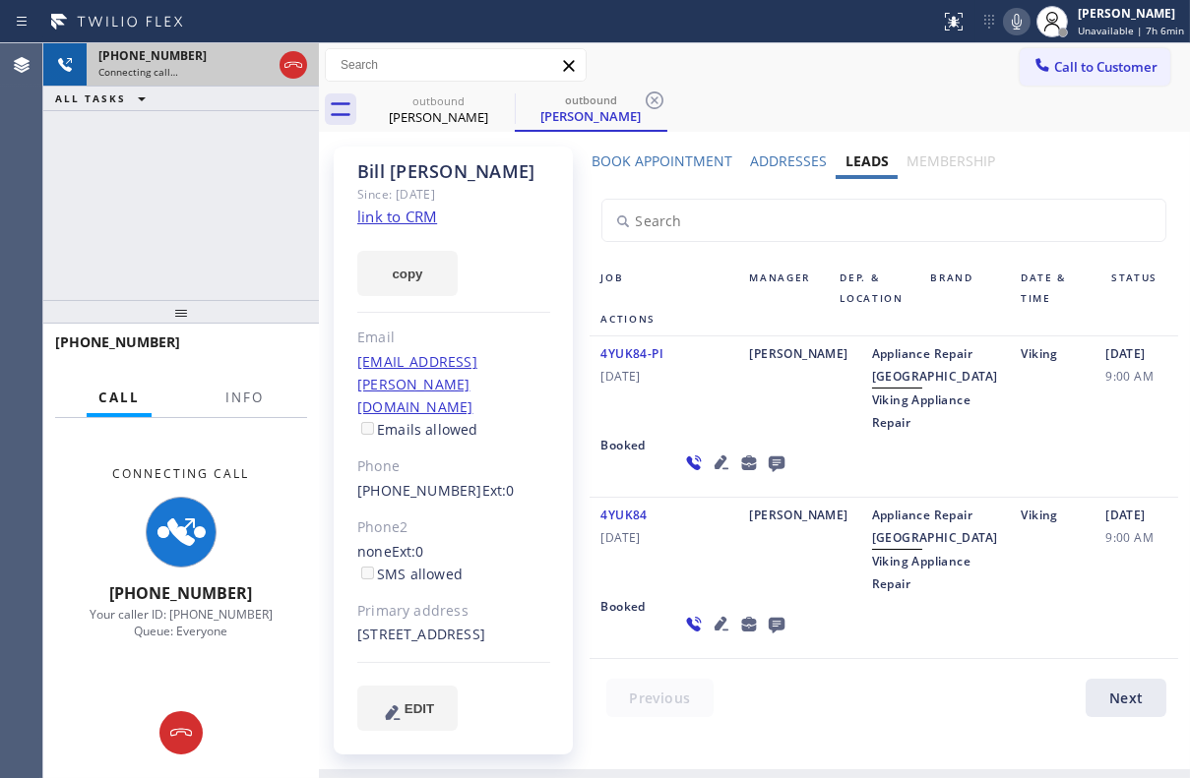
click at [289, 65] on icon at bounding box center [293, 65] width 18 height 6
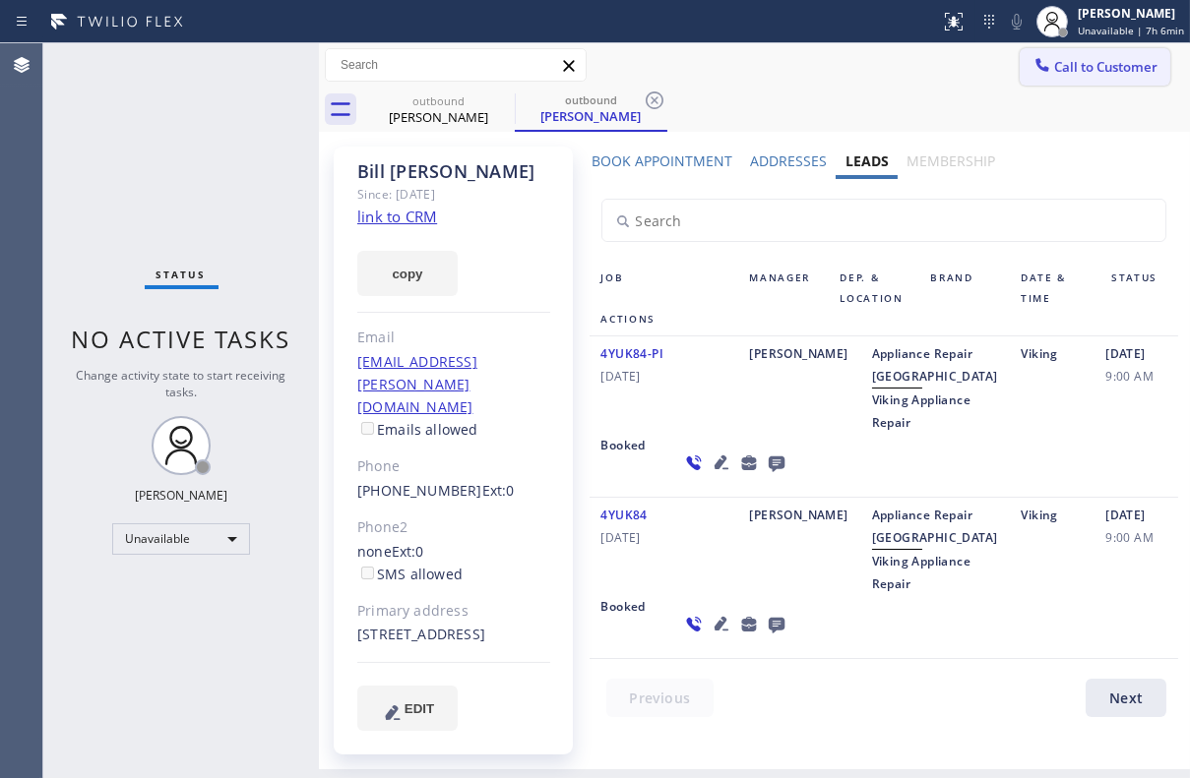
click at [1068, 77] on button "Call to Customer" at bounding box center [1094, 66] width 151 height 37
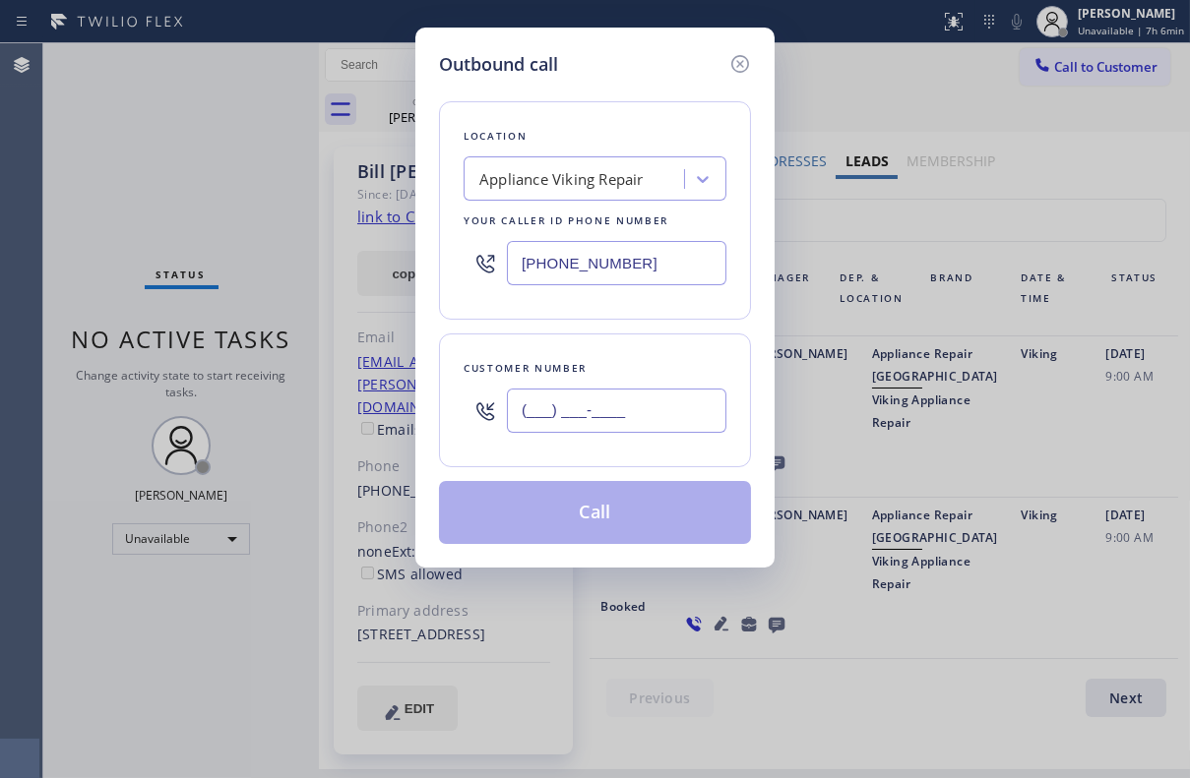
click at [658, 419] on input "(___) ___-____" at bounding box center [616, 411] width 219 height 44
paste input "818) 618-6157"
type input "[PHONE_NUMBER]"
click at [610, 507] on button "Call" at bounding box center [595, 512] width 312 height 63
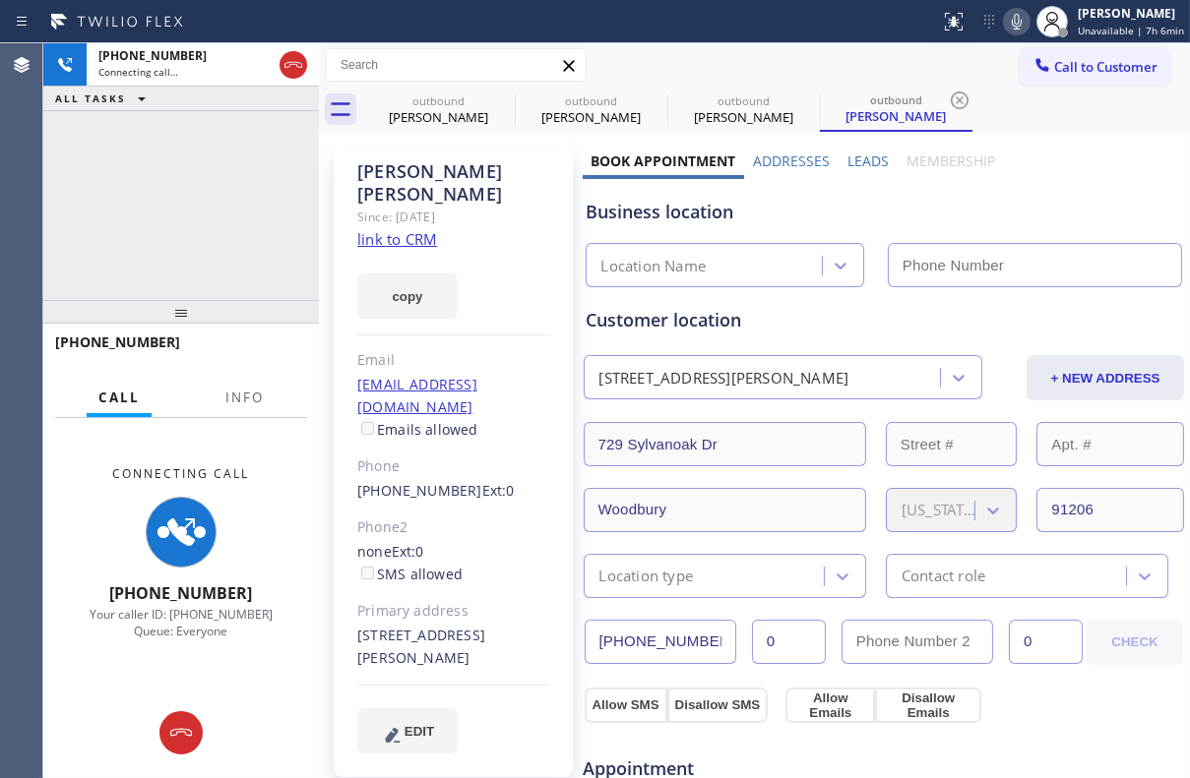
type input "[PHONE_NUMBER]"
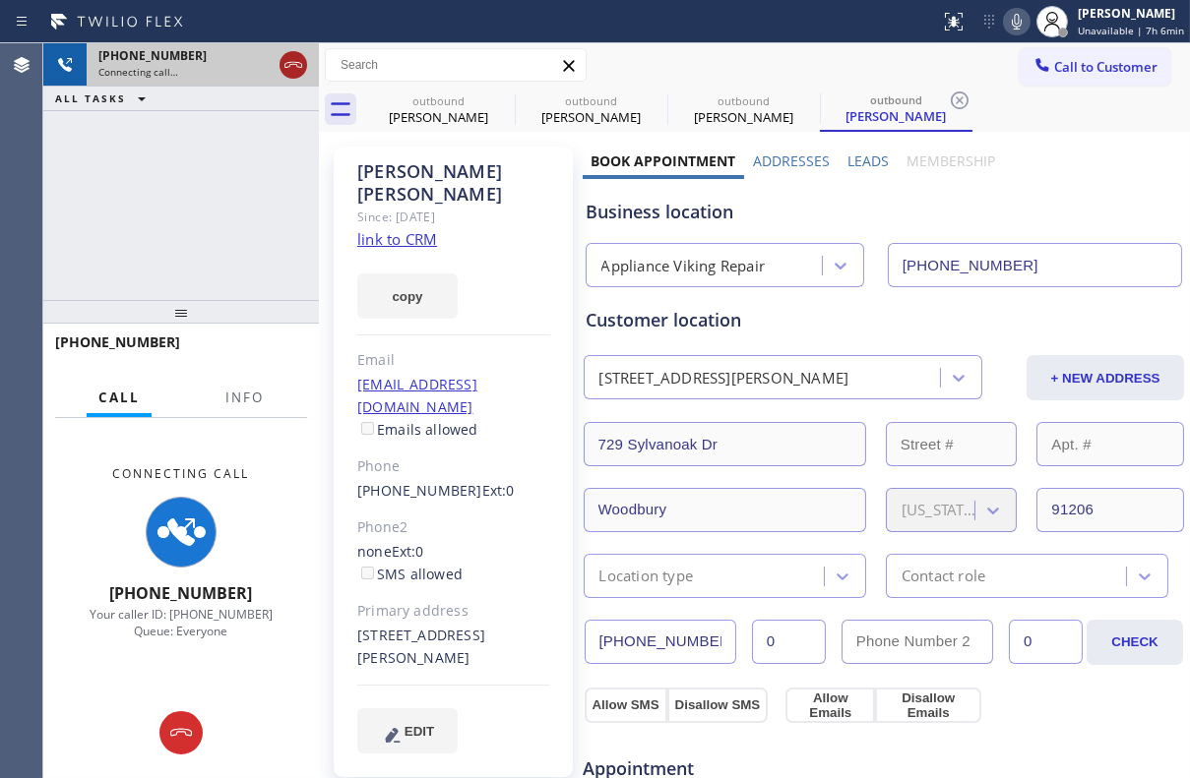
click at [295, 58] on icon at bounding box center [293, 65] width 24 height 24
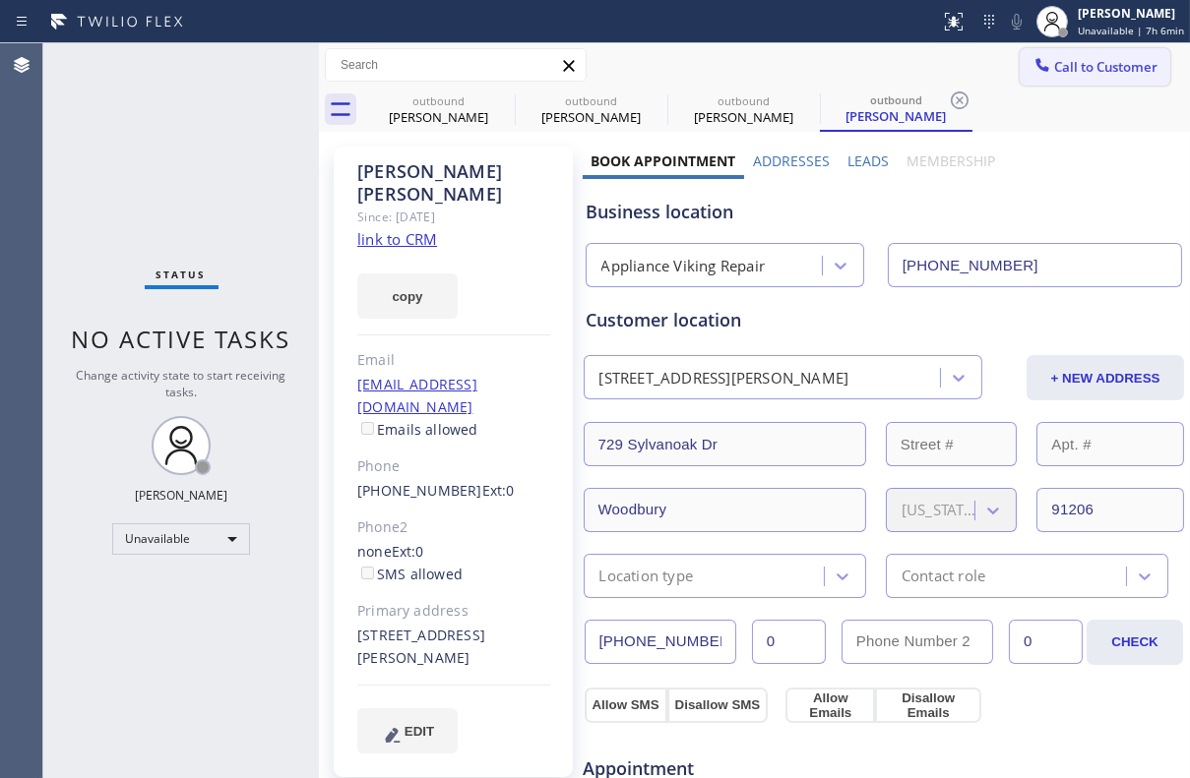
click at [1090, 78] on button "Call to Customer" at bounding box center [1094, 66] width 151 height 37
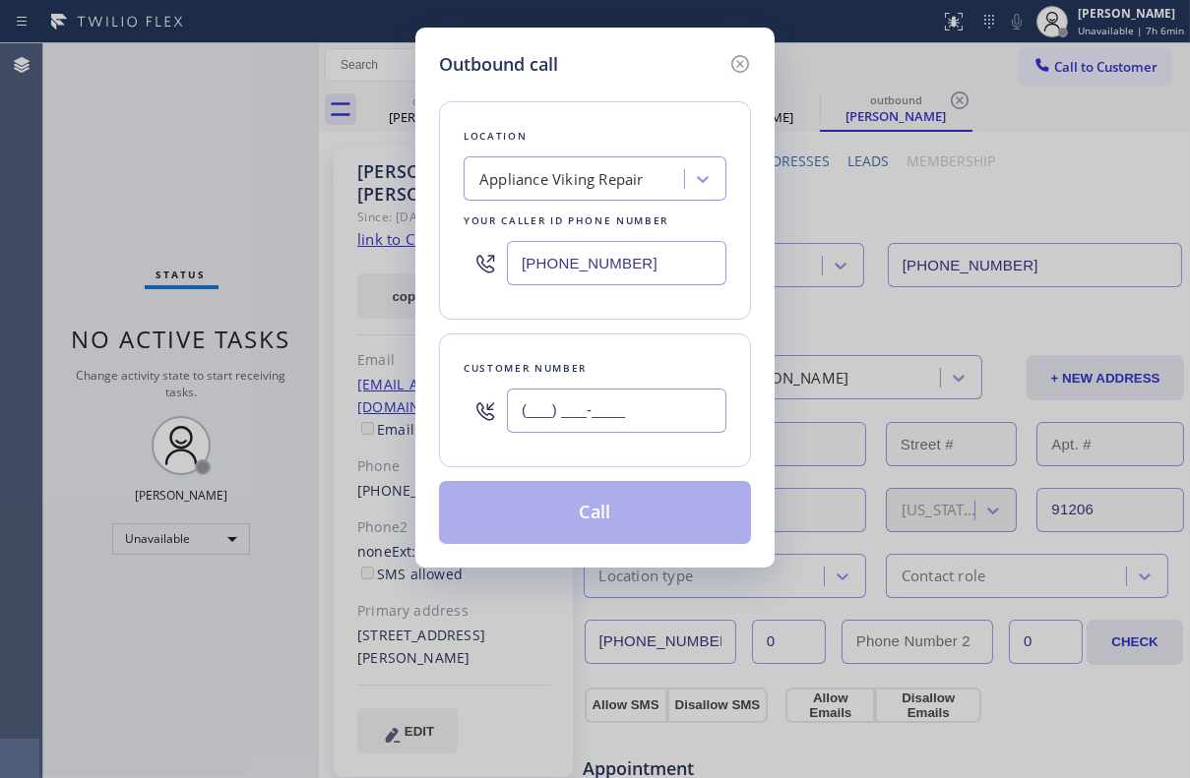
click at [625, 413] on input "(___) ___-____" at bounding box center [616, 411] width 219 height 44
paste input "206) 300-7512"
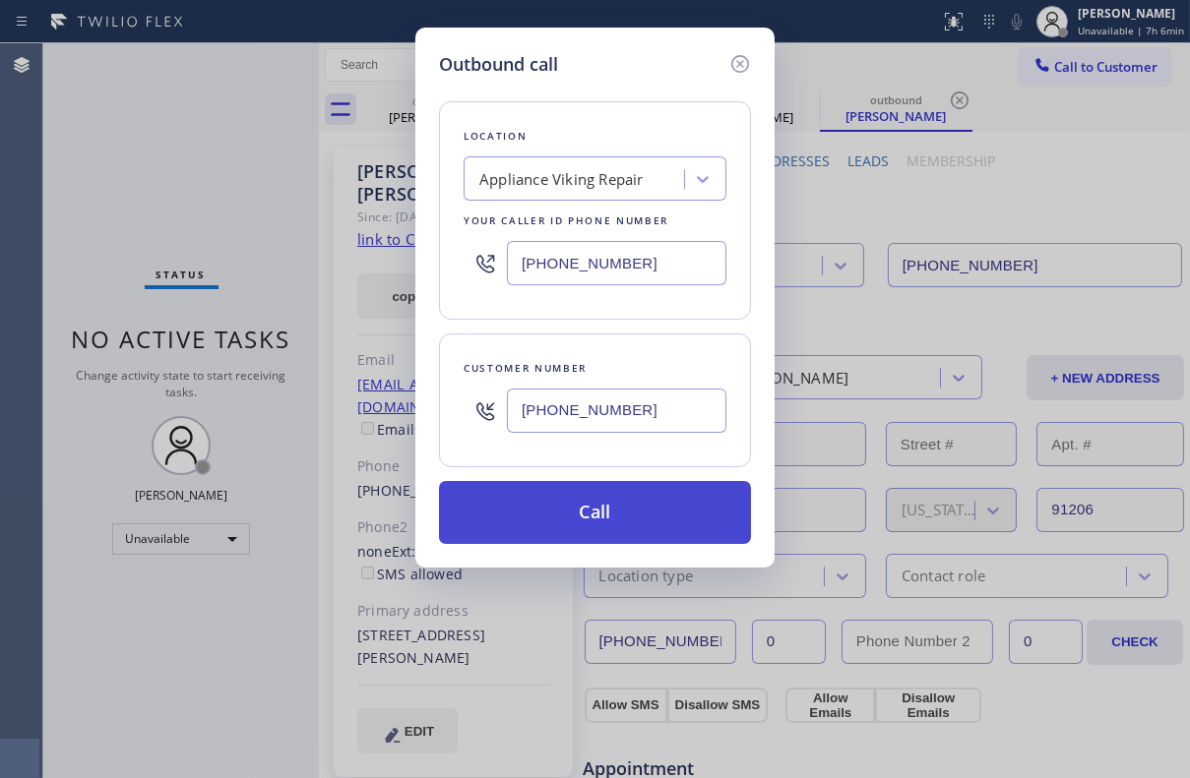
type input "[PHONE_NUMBER]"
click at [590, 512] on button "Call" at bounding box center [595, 512] width 312 height 63
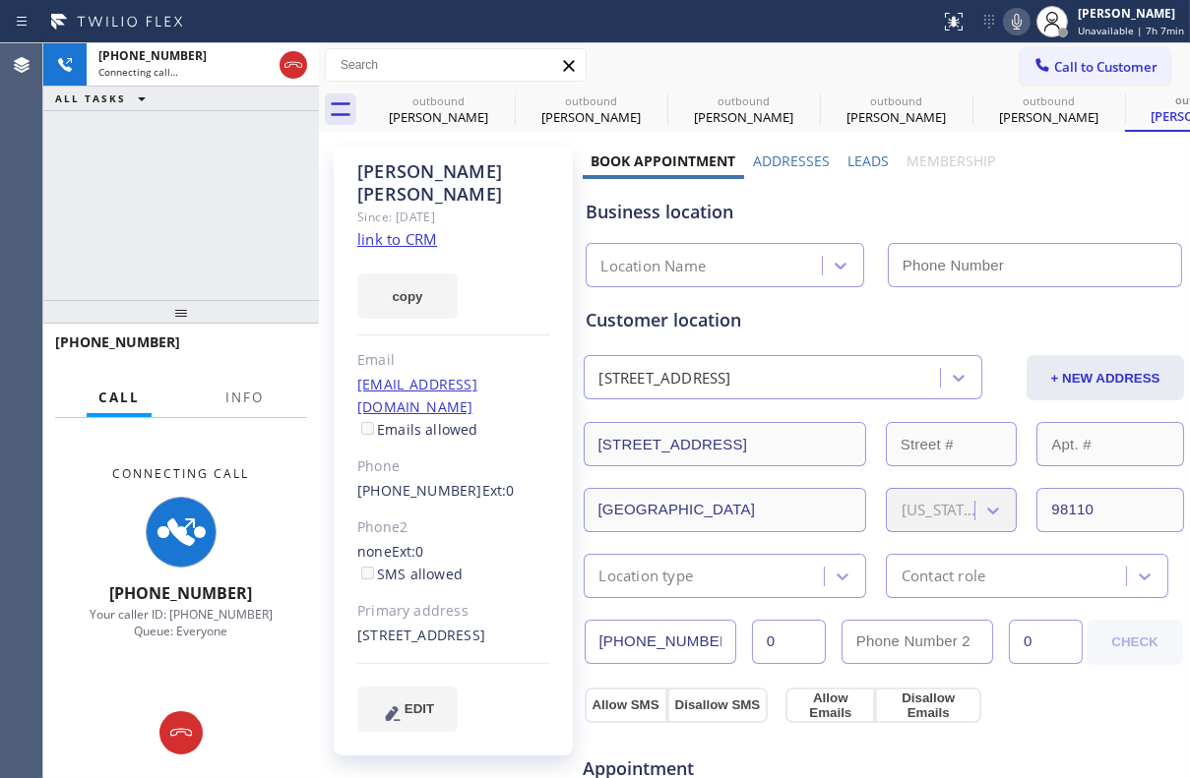
type input "[PHONE_NUMBER]"
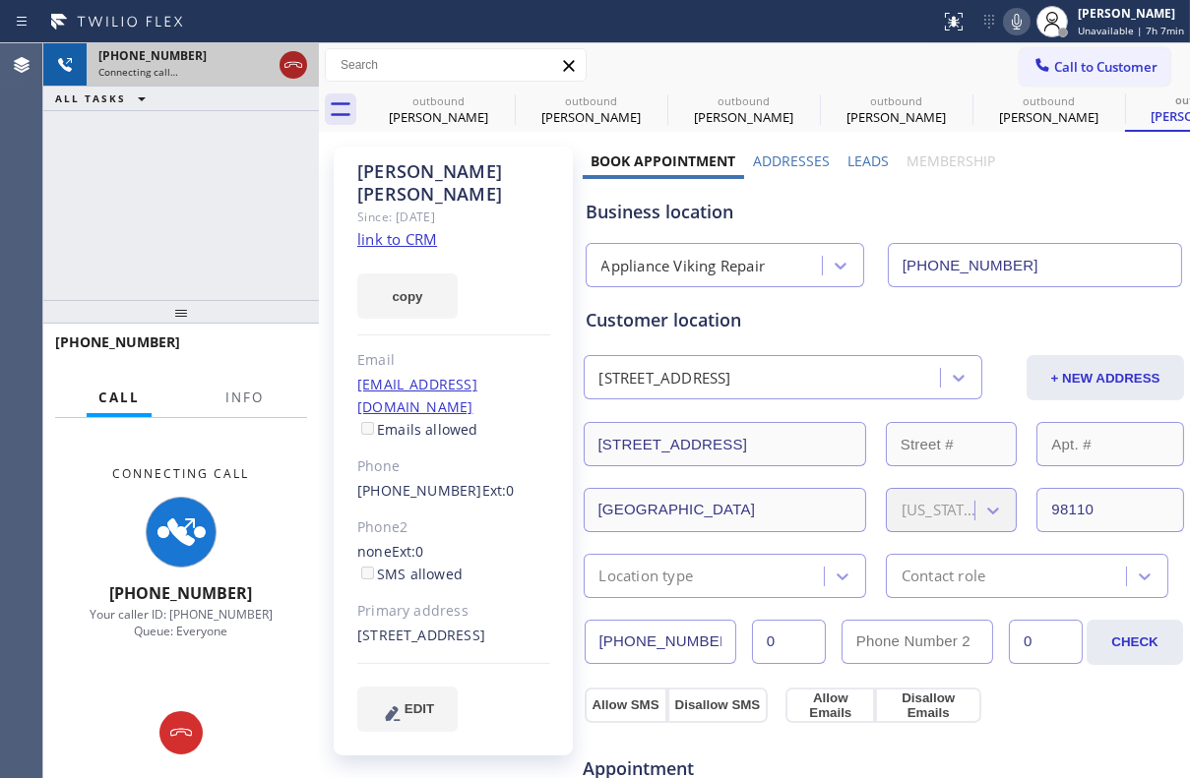
click at [285, 53] on icon at bounding box center [293, 65] width 24 height 24
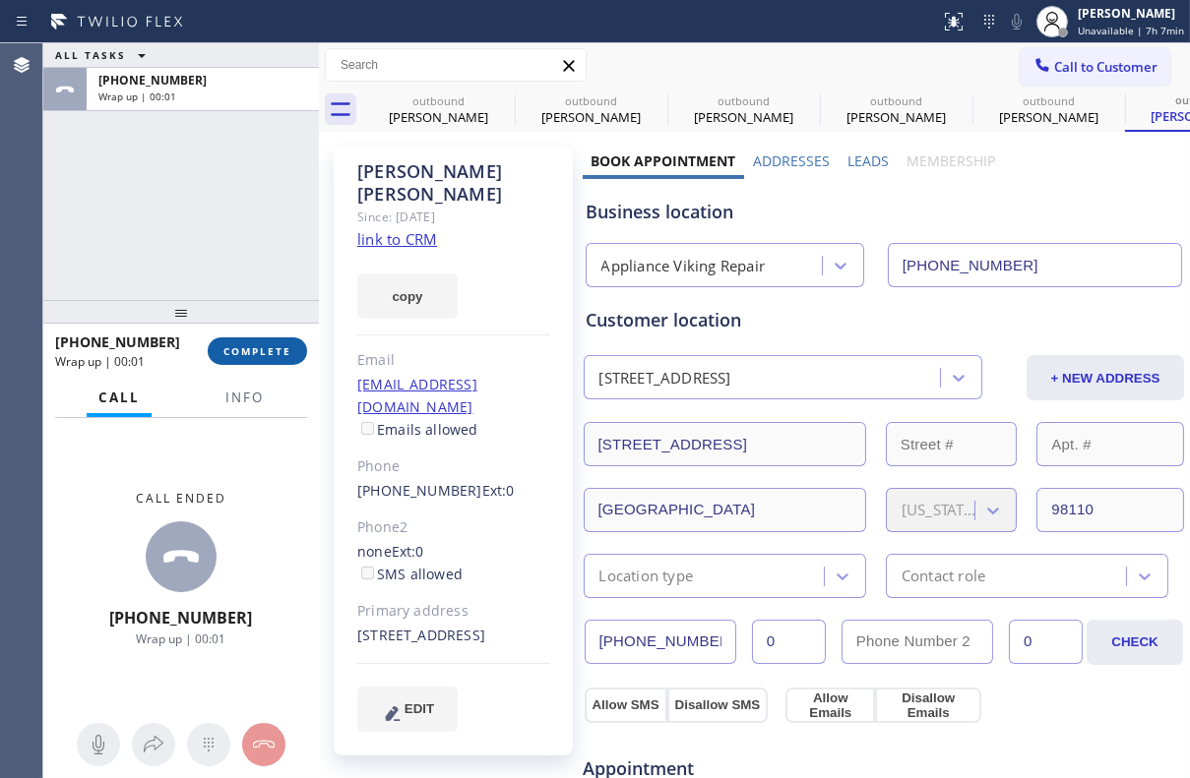
click at [280, 352] on span "COMPLETE" at bounding box center [257, 351] width 68 height 14
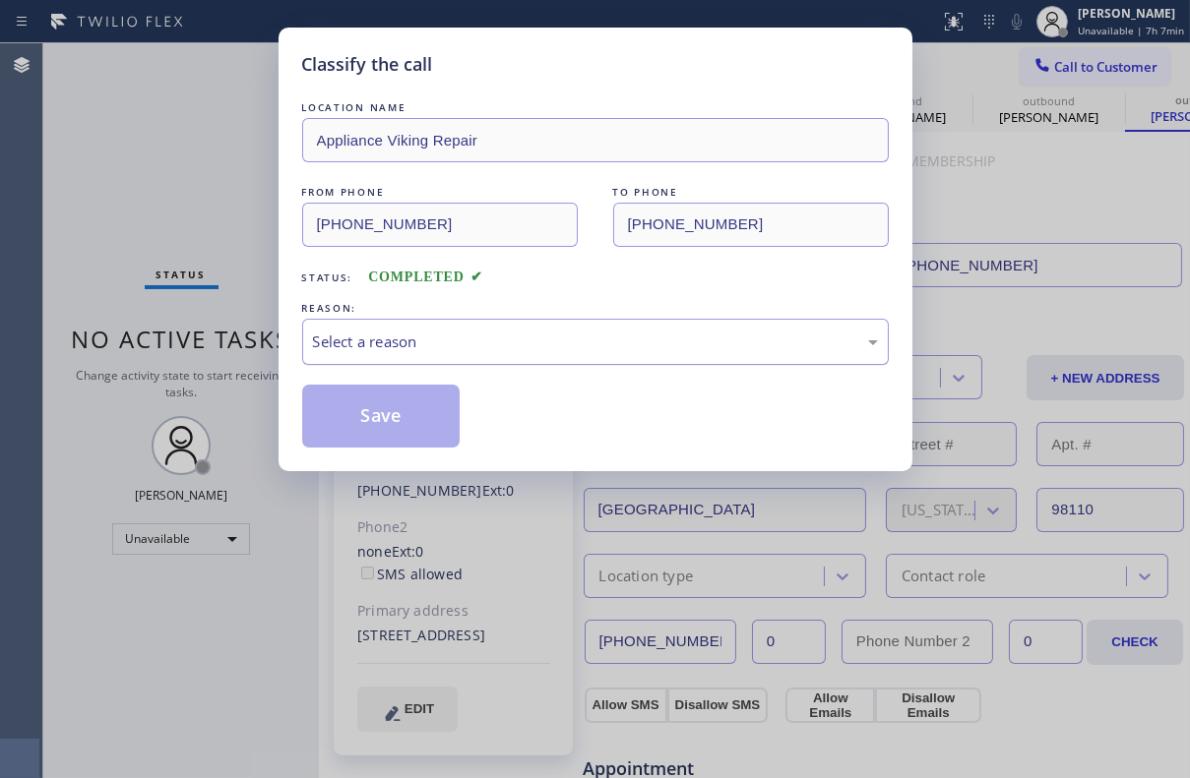
click at [428, 335] on div "Select a reason" at bounding box center [595, 342] width 565 height 23
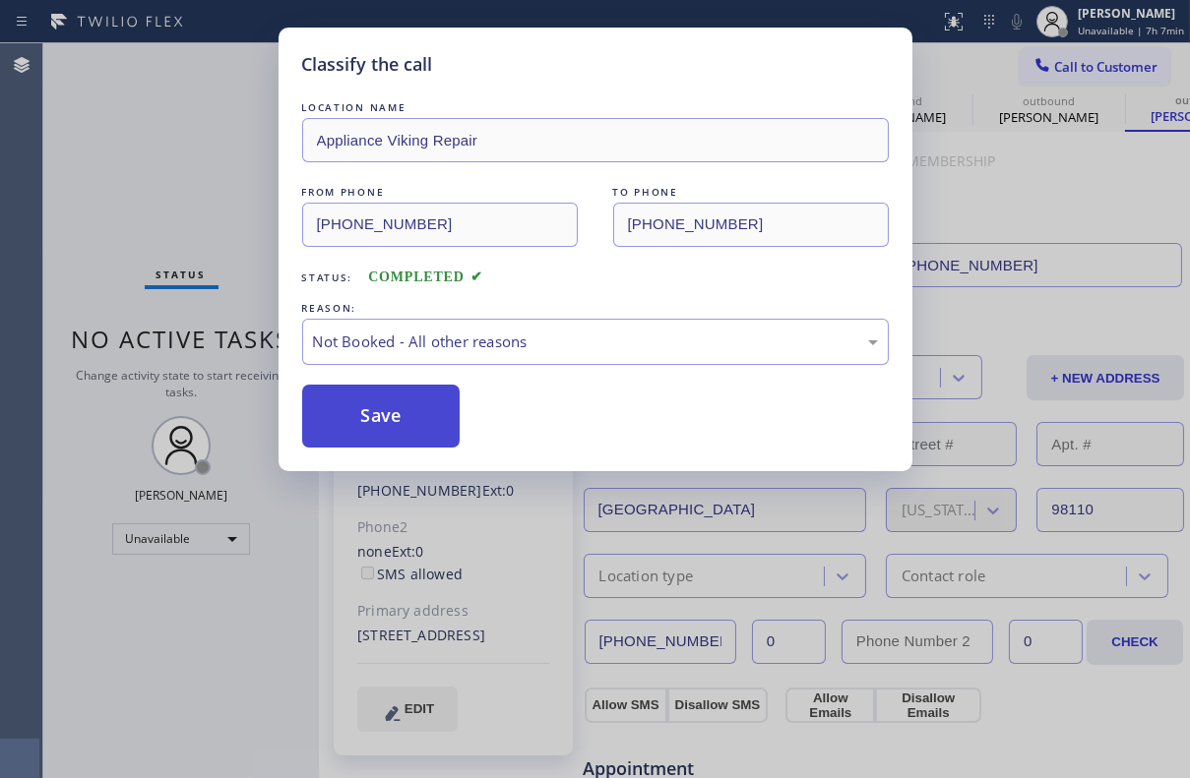
click at [364, 421] on button "Save" at bounding box center [381, 416] width 158 height 63
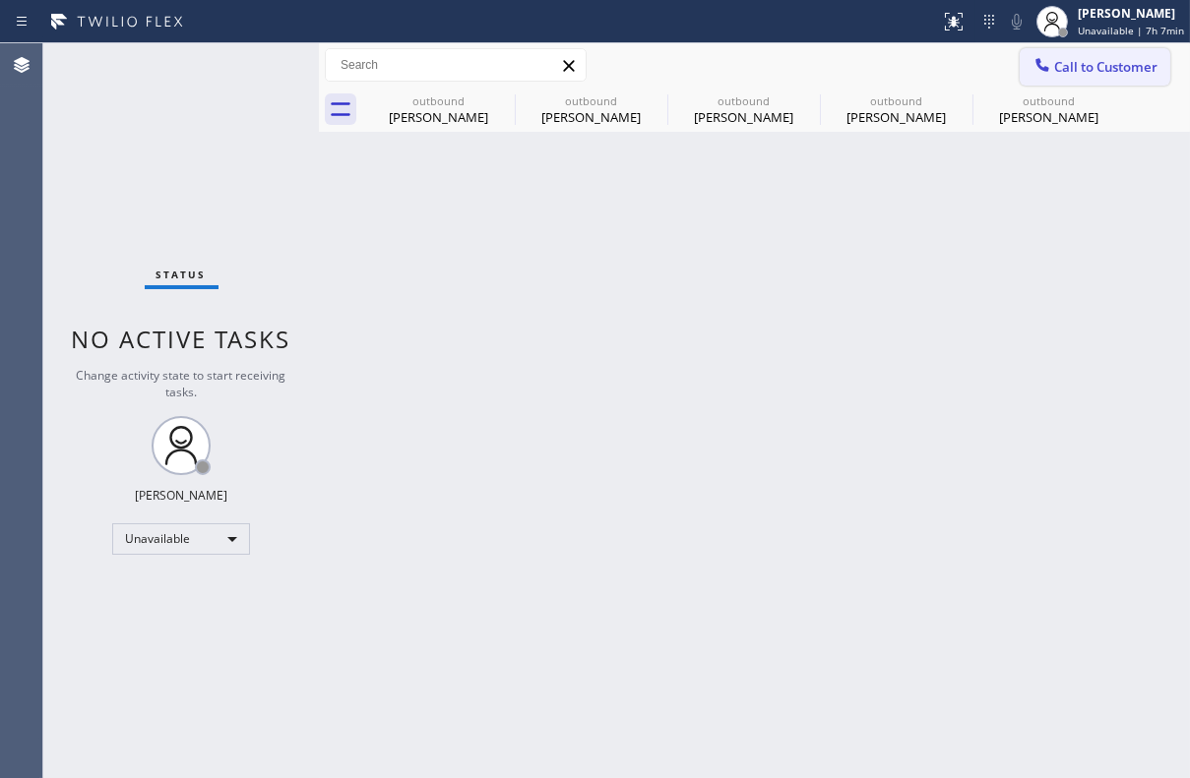
click at [1087, 69] on span "Call to Customer" at bounding box center [1105, 67] width 103 height 18
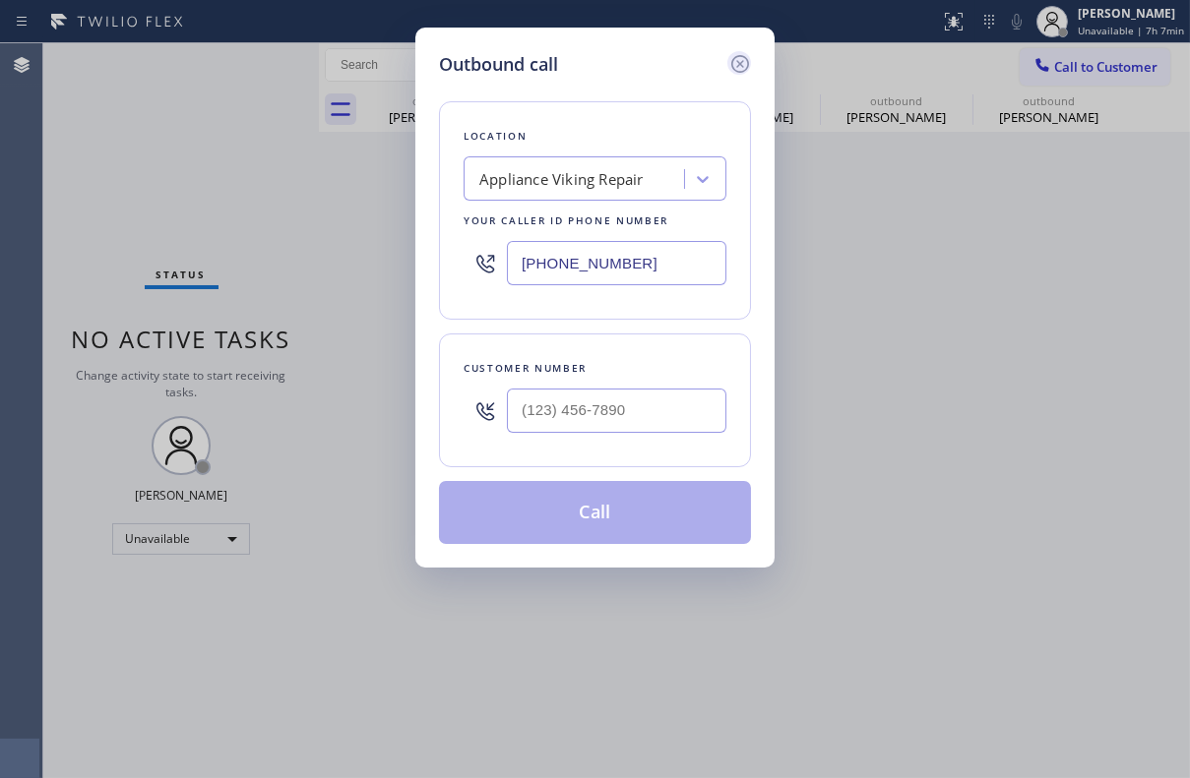
click at [751, 68] on icon at bounding box center [740, 64] width 24 height 24
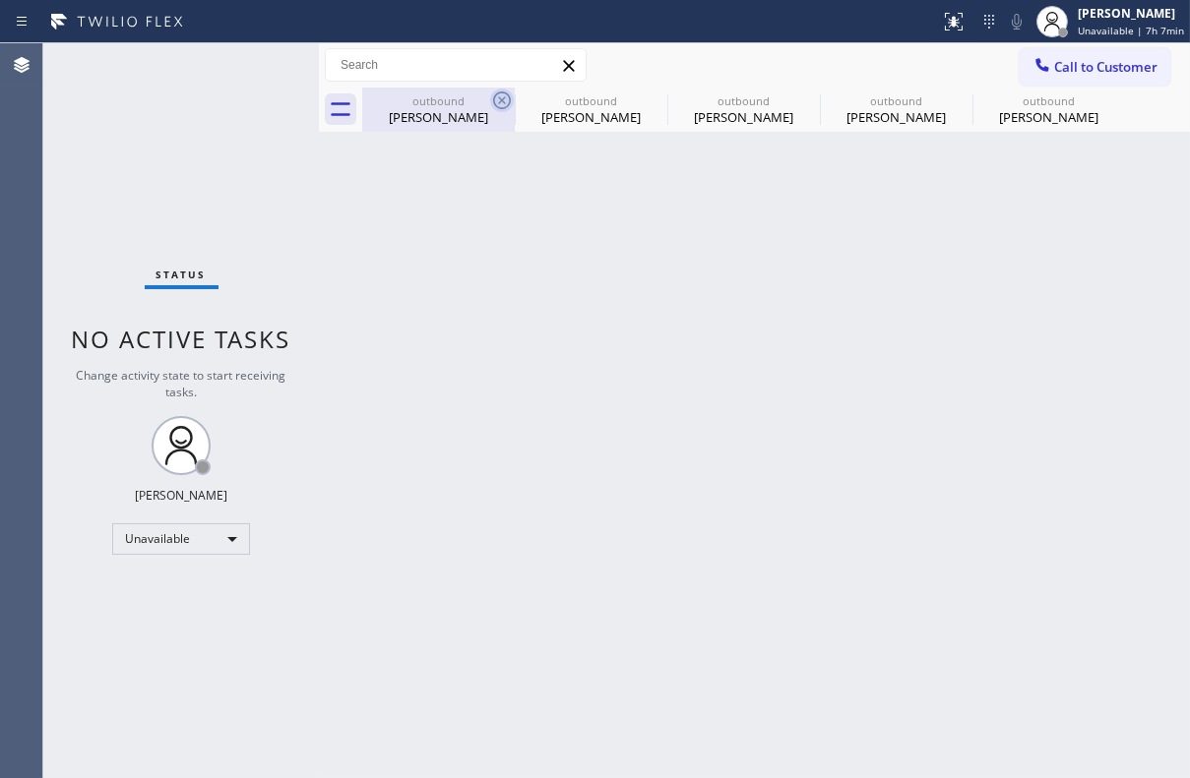
click at [504, 101] on icon at bounding box center [502, 101] width 24 height 24
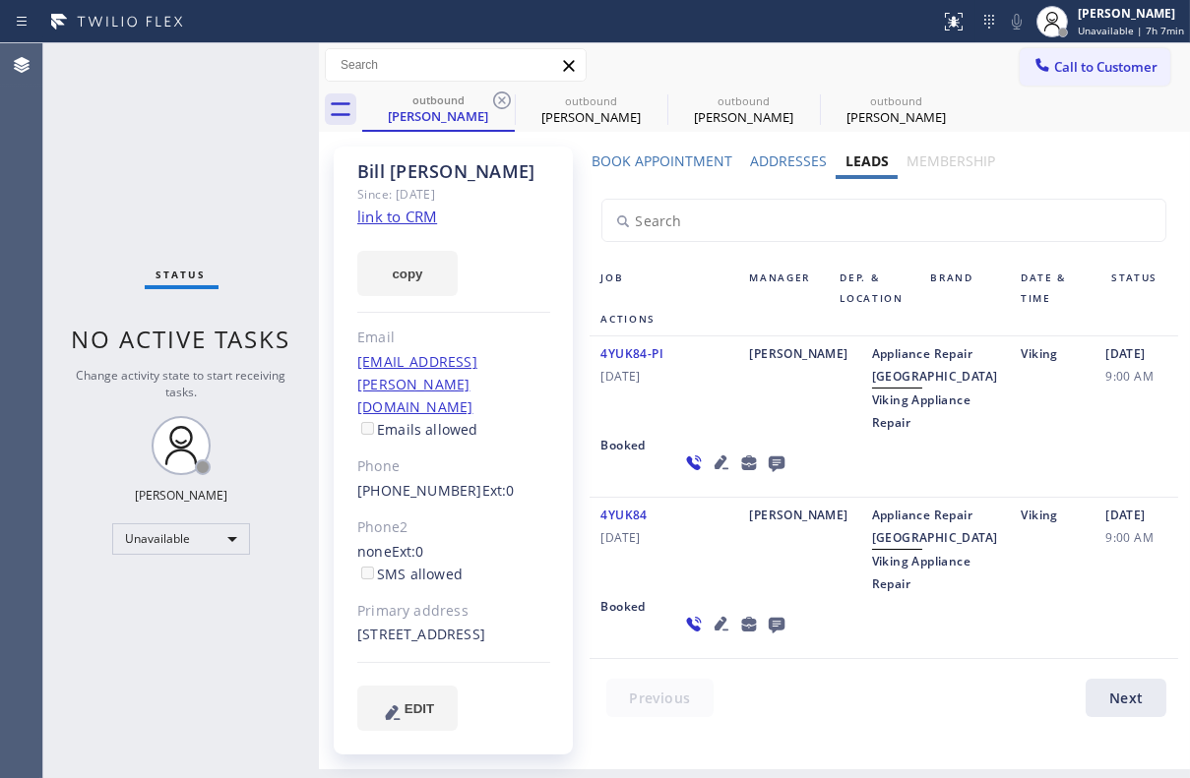
click at [504, 101] on icon at bounding box center [502, 101] width 24 height 24
click at [0, 0] on icon at bounding box center [0, 0] width 0 height 0
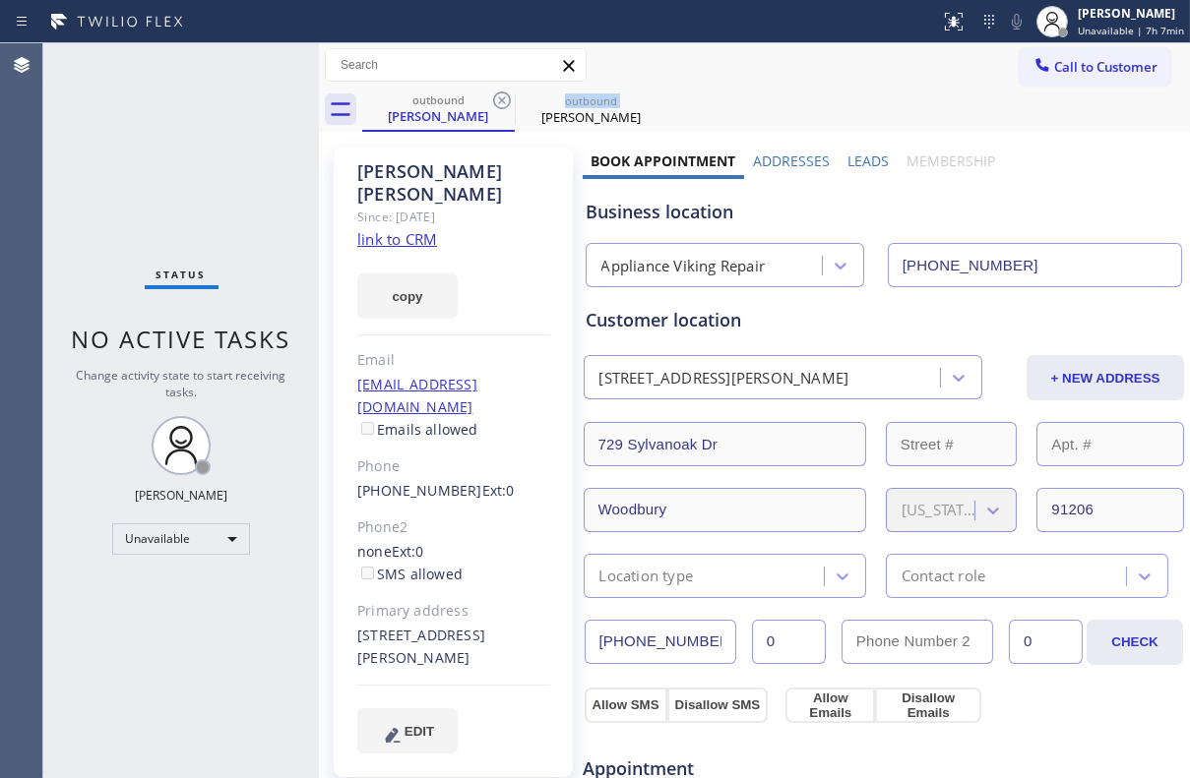
click at [504, 101] on icon at bounding box center [502, 101] width 24 height 24
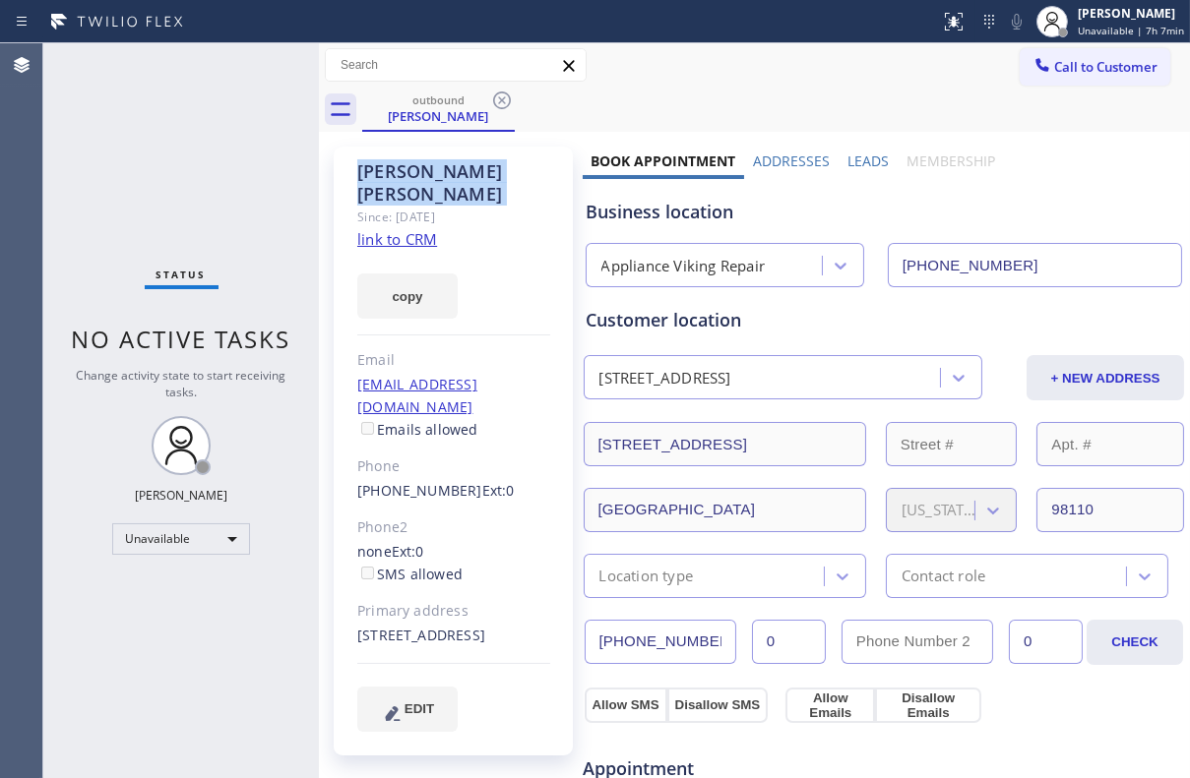
click at [504, 101] on icon at bounding box center [502, 101] width 24 height 24
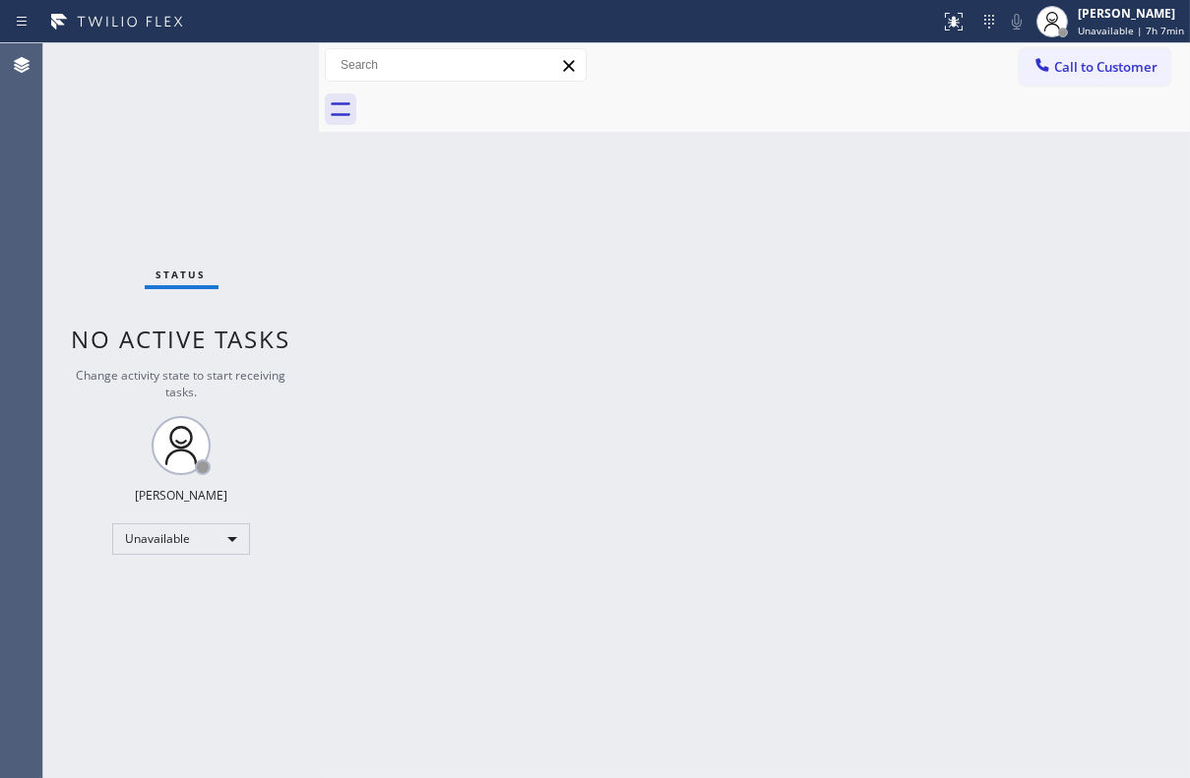
click at [504, 101] on div at bounding box center [776, 110] width 828 height 44
click at [1135, 71] on span "Call to Customer" at bounding box center [1105, 67] width 103 height 18
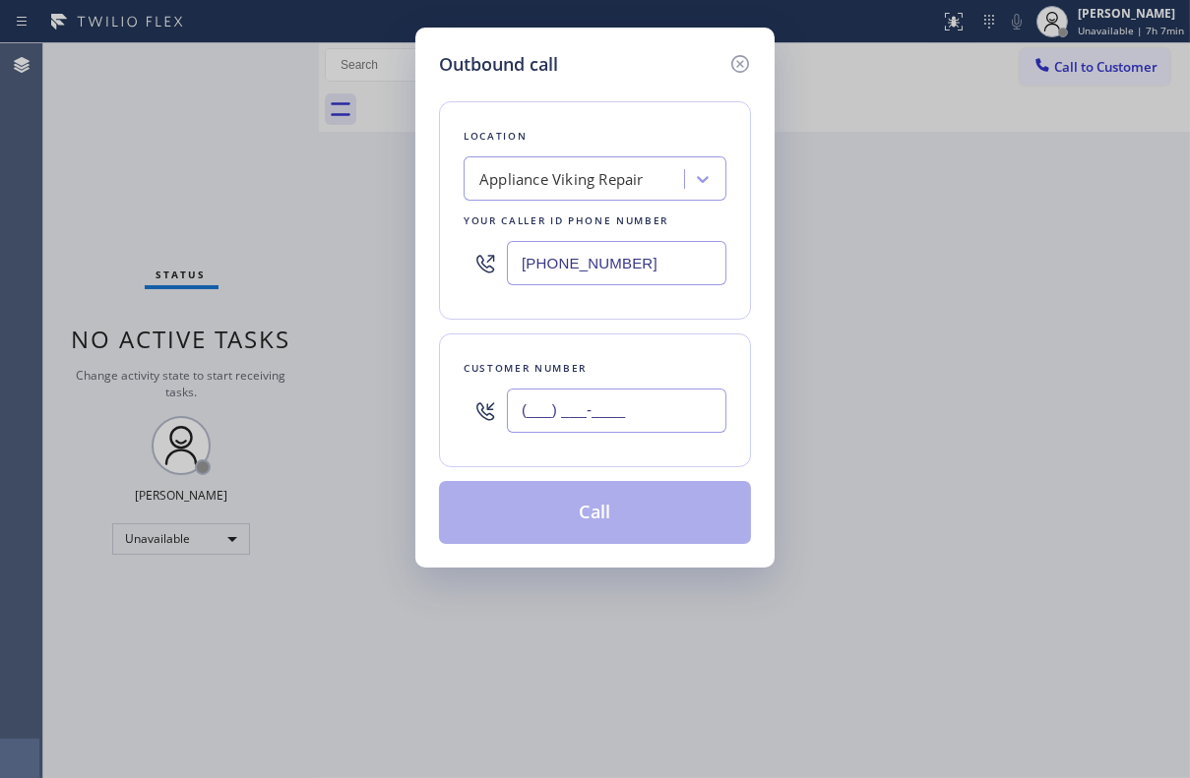
click at [565, 410] on input "(___) ___-____" at bounding box center [616, 411] width 219 height 44
paste input "602) 206-0028"
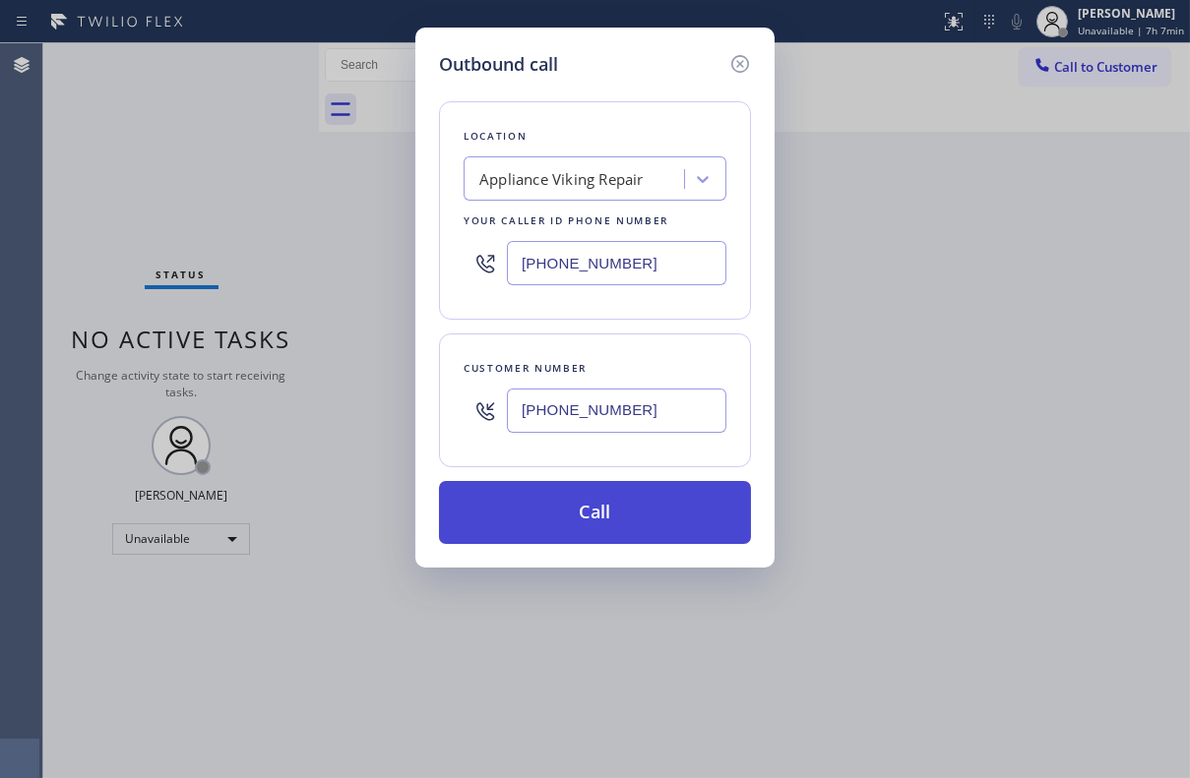
type input "[PHONE_NUMBER]"
click at [542, 512] on button "Call" at bounding box center [595, 512] width 312 height 63
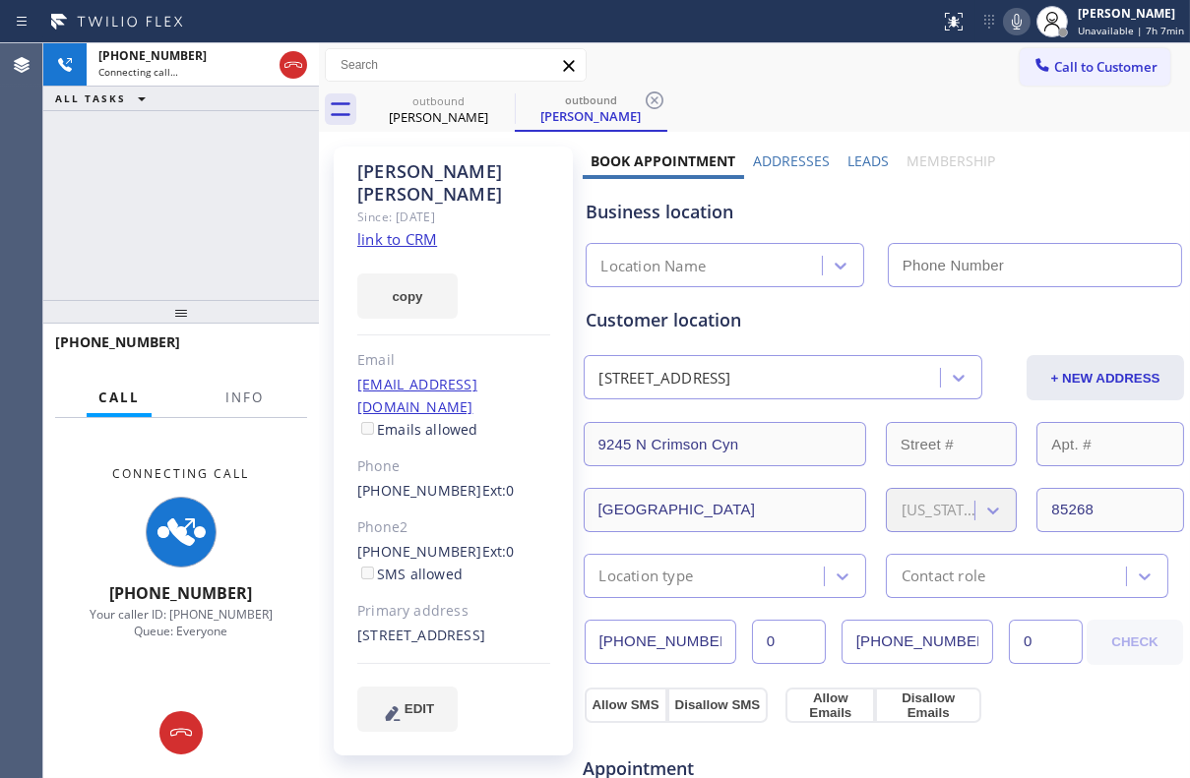
type input "[PHONE_NUMBER]"
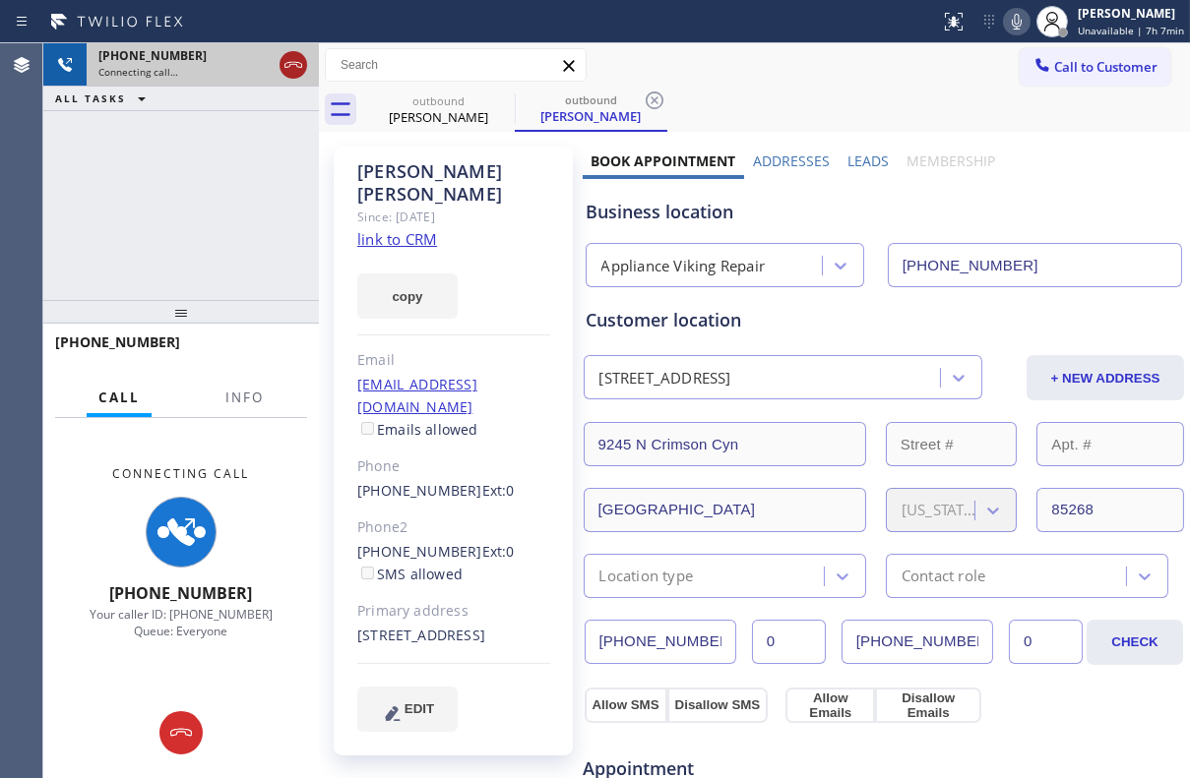
click at [289, 70] on icon at bounding box center [293, 65] width 24 height 24
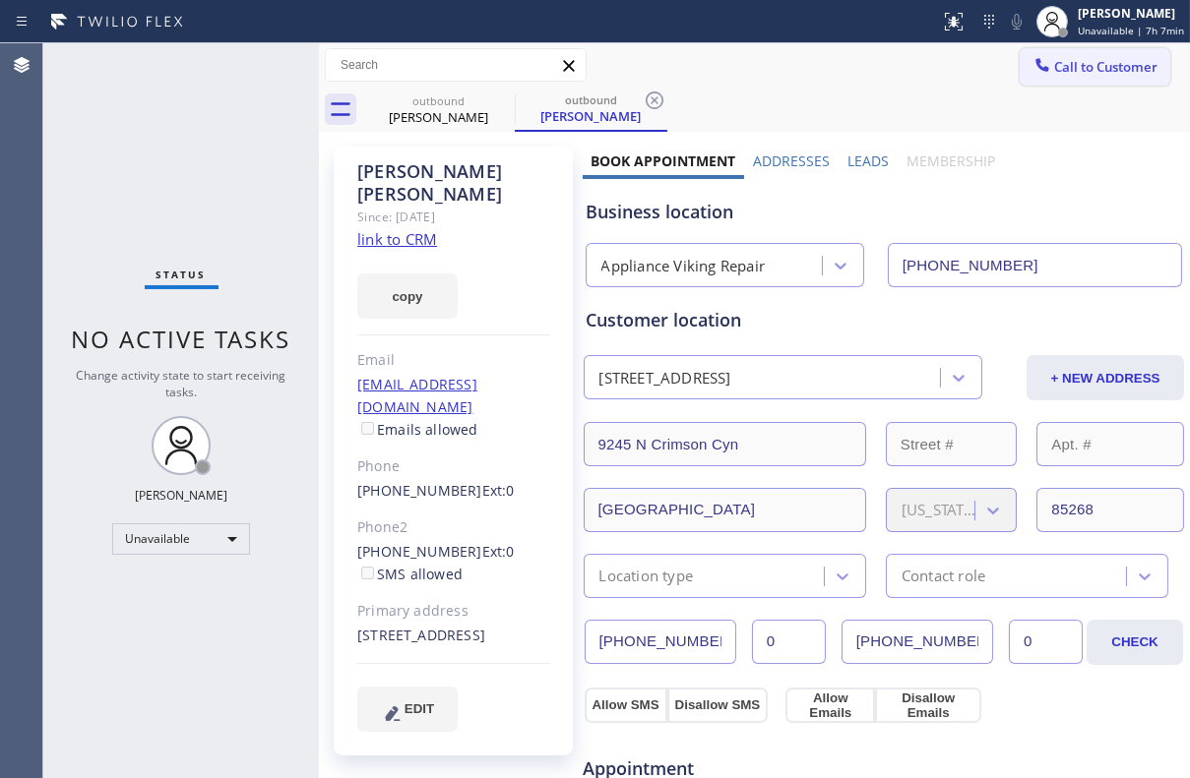
click at [1089, 60] on span "Call to Customer" at bounding box center [1105, 67] width 103 height 18
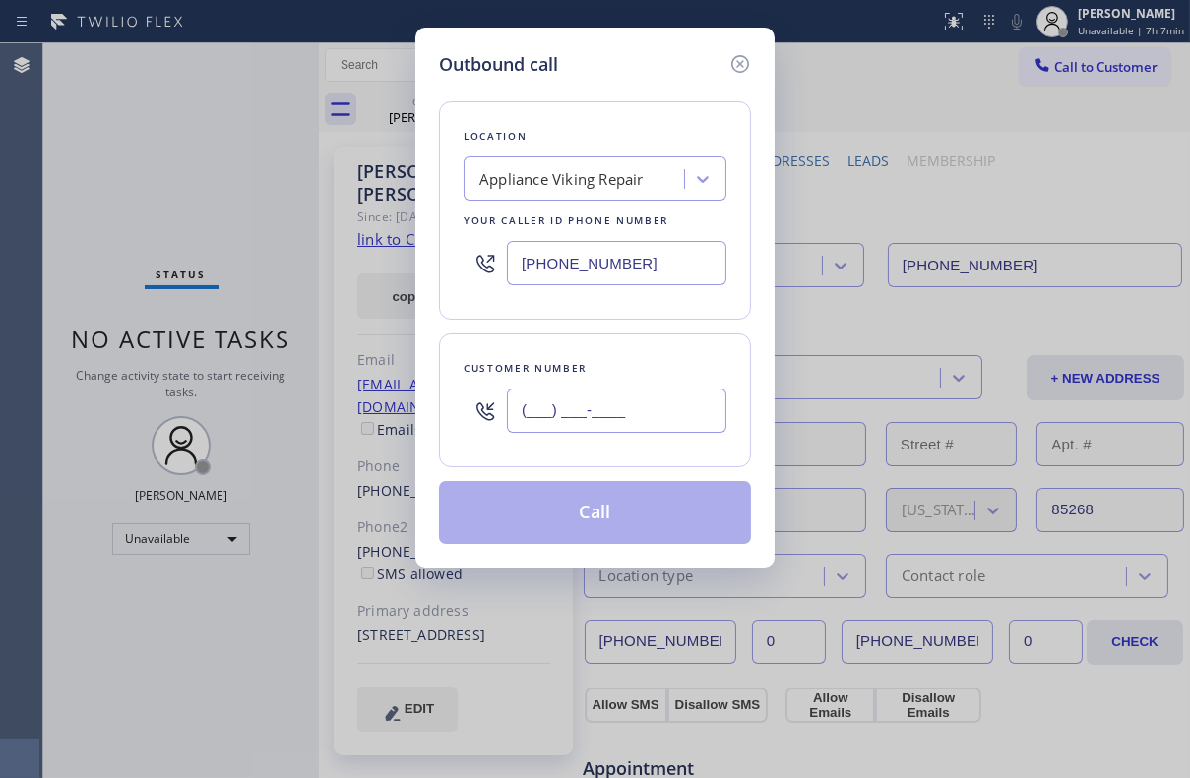
click at [598, 403] on input "(___) ___-____" at bounding box center [616, 411] width 219 height 44
paste input "310) 429-3230"
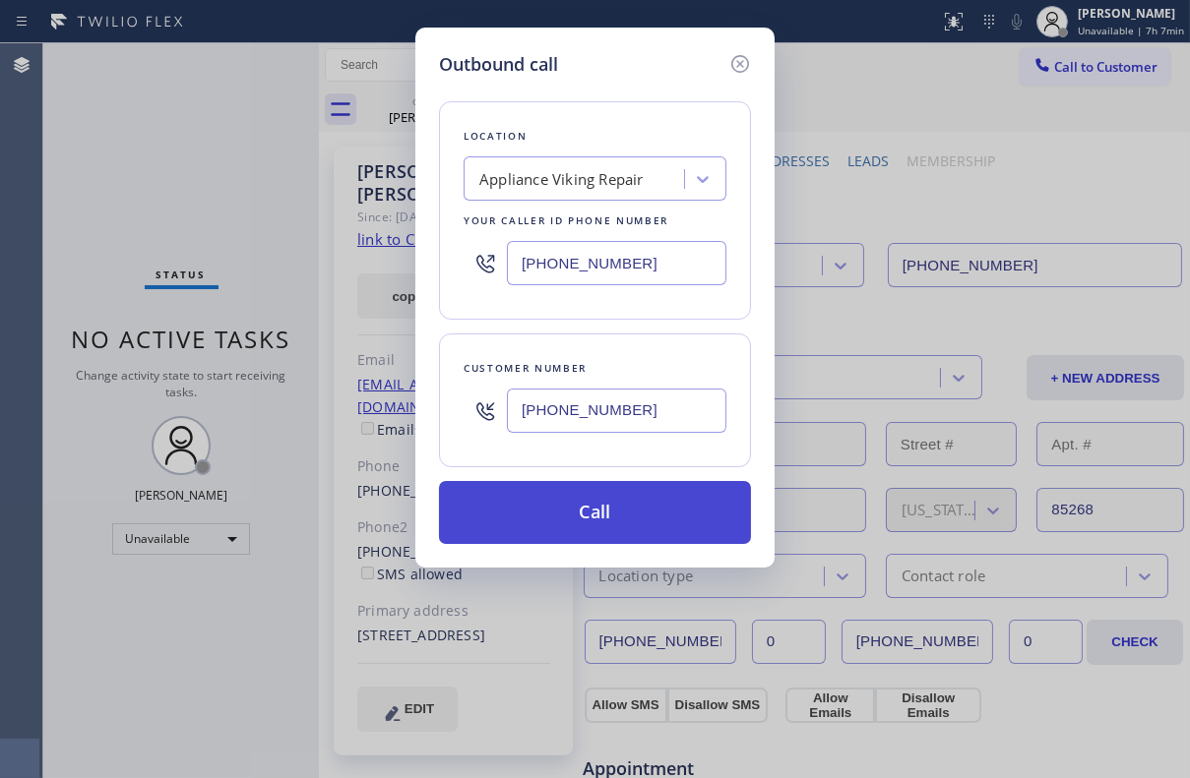
type input "[PHONE_NUMBER]"
click at [594, 512] on button "Call" at bounding box center [595, 512] width 312 height 63
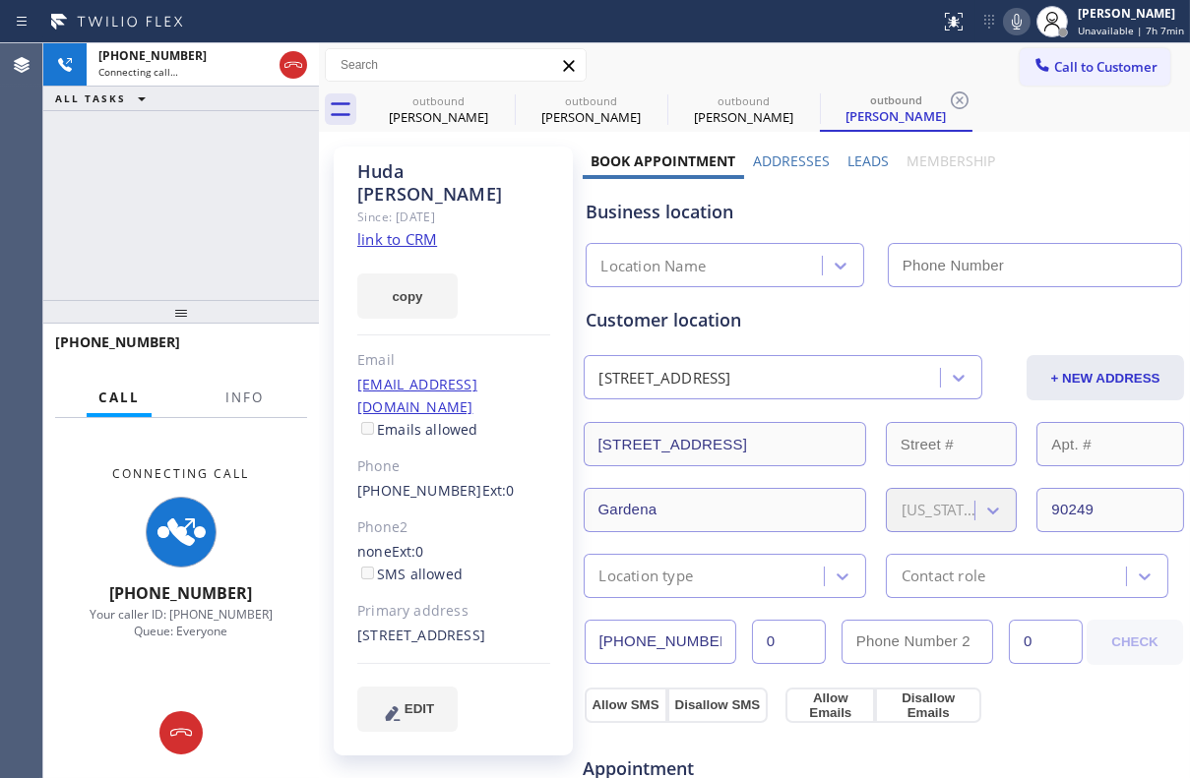
type input "[PHONE_NUMBER]"
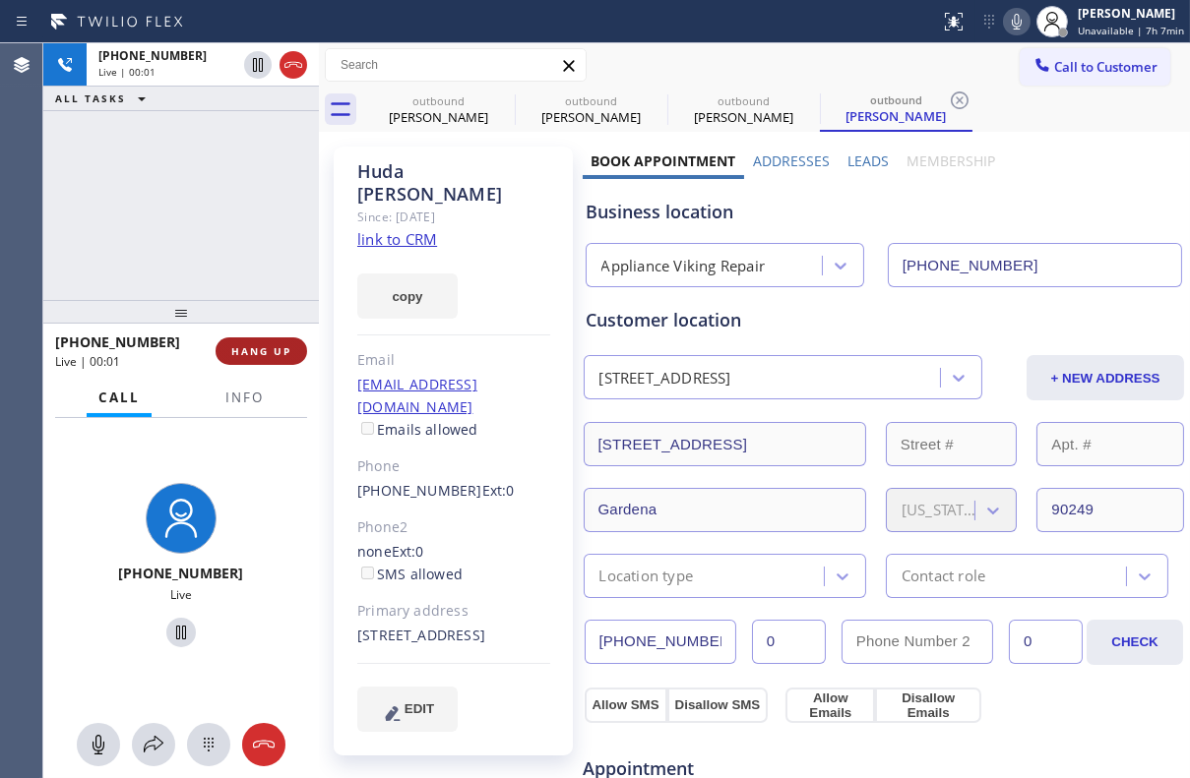
click at [282, 357] on span "HANG UP" at bounding box center [261, 351] width 60 height 14
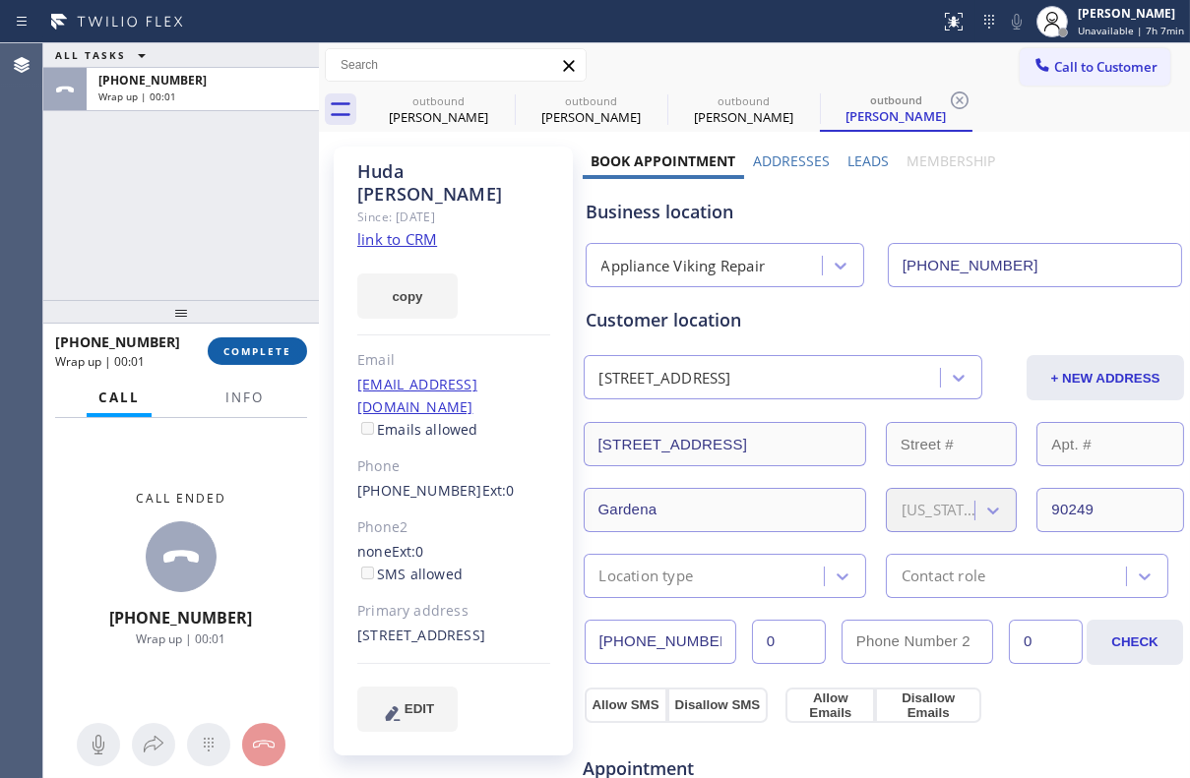
drag, startPoint x: 270, startPoint y: 345, endPoint x: 276, endPoint y: 357, distance: 13.2
click at [270, 345] on span "COMPLETE" at bounding box center [257, 351] width 68 height 14
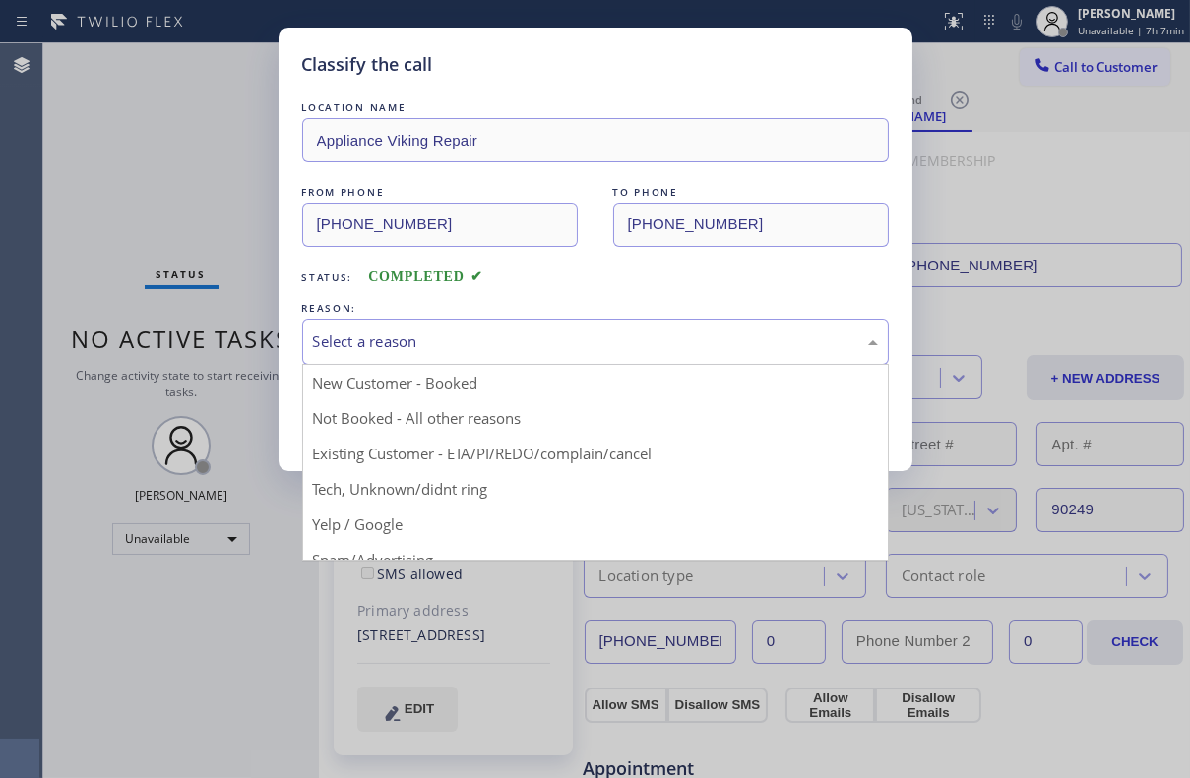
click at [494, 338] on div "Select a reason" at bounding box center [595, 342] width 565 height 23
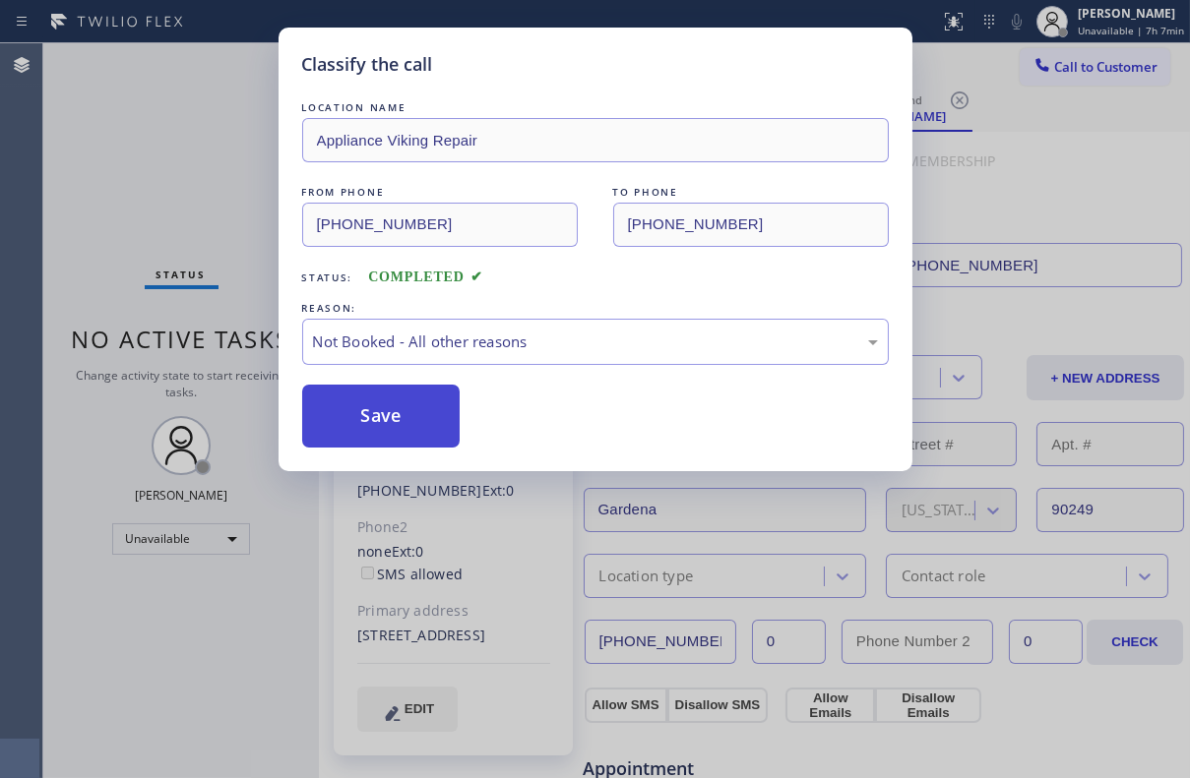
click at [381, 423] on button "Save" at bounding box center [381, 416] width 158 height 63
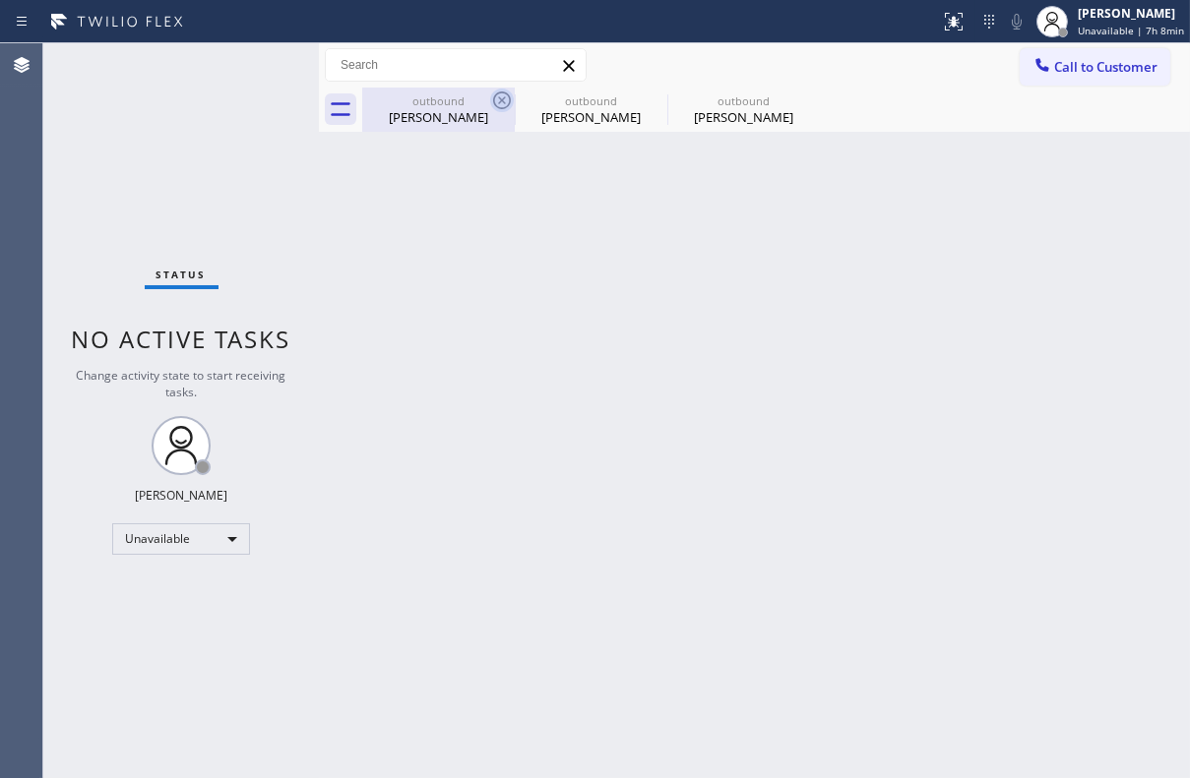
click at [500, 97] on icon at bounding box center [502, 101] width 24 height 24
click at [0, 0] on icon at bounding box center [0, 0] width 0 height 0
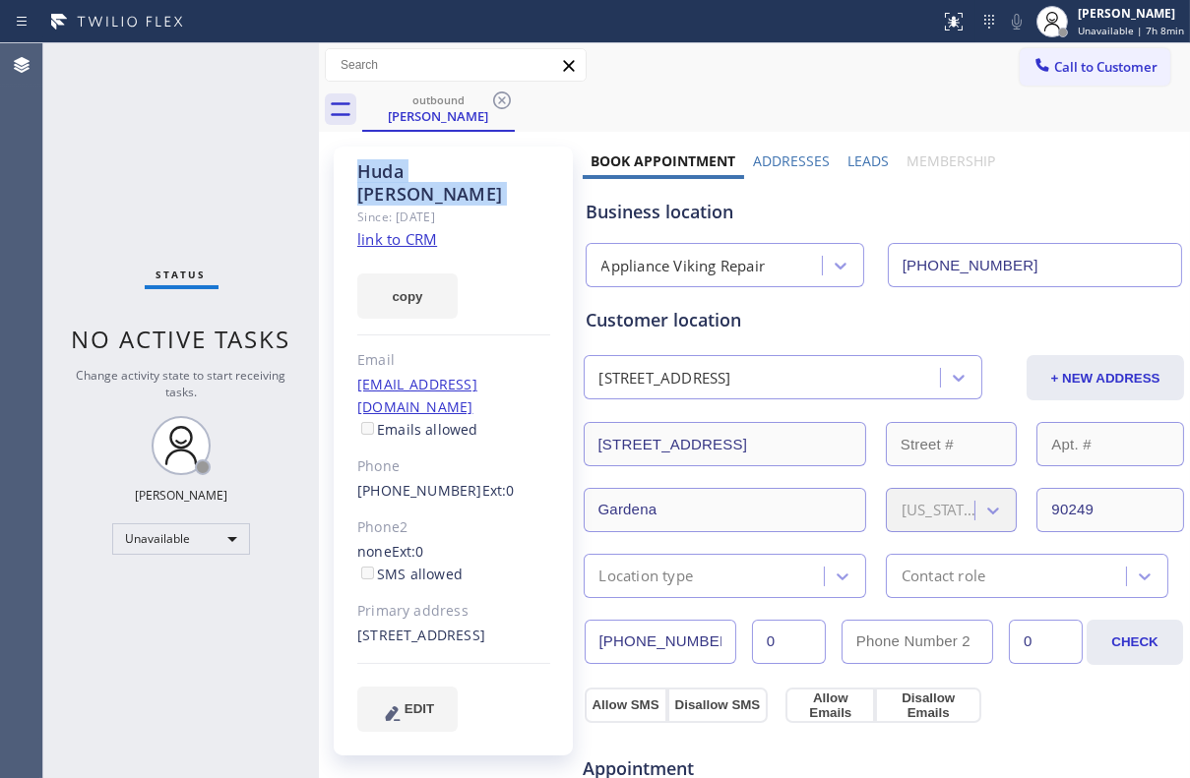
click at [500, 97] on icon at bounding box center [502, 101] width 24 height 24
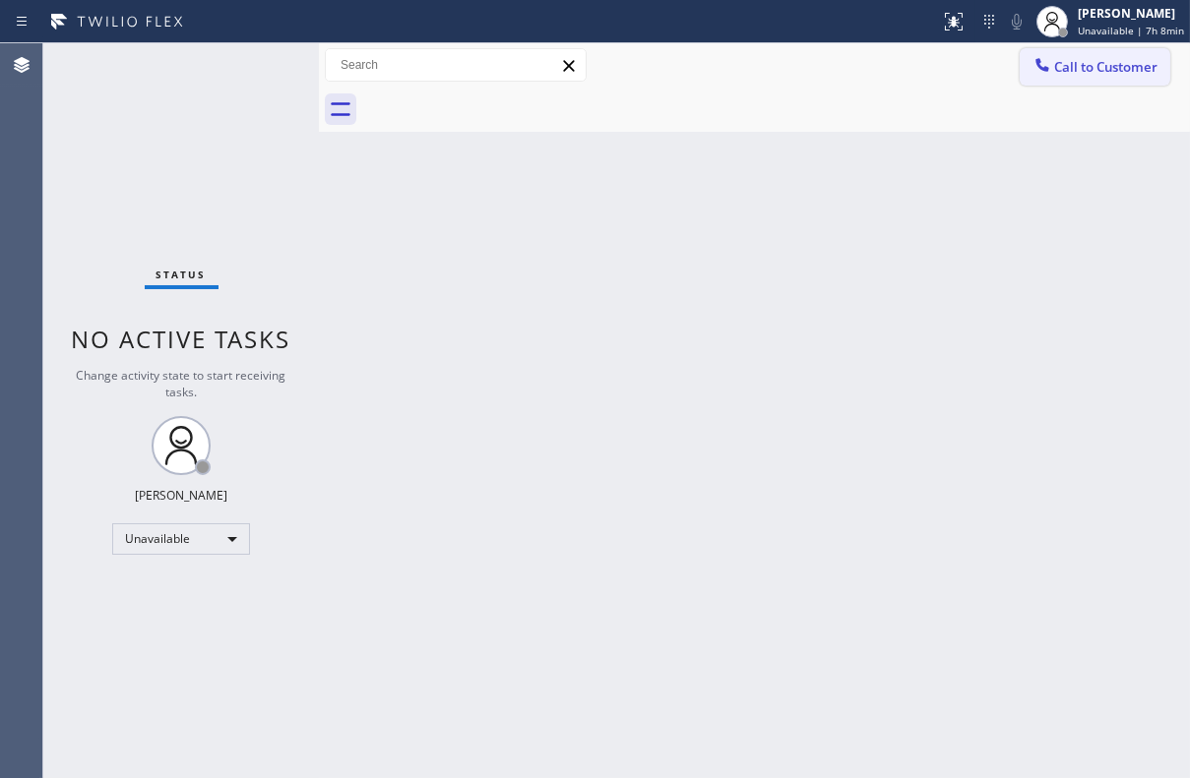
click at [1063, 74] on span "Call to Customer" at bounding box center [1105, 67] width 103 height 18
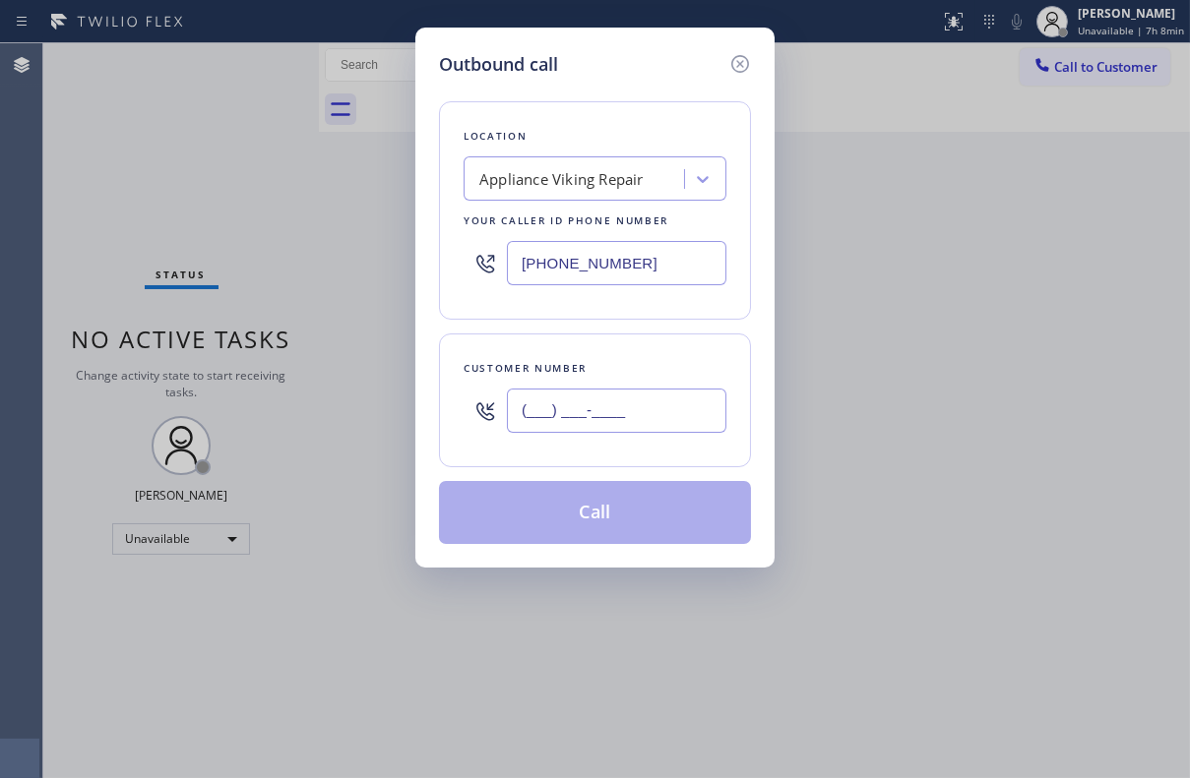
click at [584, 405] on input "(___) ___-____" at bounding box center [616, 411] width 219 height 44
paste input "818) 738-8374"
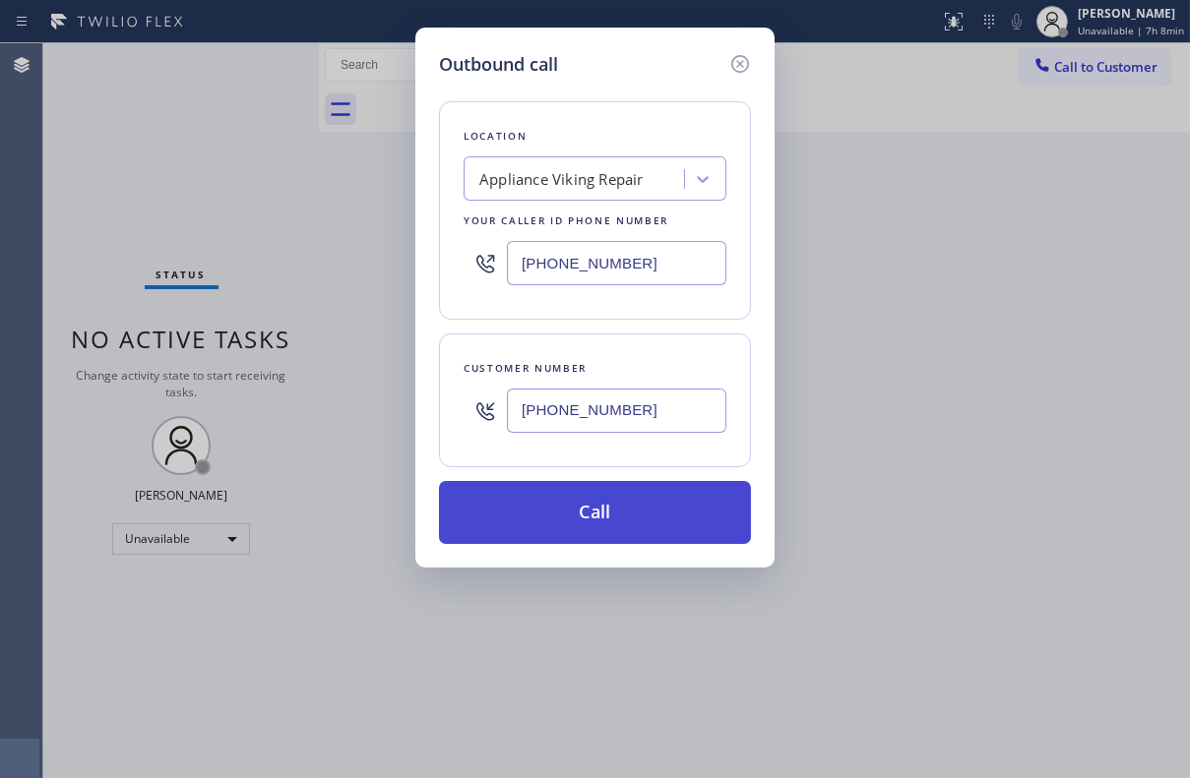
click at [591, 504] on button "Call" at bounding box center [595, 512] width 312 height 63
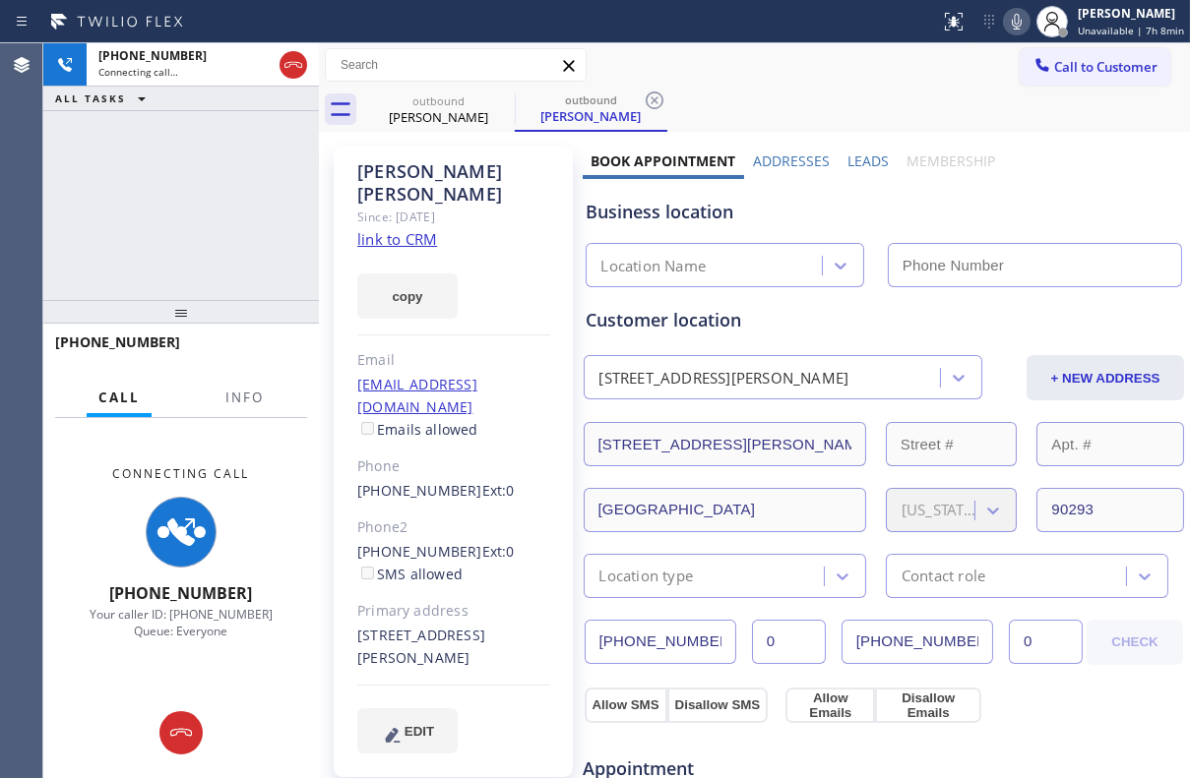
click at [849, 157] on label "Leads" at bounding box center [867, 161] width 41 height 19
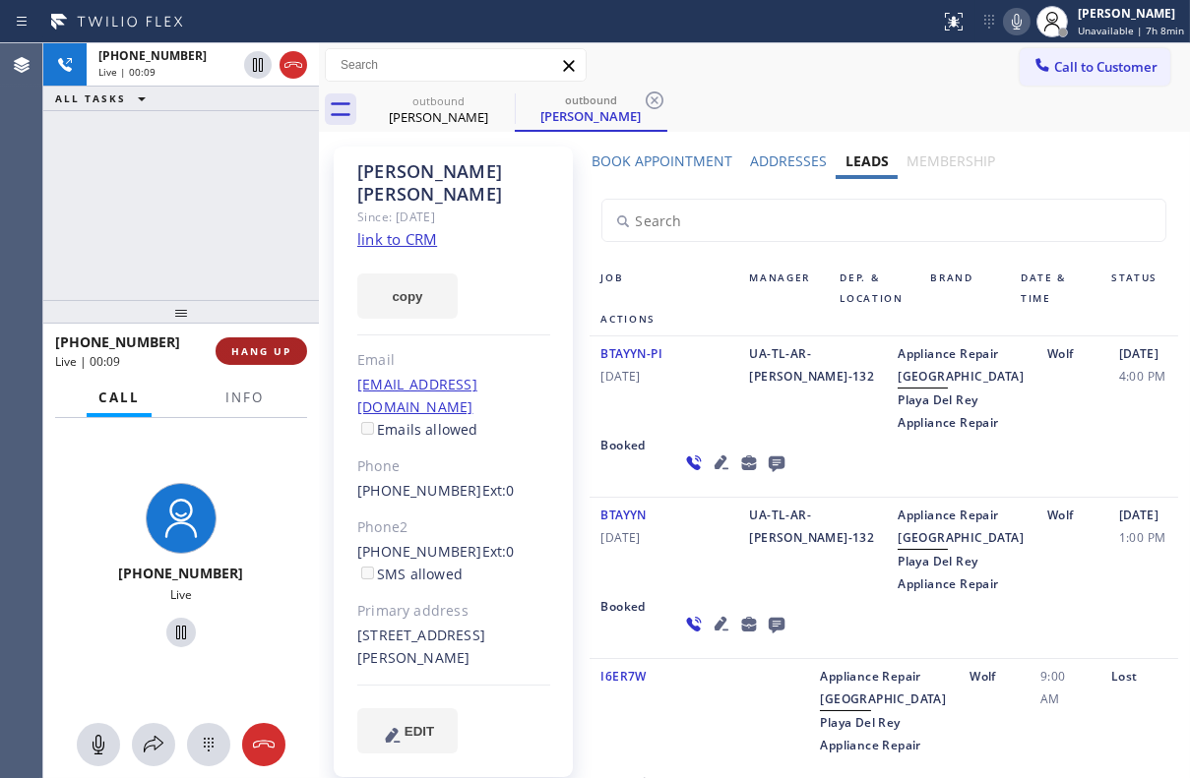
click at [258, 355] on span "HANG UP" at bounding box center [261, 351] width 60 height 14
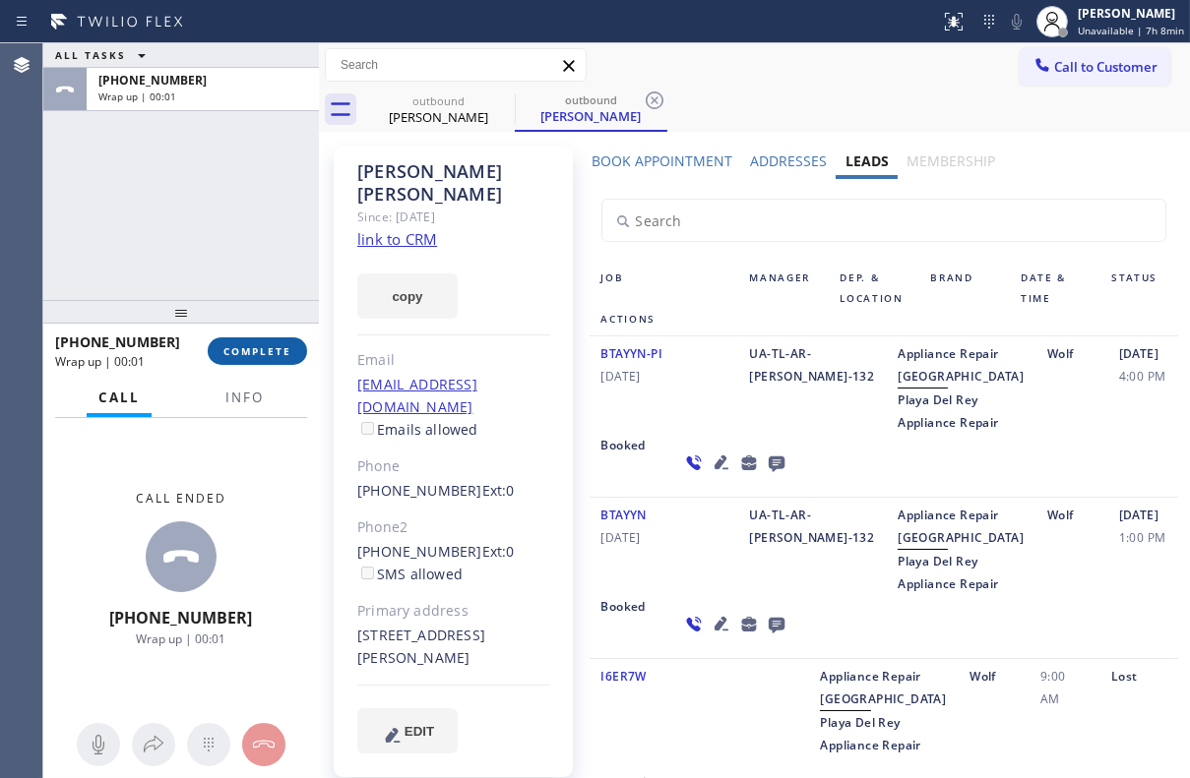
click at [217, 349] on button "COMPLETE" at bounding box center [257, 352] width 99 height 28
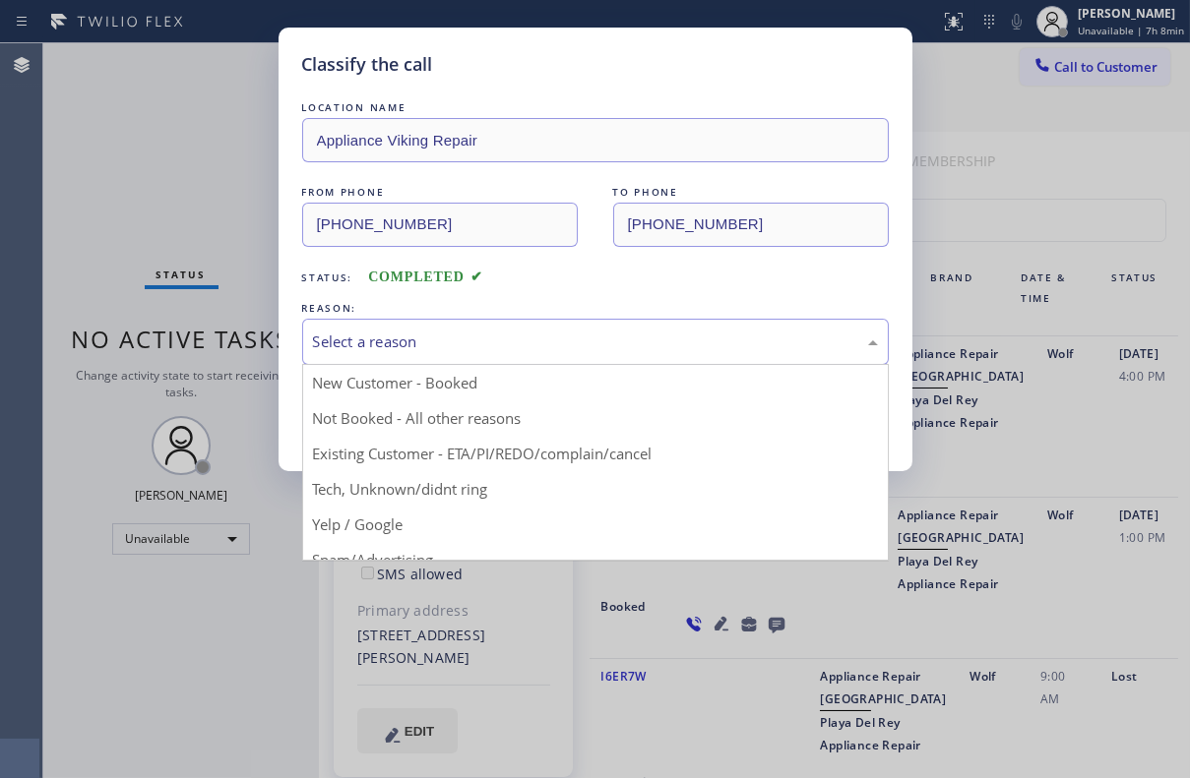
click at [452, 345] on div "Select a reason" at bounding box center [595, 342] width 565 height 23
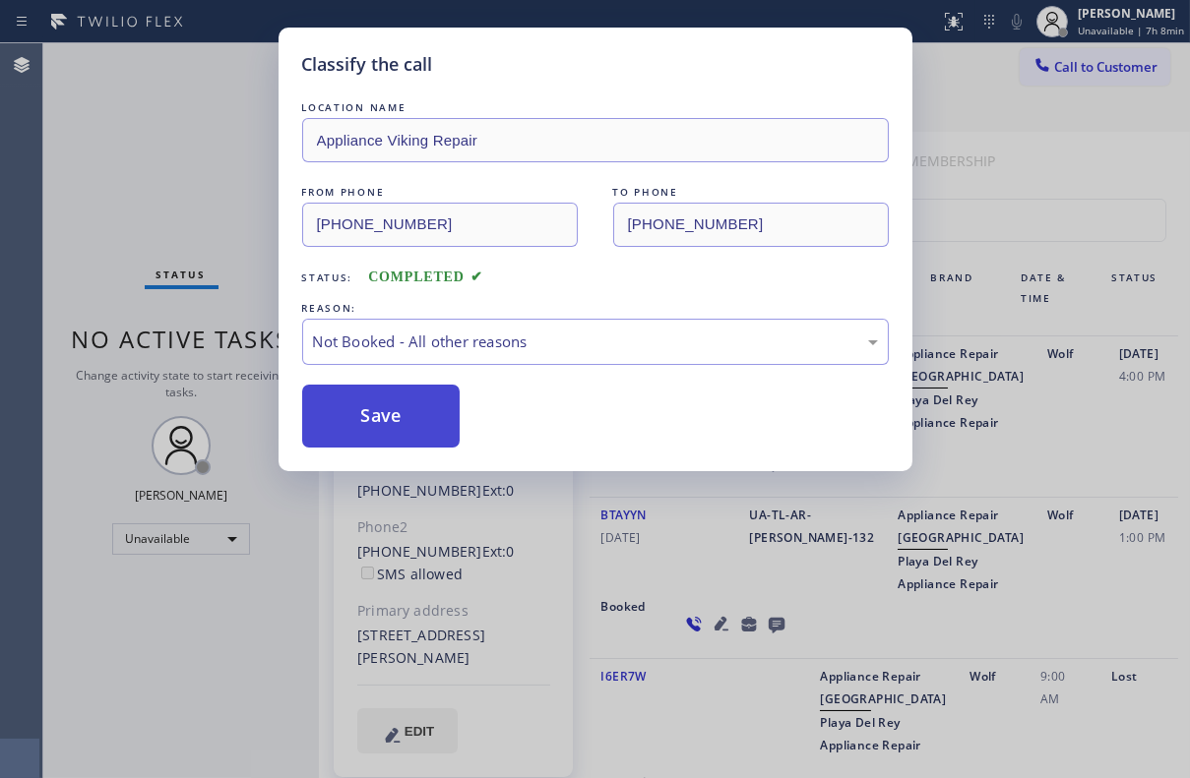
click at [386, 417] on button "Save" at bounding box center [381, 416] width 158 height 63
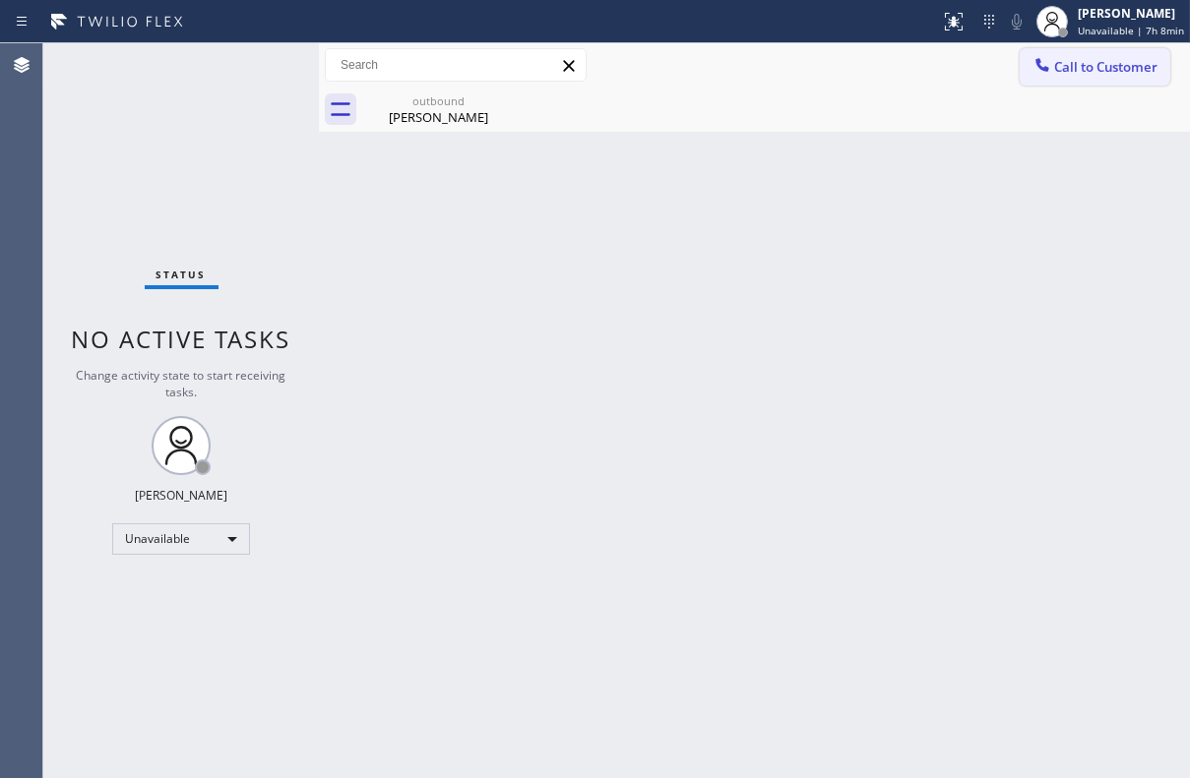
click at [1071, 58] on span "Call to Customer" at bounding box center [1105, 67] width 103 height 18
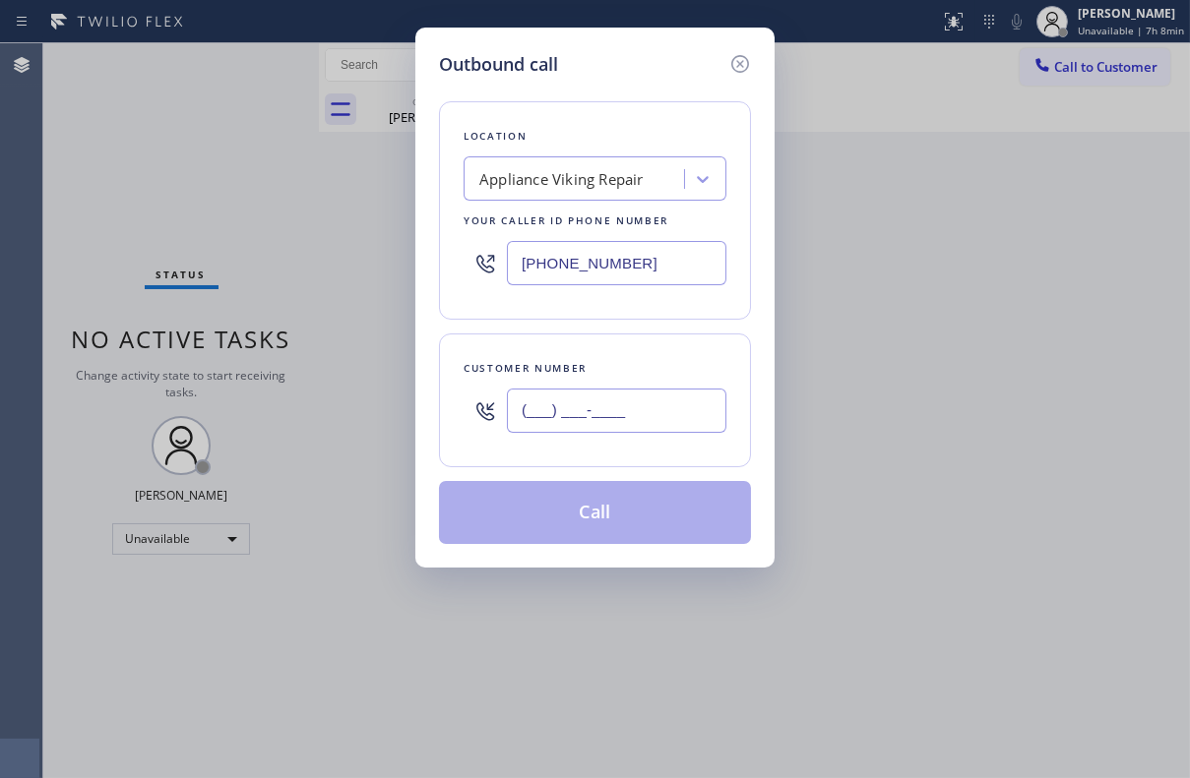
click at [576, 413] on input "(___) ___-____" at bounding box center [616, 411] width 219 height 44
paste input "760) 464-0868"
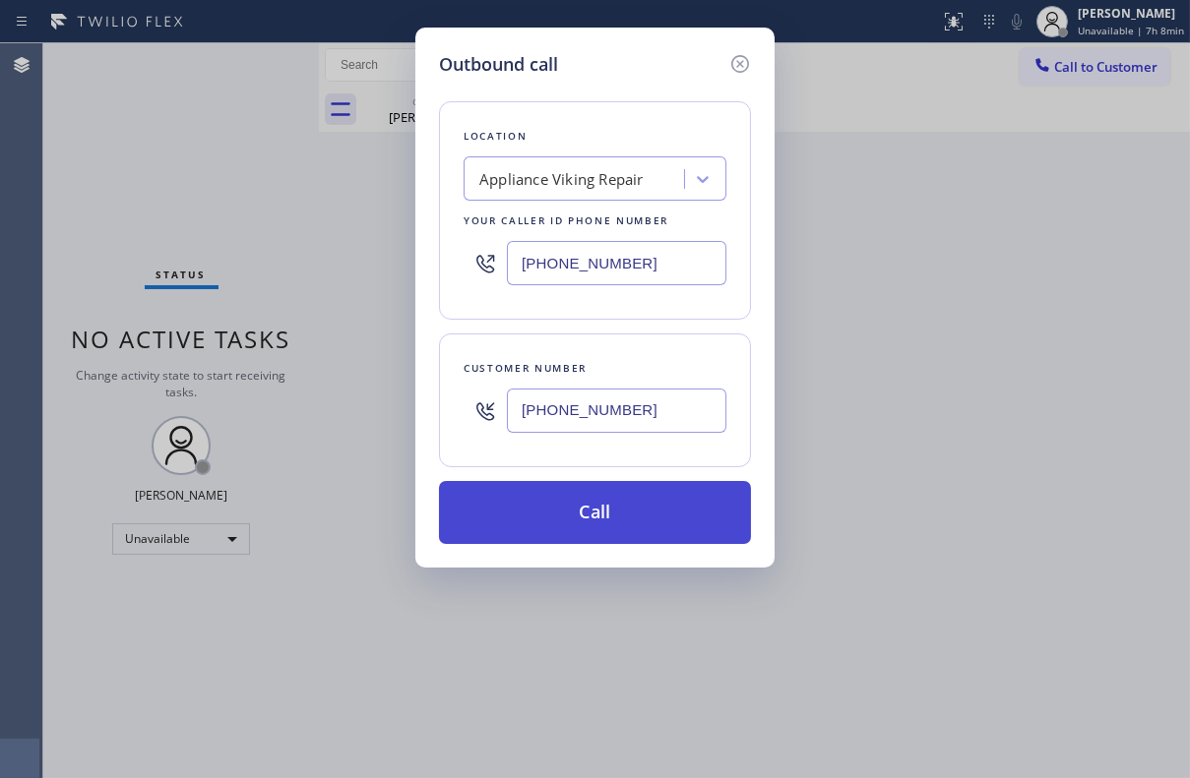
type input "[PHONE_NUMBER]"
click at [573, 516] on button "Call" at bounding box center [595, 512] width 312 height 63
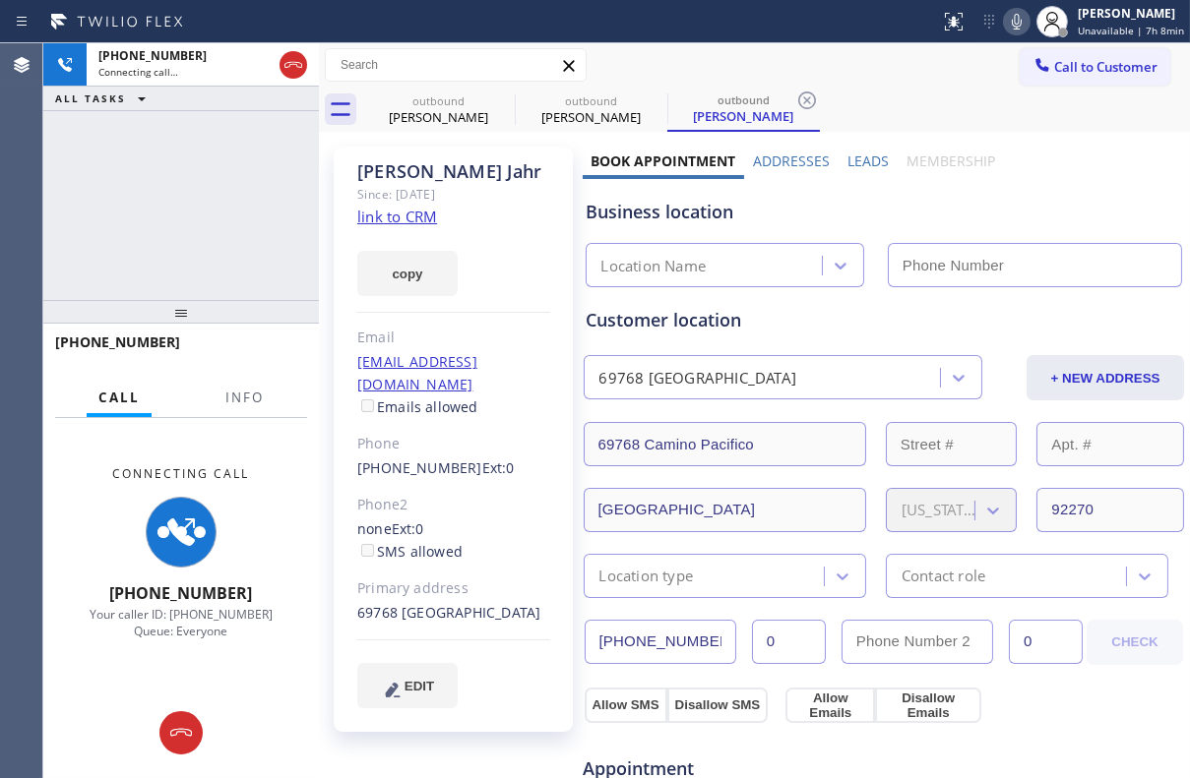
type input "[PHONE_NUMBER]"
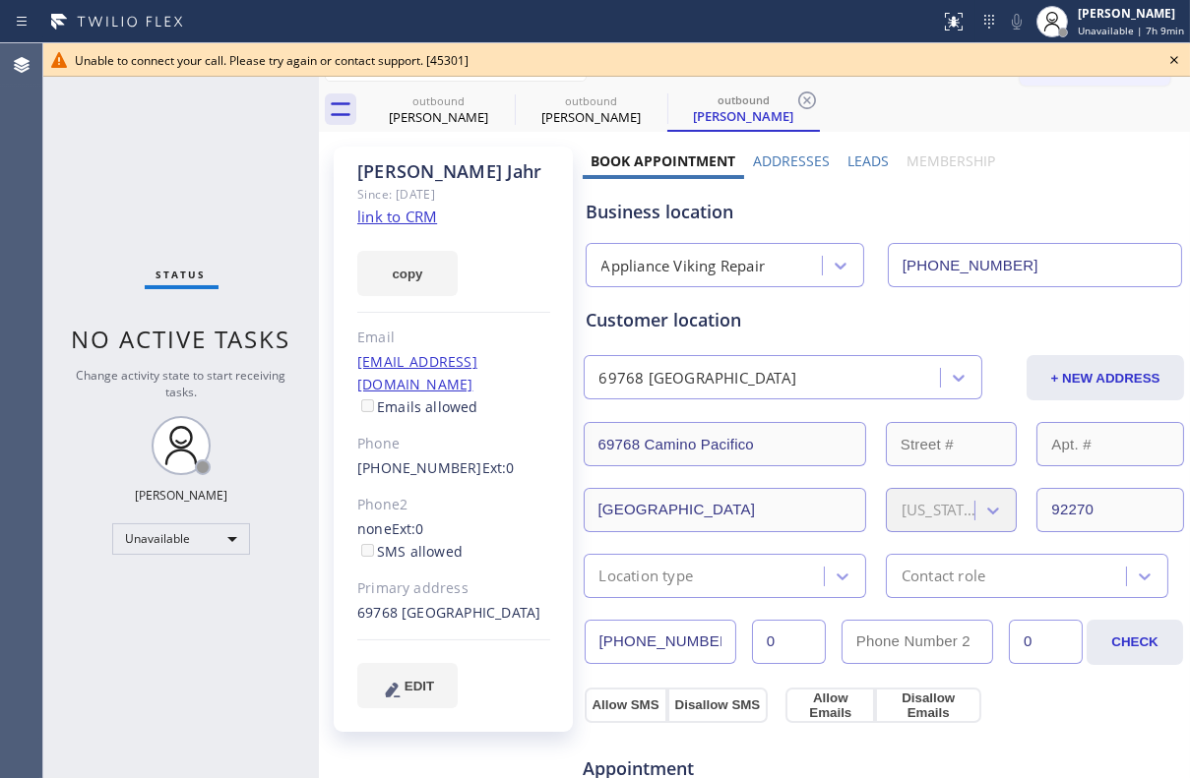
click at [1174, 58] on icon at bounding box center [1174, 60] width 8 height 8
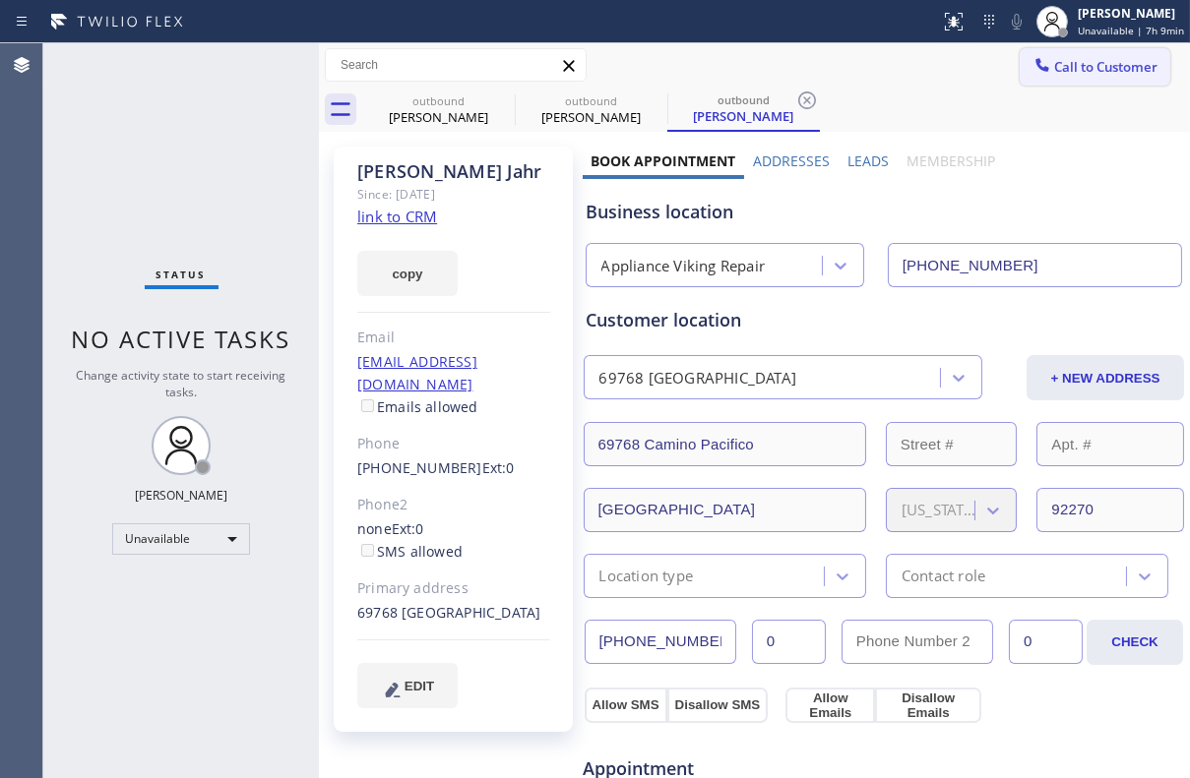
click at [1058, 61] on span "Call to Customer" at bounding box center [1105, 67] width 103 height 18
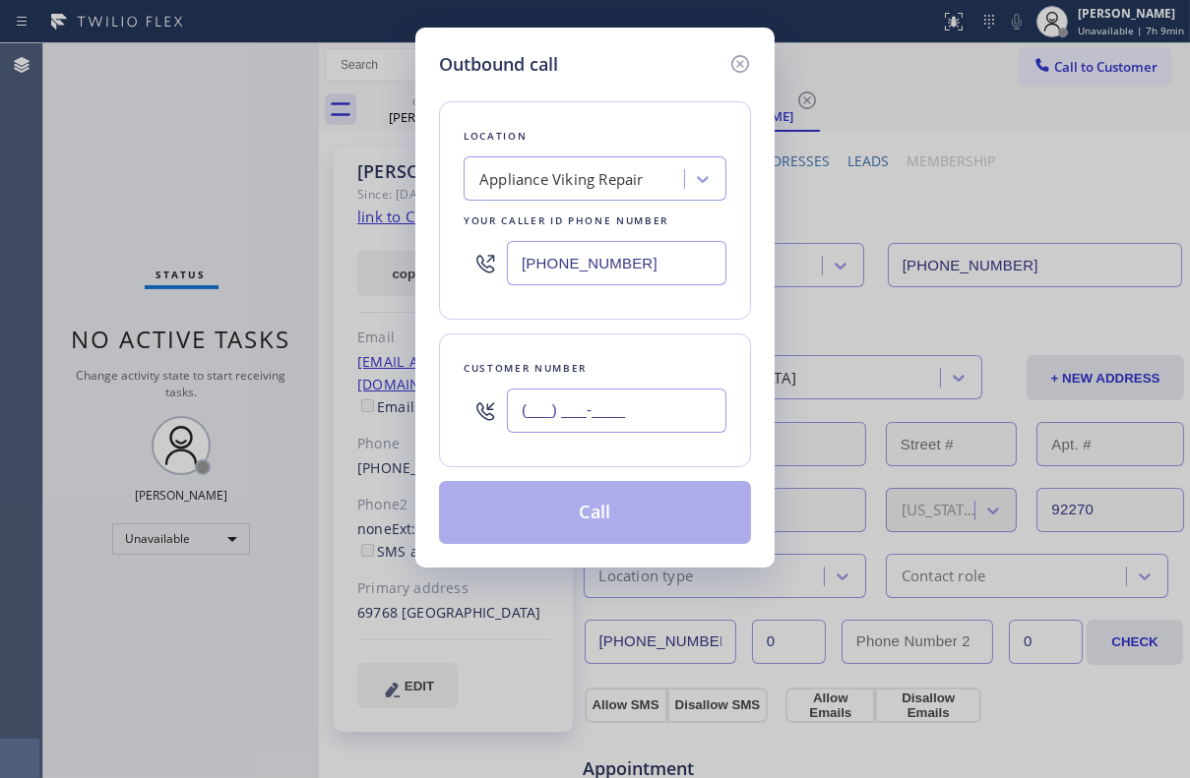
click at [590, 425] on input "(___) ___-____" at bounding box center [616, 411] width 219 height 44
paste input "626) 224-5927"
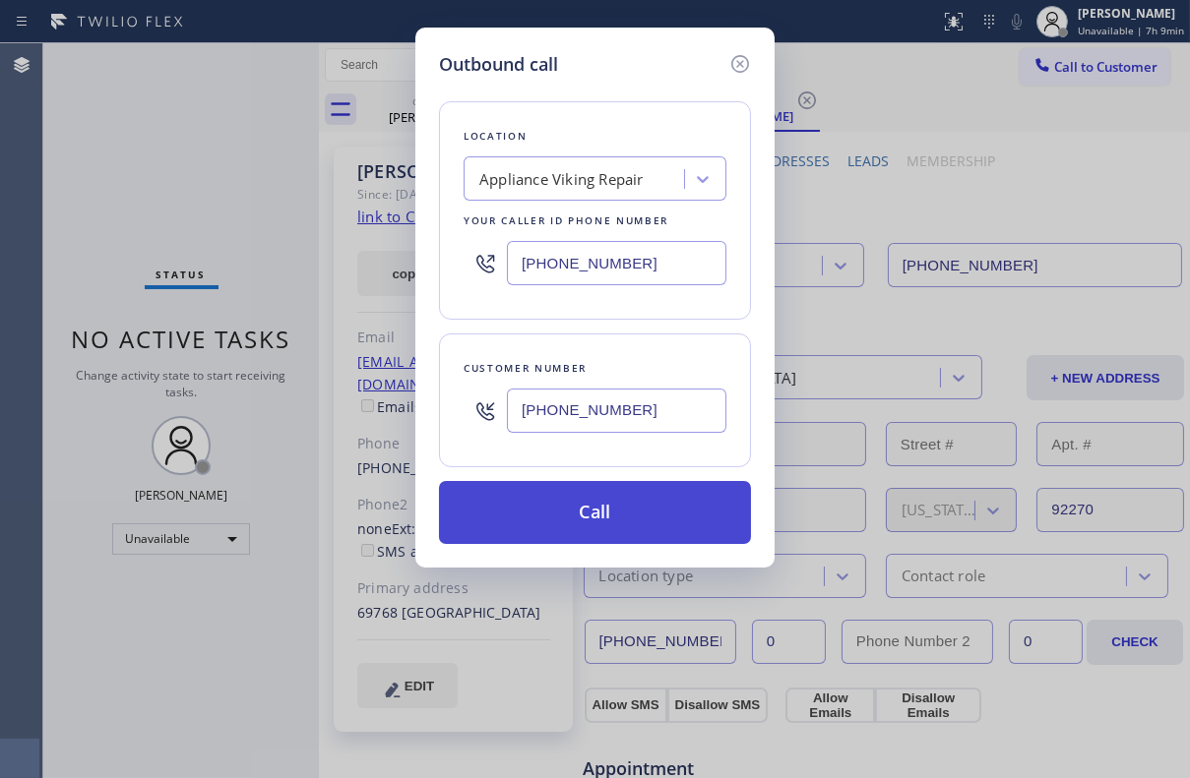
click at [561, 511] on button "Call" at bounding box center [595, 512] width 312 height 63
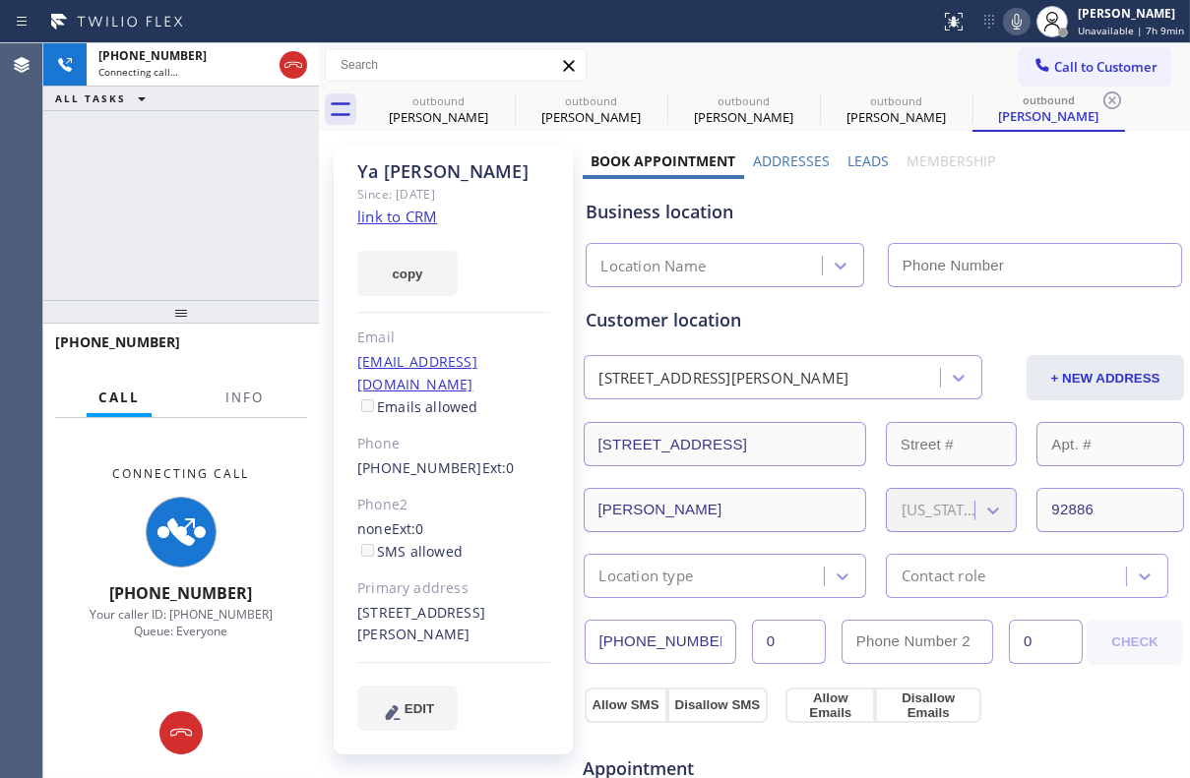
click at [855, 159] on label "Leads" at bounding box center [867, 161] width 41 height 19
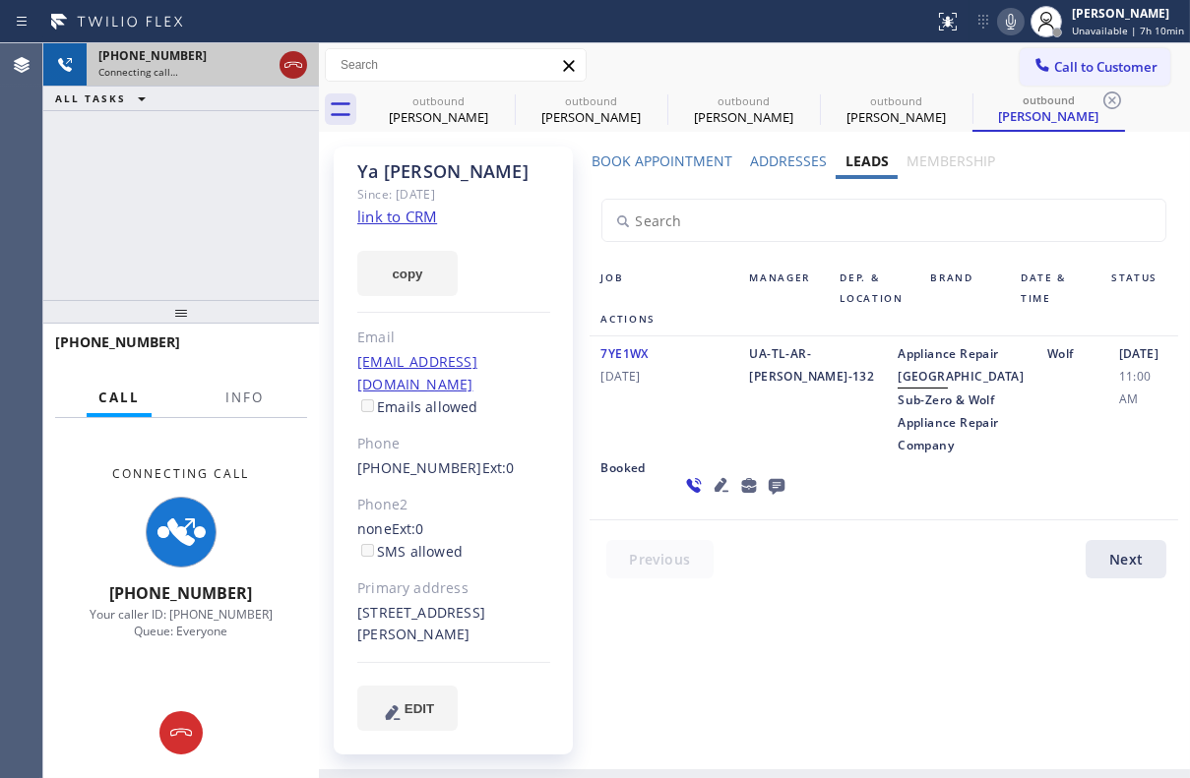
click at [294, 73] on icon at bounding box center [293, 65] width 24 height 24
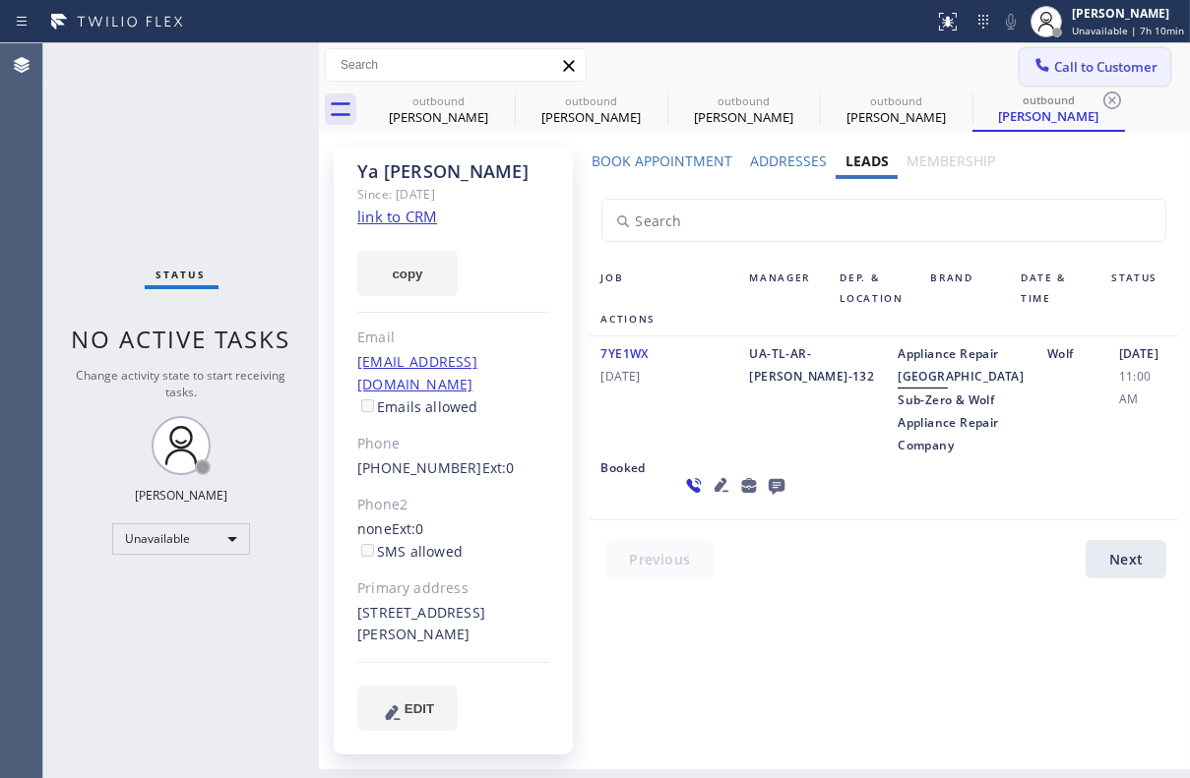
click at [1049, 68] on icon at bounding box center [1042, 65] width 20 height 20
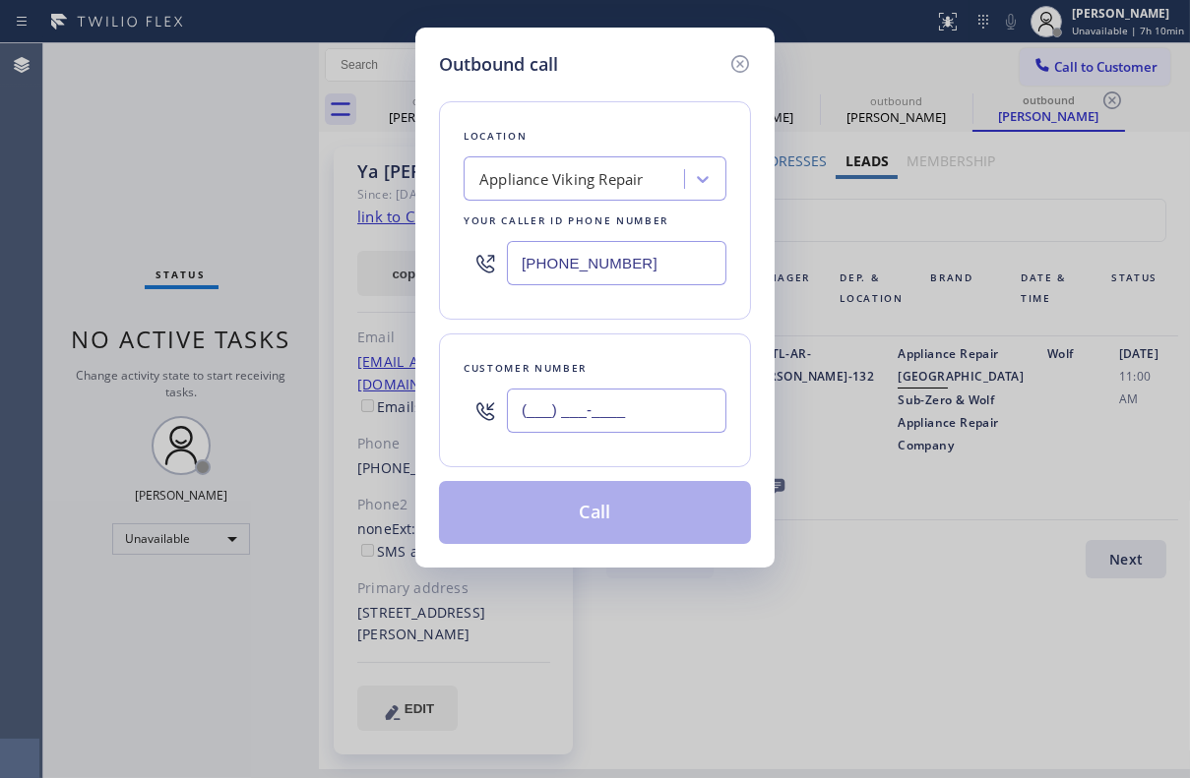
click at [641, 408] on input "(___) ___-____" at bounding box center [616, 411] width 219 height 44
paste input "949) 721-0434"
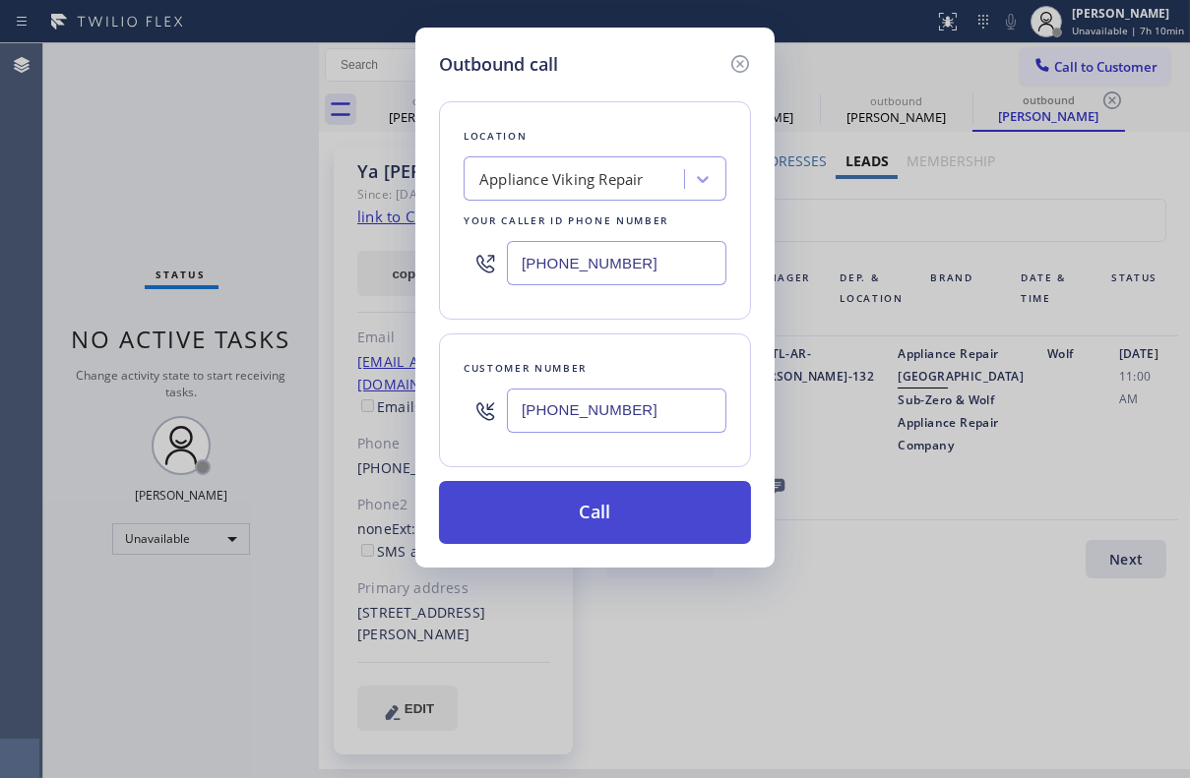
type input "[PHONE_NUMBER]"
click at [619, 517] on button "Call" at bounding box center [595, 512] width 312 height 63
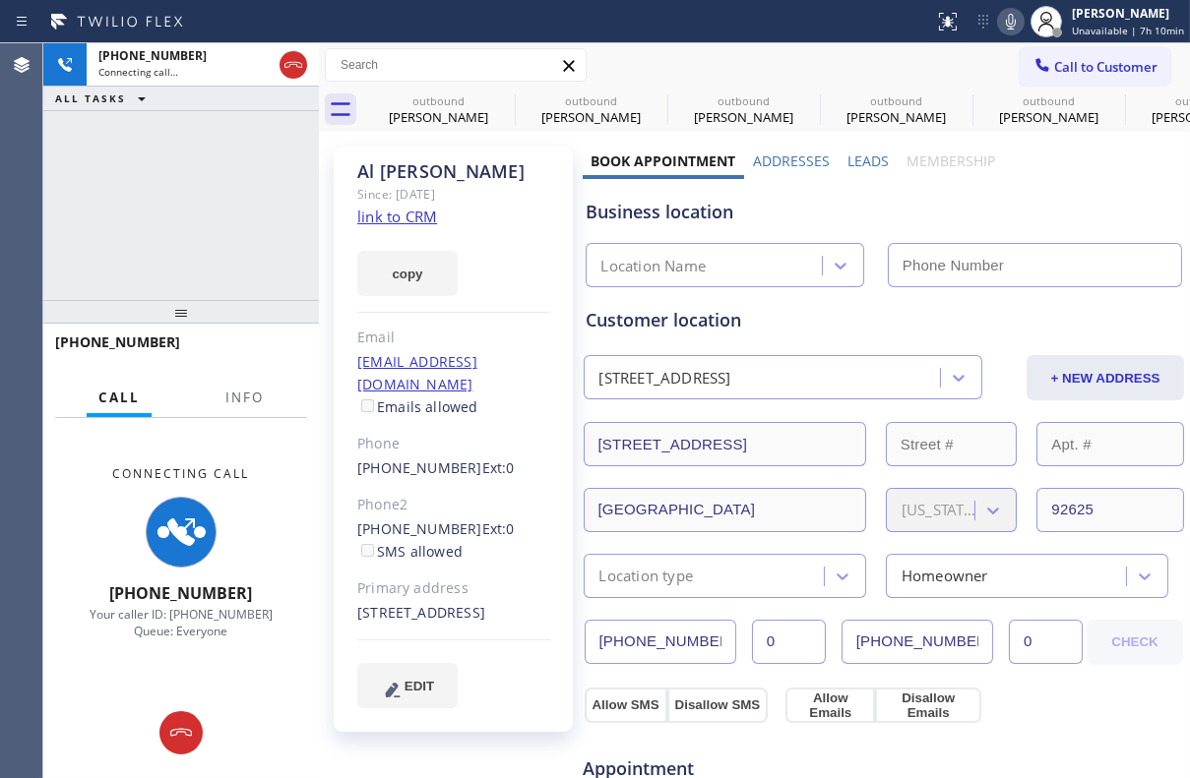
type input "[PHONE_NUMBER]"
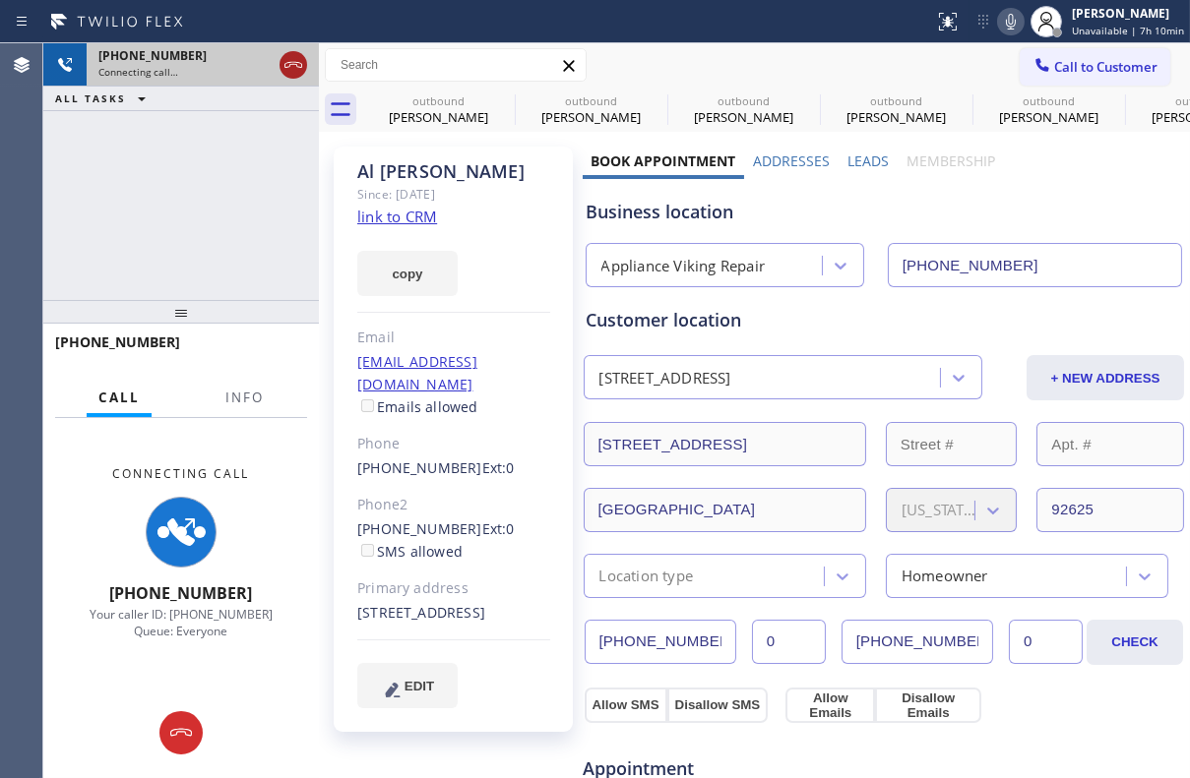
click at [281, 58] on icon at bounding box center [293, 65] width 24 height 24
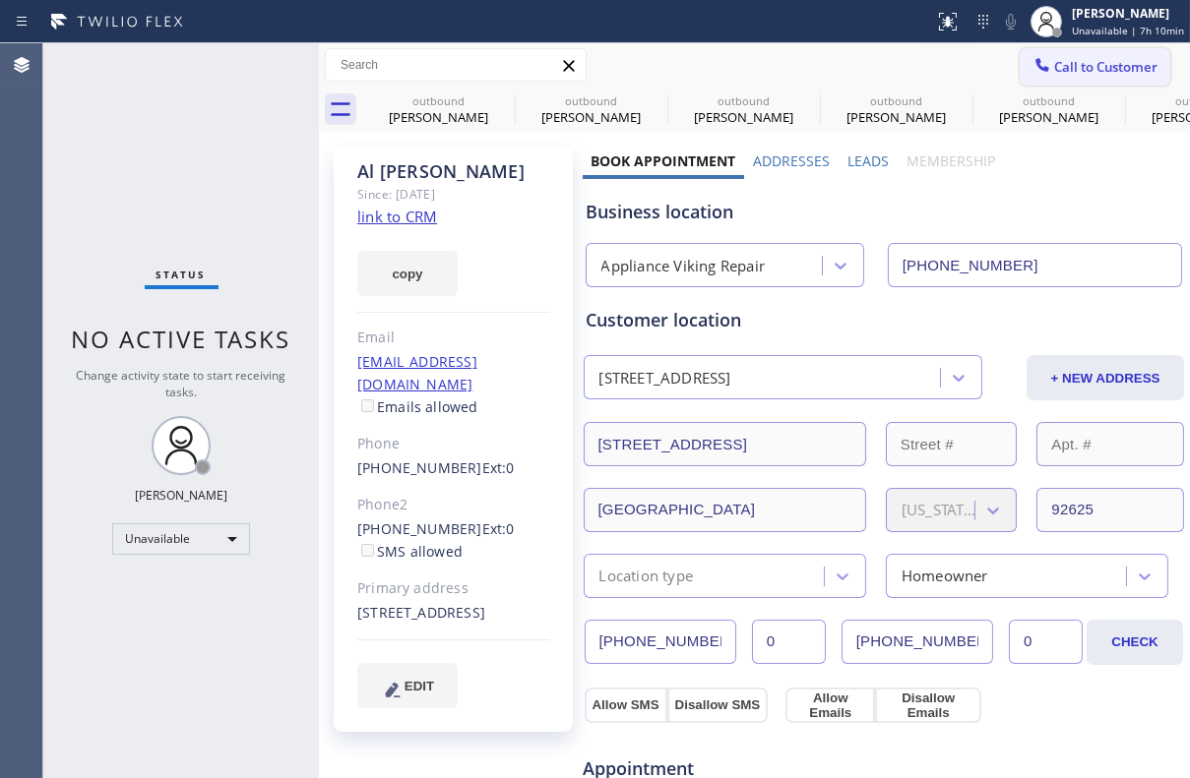
click at [1071, 81] on button "Call to Customer" at bounding box center [1094, 66] width 151 height 37
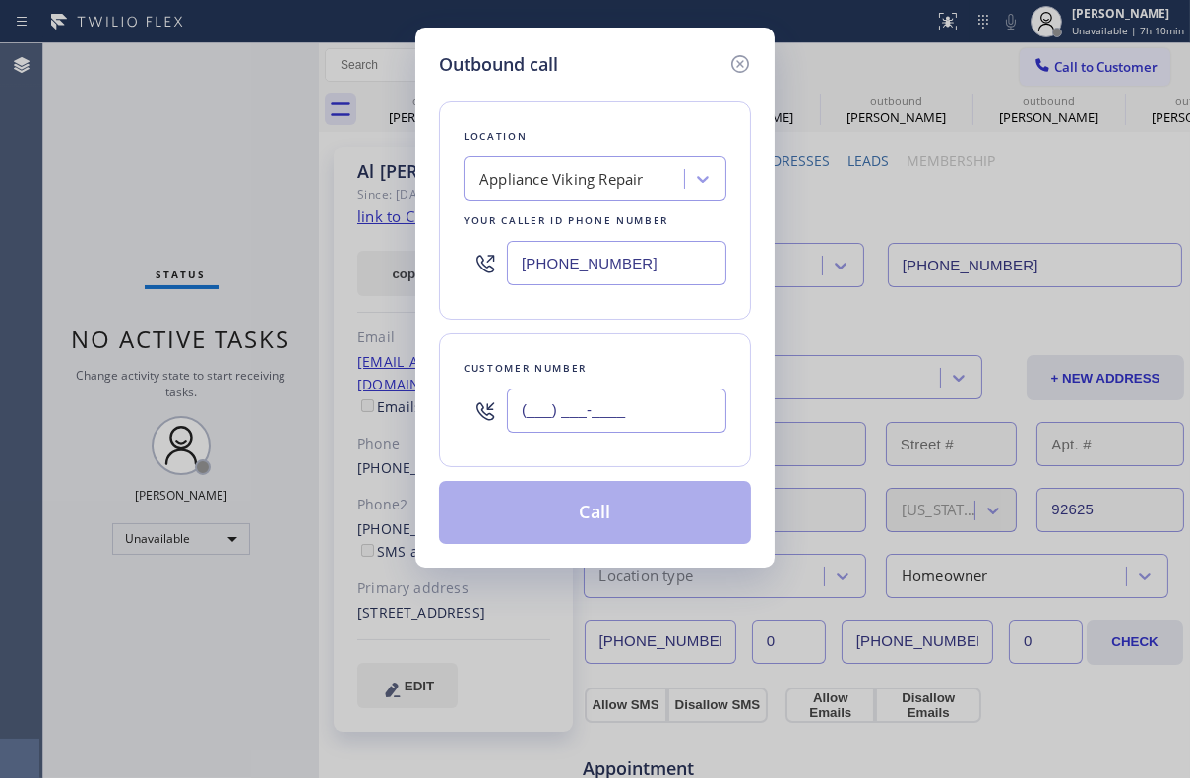
click at [596, 416] on input "(___) ___-____" at bounding box center [616, 411] width 219 height 44
paste input "415) 596-1384"
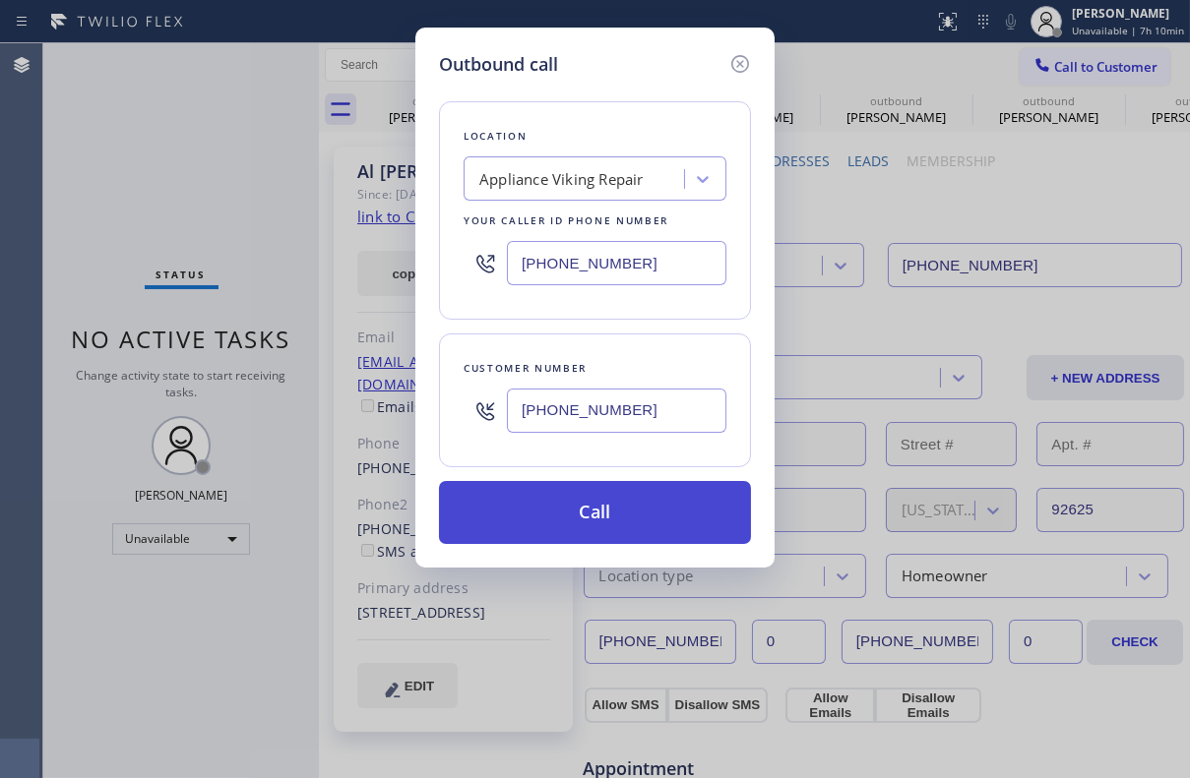
type input "[PHONE_NUMBER]"
click at [589, 516] on button "Call" at bounding box center [595, 512] width 312 height 63
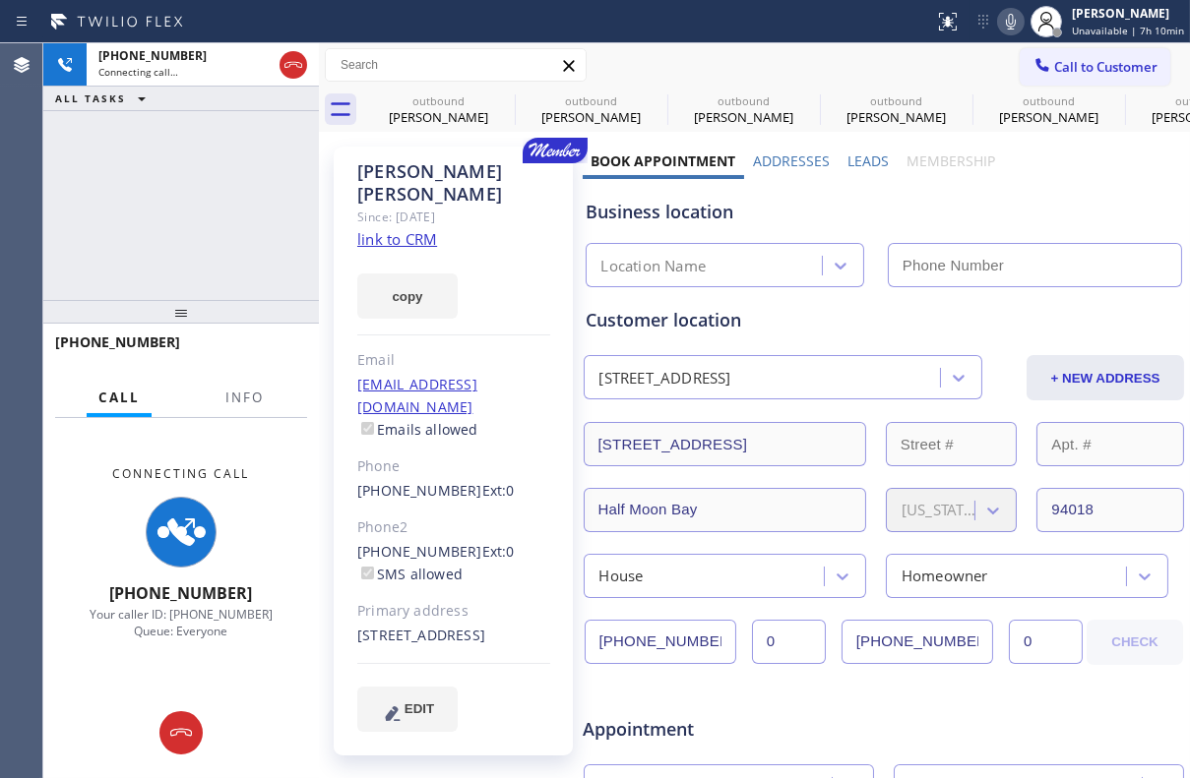
type input "[PHONE_NUMBER]"
click at [859, 165] on label "Leads" at bounding box center [867, 161] width 41 height 19
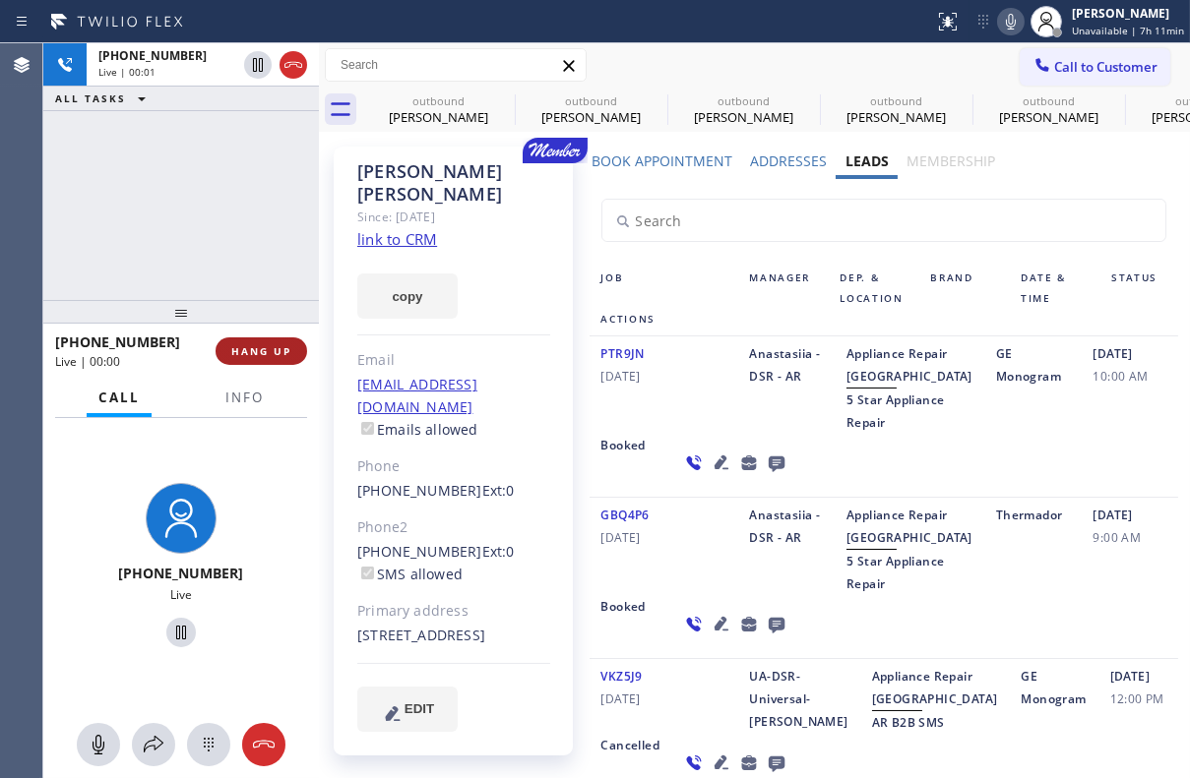
click at [279, 349] on span "HANG UP" at bounding box center [261, 351] width 60 height 14
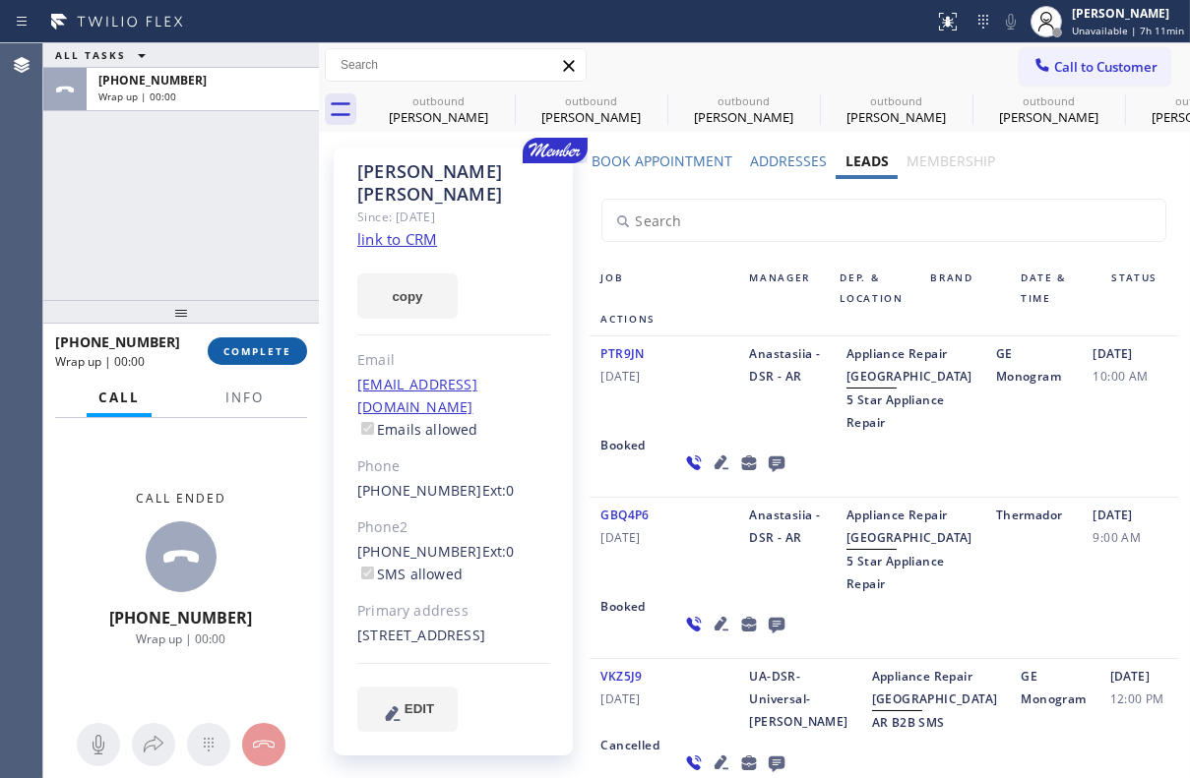
click at [266, 351] on span "COMPLETE" at bounding box center [257, 351] width 68 height 14
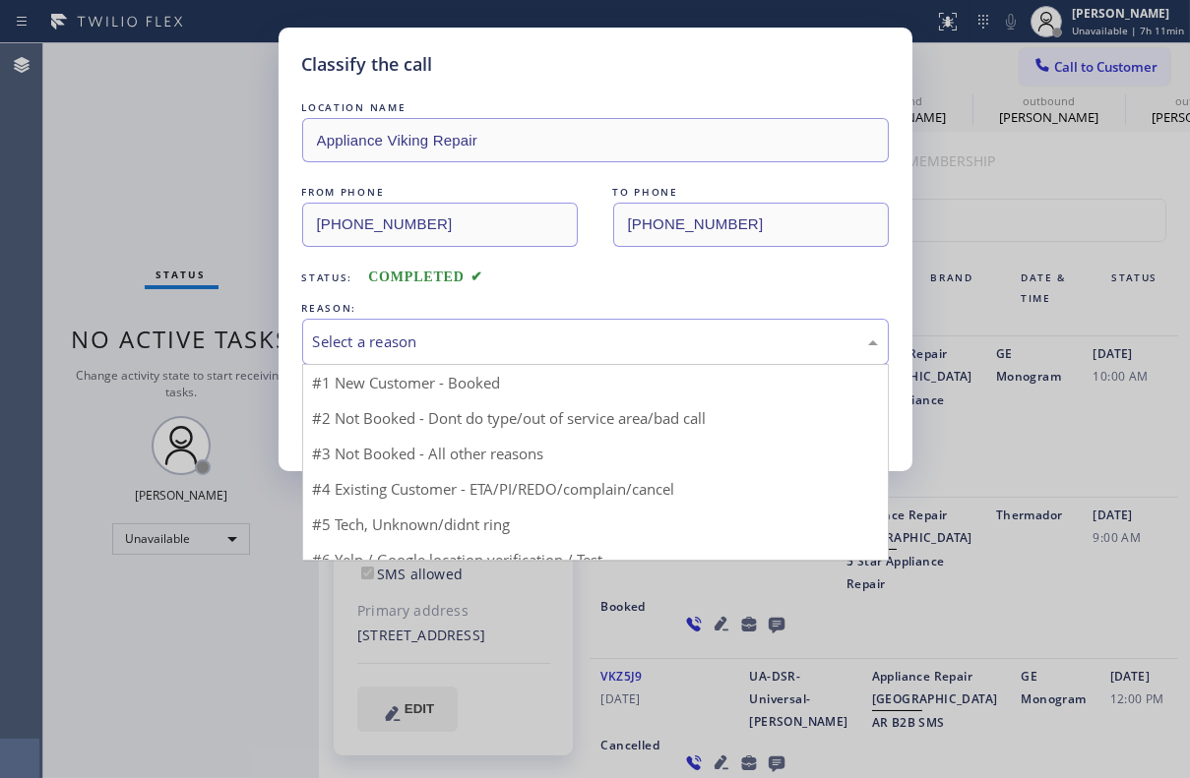
click at [426, 339] on div "Select a reason" at bounding box center [595, 342] width 565 height 23
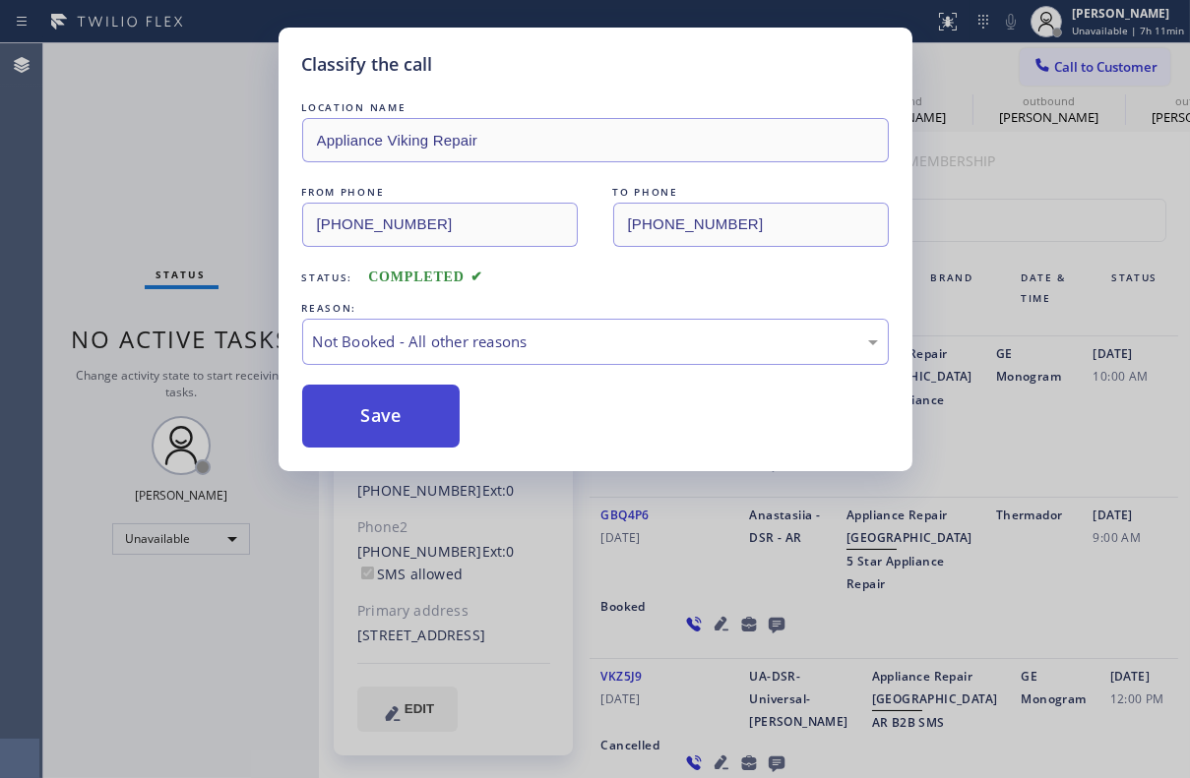
click at [390, 427] on button "Save" at bounding box center [381, 416] width 158 height 63
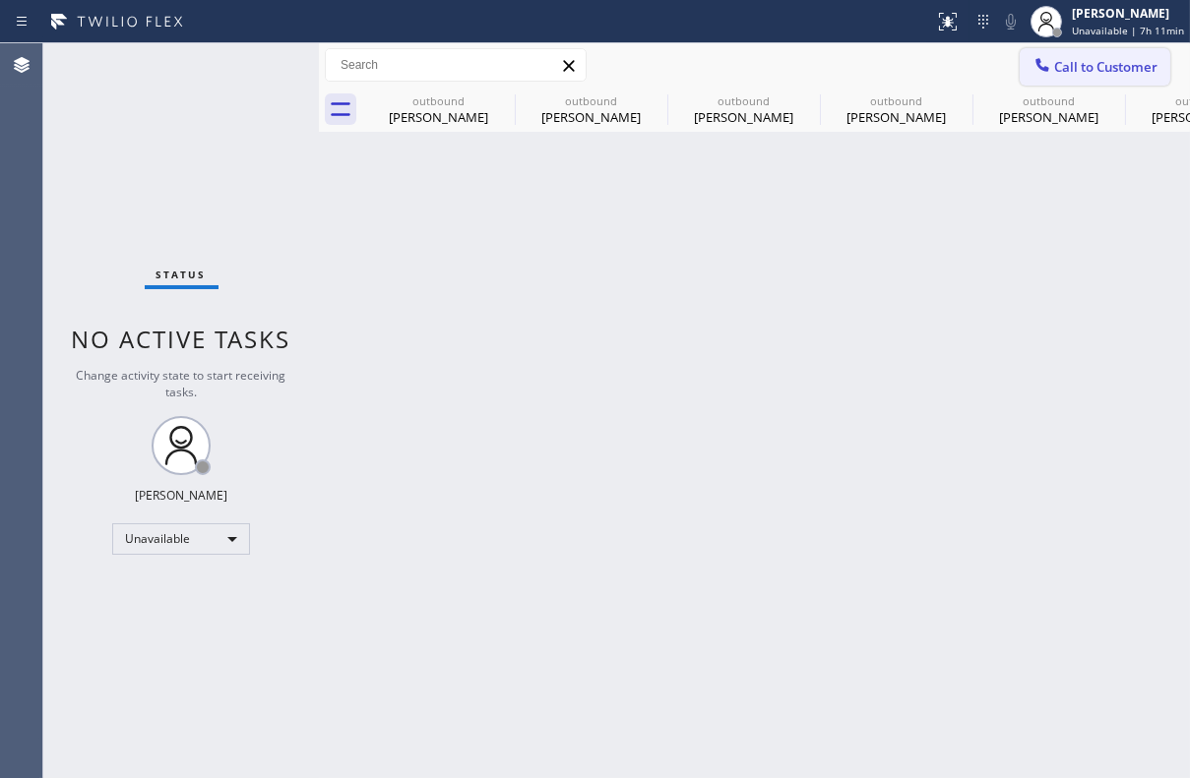
click at [1129, 71] on span "Call to Customer" at bounding box center [1105, 67] width 103 height 18
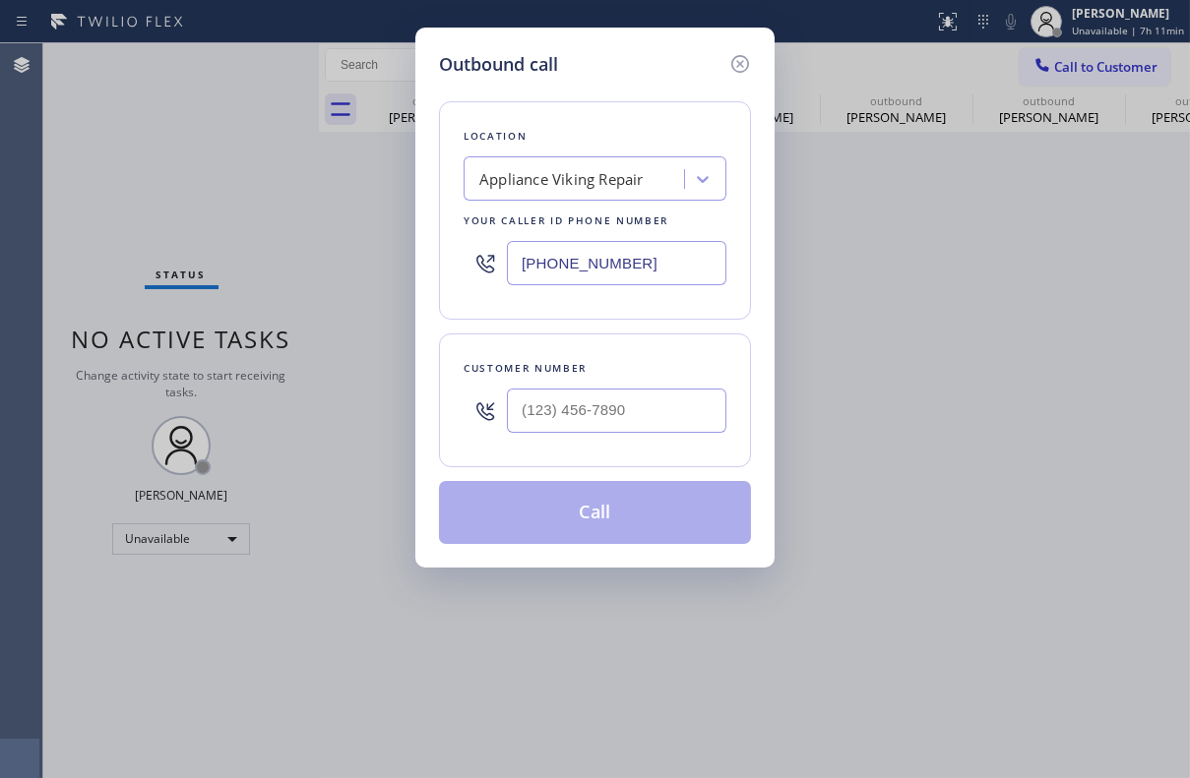
click at [598, 413] on input "text" at bounding box center [616, 411] width 219 height 44
paste input "425) 753-9694"
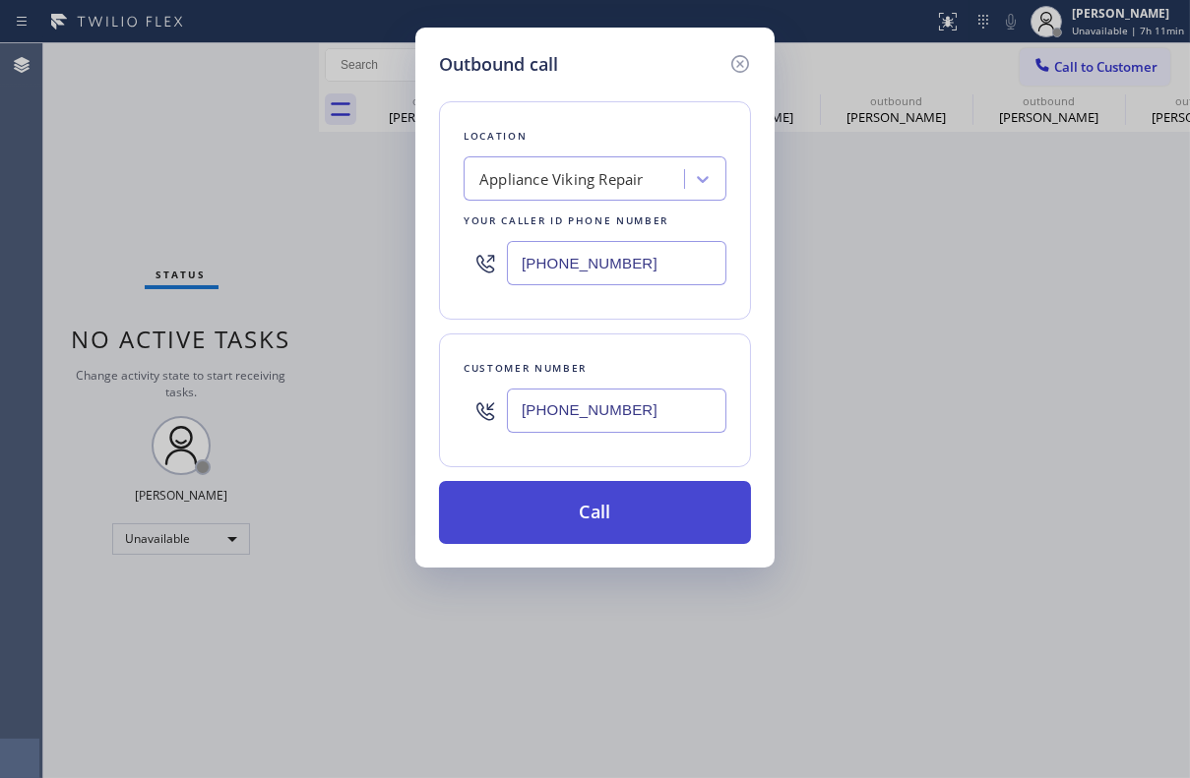
type input "[PHONE_NUMBER]"
click at [571, 511] on button "Call" at bounding box center [595, 512] width 312 height 63
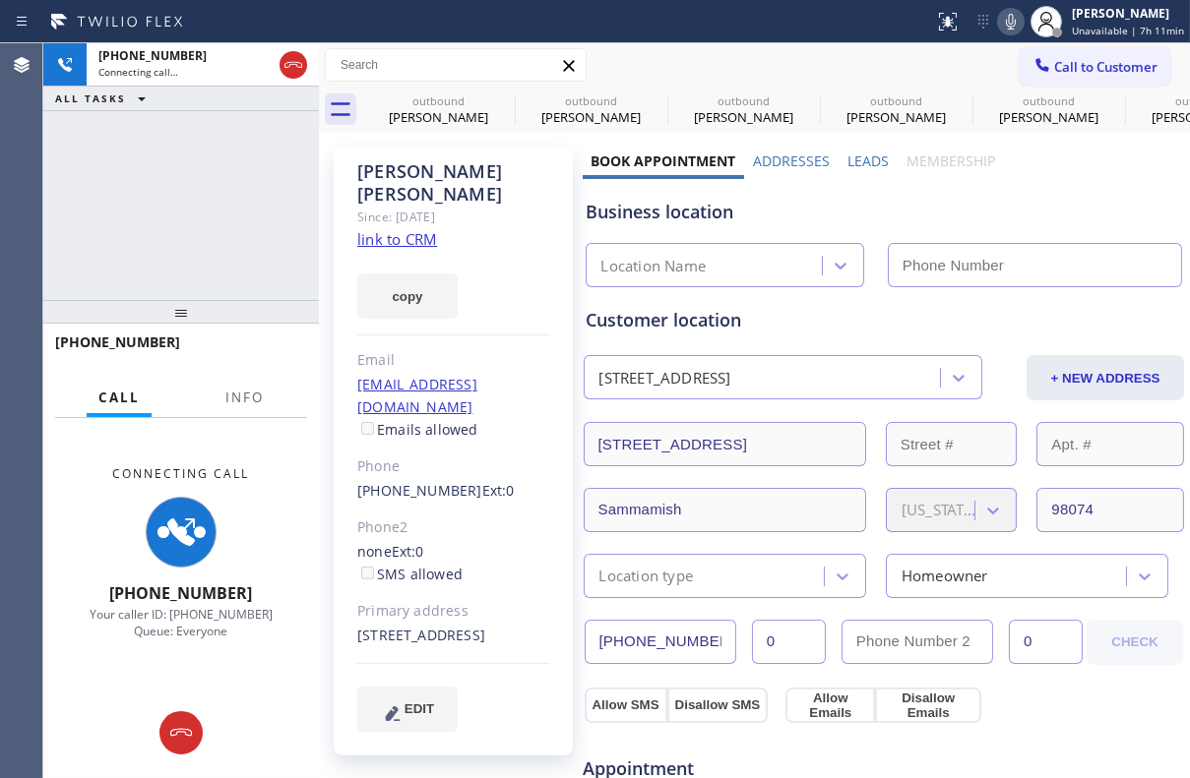
type input "[PHONE_NUMBER]"
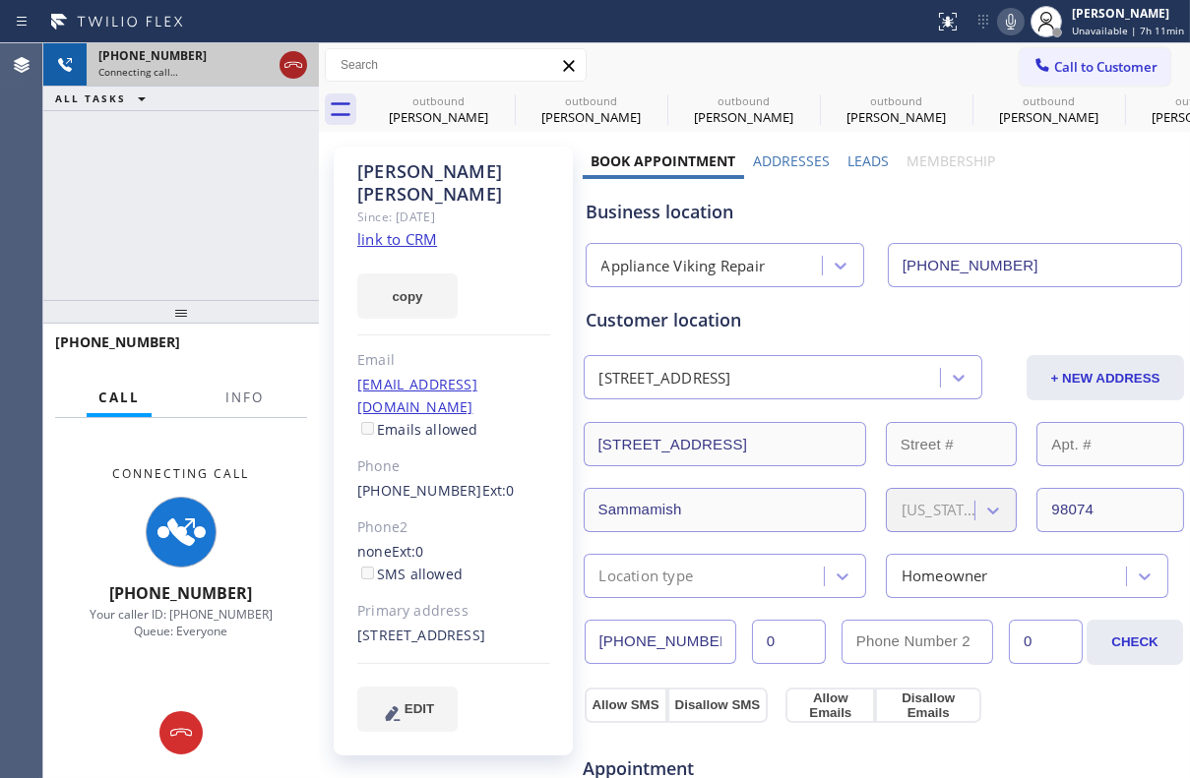
click at [279, 53] on div at bounding box center [293, 65] width 28 height 24
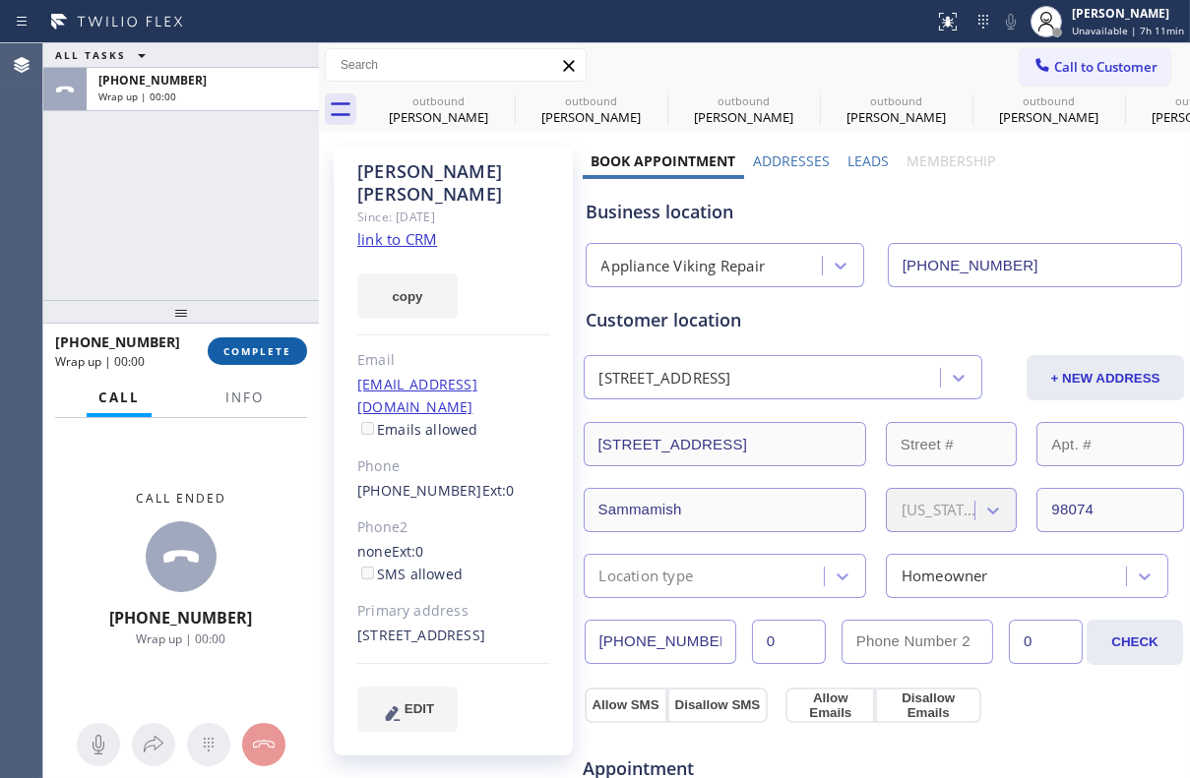
click at [256, 353] on span "COMPLETE" at bounding box center [257, 351] width 68 height 14
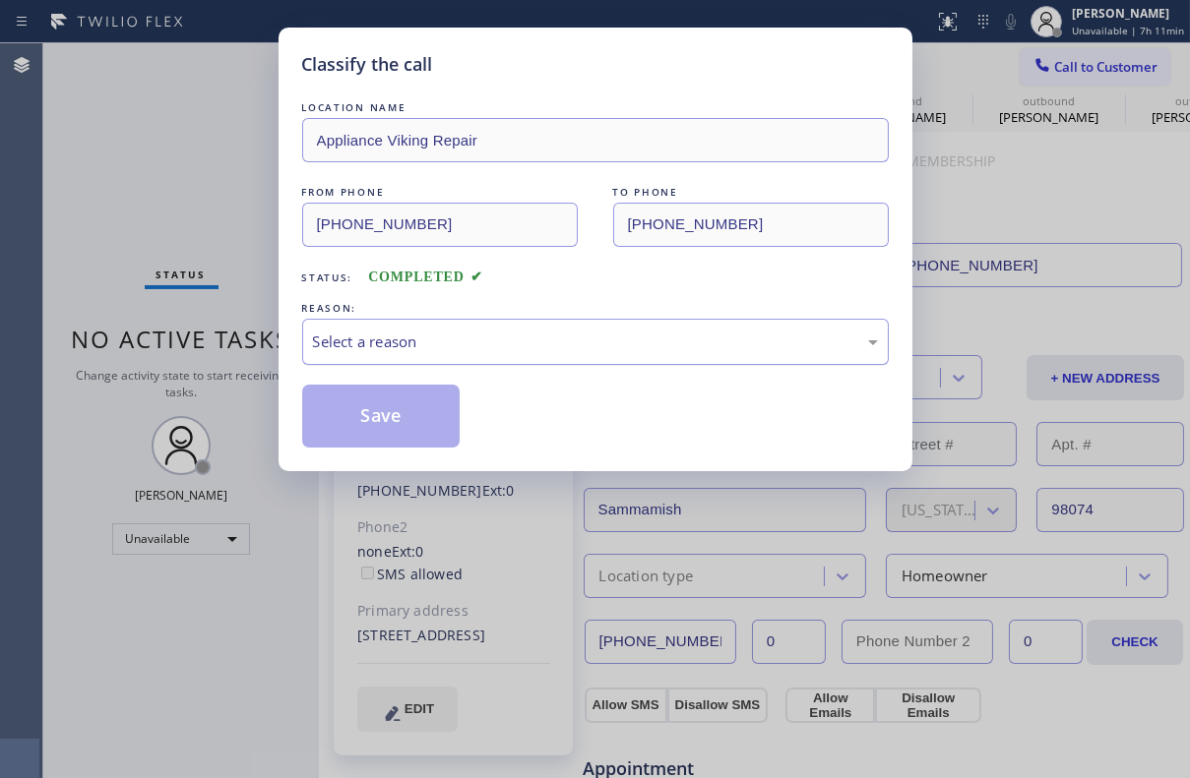
click at [411, 331] on div "Select a reason" at bounding box center [595, 342] width 565 height 23
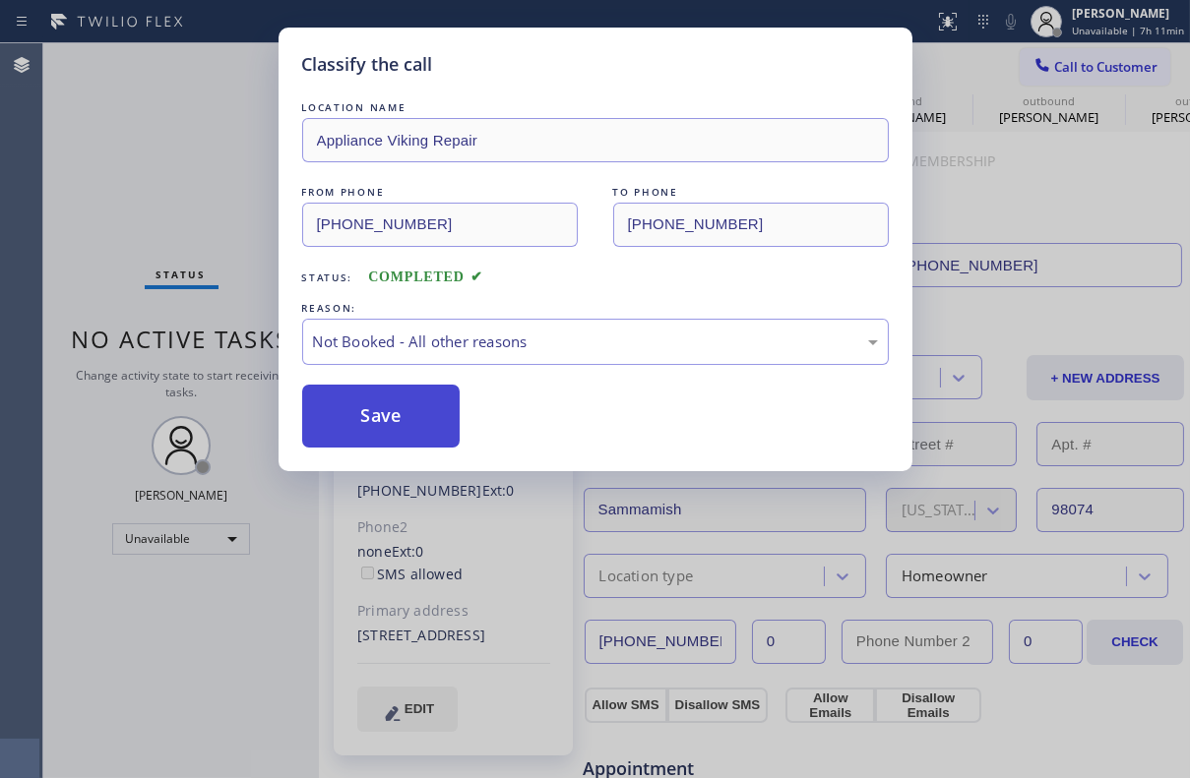
click at [391, 420] on button "Save" at bounding box center [381, 416] width 158 height 63
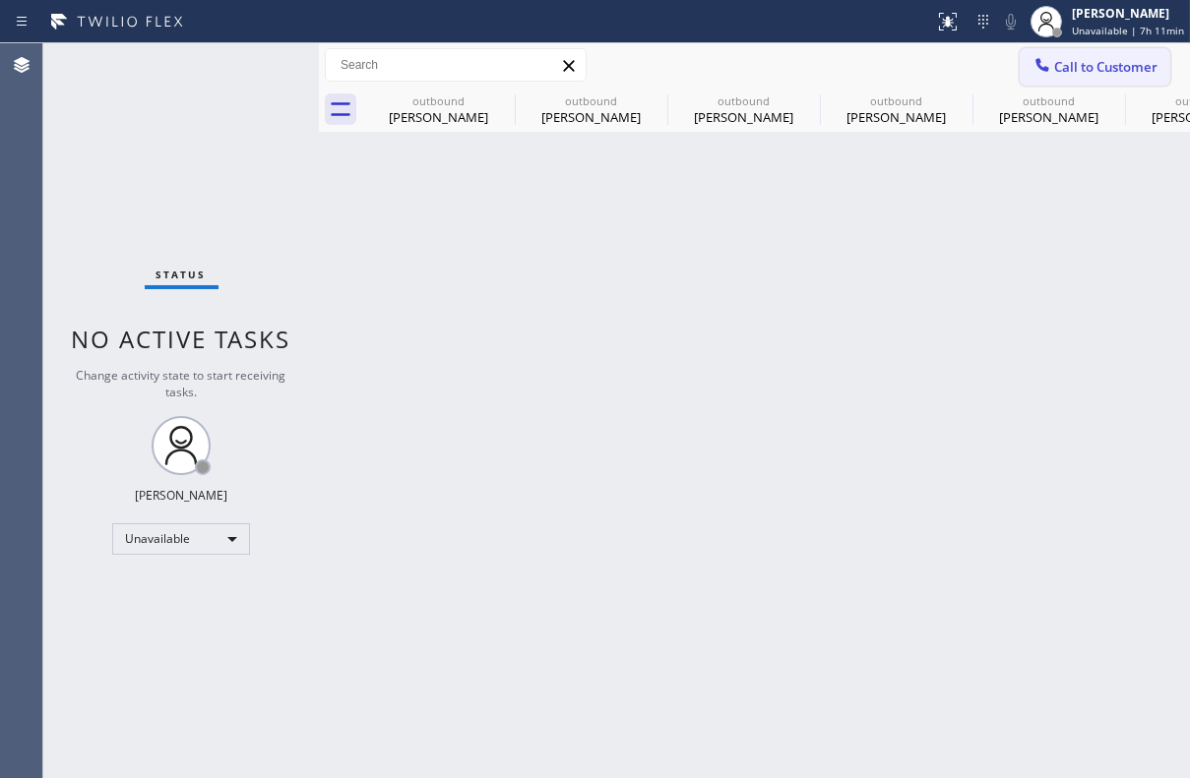
click at [1083, 67] on span "Call to Customer" at bounding box center [1105, 67] width 103 height 18
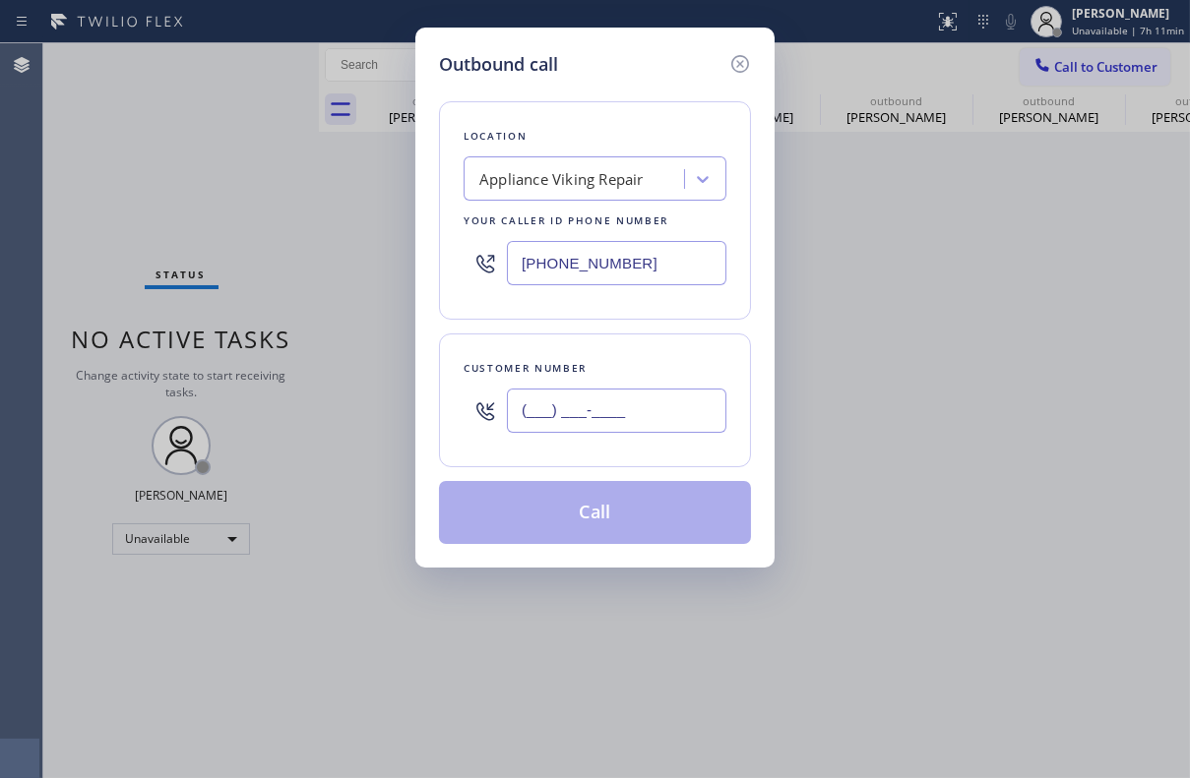
click at [641, 412] on input "(___) ___-____" at bounding box center [616, 411] width 219 height 44
paste input "714) 342-9543"
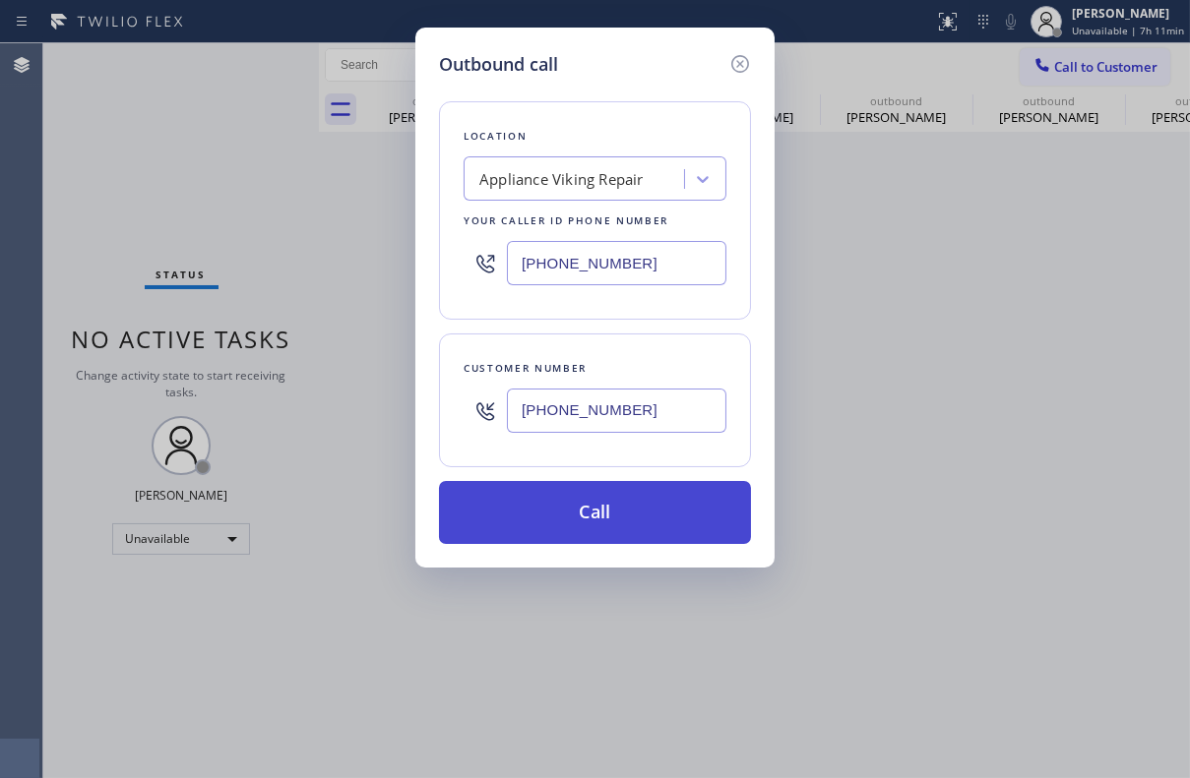
type input "[PHONE_NUMBER]"
click at [612, 528] on button "Call" at bounding box center [595, 512] width 312 height 63
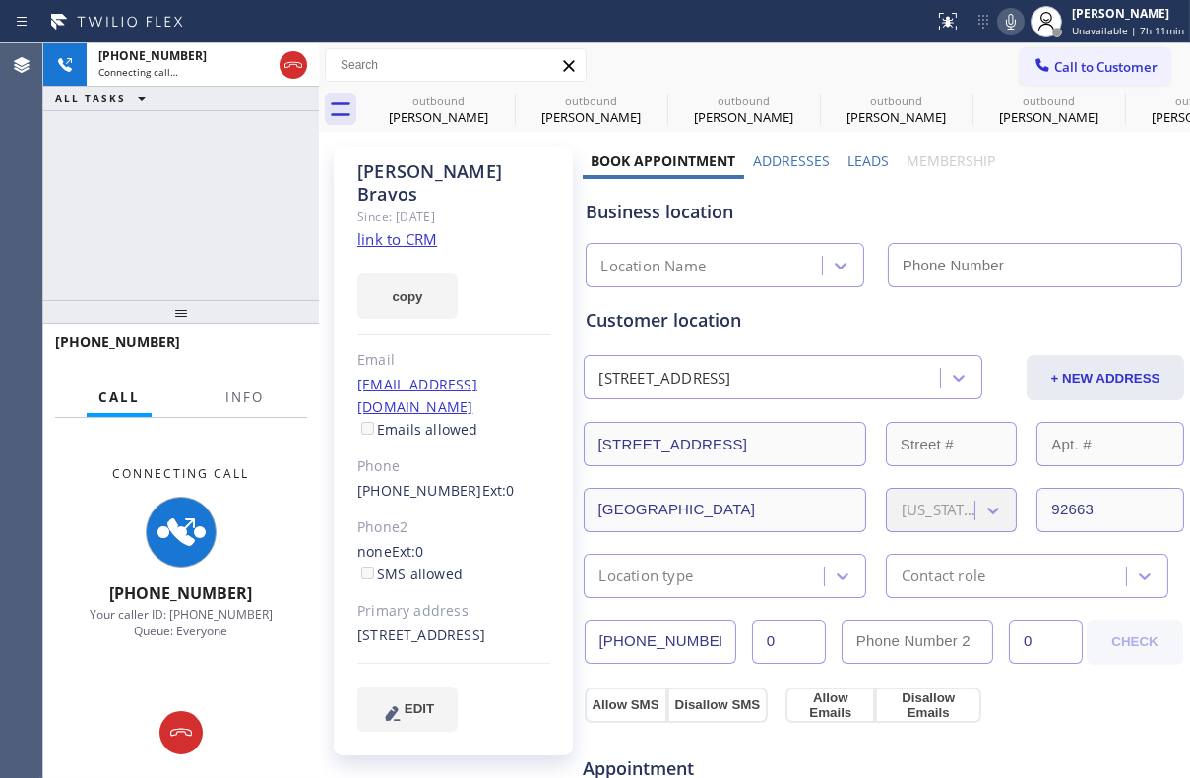
type input "[PHONE_NUMBER]"
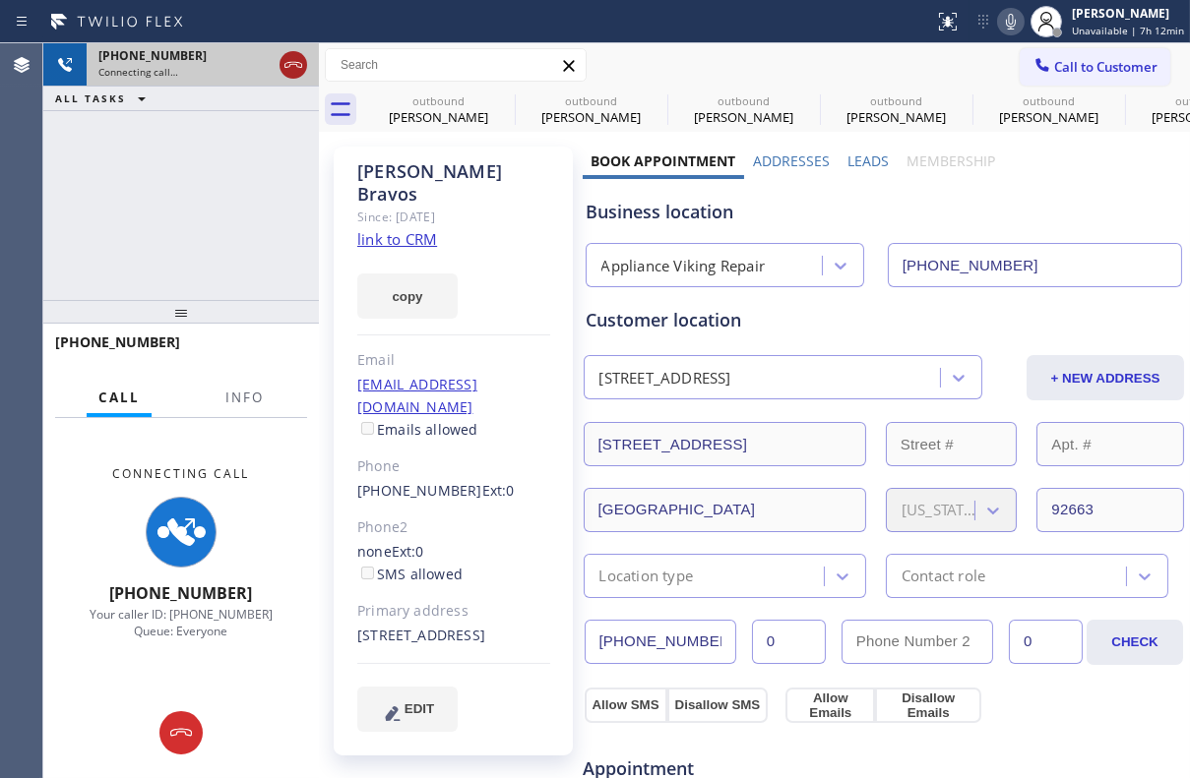
click at [298, 64] on icon at bounding box center [293, 65] width 24 height 24
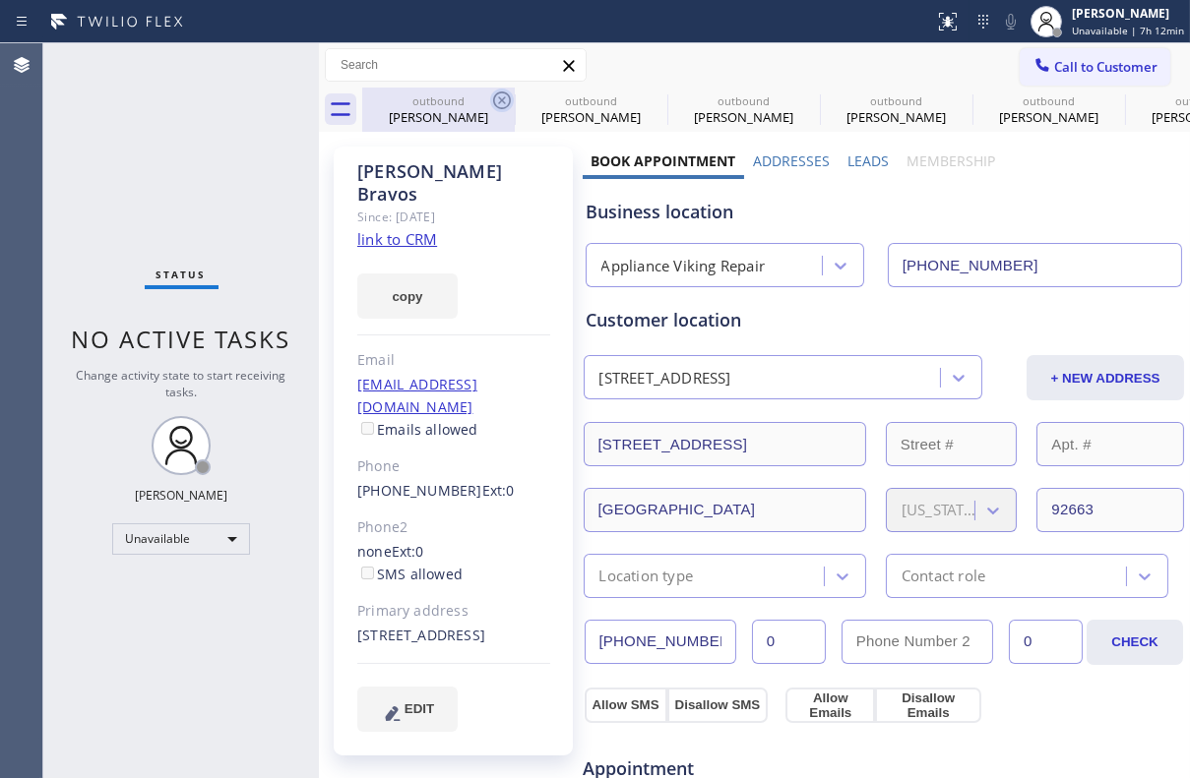
click at [506, 95] on icon at bounding box center [502, 101] width 24 height 24
click at [0, 0] on icon at bounding box center [0, 0] width 0 height 0
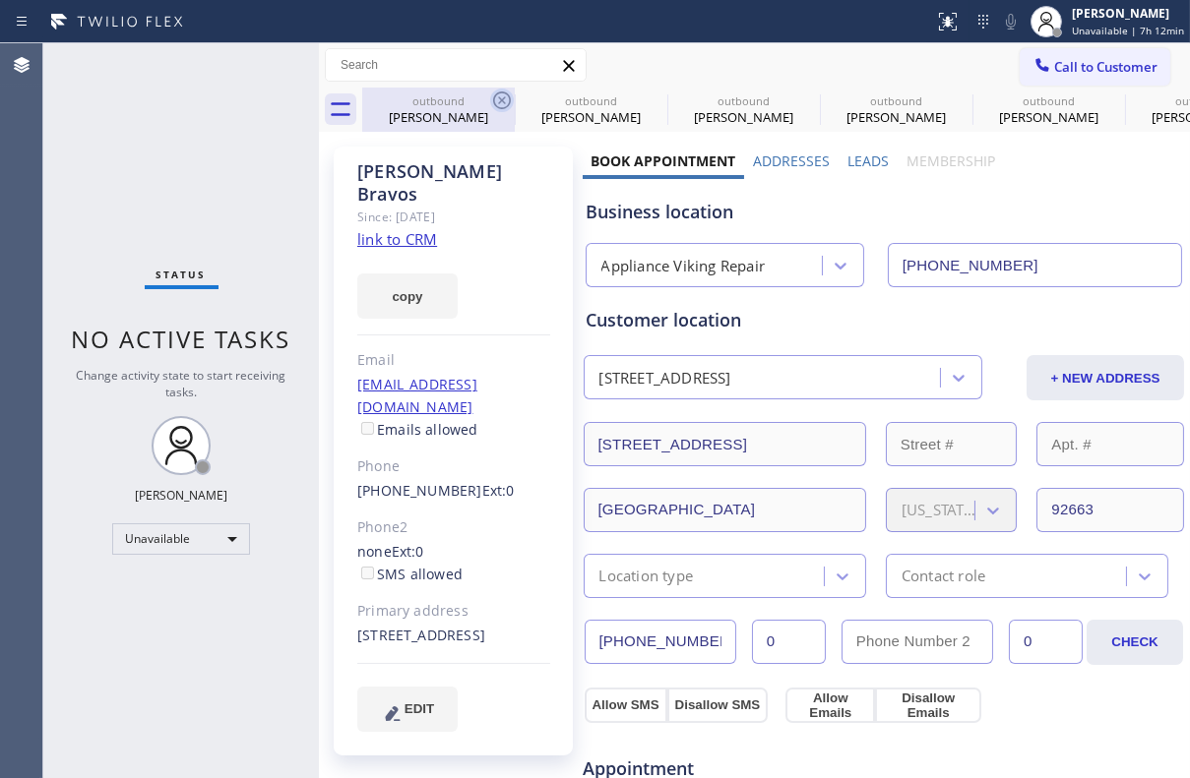
click at [0, 0] on icon at bounding box center [0, 0] width 0 height 0
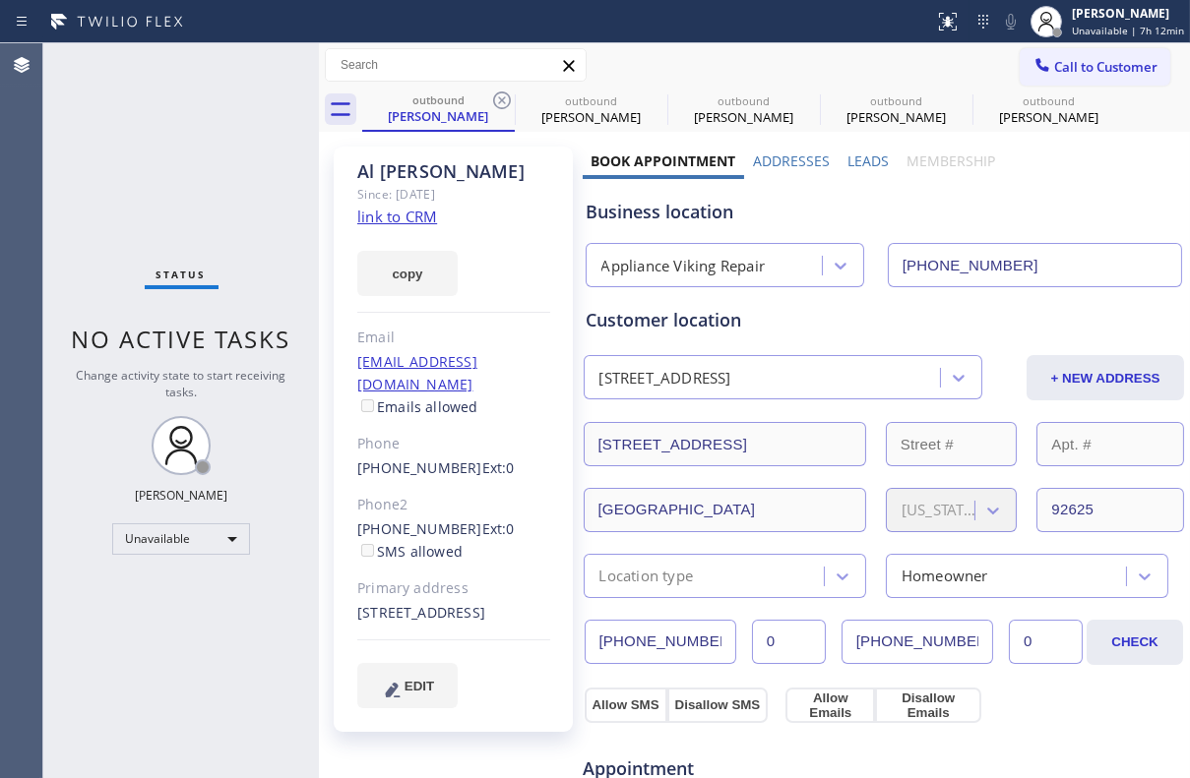
click at [506, 95] on icon at bounding box center [502, 101] width 24 height 24
click at [0, 0] on icon at bounding box center [0, 0] width 0 height 0
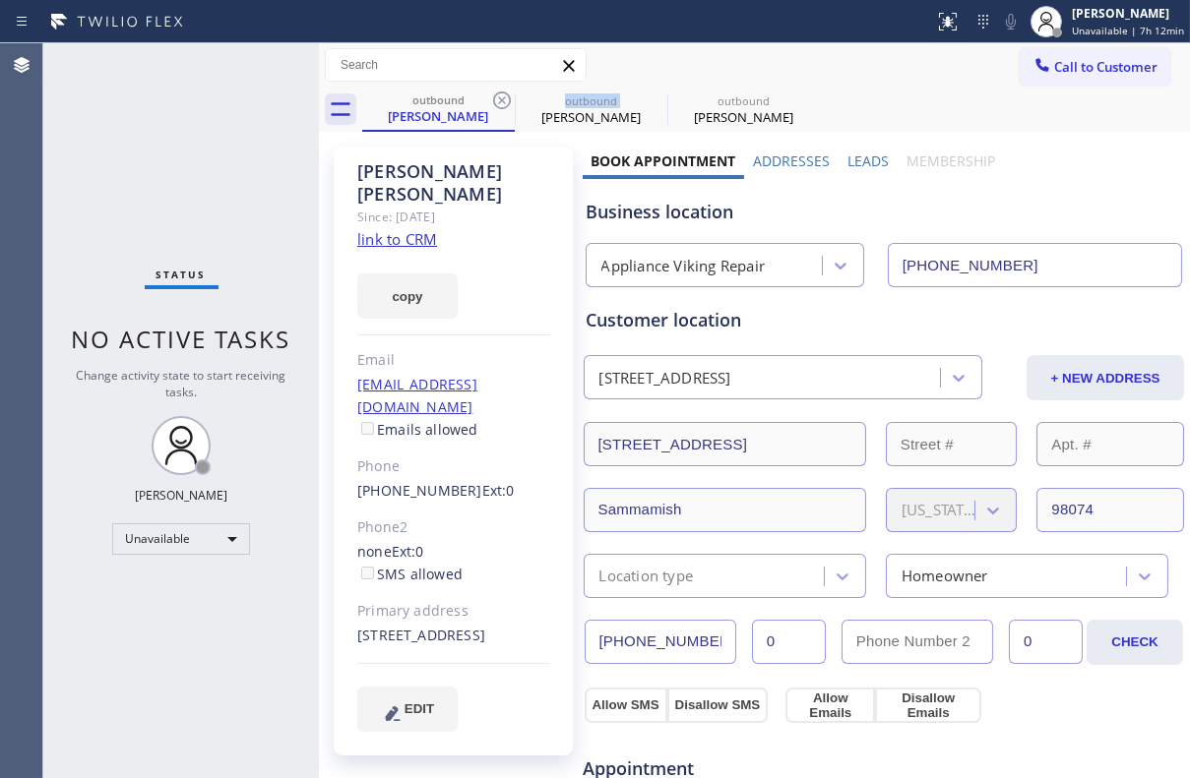
click at [506, 95] on icon at bounding box center [502, 101] width 24 height 24
click at [0, 0] on icon at bounding box center [0, 0] width 0 height 0
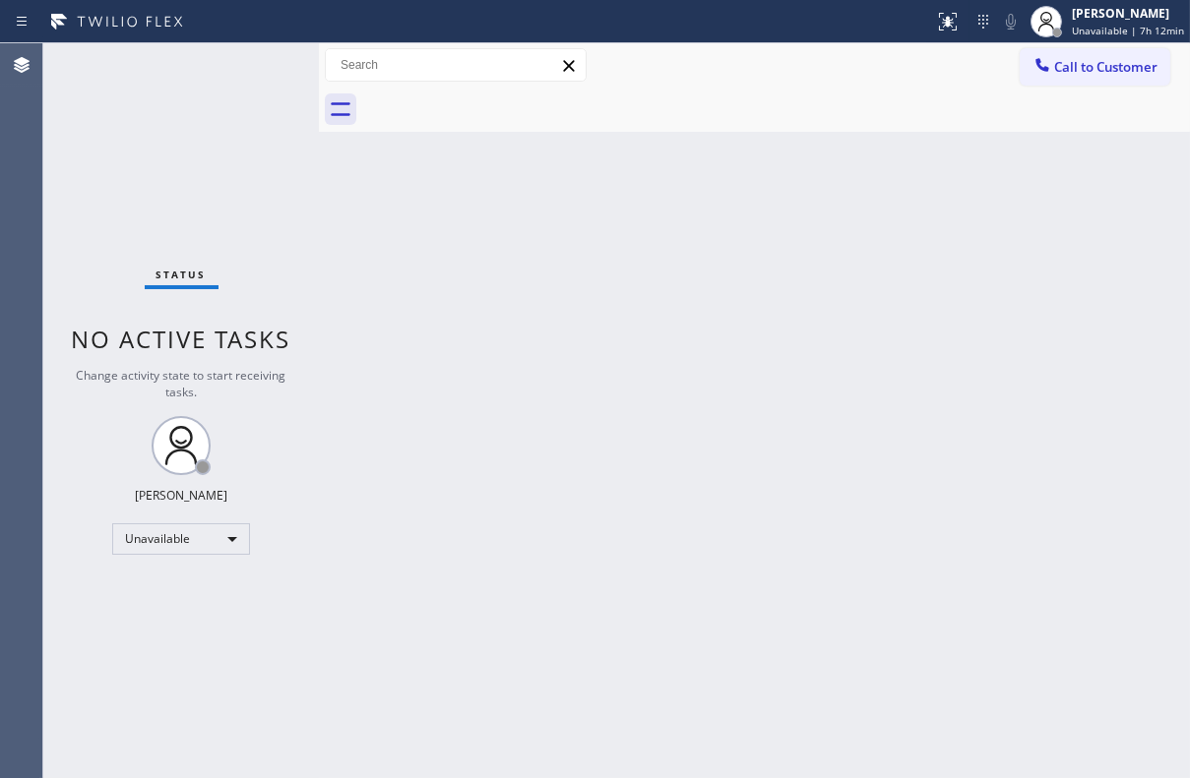
click at [686, 331] on div "Back to Dashboard Change Sender ID Customers Technicians Select a contact Outbo…" at bounding box center [754, 410] width 871 height 735
click at [1059, 75] on span "Call to Customer" at bounding box center [1105, 67] width 103 height 18
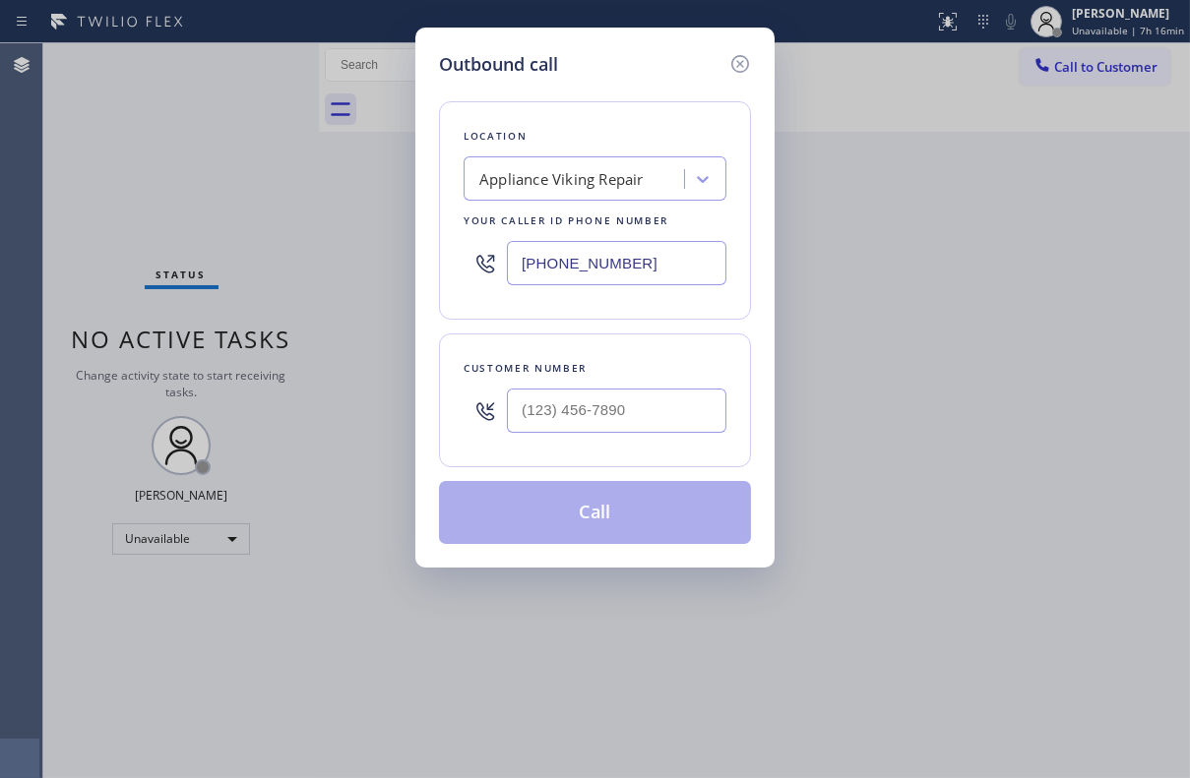
click at [577, 405] on input "text" at bounding box center [616, 411] width 219 height 44
paste input "310) 579-5818"
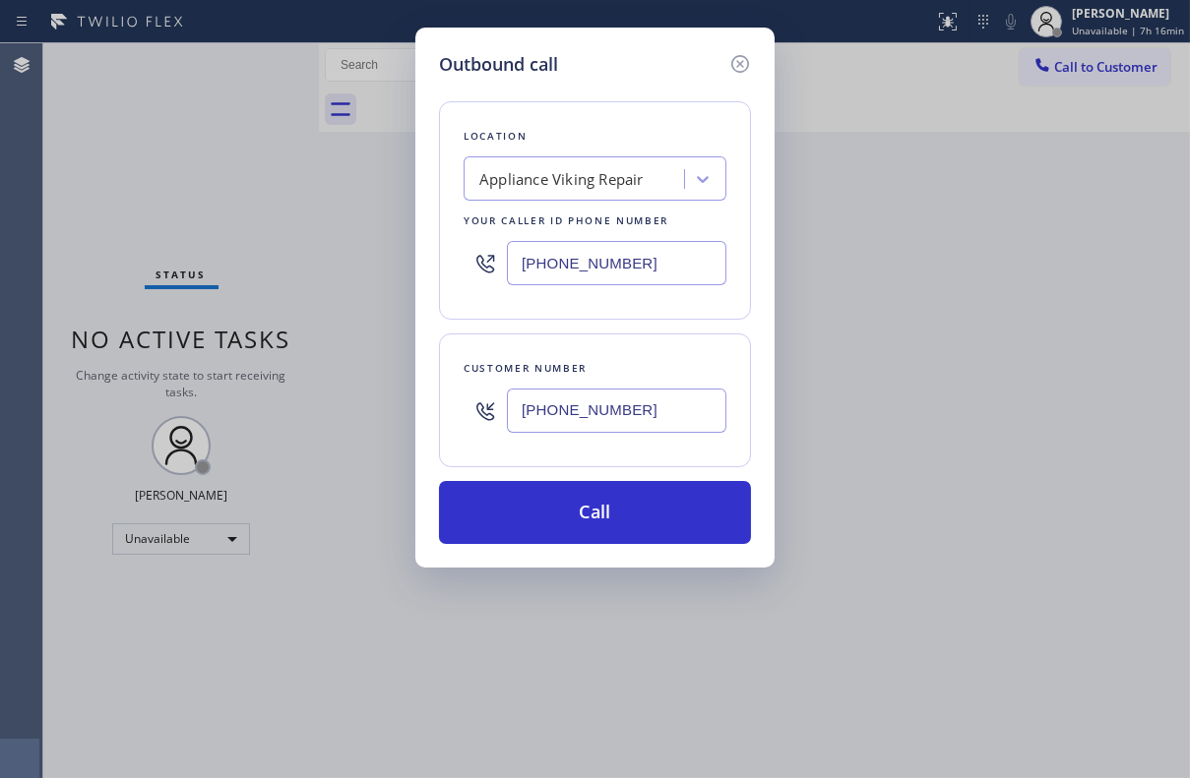
type input "[PHONE_NUMBER]"
drag, startPoint x: 640, startPoint y: 265, endPoint x: 413, endPoint y: 268, distance: 226.4
click at [413, 268] on div "Outbound call Location Appliance Viking Repair Your caller id phone number [PHO…" at bounding box center [595, 389] width 1190 height 778
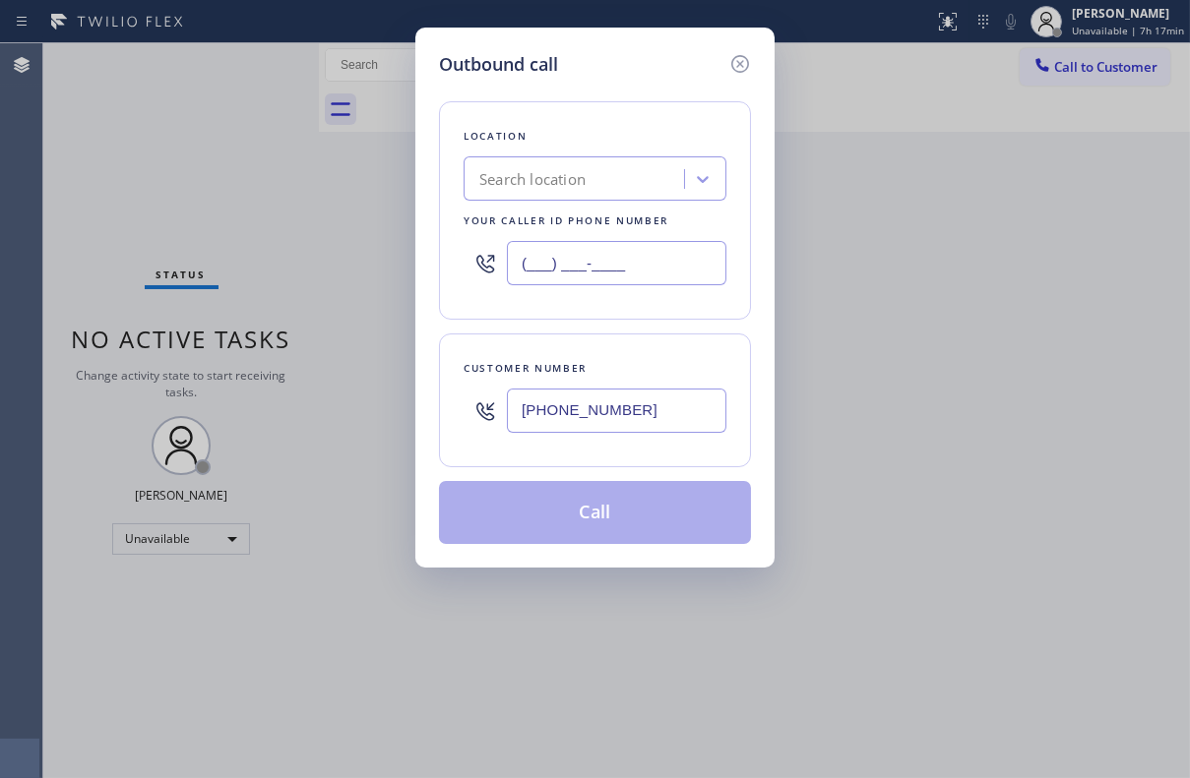
paste input "text"
drag, startPoint x: 641, startPoint y: 263, endPoint x: 293, endPoint y: 269, distance: 347.4
click at [293, 269] on div "Outbound call Location Search location Your caller id phone number (___) ___-__…" at bounding box center [595, 389] width 1190 height 778
paste input "text"
type input "(___) ___-____"
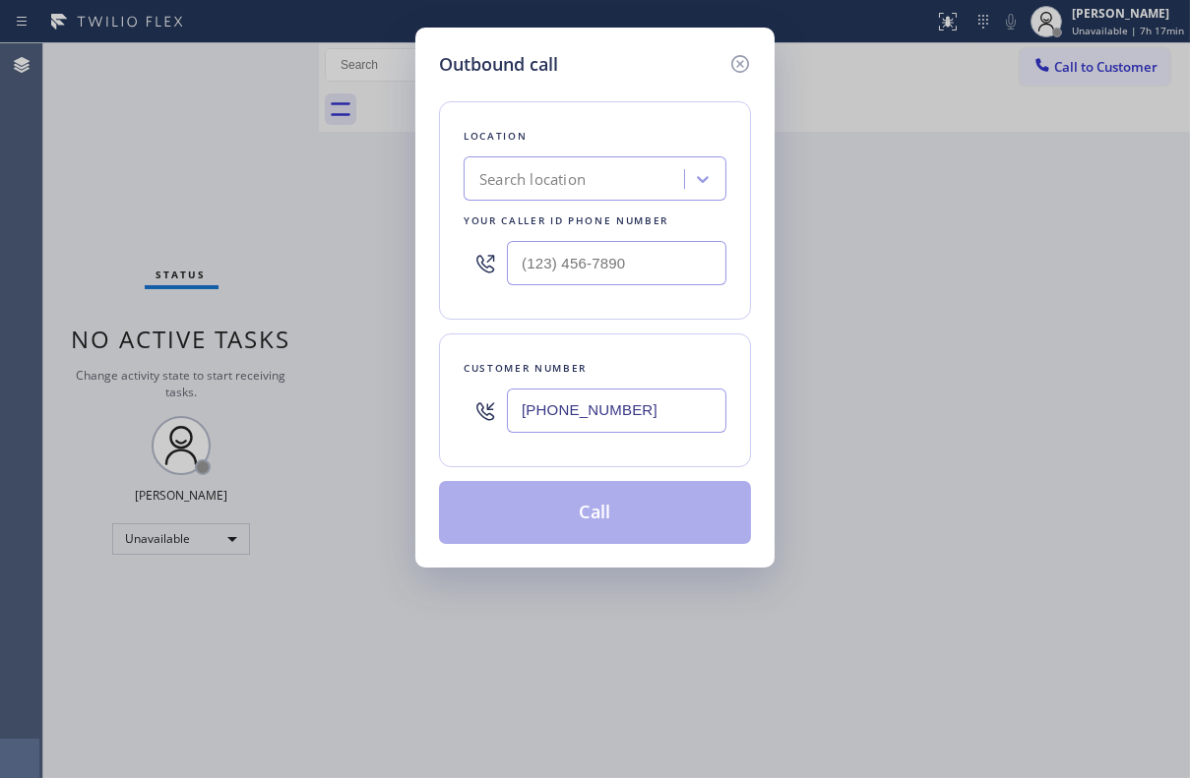
click at [525, 180] on div "Search location" at bounding box center [532, 179] width 106 height 23
paste input "Top Sewer Mar Vista"
type input "Top Sewer Mar Vista"
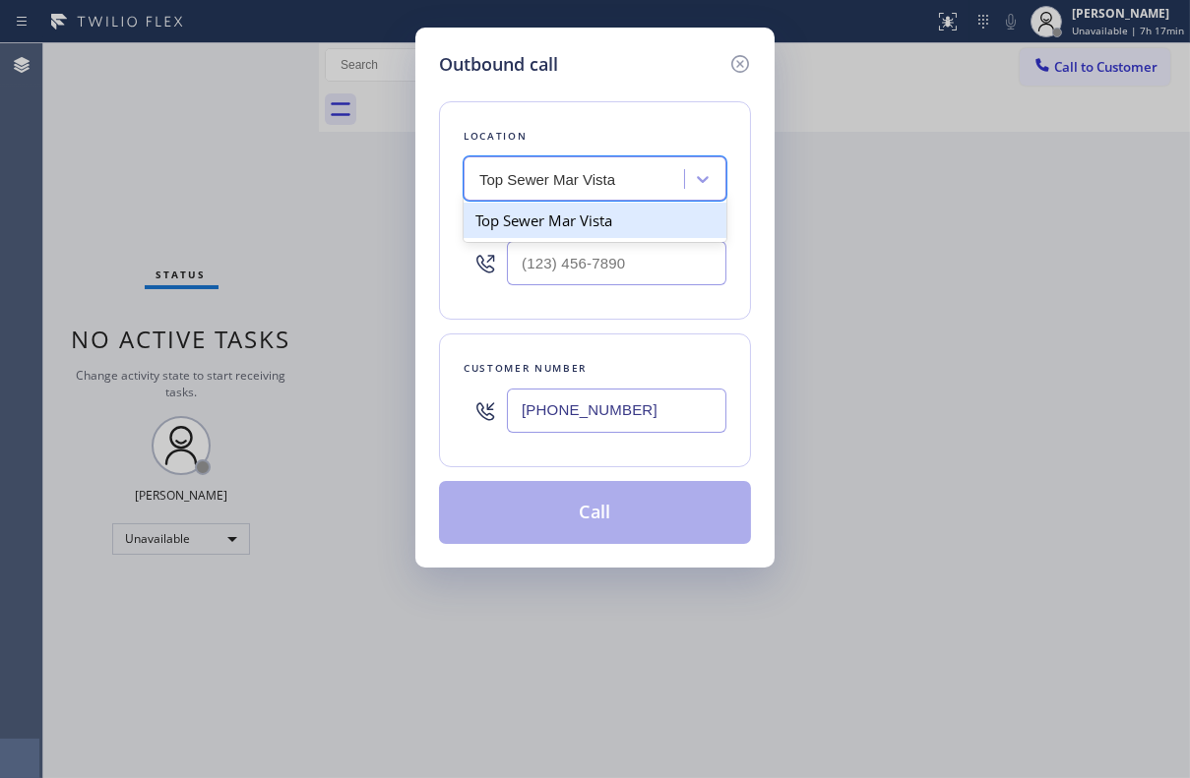
click at [594, 225] on div "Top Sewer Mar Vista" at bounding box center [594, 220] width 263 height 35
type input "[PHONE_NUMBER]"
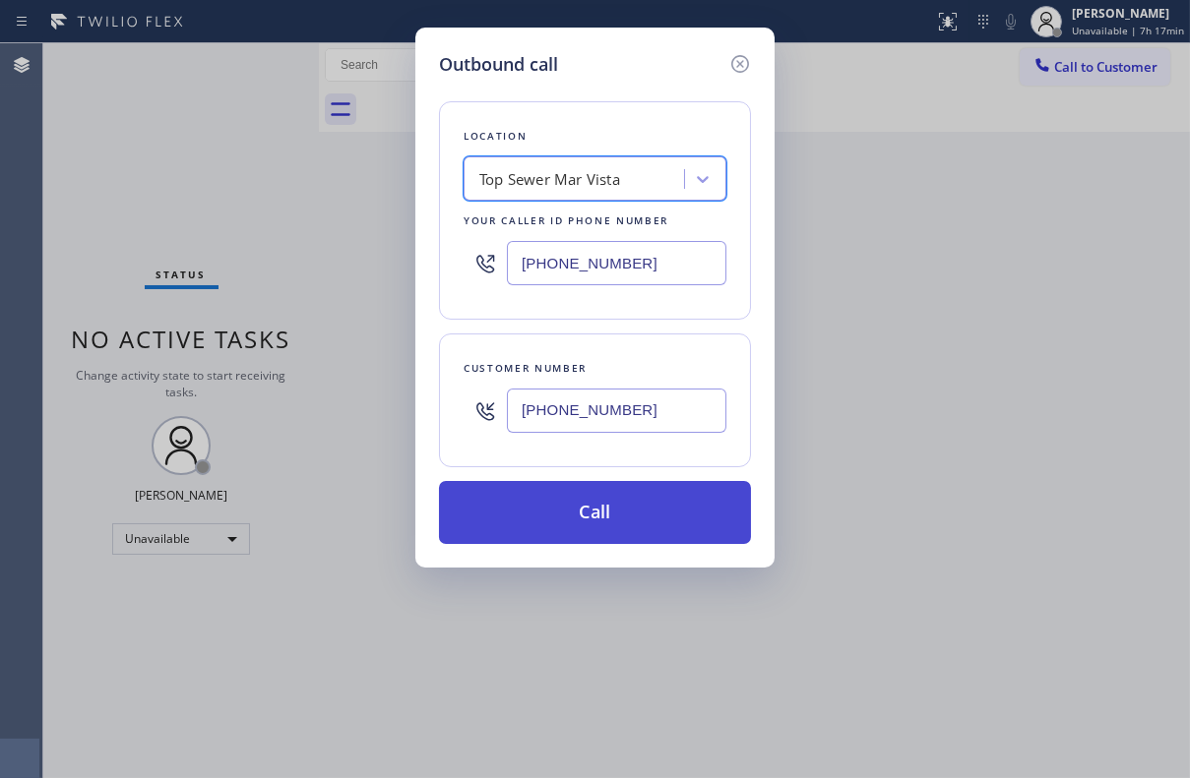
click at [589, 504] on button "Call" at bounding box center [595, 512] width 312 height 63
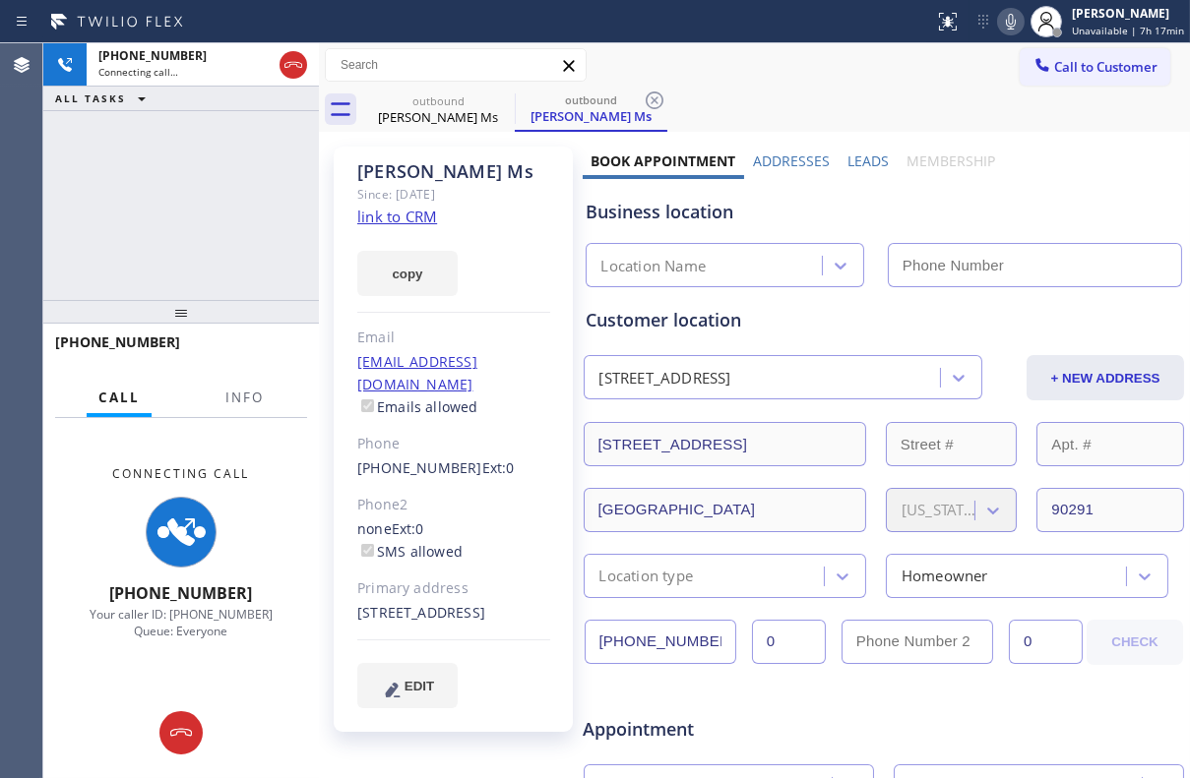
type input "[PHONE_NUMBER]"
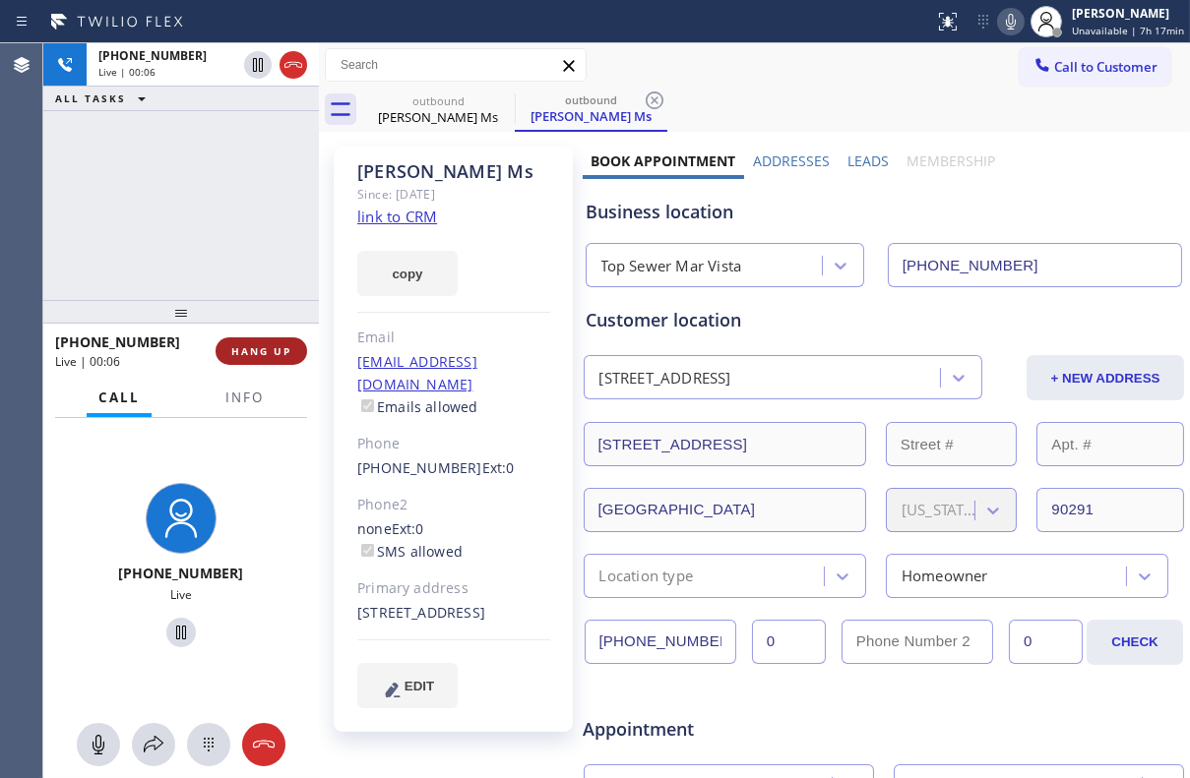
click at [258, 351] on span "HANG UP" at bounding box center [261, 351] width 60 height 14
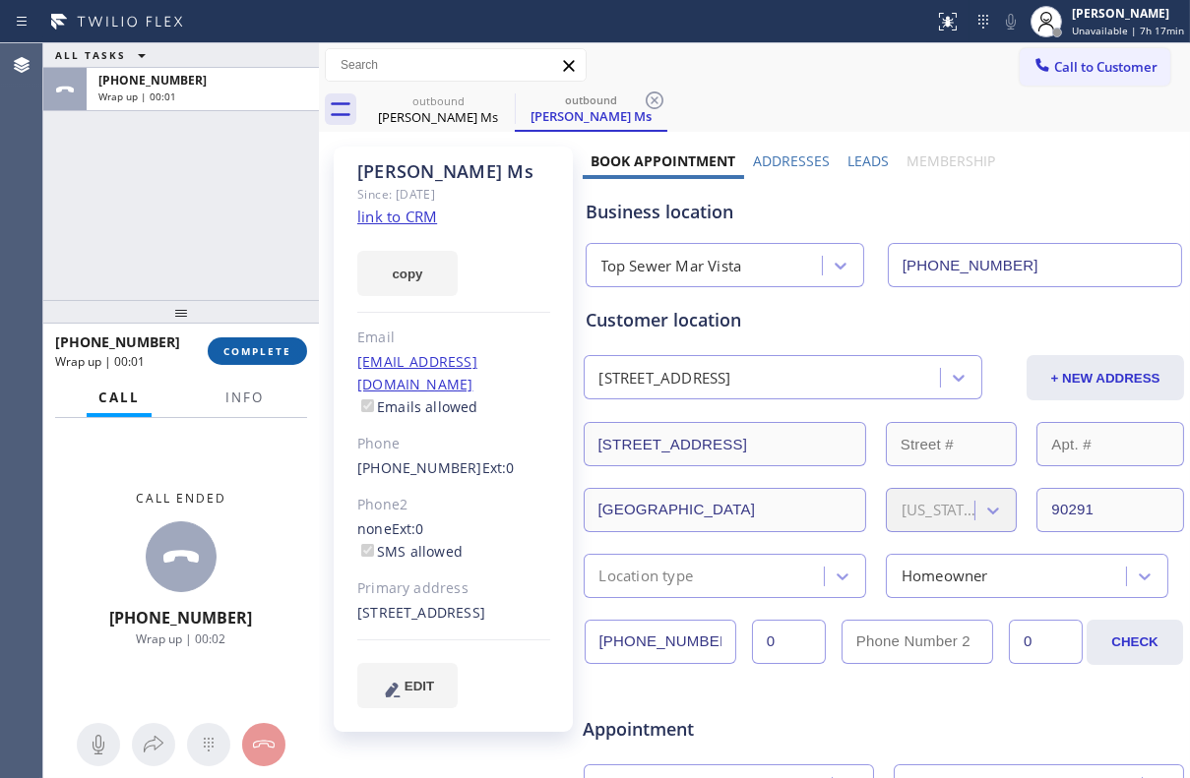
click at [259, 347] on span "COMPLETE" at bounding box center [257, 351] width 68 height 14
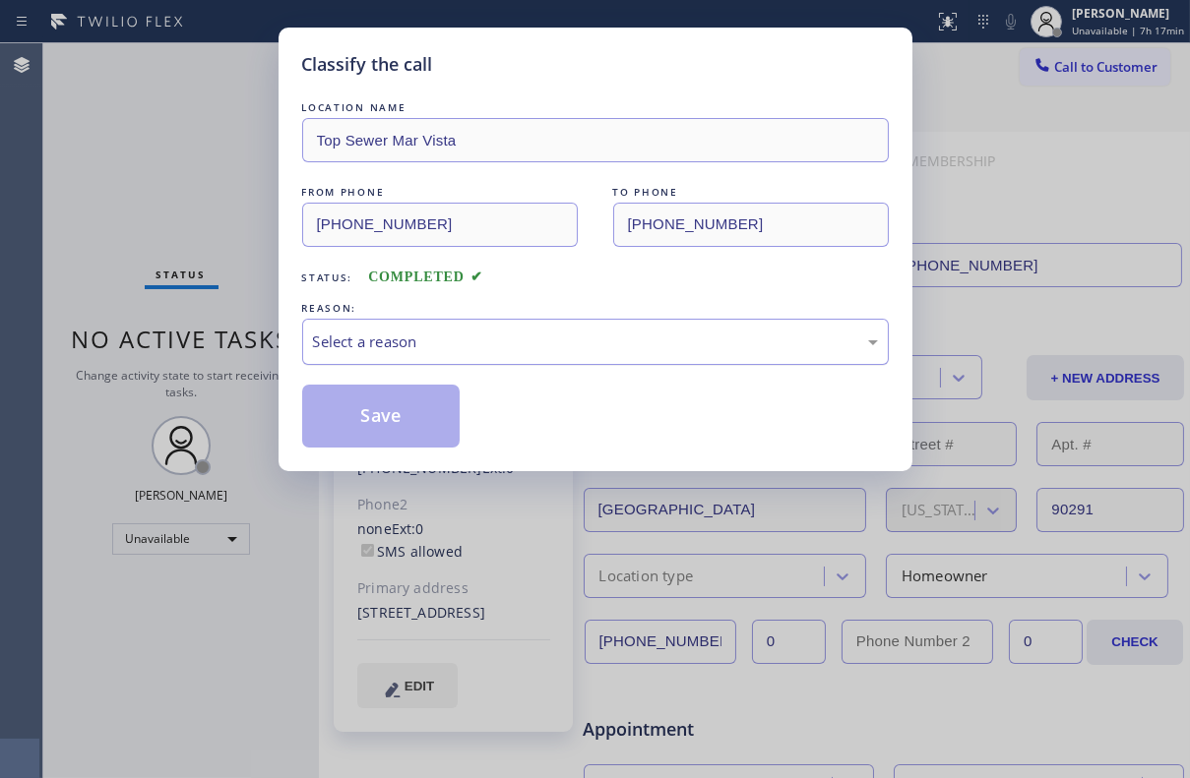
click at [435, 343] on div "Select a reason" at bounding box center [595, 342] width 565 height 23
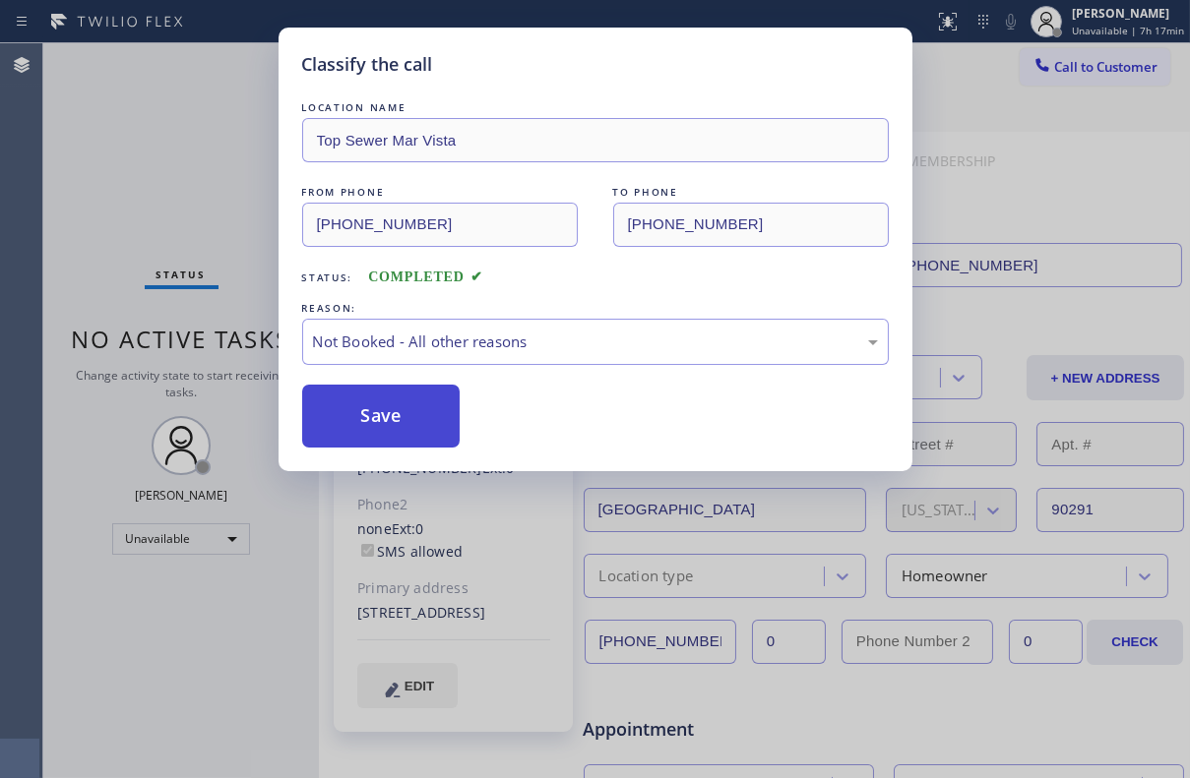
click at [384, 402] on button "Save" at bounding box center [381, 416] width 158 height 63
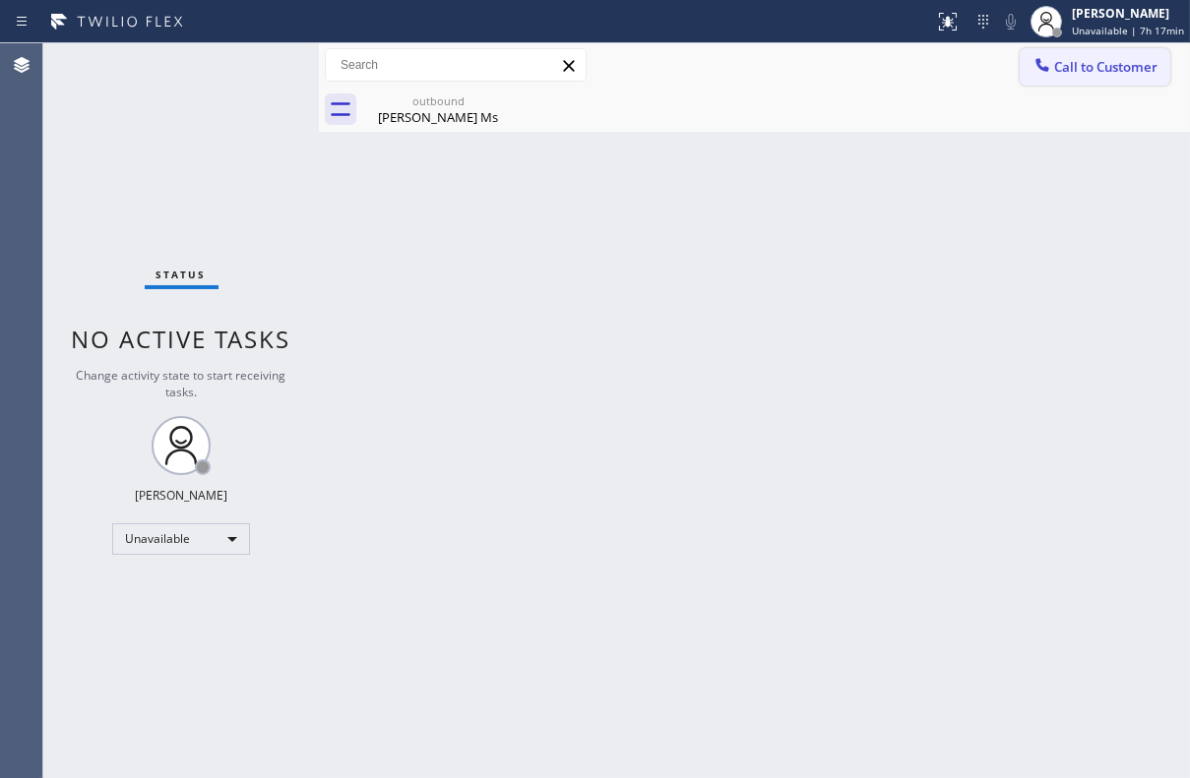
click at [1109, 69] on span "Call to Customer" at bounding box center [1105, 67] width 103 height 18
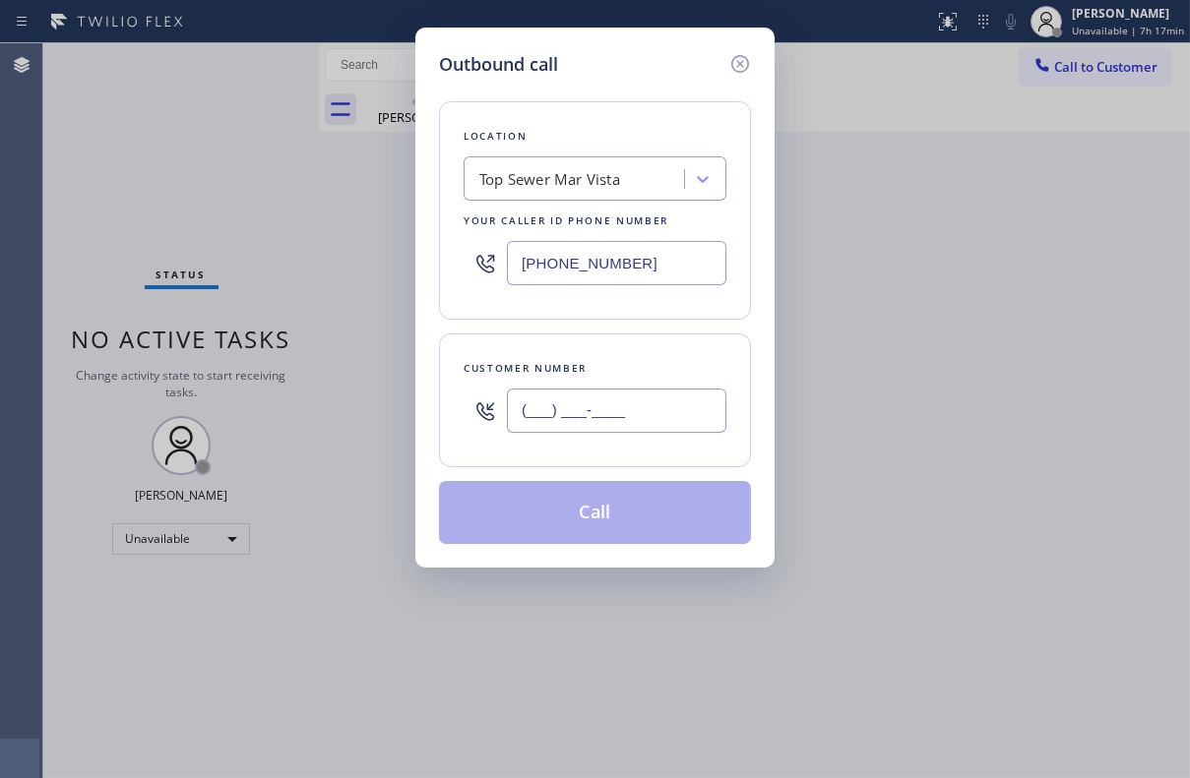
click at [587, 415] on input "(___) ___-____" at bounding box center [616, 411] width 219 height 44
paste input "646) 331-2352"
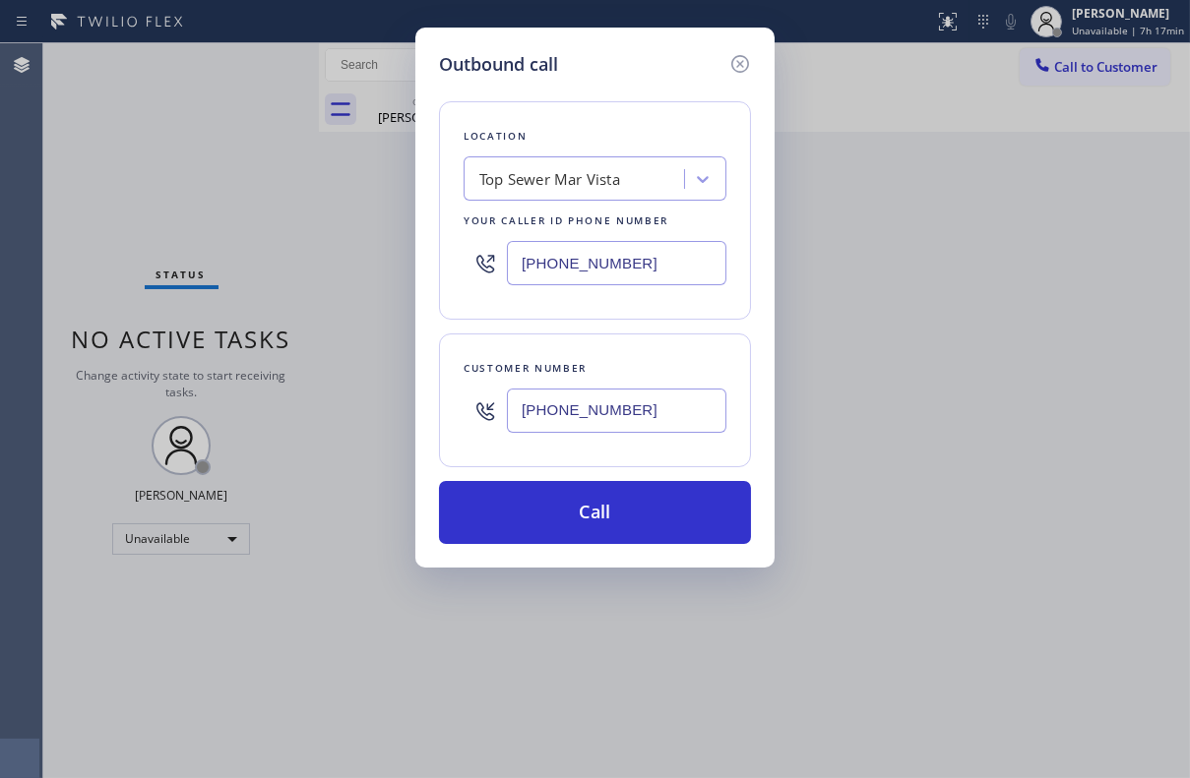
type input "[PHONE_NUMBER]"
drag, startPoint x: 631, startPoint y: 279, endPoint x: 358, endPoint y: 285, distance: 272.6
click at [364, 285] on div "Outbound call Location Top Sewer Mar Vista Your caller id phone number [PHONE_N…" at bounding box center [595, 389] width 1190 height 778
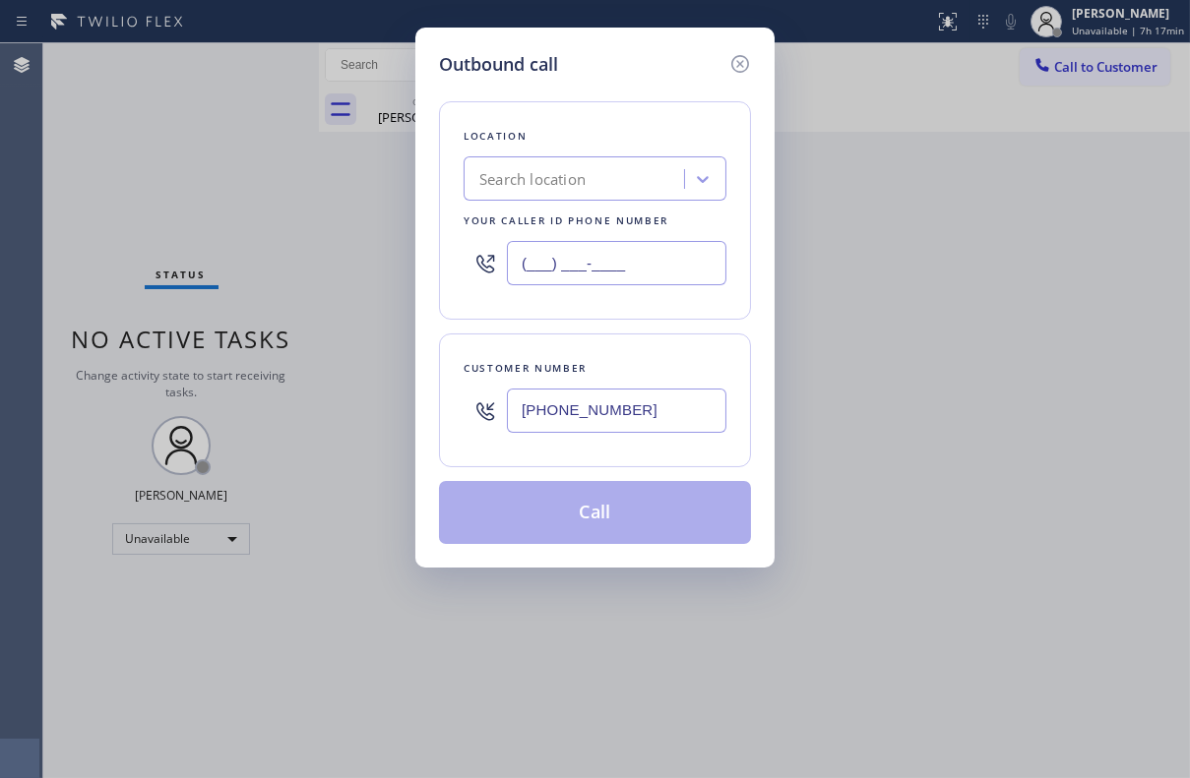
type input "(___) ___-____"
click at [560, 186] on div "Search location" at bounding box center [532, 179] width 106 height 23
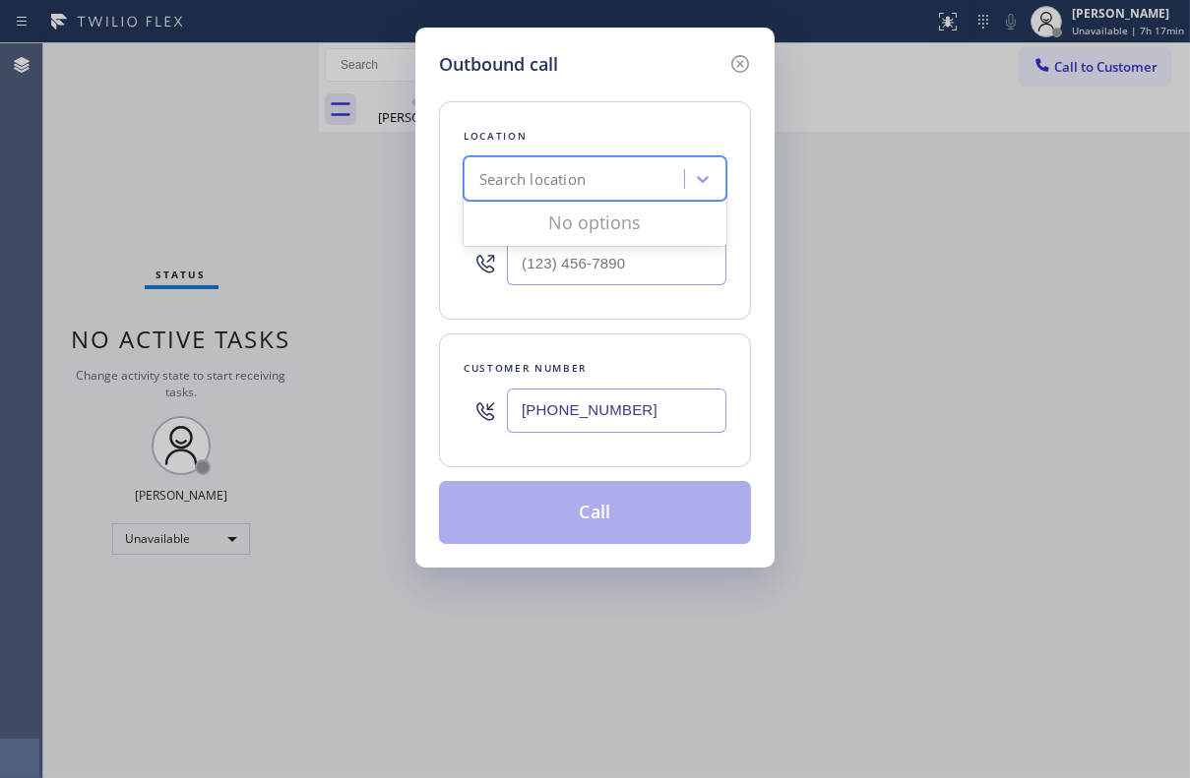
paste input "Subzero Repair Professionals"
type input "Subzero Repair Professionals"
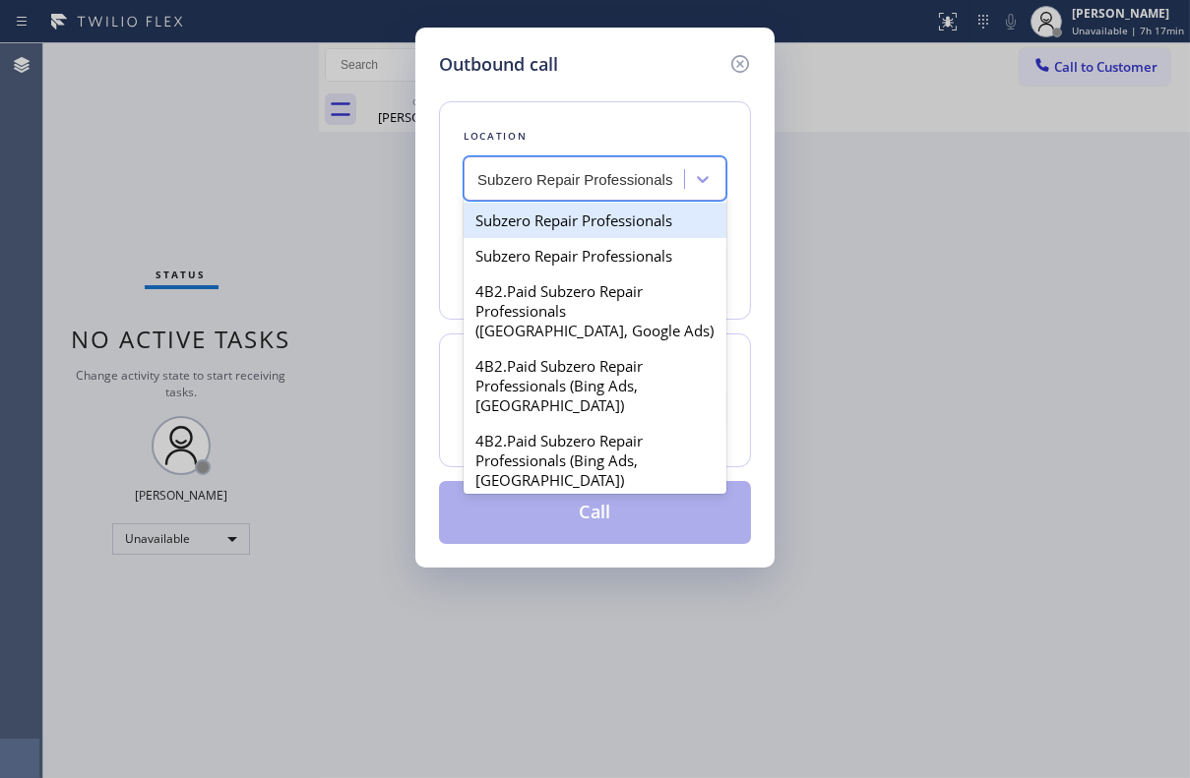
scroll to position [0, 1]
click at [559, 223] on div "Subzero Repair Professionals" at bounding box center [594, 220] width 263 height 35
type input "[PHONE_NUMBER]"
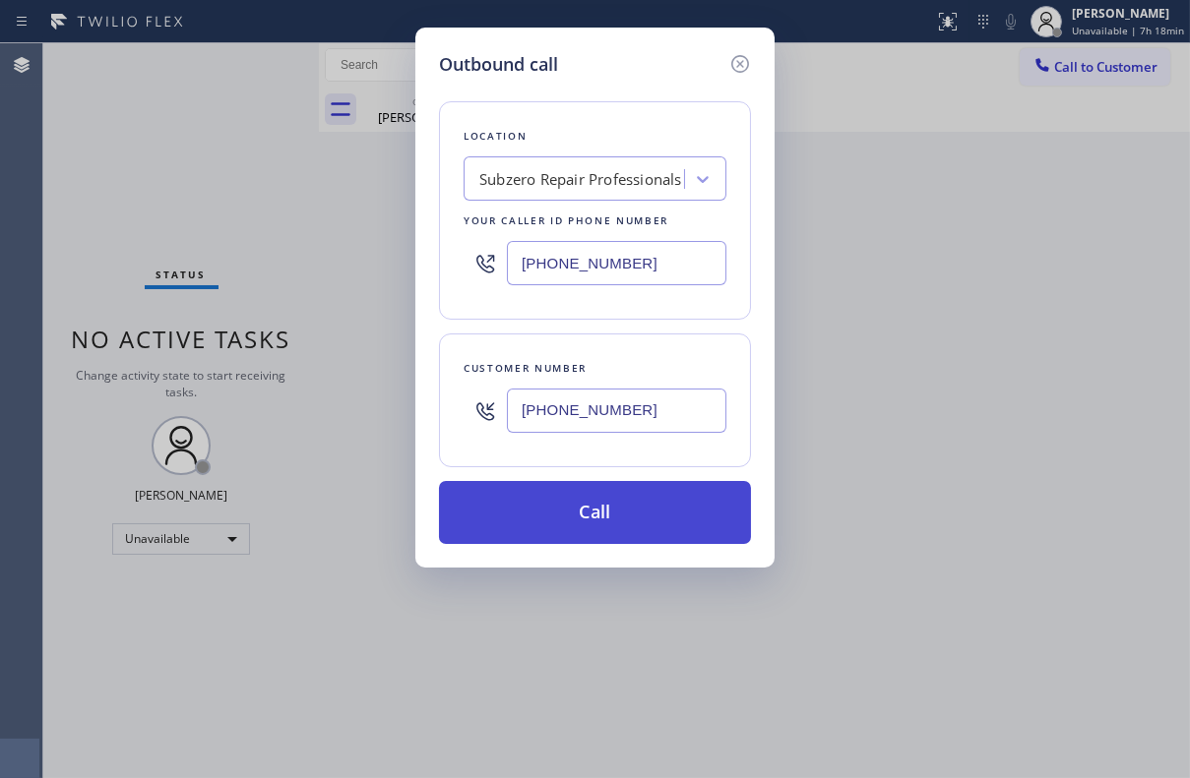
click at [630, 511] on button "Call" at bounding box center [595, 512] width 312 height 63
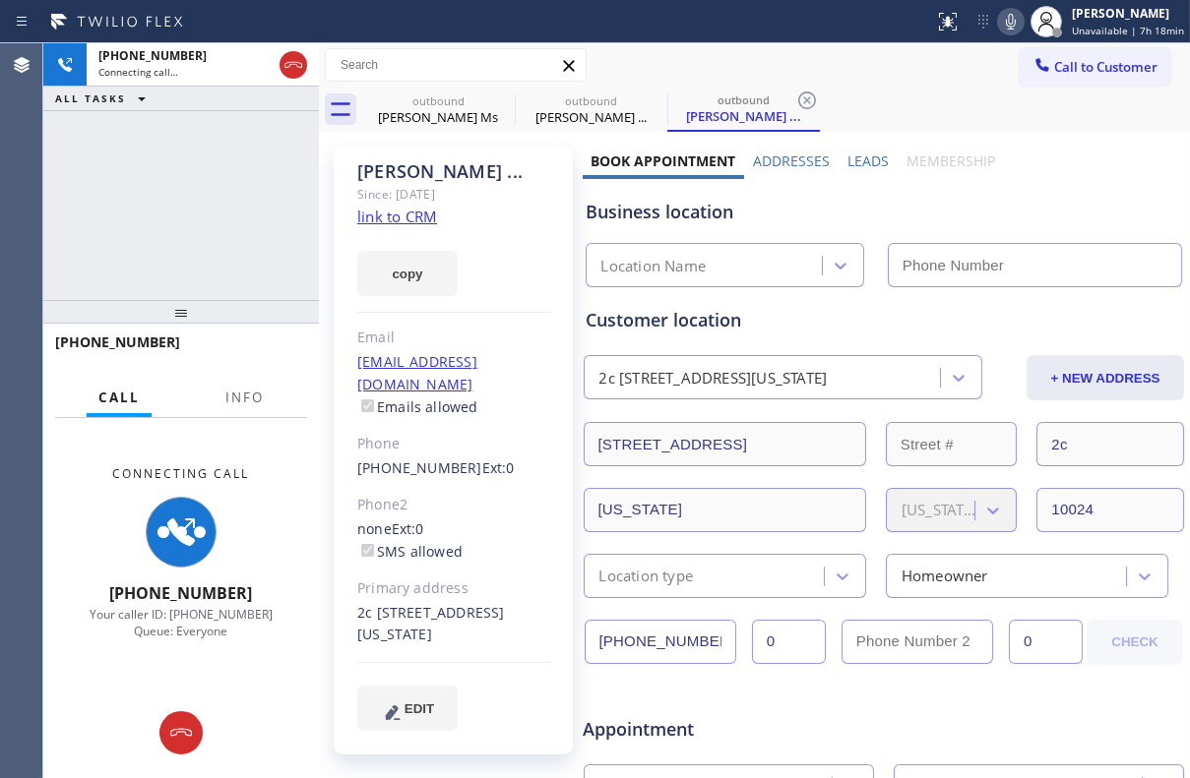
type input "[PHONE_NUMBER]"
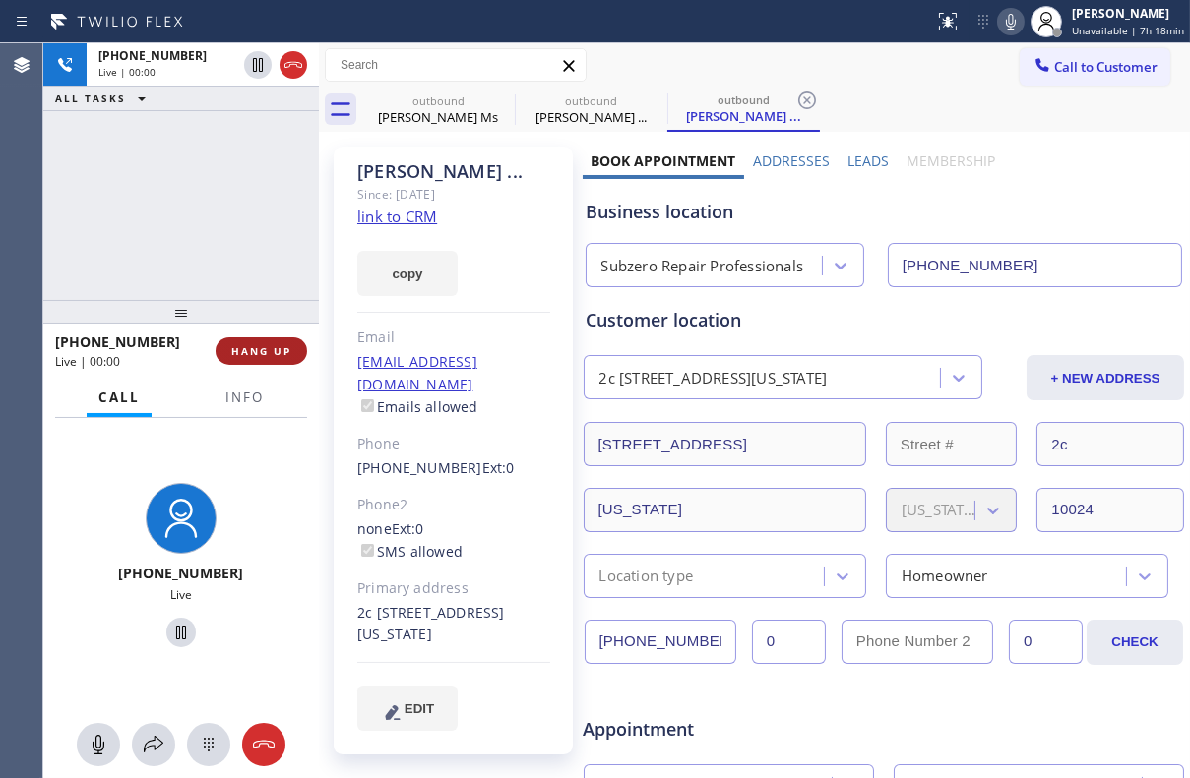
click at [265, 348] on span "HANG UP" at bounding box center [261, 351] width 60 height 14
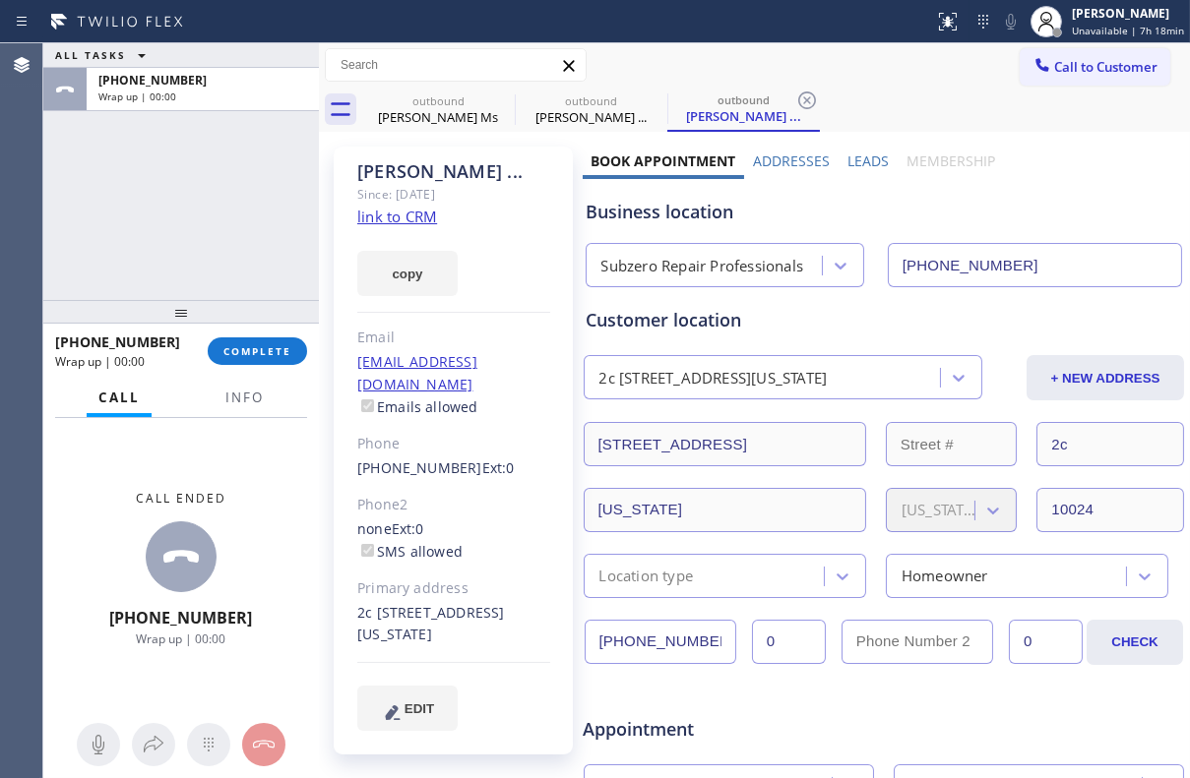
click at [867, 158] on label "Leads" at bounding box center [867, 161] width 41 height 19
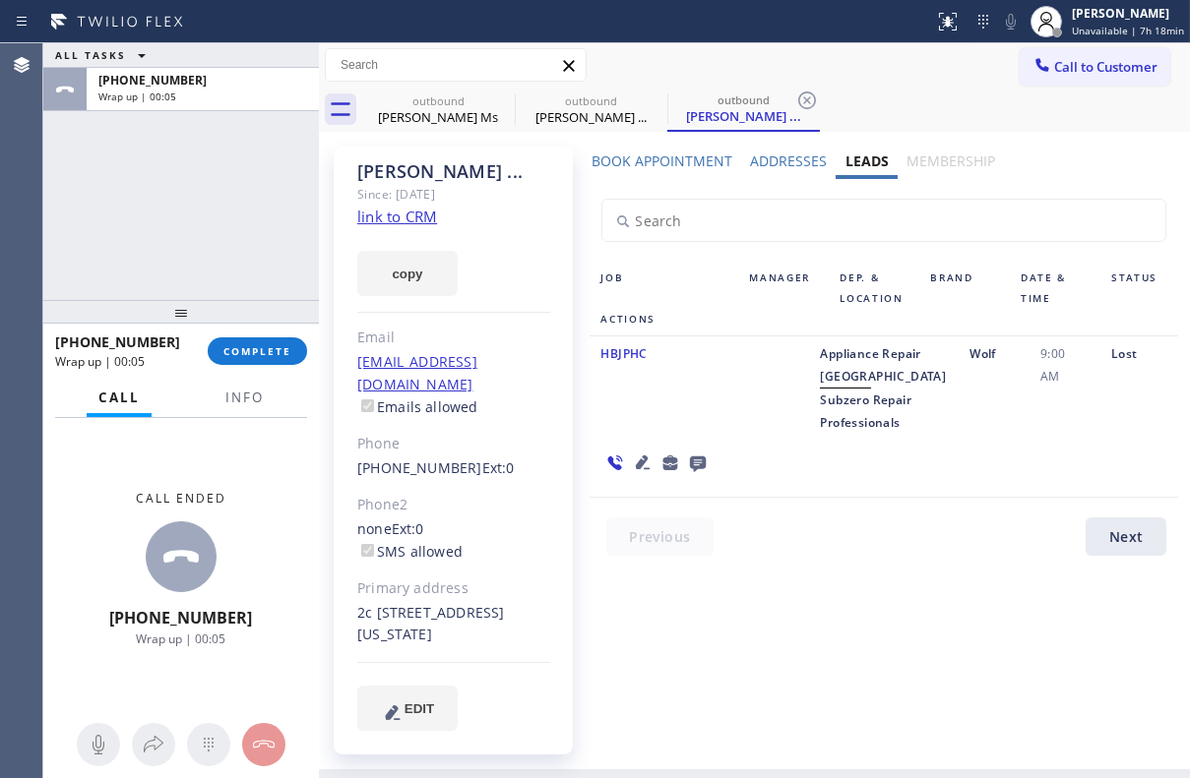
click at [710, 451] on icon at bounding box center [698, 463] width 24 height 25
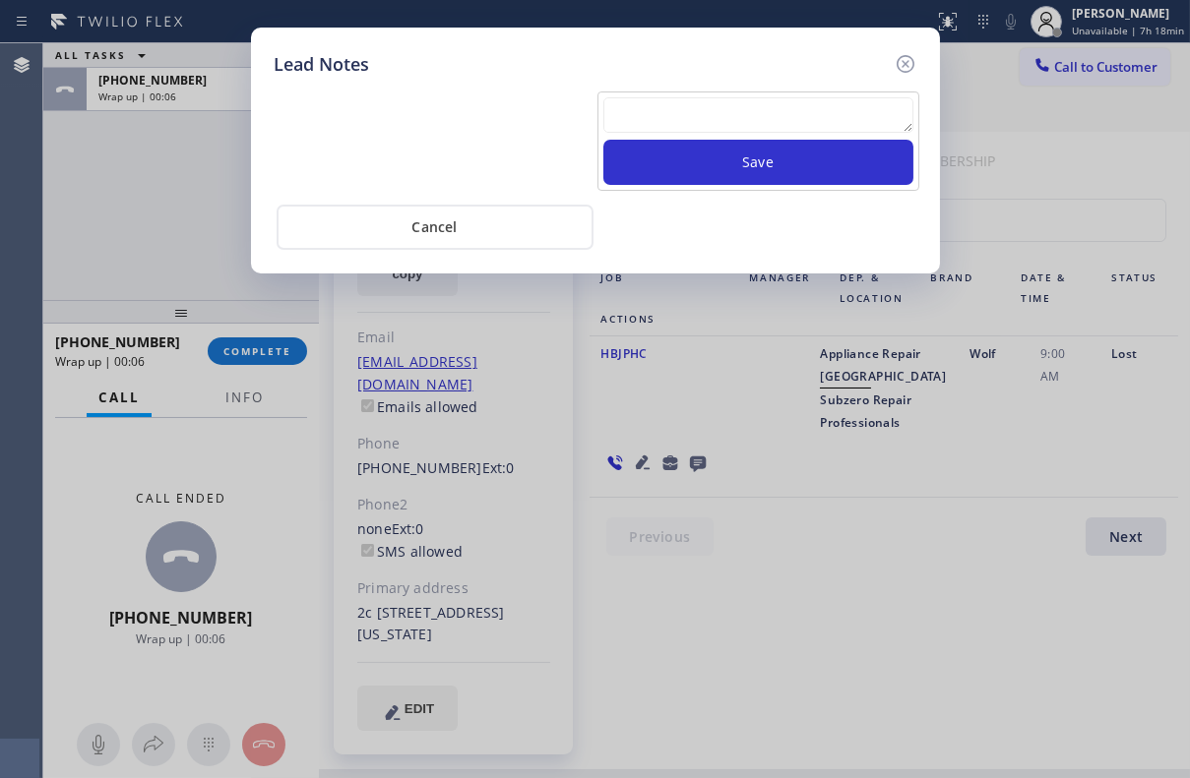
click at [741, 111] on textarea at bounding box center [758, 114] width 310 height 35
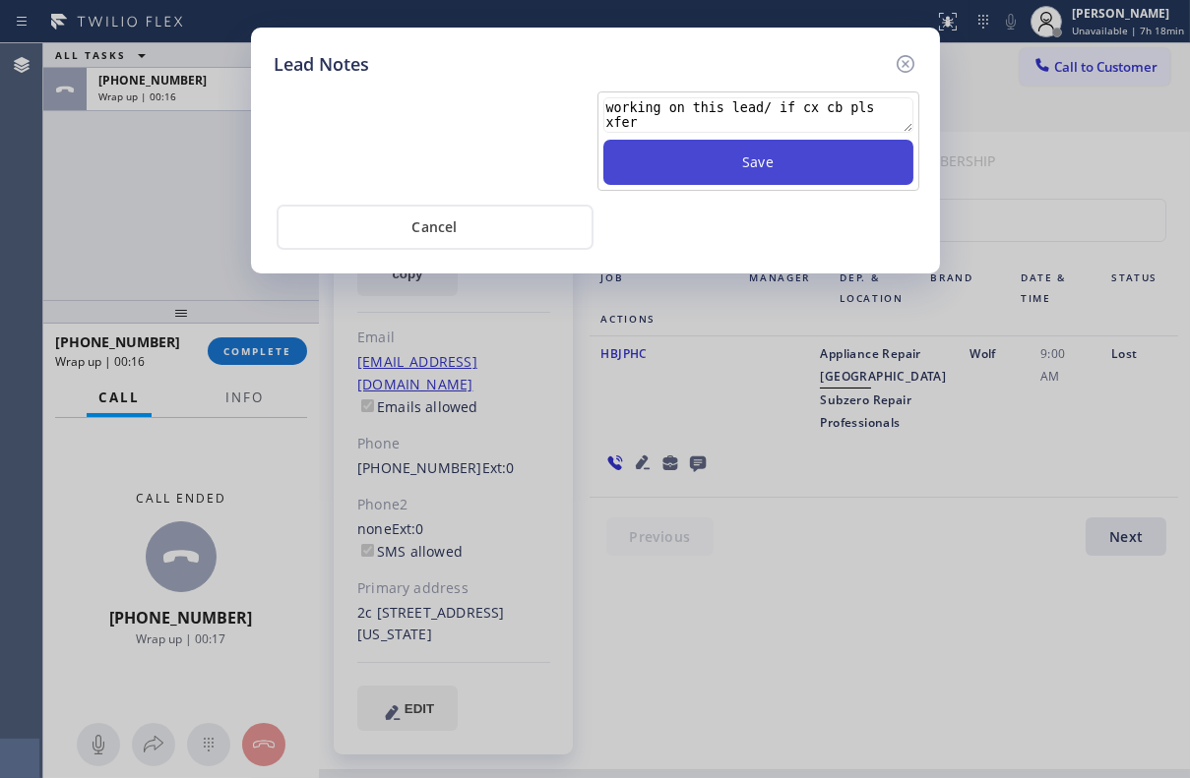
type textarea "working on this lead/ if cx cb pls xfer"
click at [783, 168] on button "Save" at bounding box center [758, 162] width 310 height 45
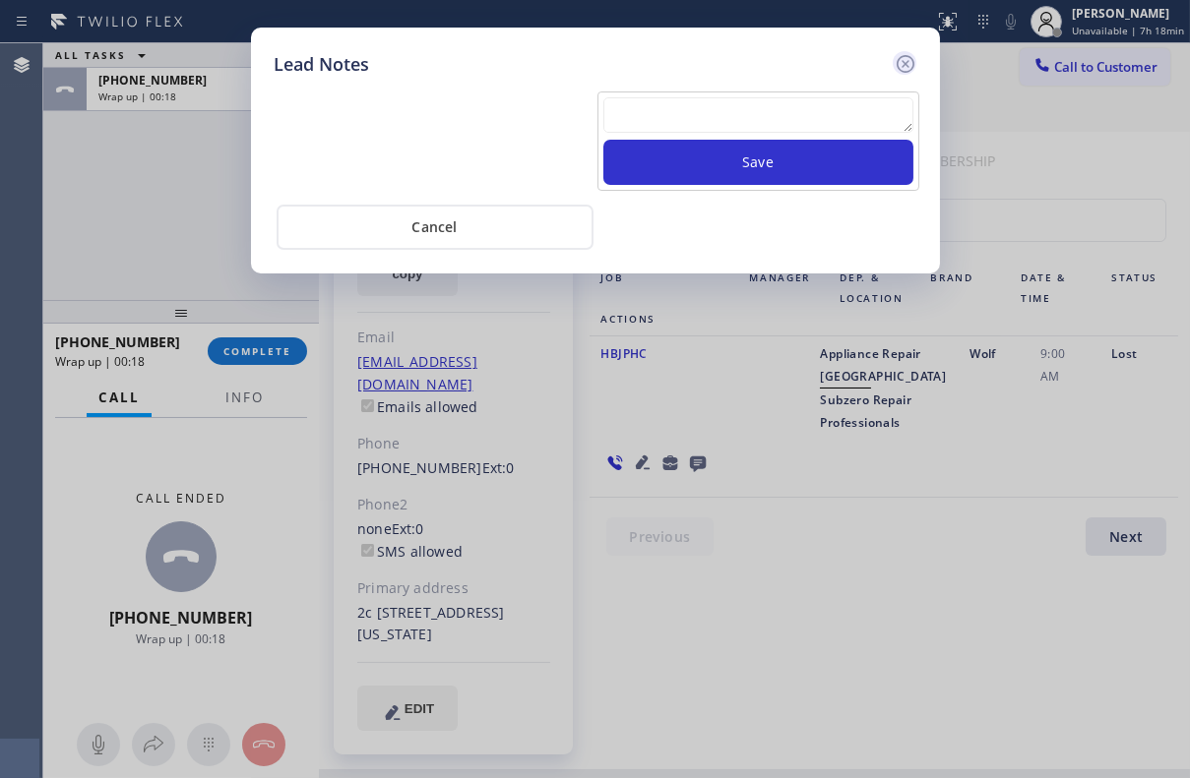
click at [907, 61] on icon at bounding box center [906, 64] width 24 height 24
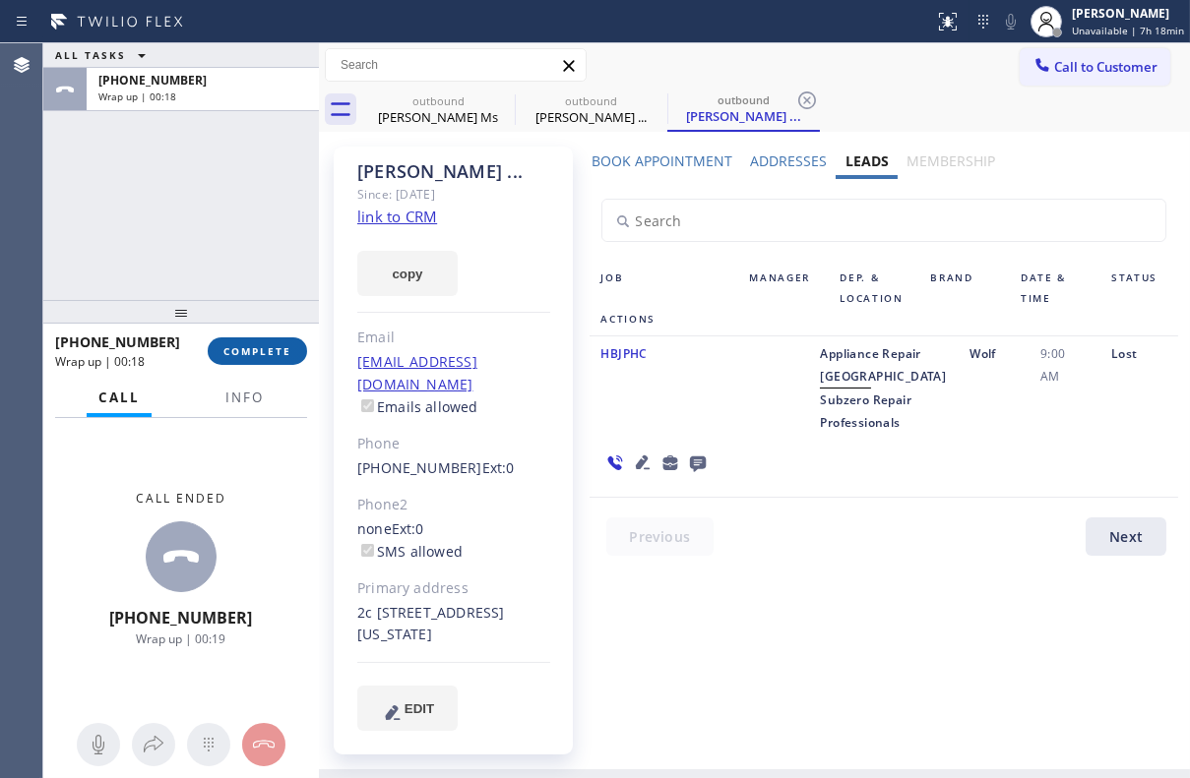
click at [276, 343] on button "COMPLETE" at bounding box center [257, 352] width 99 height 28
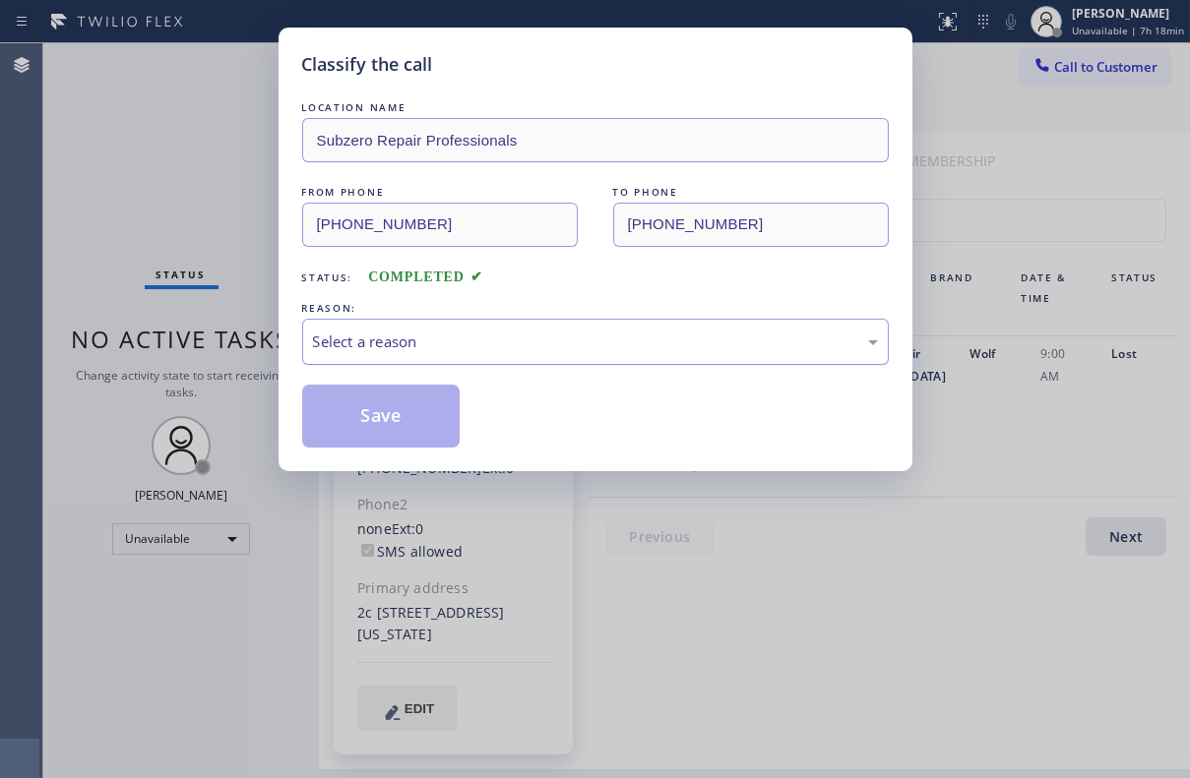
click at [400, 346] on div "Select a reason" at bounding box center [595, 342] width 565 height 23
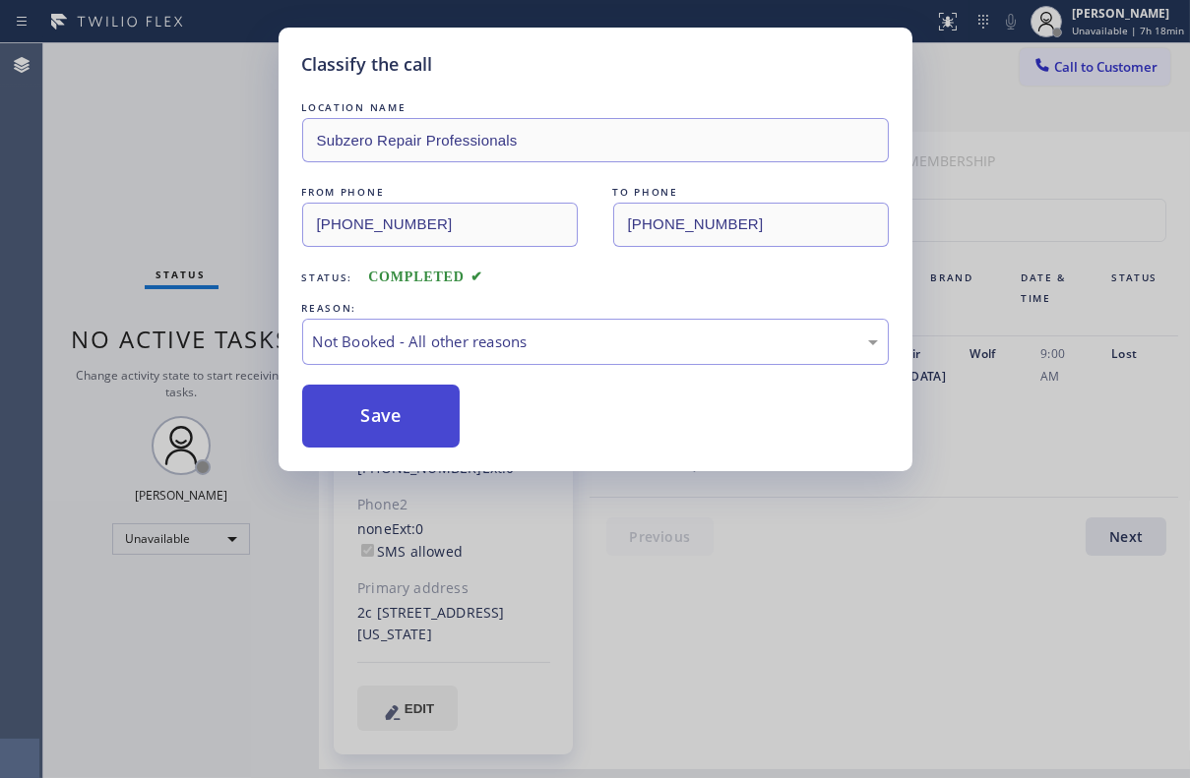
click at [385, 414] on button "Save" at bounding box center [381, 416] width 158 height 63
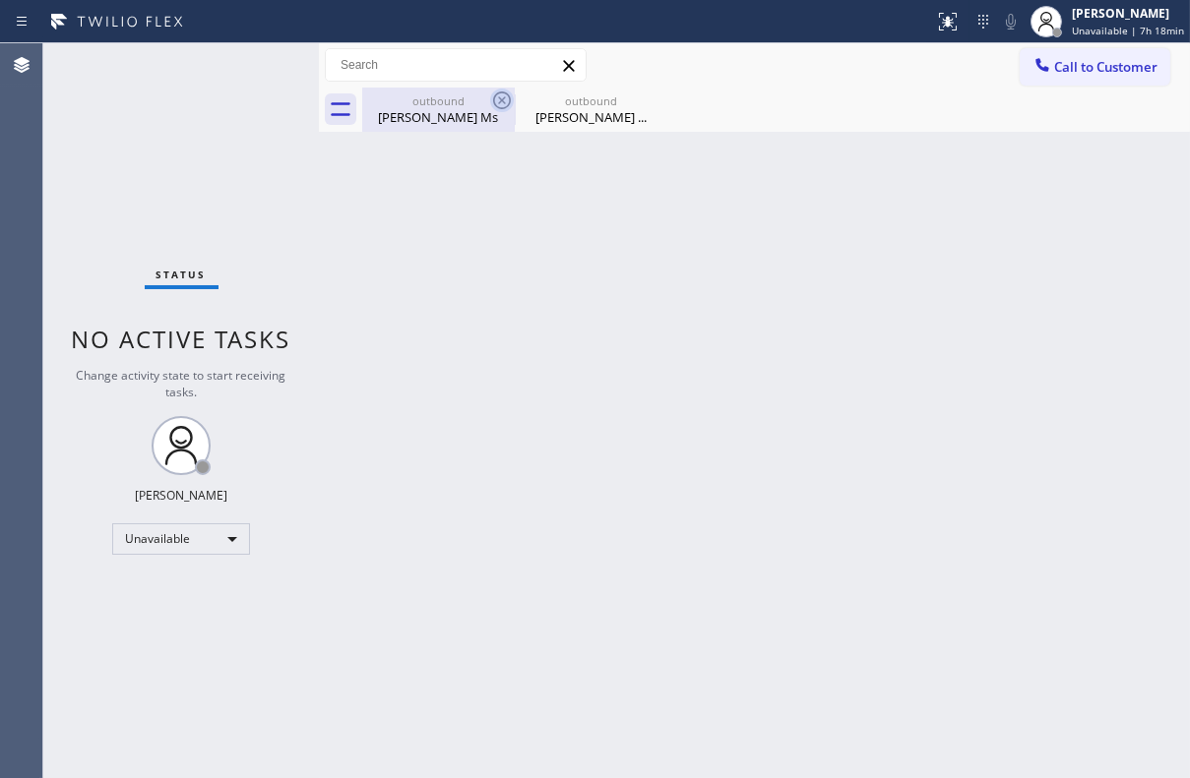
click at [497, 103] on icon at bounding box center [502, 101] width 24 height 24
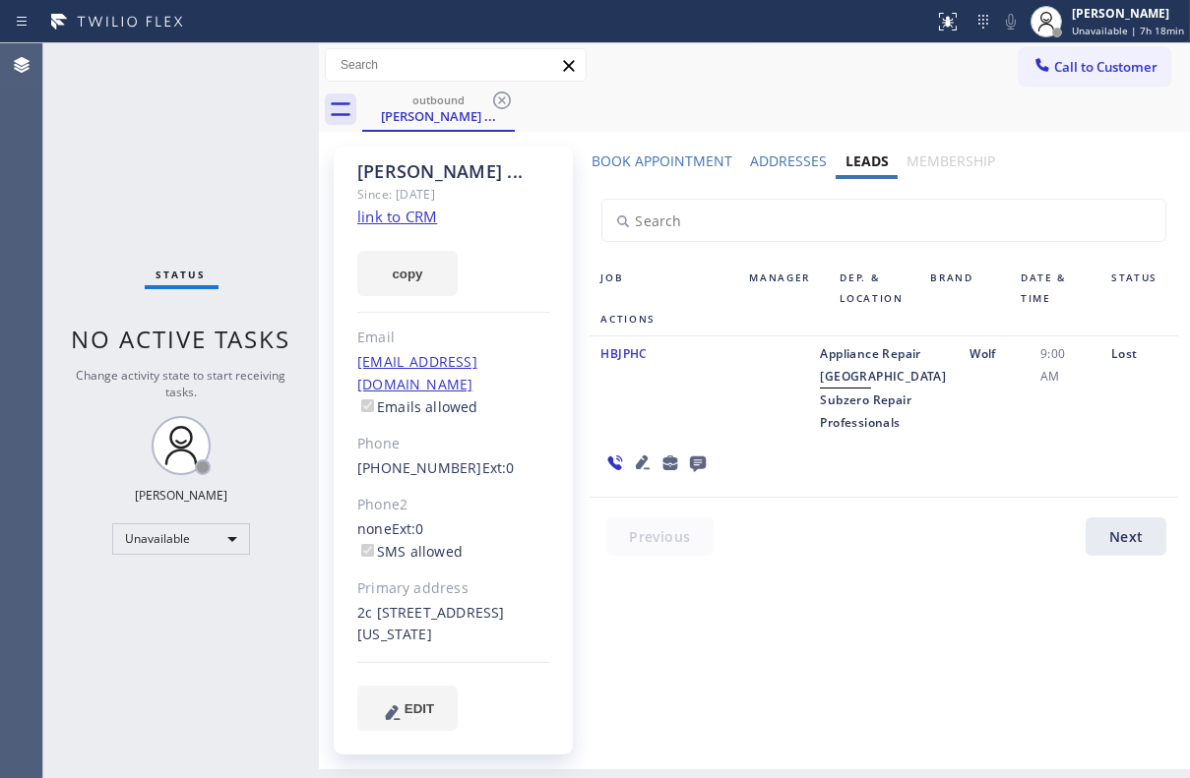
click at [497, 103] on icon at bounding box center [502, 101] width 24 height 24
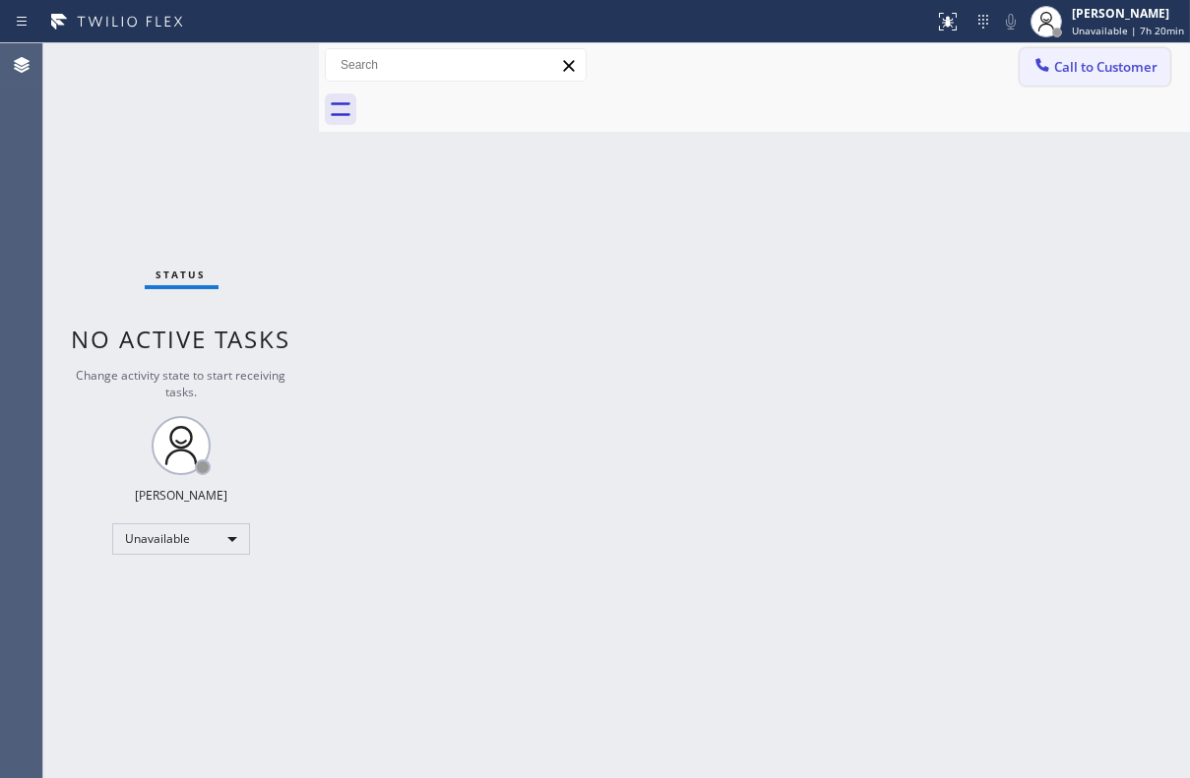
click at [1096, 60] on span "Call to Customer" at bounding box center [1105, 67] width 103 height 18
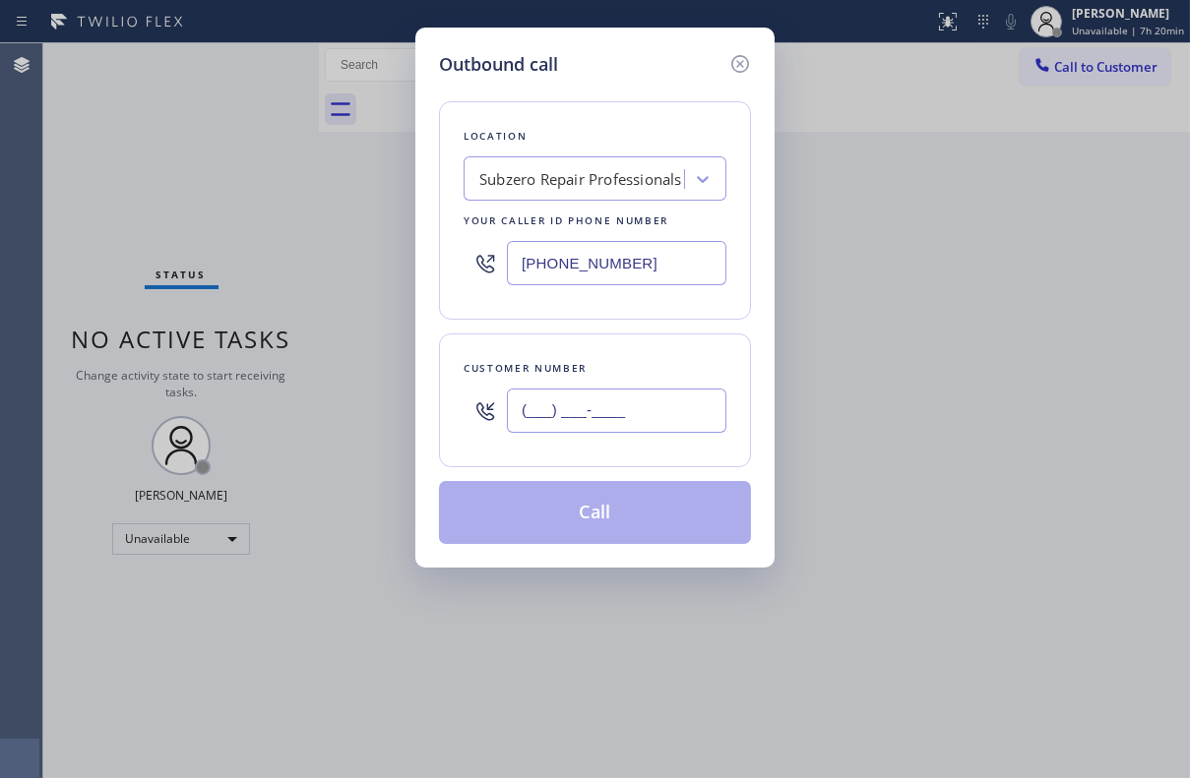
click at [662, 419] on input "(___) ___-____" at bounding box center [616, 411] width 219 height 44
paste input "732) 881-3600"
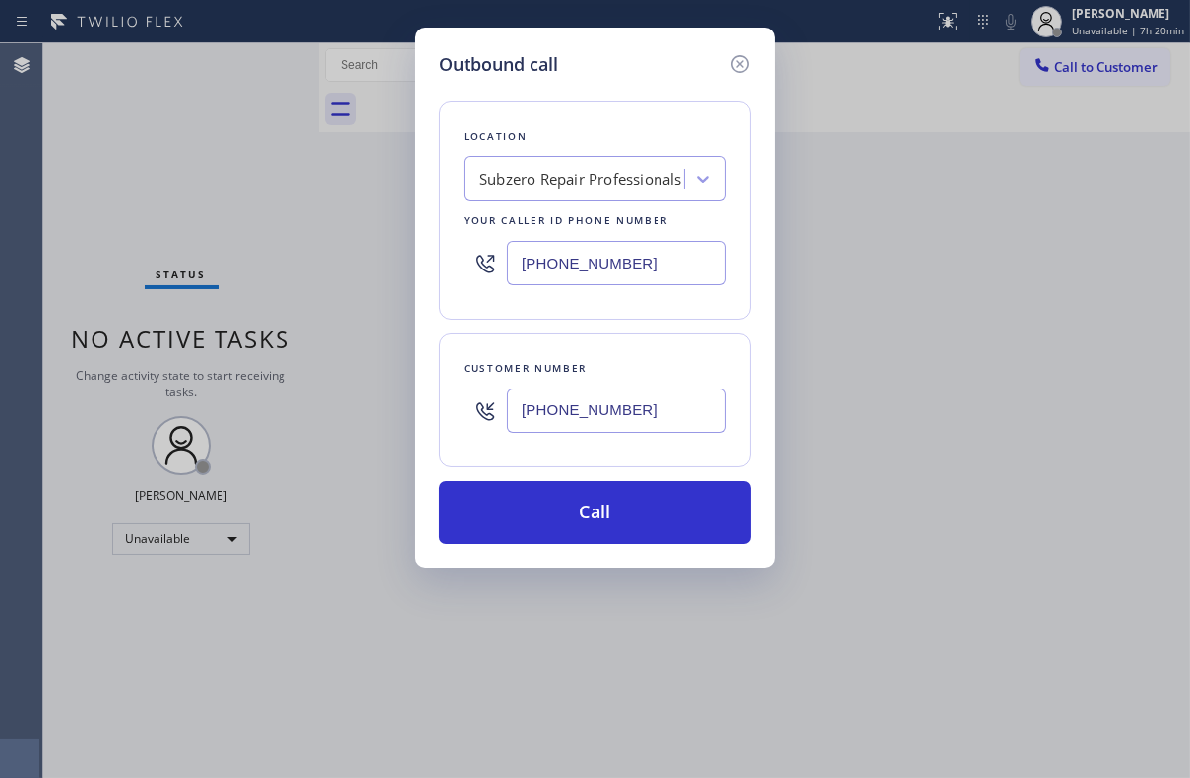
type input "[PHONE_NUMBER]"
drag, startPoint x: 652, startPoint y: 273, endPoint x: 237, endPoint y: 276, distance: 415.3
click at [245, 276] on div "Outbound call Location Subzero Repair Professionals Your caller id phone number…" at bounding box center [595, 389] width 1190 height 778
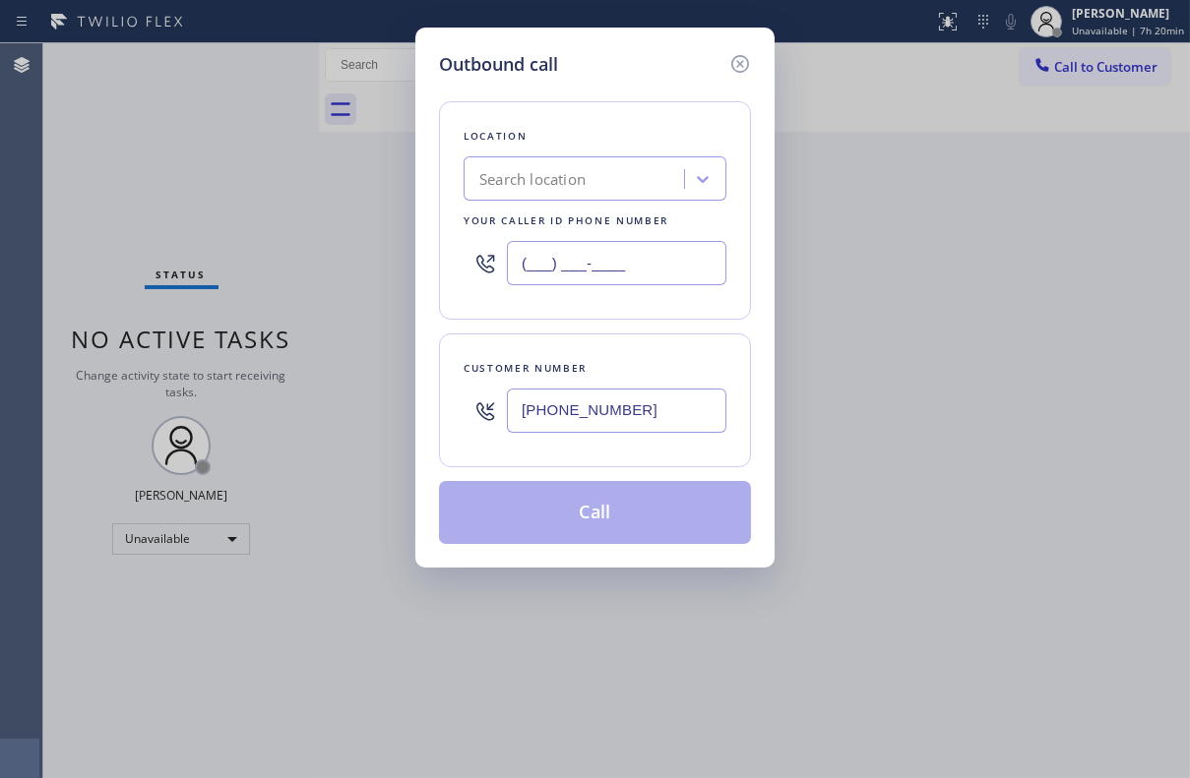
type input "(___) ___-____"
click at [575, 182] on div "Search location" at bounding box center [532, 179] width 106 height 23
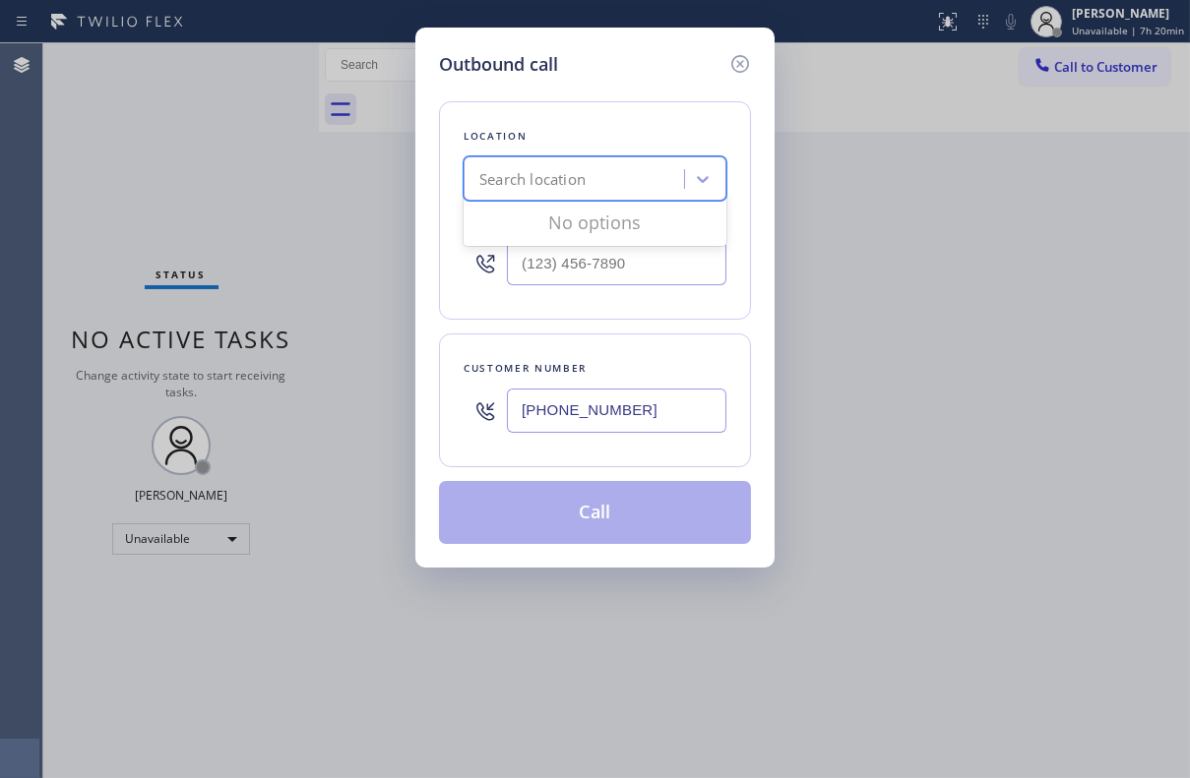
paste input "Jersey Tech Electric,LLC"
type input "Jersey Tech Electric,LLC"
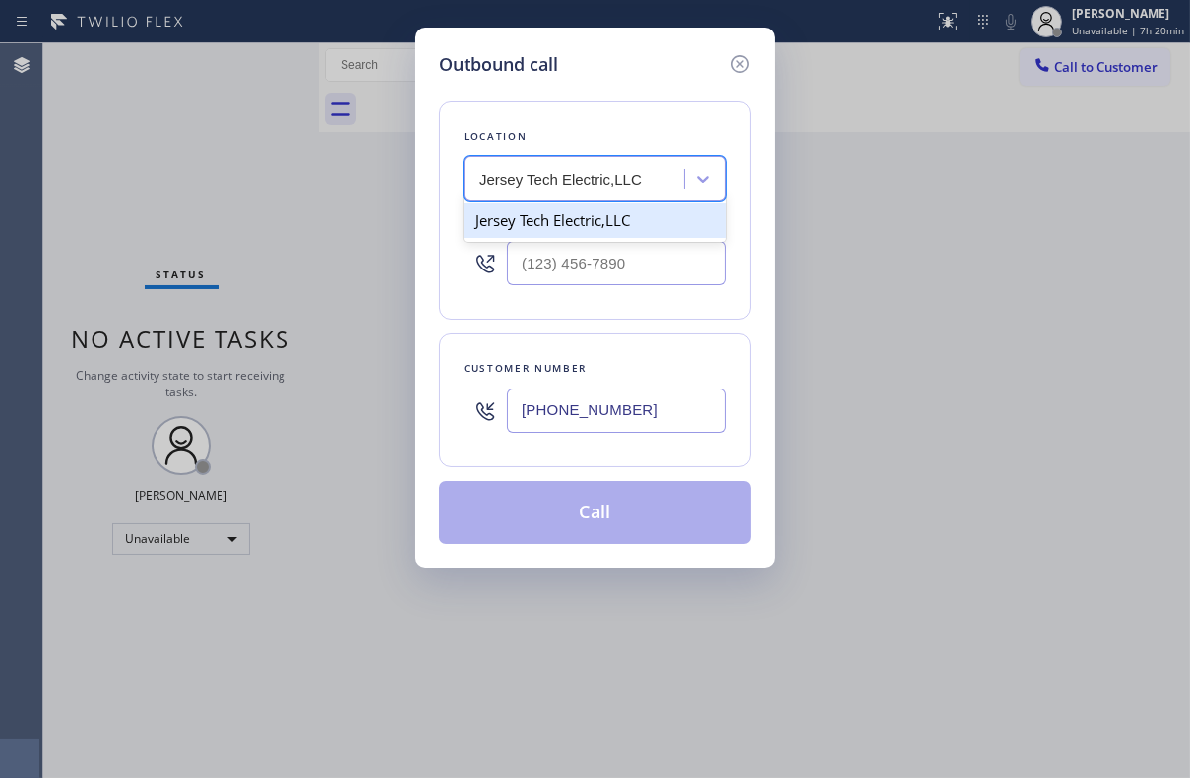
click at [649, 225] on div "Jersey Tech Electric,LLC" at bounding box center [594, 220] width 263 height 35
type input "[PHONE_NUMBER]"
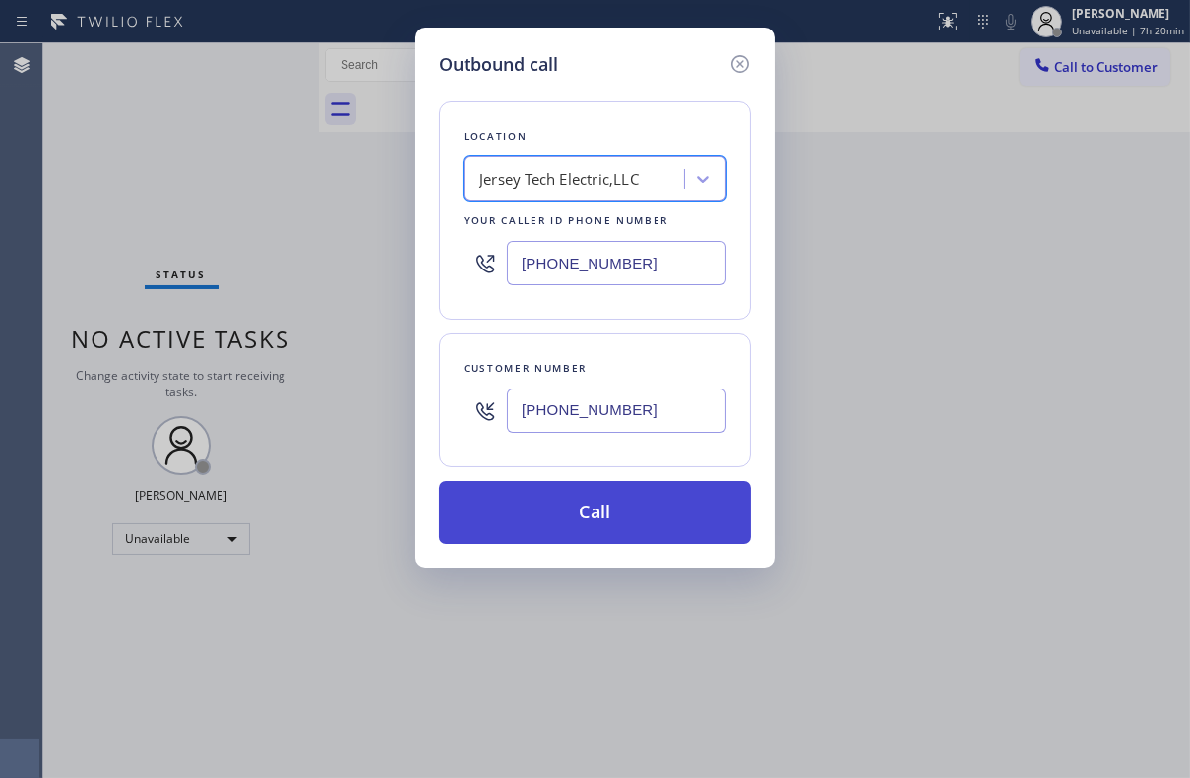
click at [585, 503] on button "Call" at bounding box center [595, 512] width 312 height 63
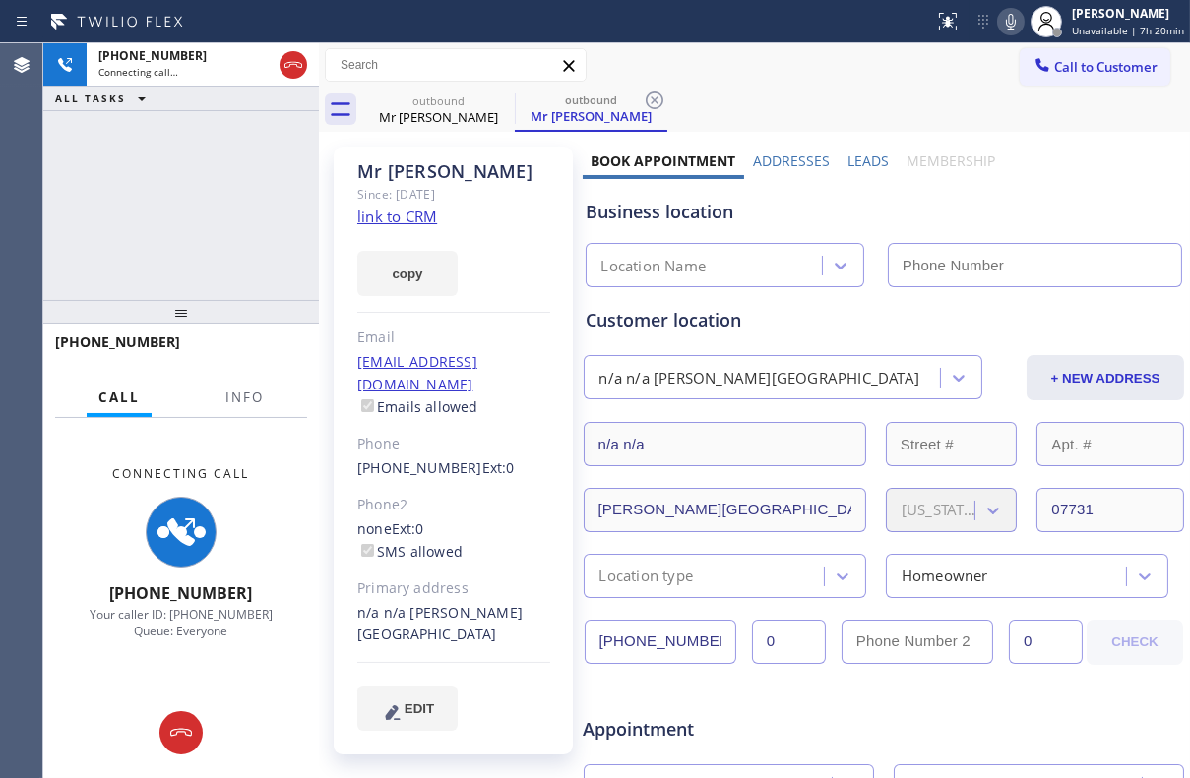
click at [855, 158] on label "Leads" at bounding box center [867, 161] width 41 height 19
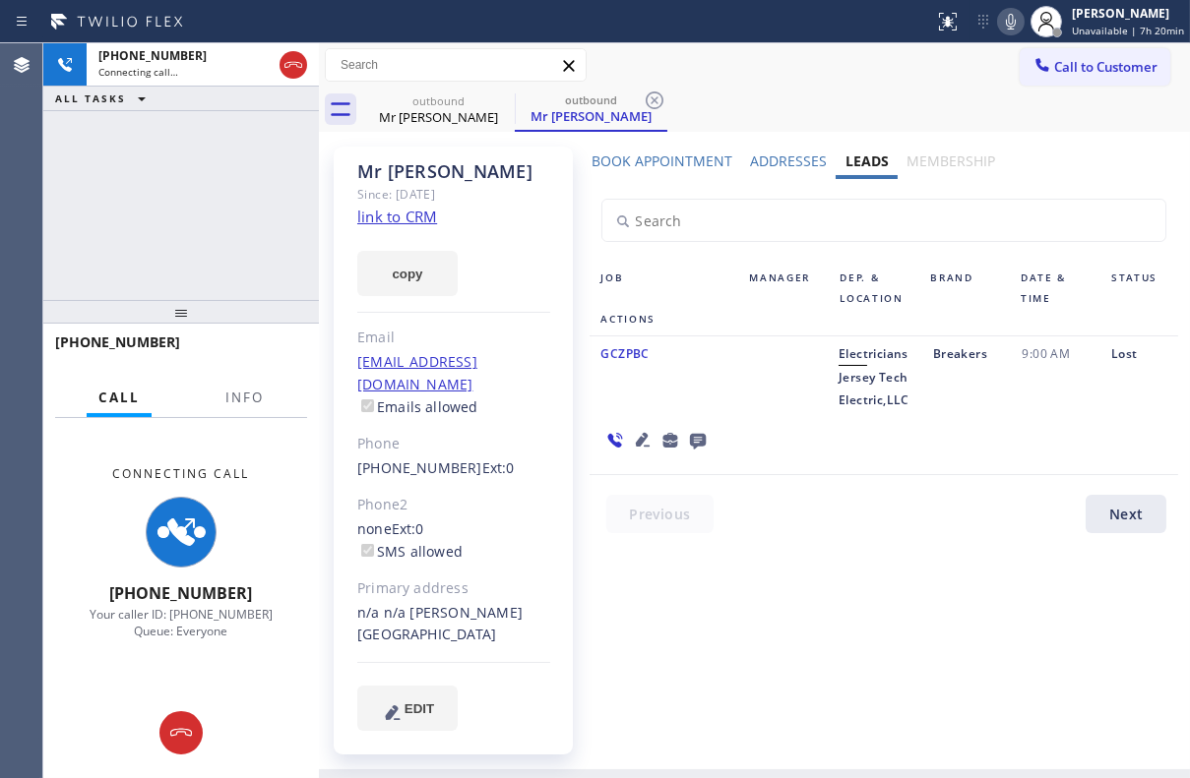
click at [696, 442] on icon at bounding box center [698, 440] width 24 height 25
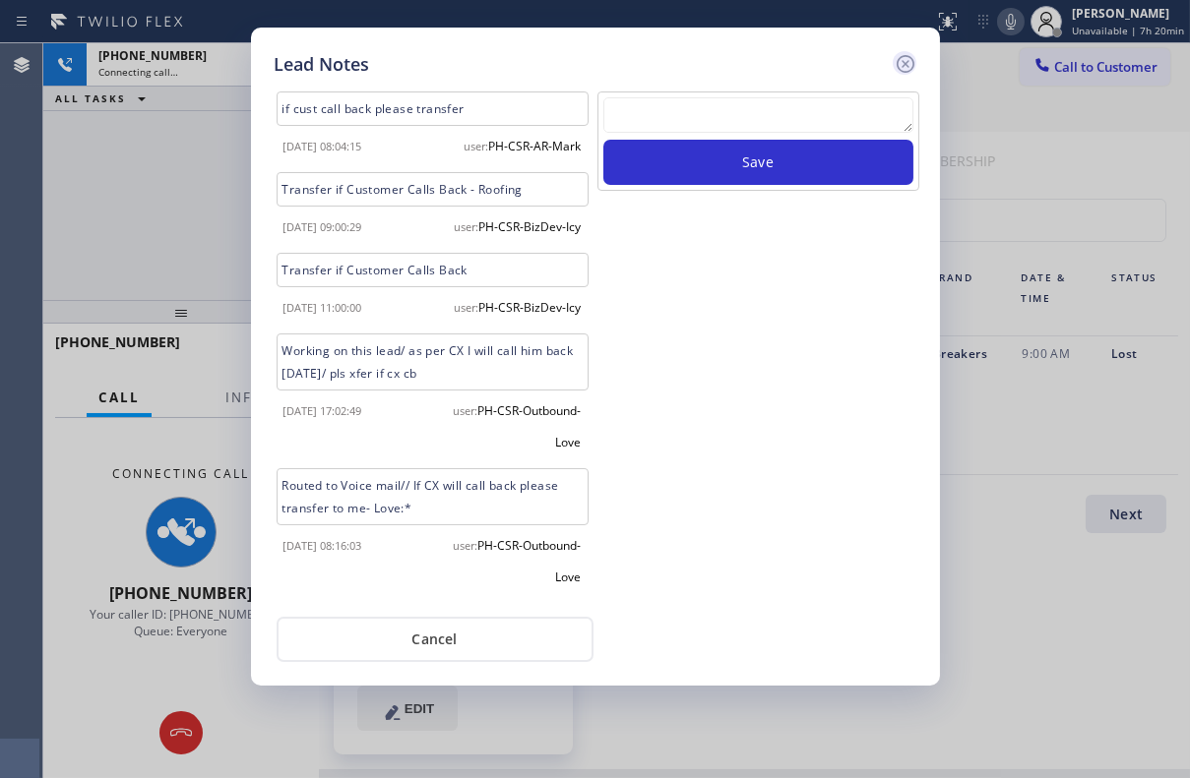
click at [898, 65] on icon at bounding box center [906, 64] width 24 height 24
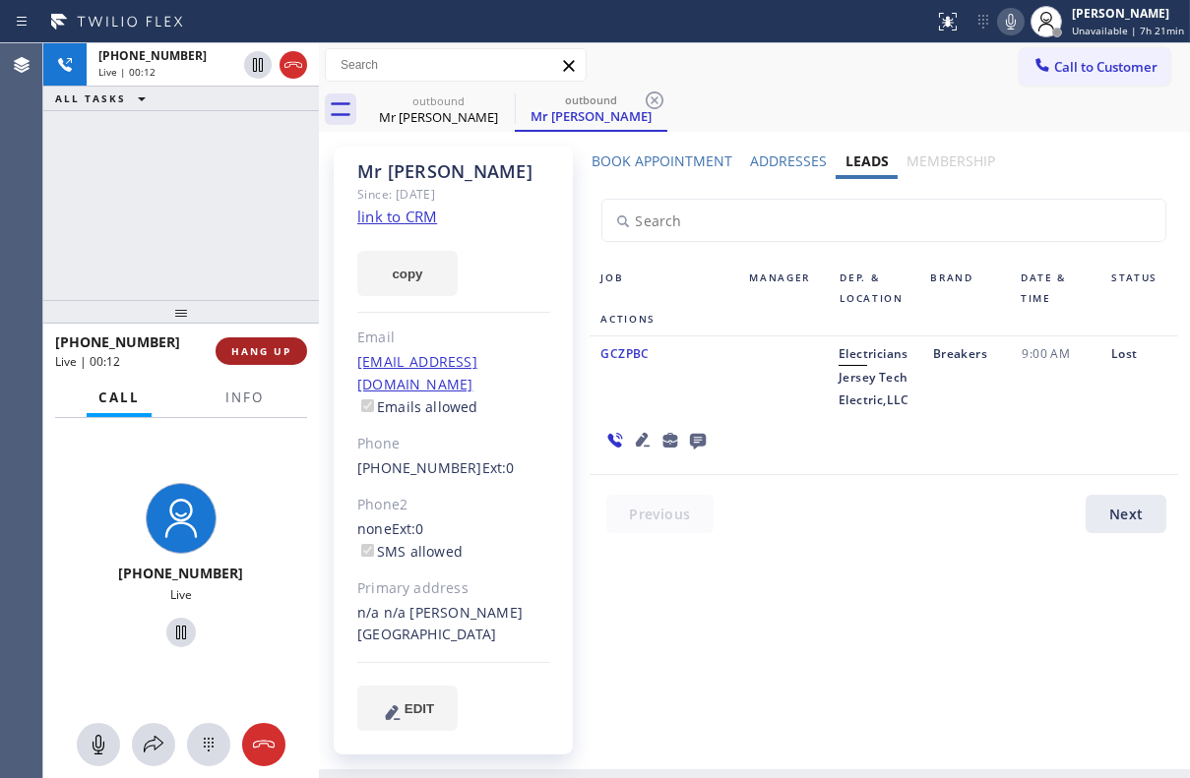
click at [241, 353] on span "HANG UP" at bounding box center [261, 351] width 60 height 14
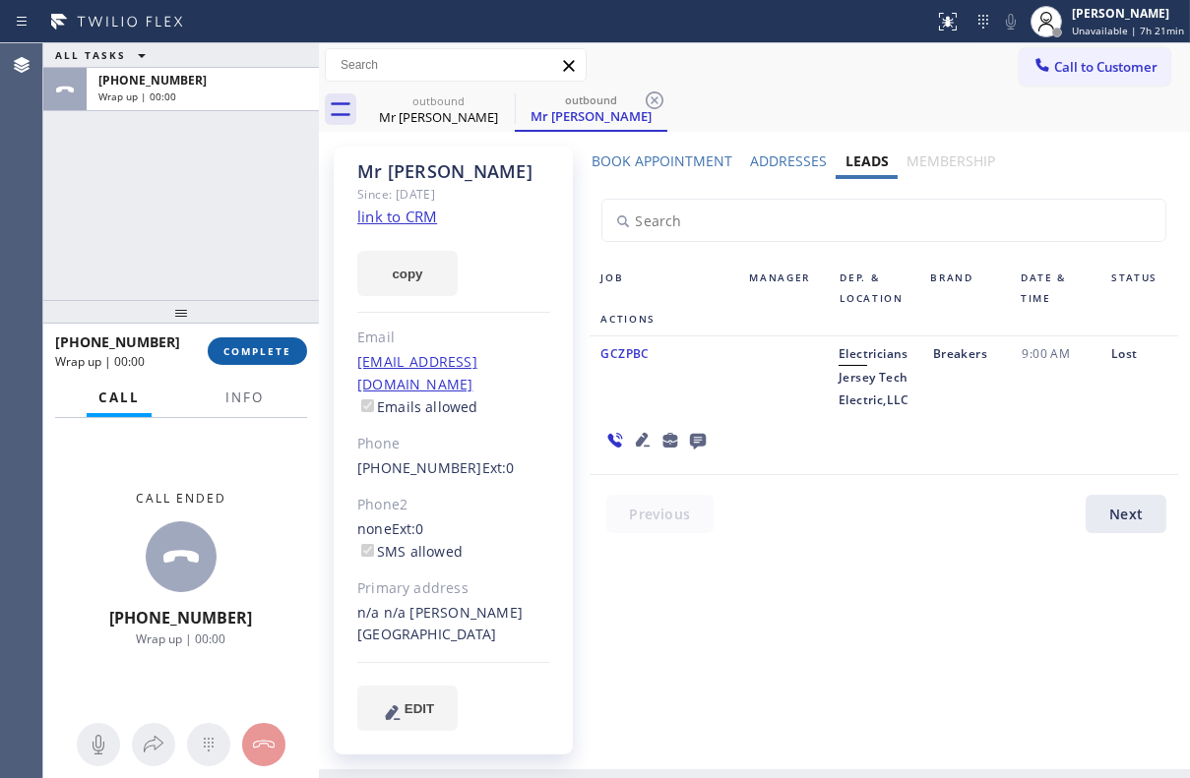
click at [241, 354] on span "COMPLETE" at bounding box center [257, 351] width 68 height 14
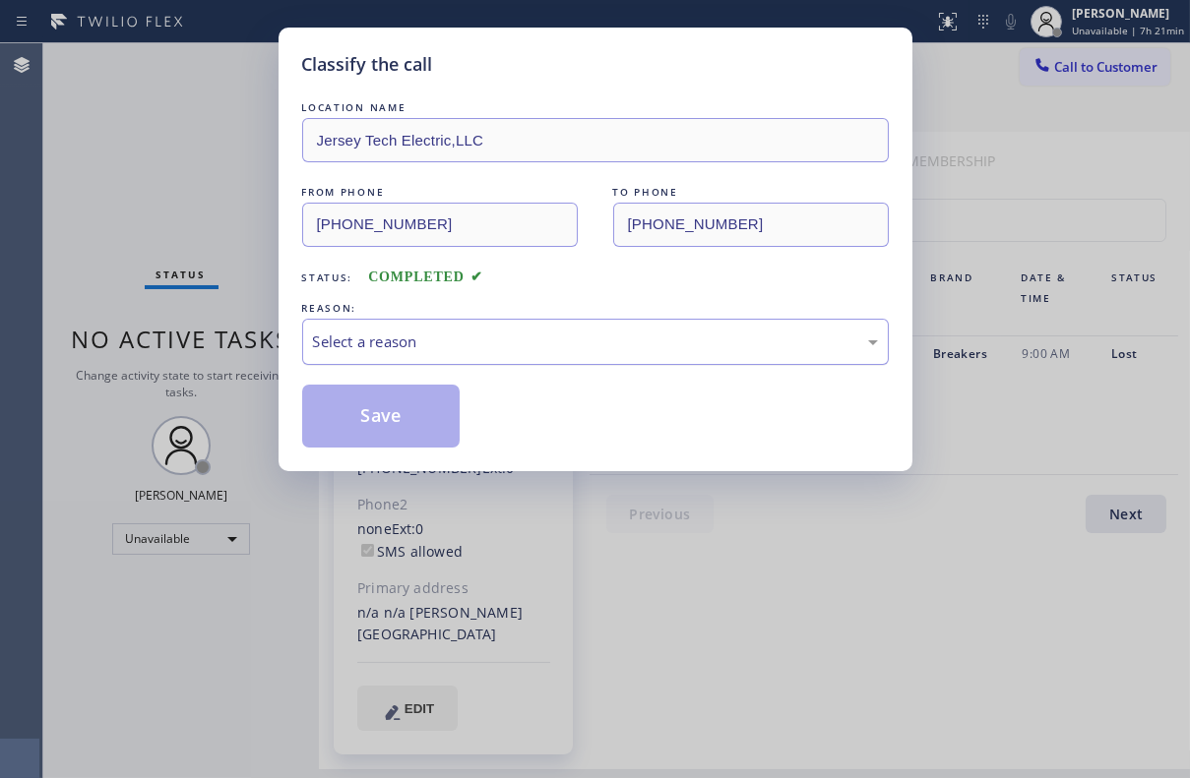
click at [348, 344] on div "Select a reason" at bounding box center [595, 342] width 565 height 23
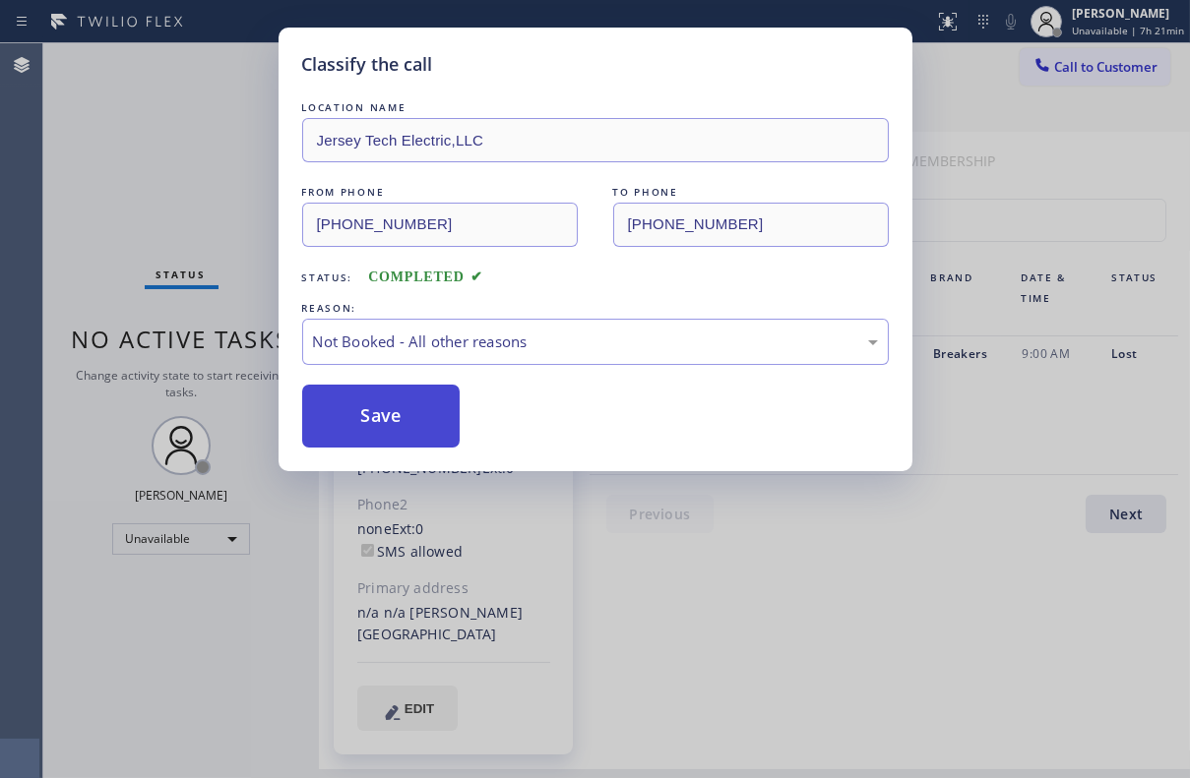
click at [368, 413] on button "Save" at bounding box center [381, 416] width 158 height 63
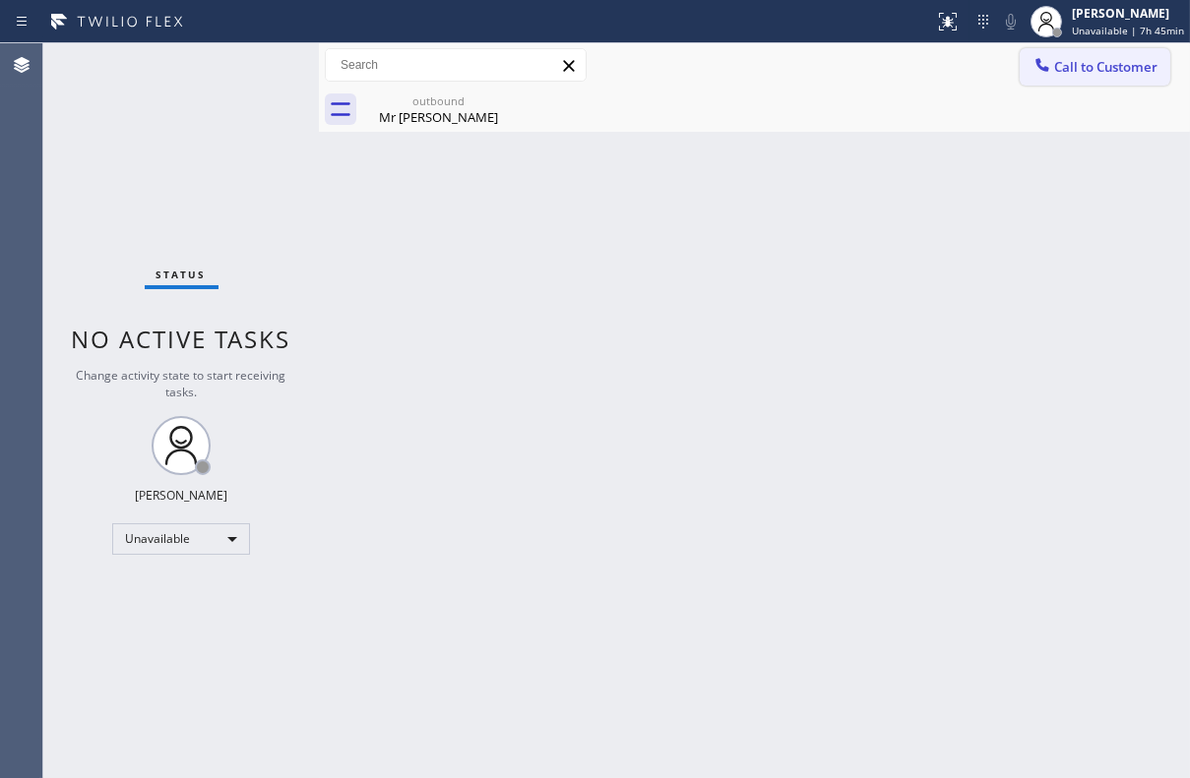
click at [1091, 68] on span "Call to Customer" at bounding box center [1105, 67] width 103 height 18
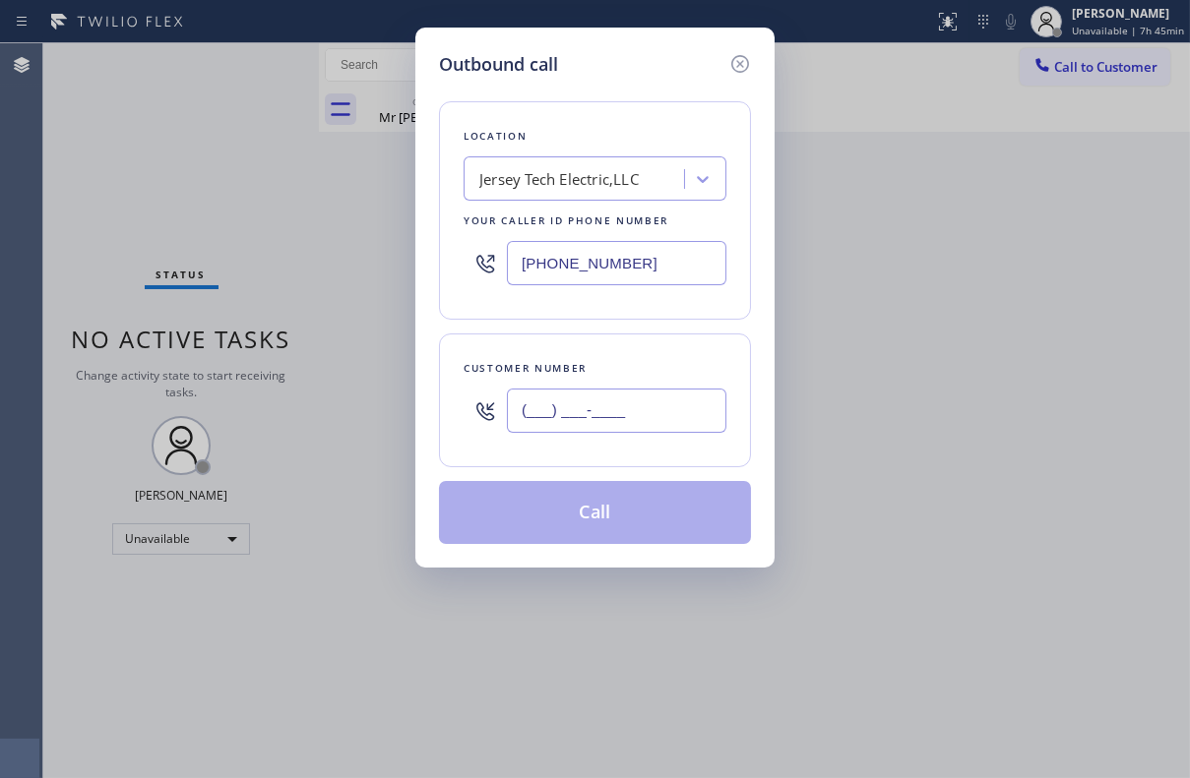
click at [641, 413] on input "(___) ___-____" at bounding box center [616, 411] width 219 height 44
paste input "206) 465-0083"
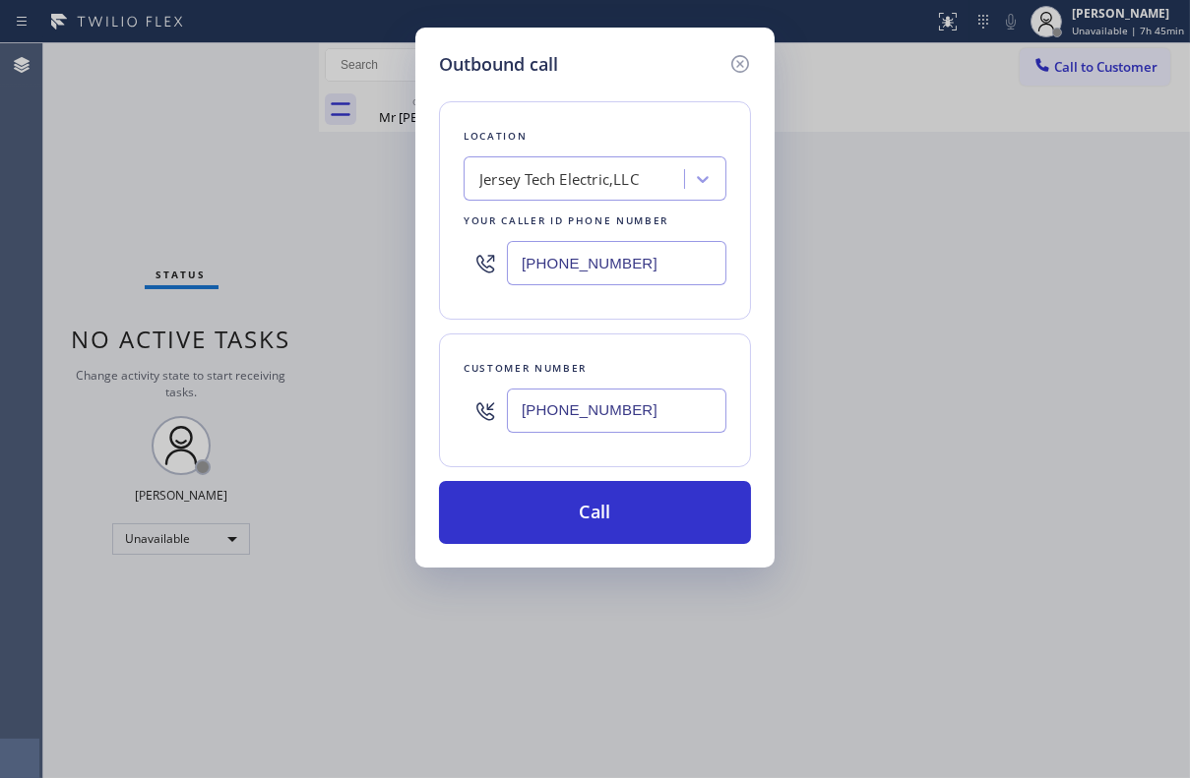
type input "[PHONE_NUMBER]"
drag, startPoint x: 664, startPoint y: 255, endPoint x: 482, endPoint y: 264, distance: 182.3
click at [482, 264] on div "[PHONE_NUMBER]" at bounding box center [594, 263] width 263 height 64
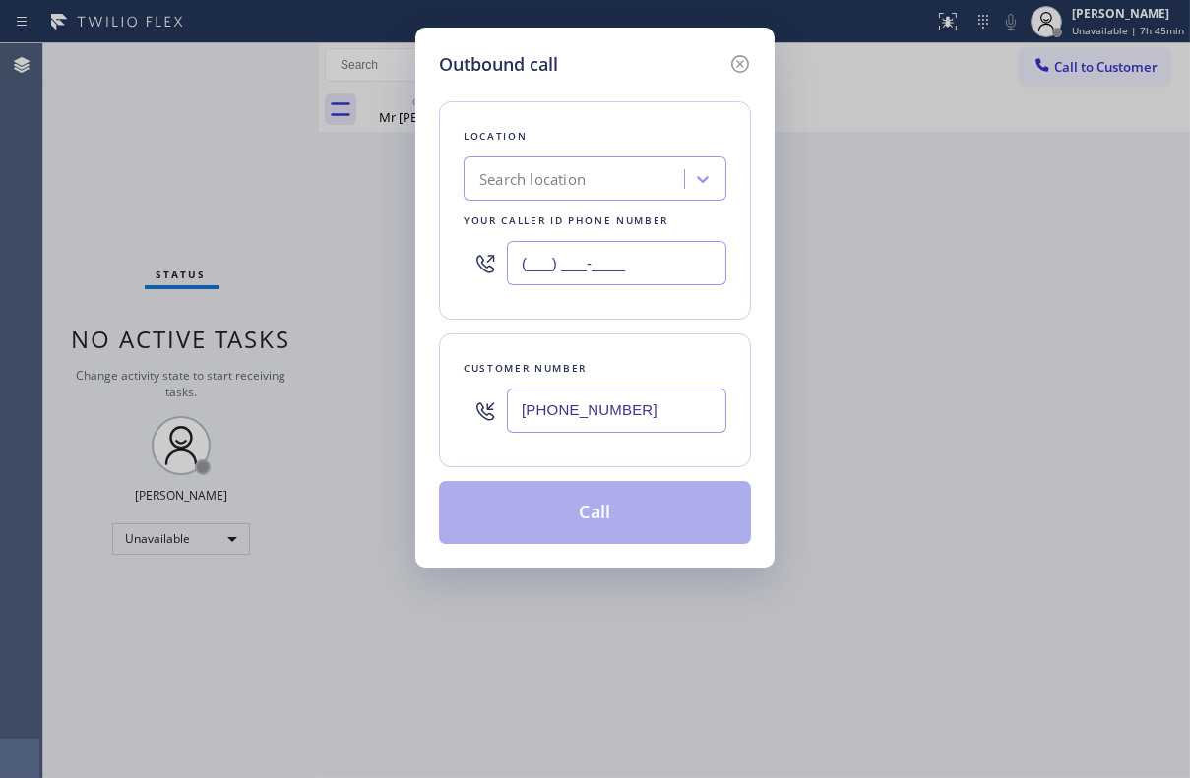
type input "(___) ___-____"
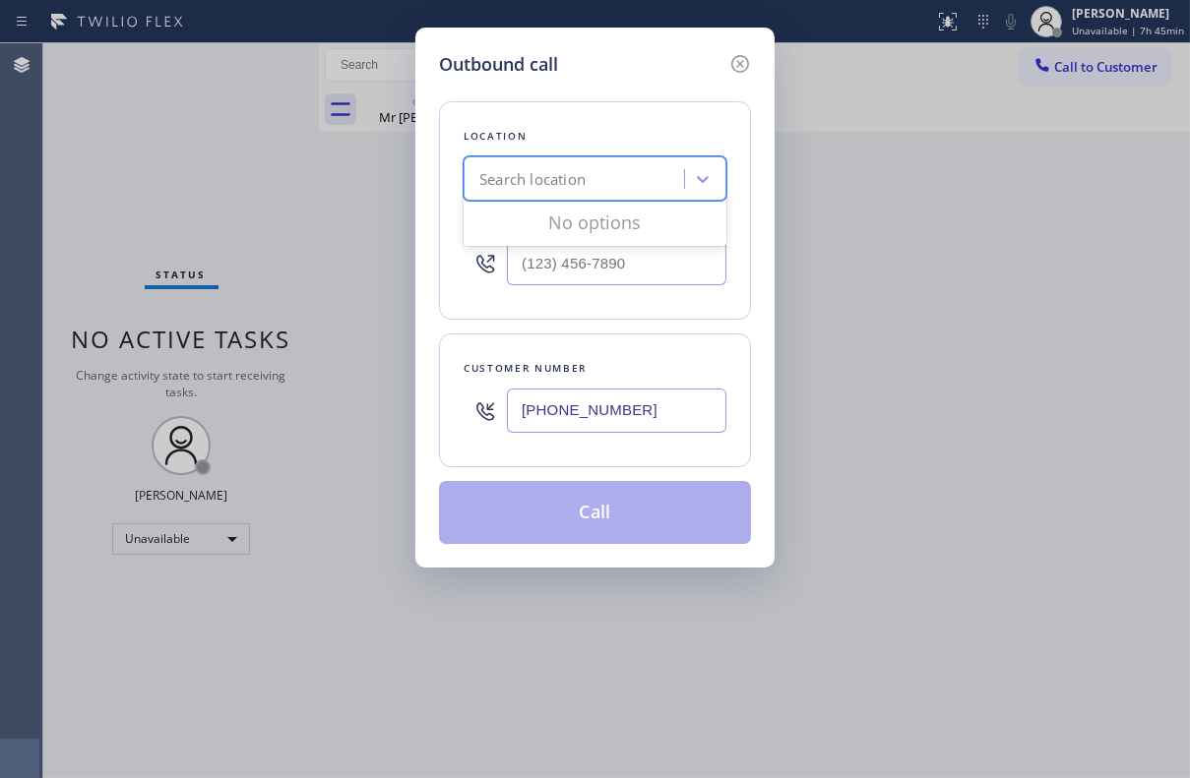
click at [599, 197] on div "Search location" at bounding box center [594, 178] width 263 height 44
paste input "LG Repairs"
type input "LG Repairs"
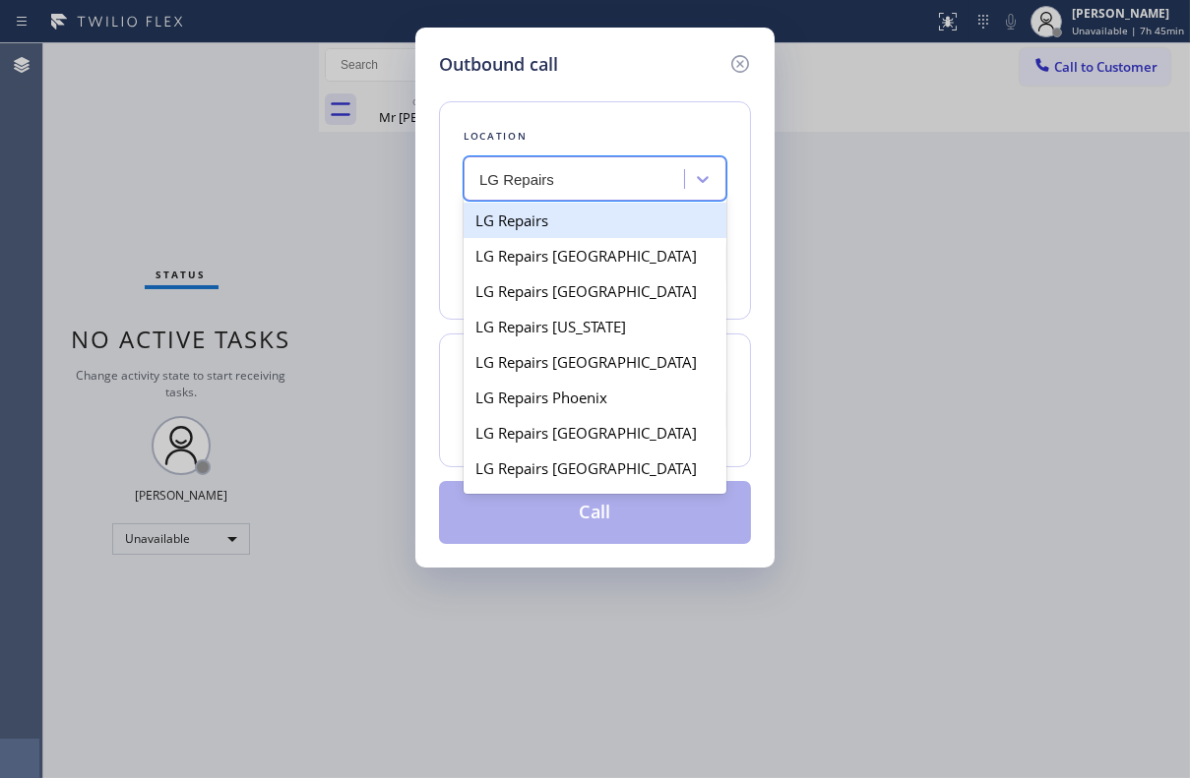
click at [546, 232] on div "LG Repairs" at bounding box center [594, 220] width 263 height 35
type input "[PHONE_NUMBER]"
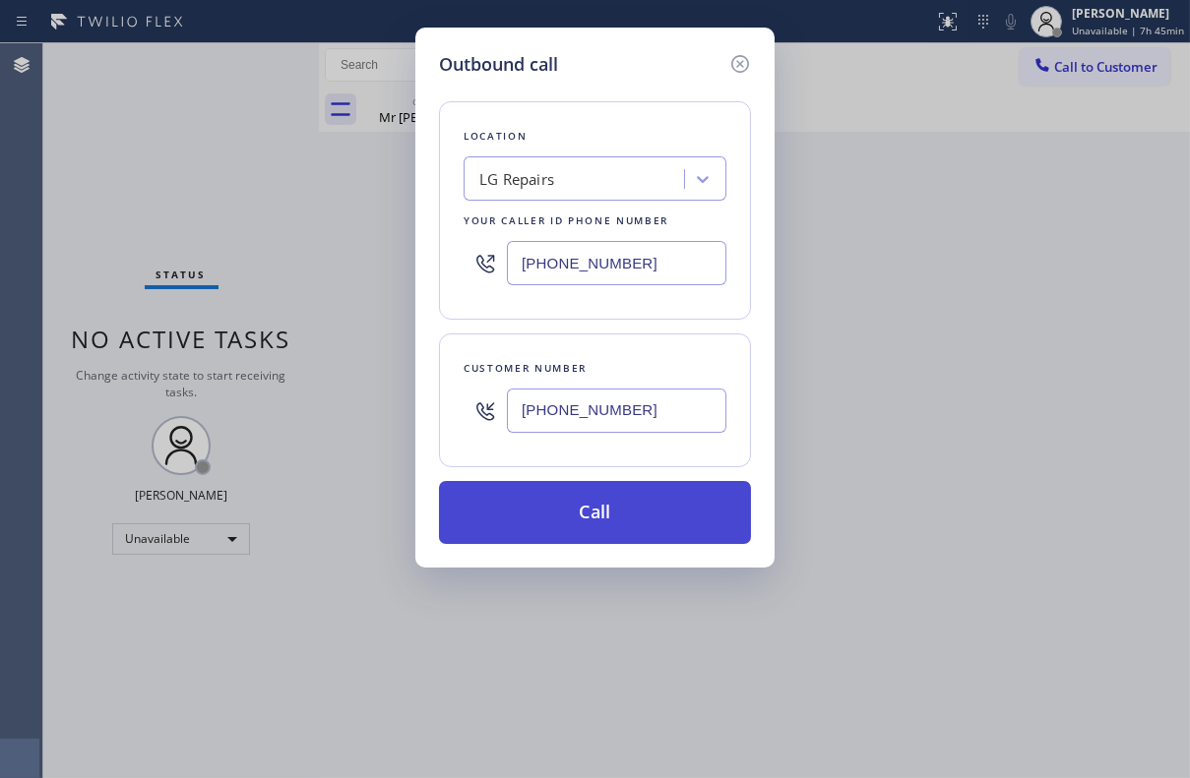
click at [637, 519] on button "Call" at bounding box center [595, 512] width 312 height 63
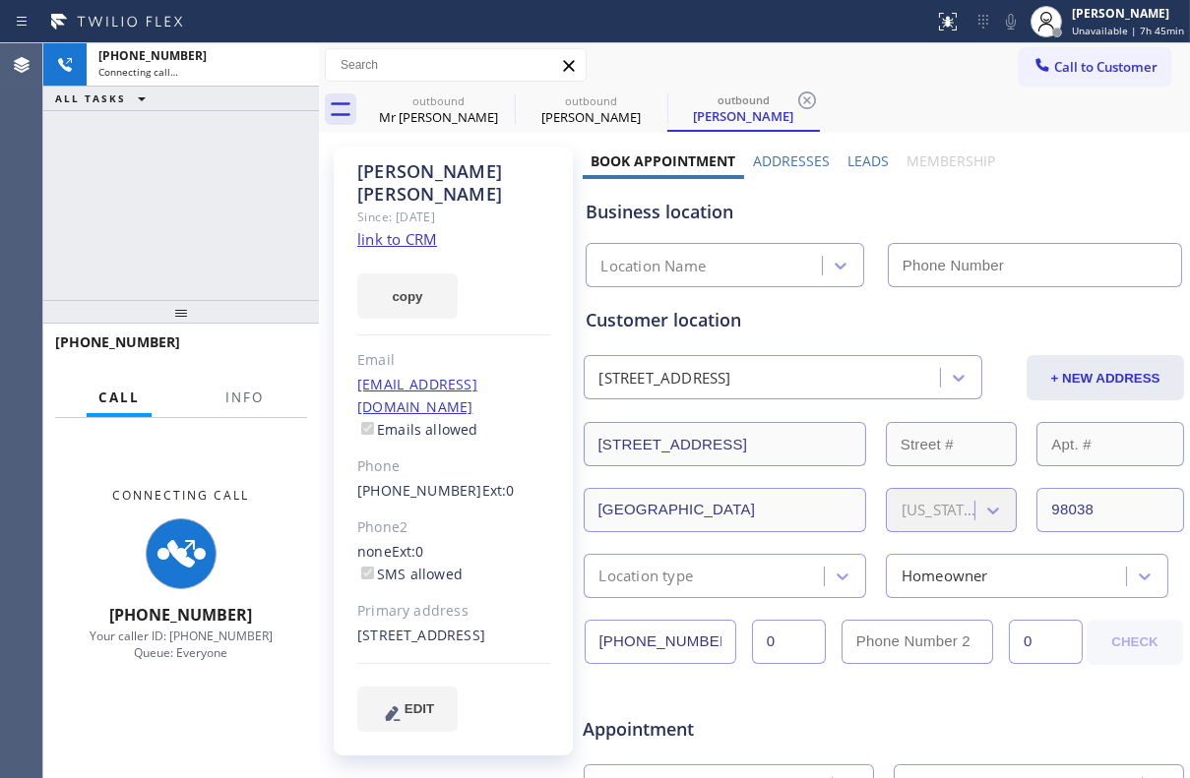
type input "[PHONE_NUMBER]"
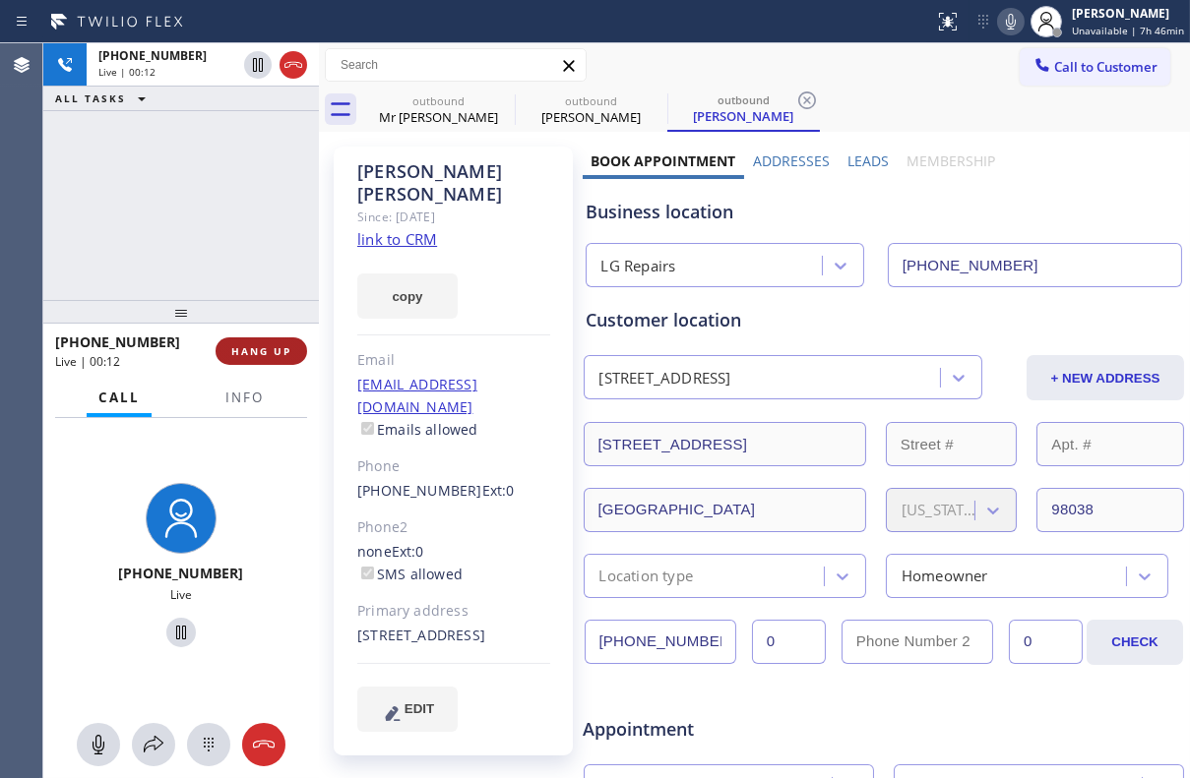
click at [241, 352] on span "HANG UP" at bounding box center [261, 351] width 60 height 14
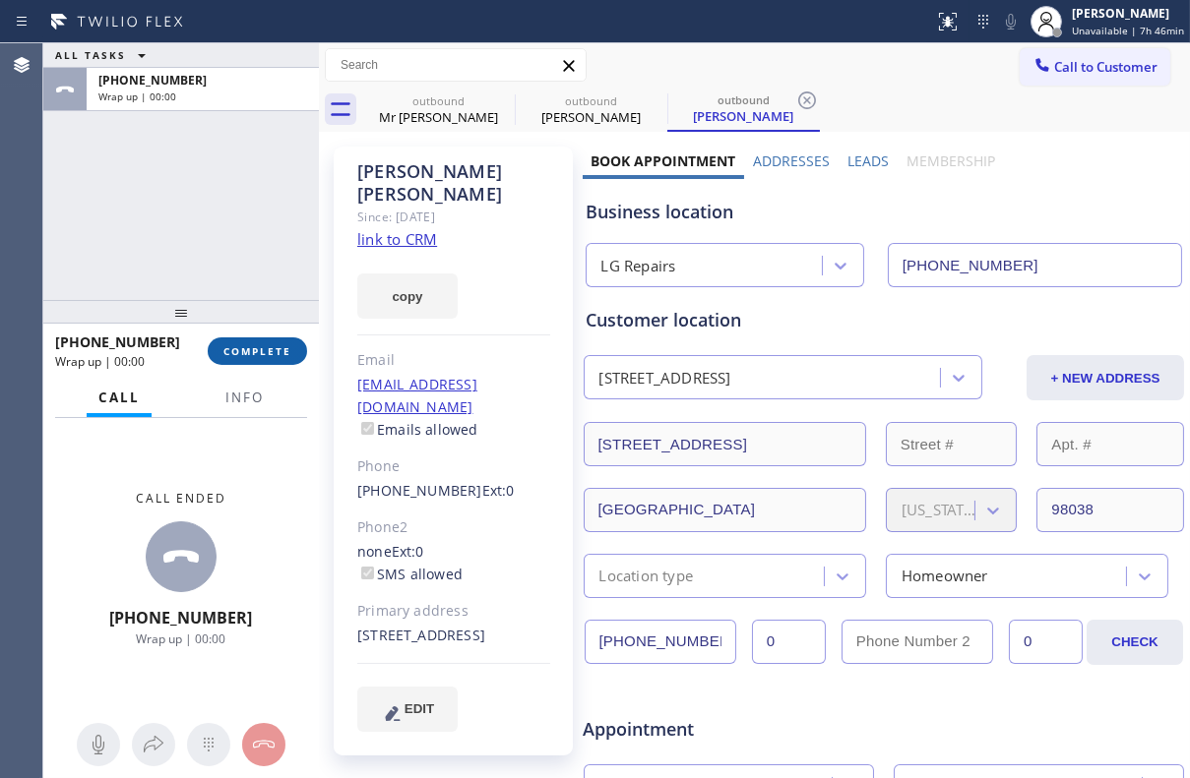
click at [258, 351] on span "COMPLETE" at bounding box center [257, 351] width 68 height 14
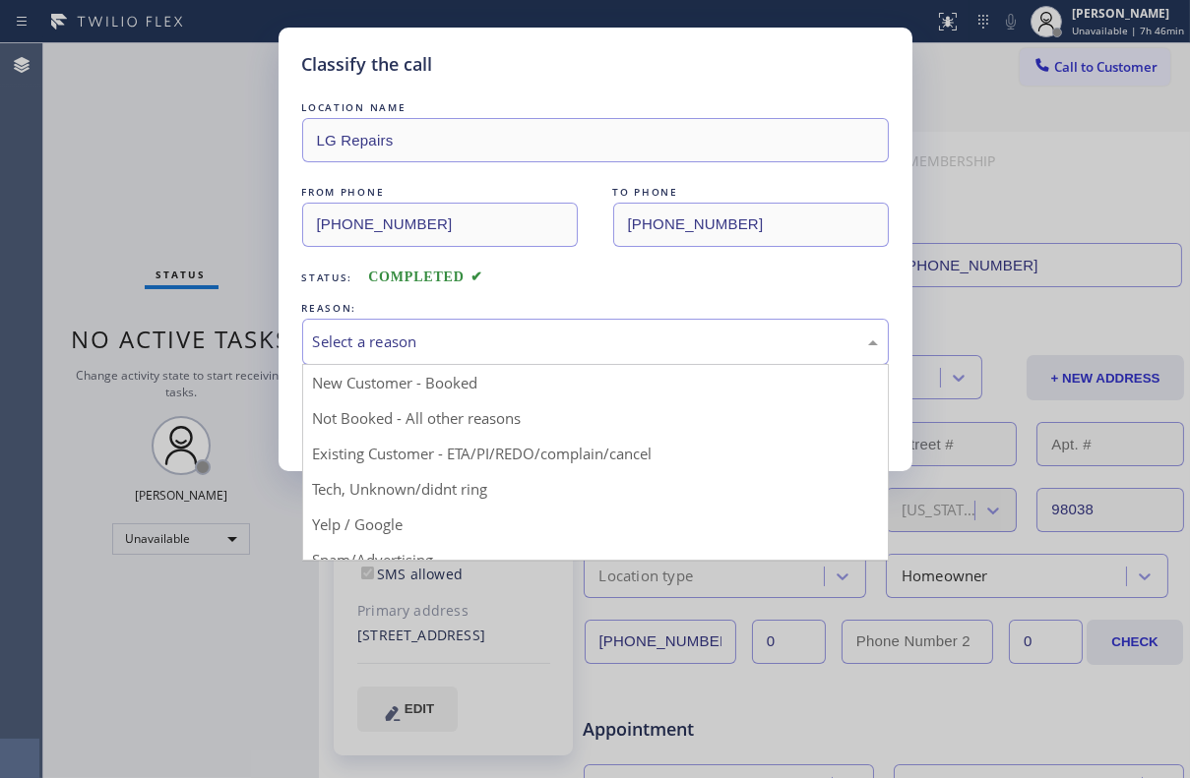
click at [413, 345] on div "Select a reason" at bounding box center [595, 342] width 565 height 23
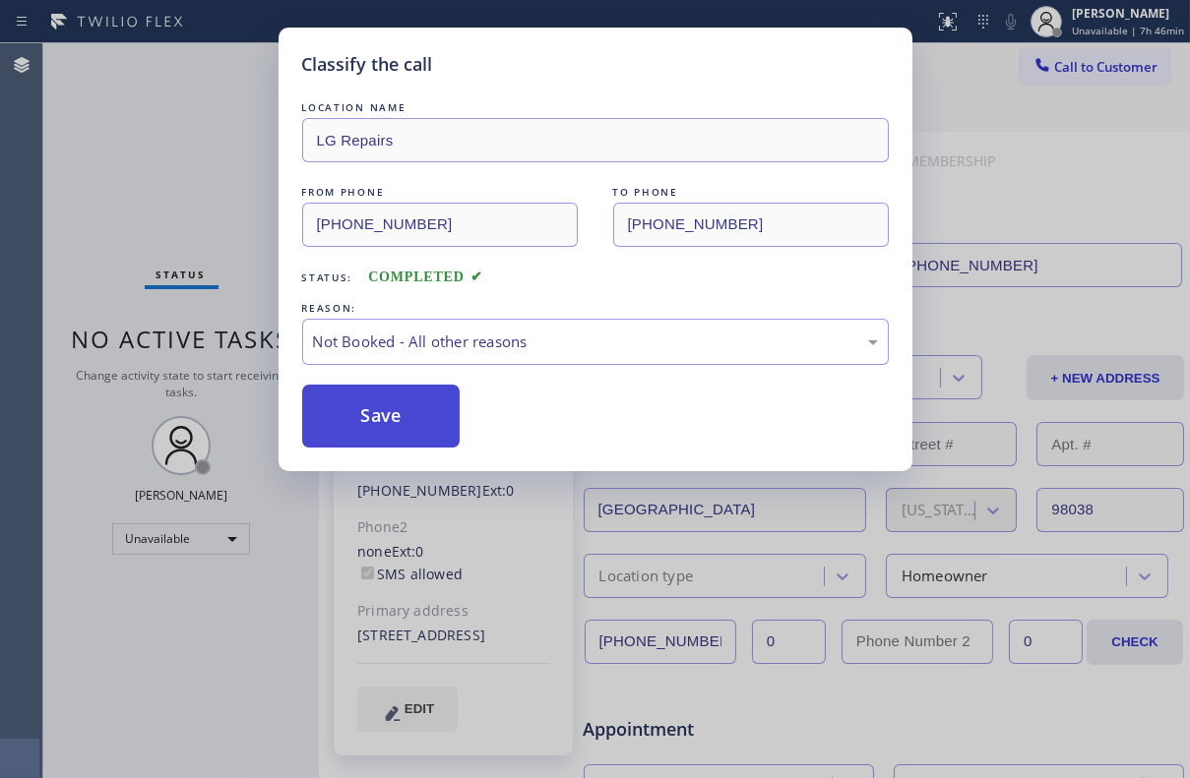
click at [400, 420] on button "Save" at bounding box center [381, 416] width 158 height 63
